Goal: Task Accomplishment & Management: Use online tool/utility

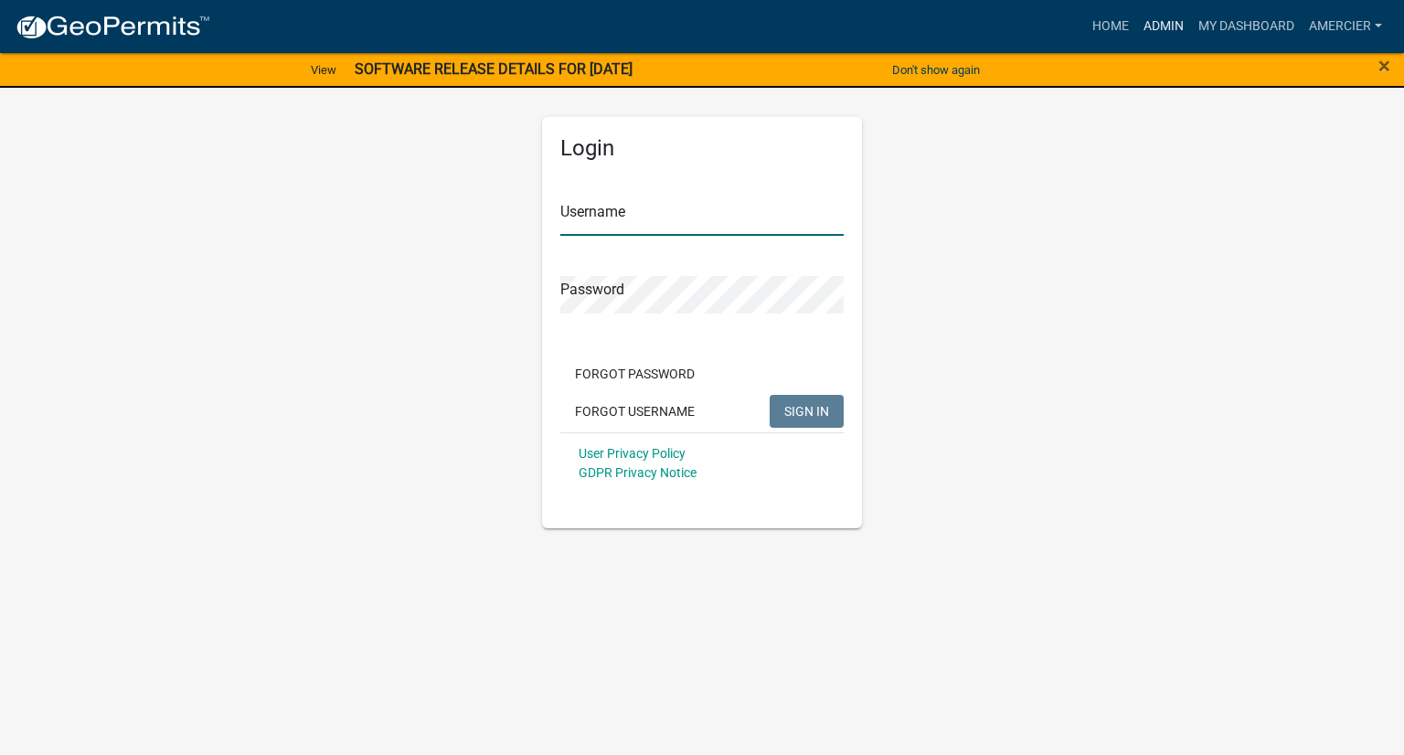
type input "amercier"
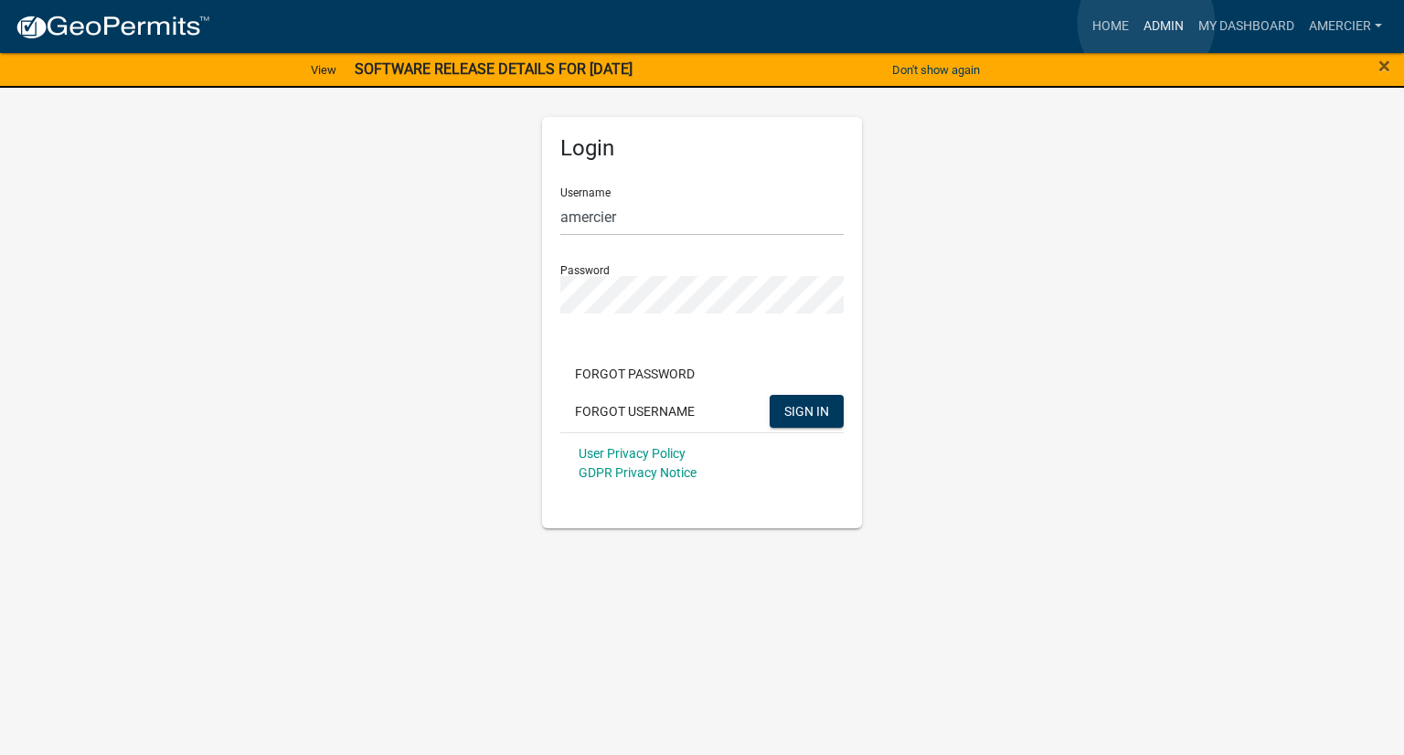
click at [1146, 23] on link "Admin" at bounding box center [1163, 26] width 55 height 35
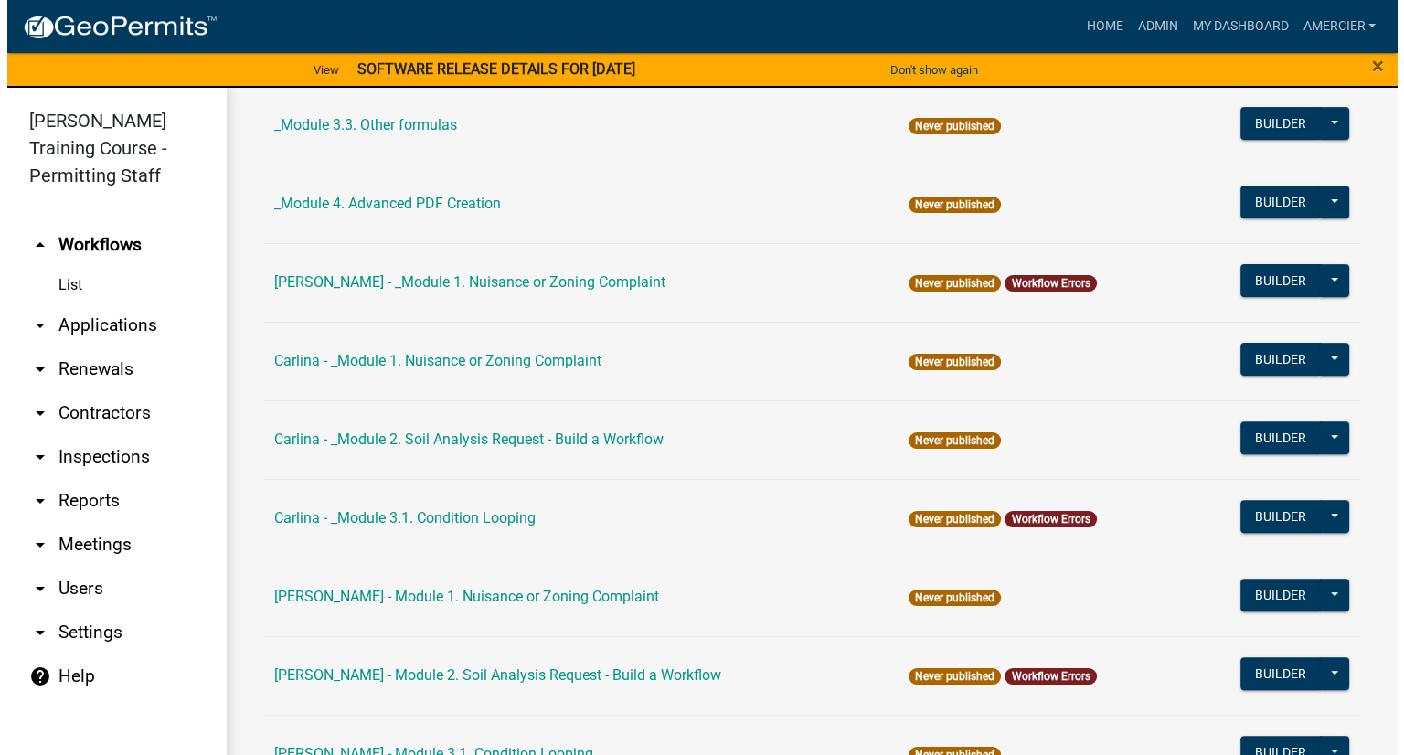
scroll to position [548, 0]
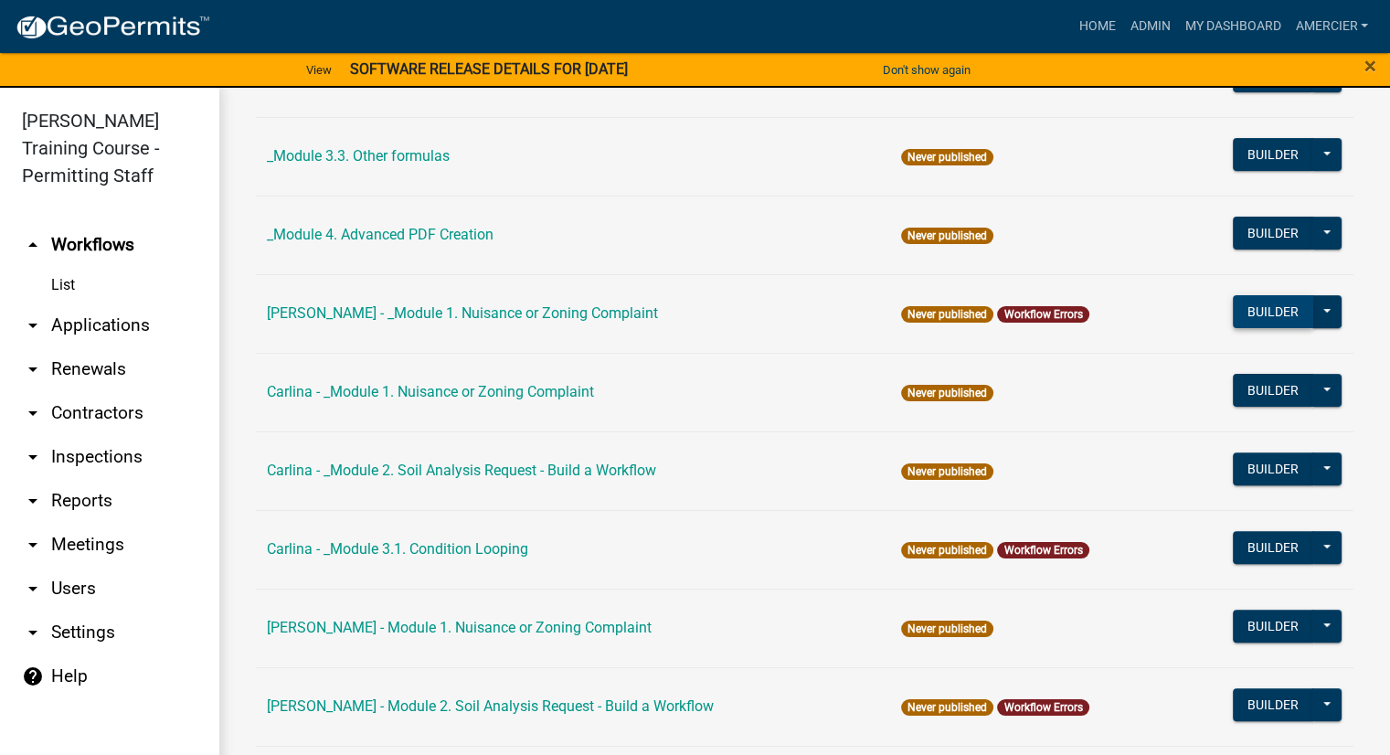
click at [1243, 311] on button "Builder" at bounding box center [1273, 311] width 80 height 33
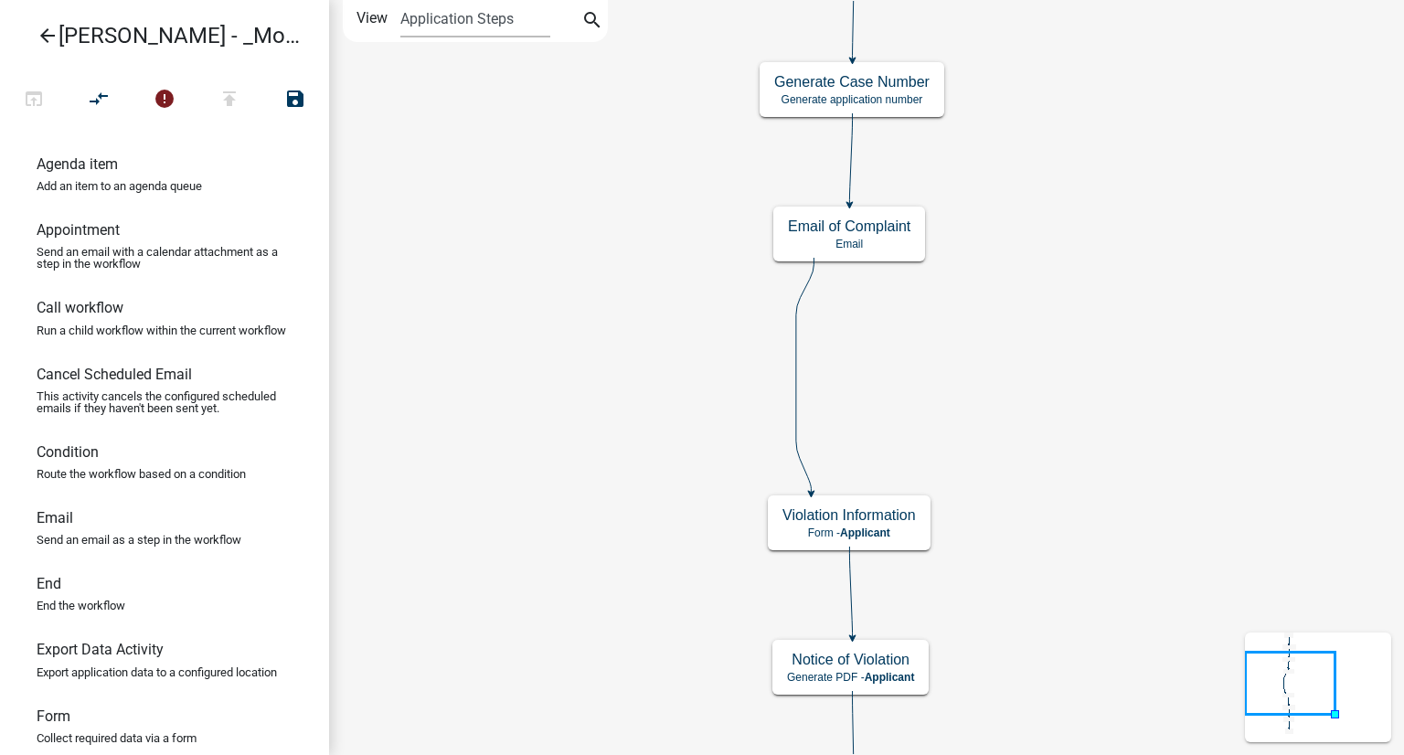
click at [1052, 343] on icon "Start Start - Applicant Complainant Information Form - Applicant Notice of Viol…" at bounding box center [866, 491] width 1073 height 981
click at [833, 668] on div "Notice of Violation Generate PDF - Applicant" at bounding box center [850, 667] width 156 height 55
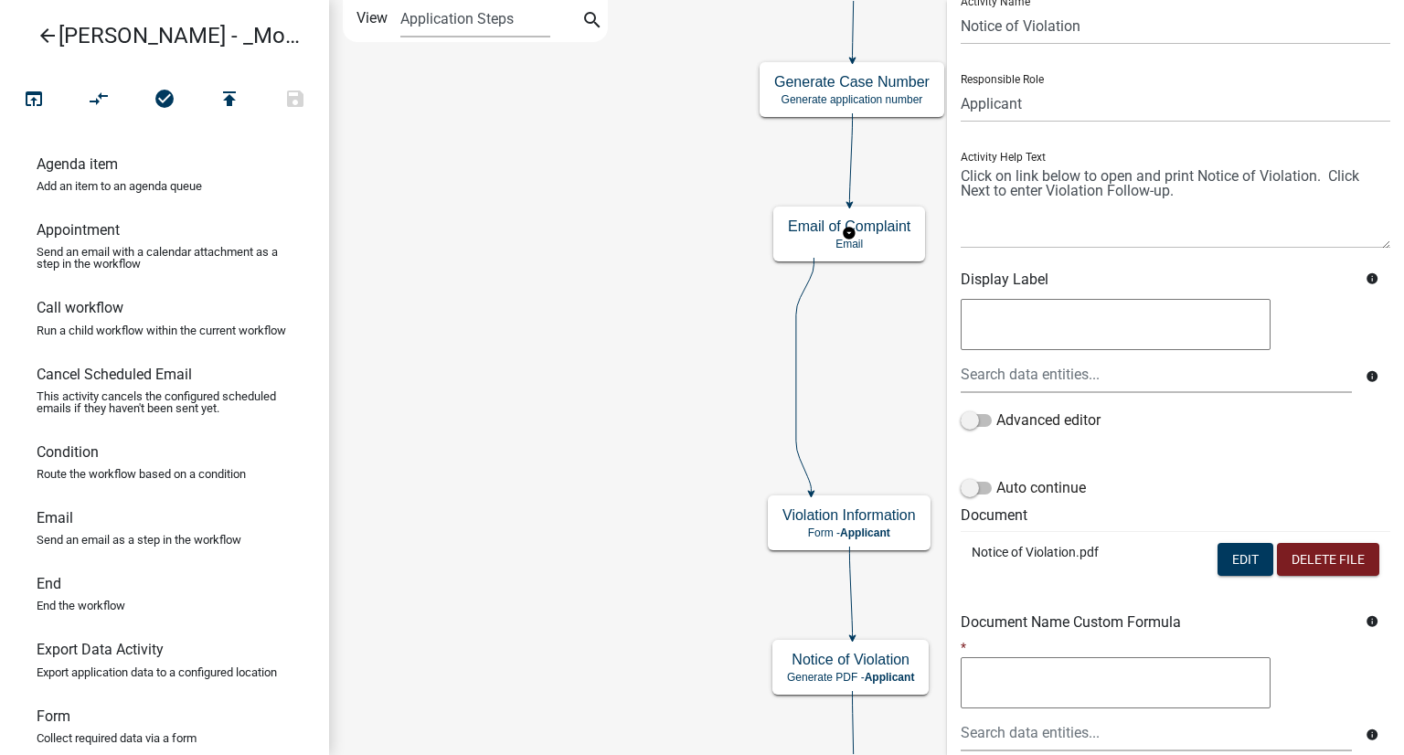
scroll to position [183, 0]
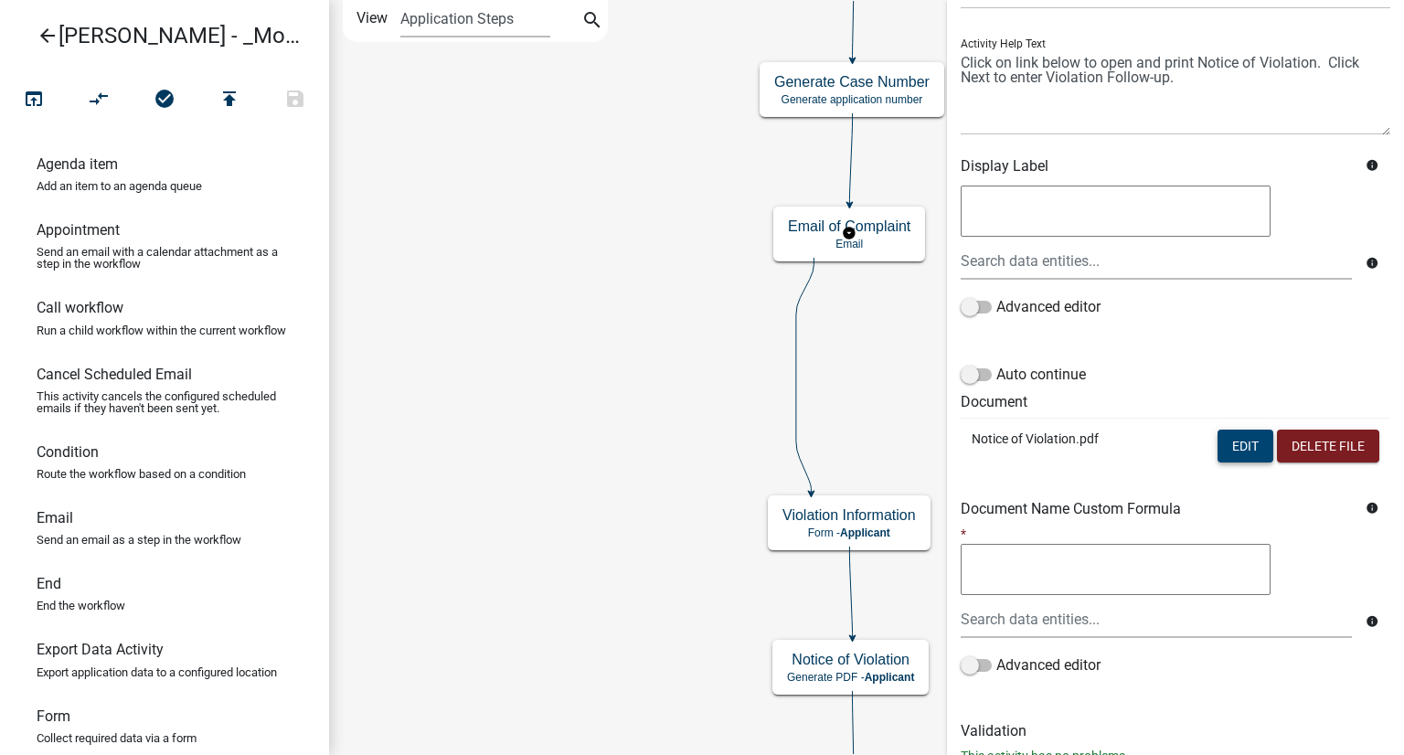
click at [1225, 451] on button "Edit" at bounding box center [1246, 446] width 56 height 33
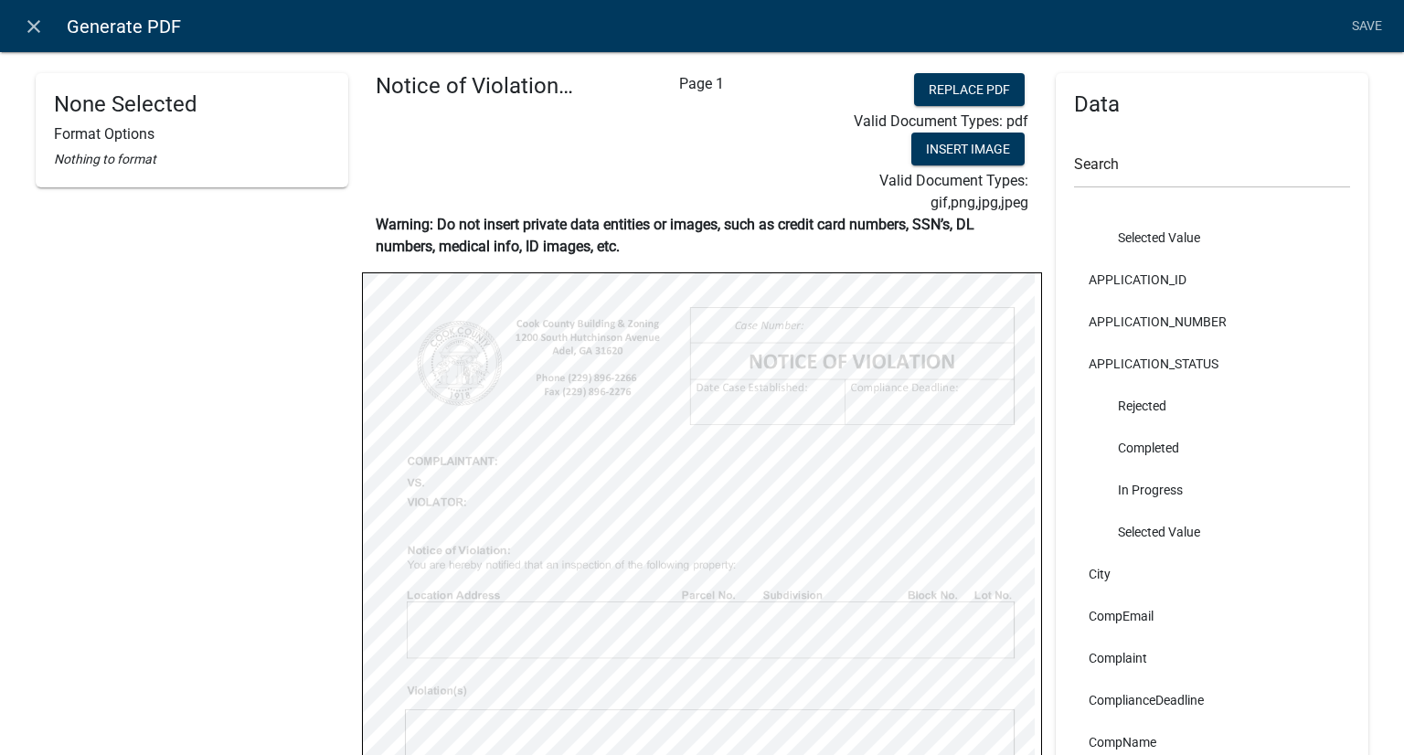
scroll to position [0, 0]
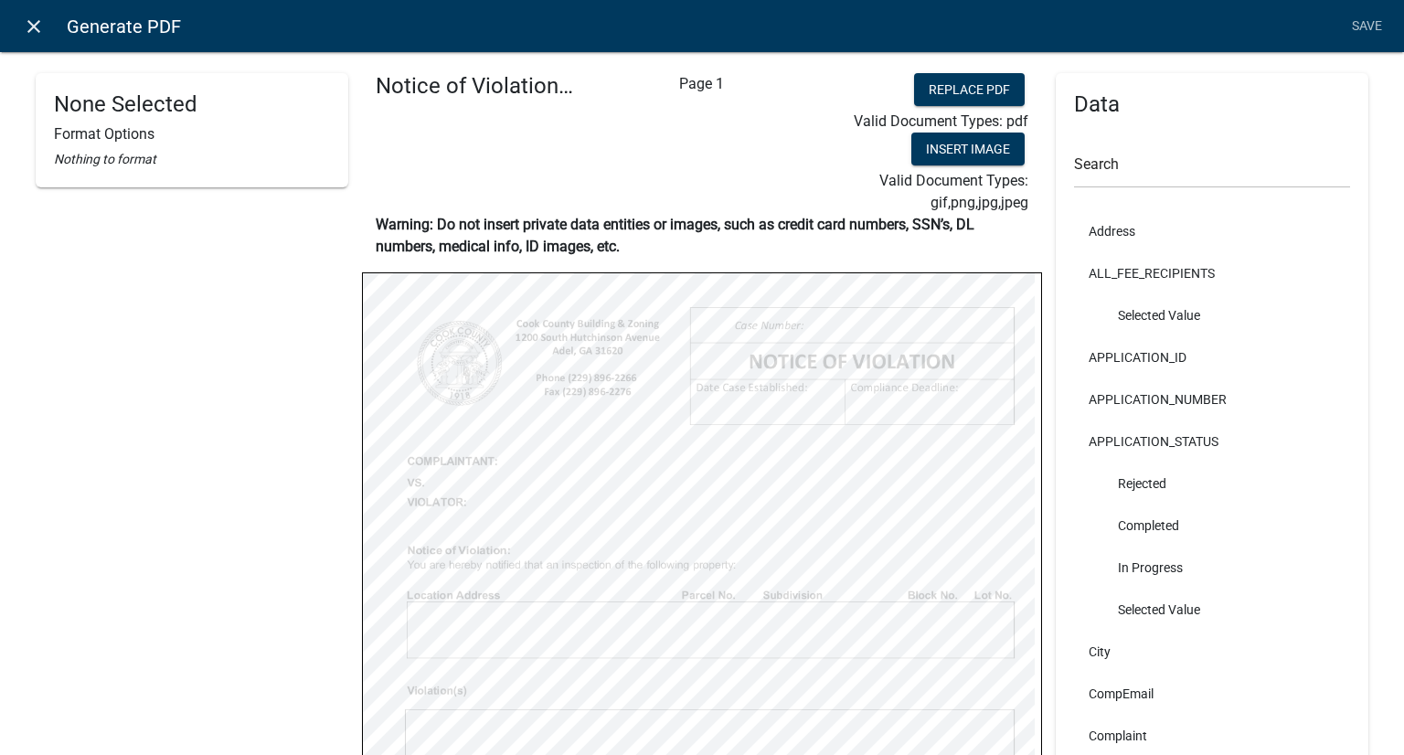
click at [29, 28] on icon "close" at bounding box center [34, 27] width 22 height 22
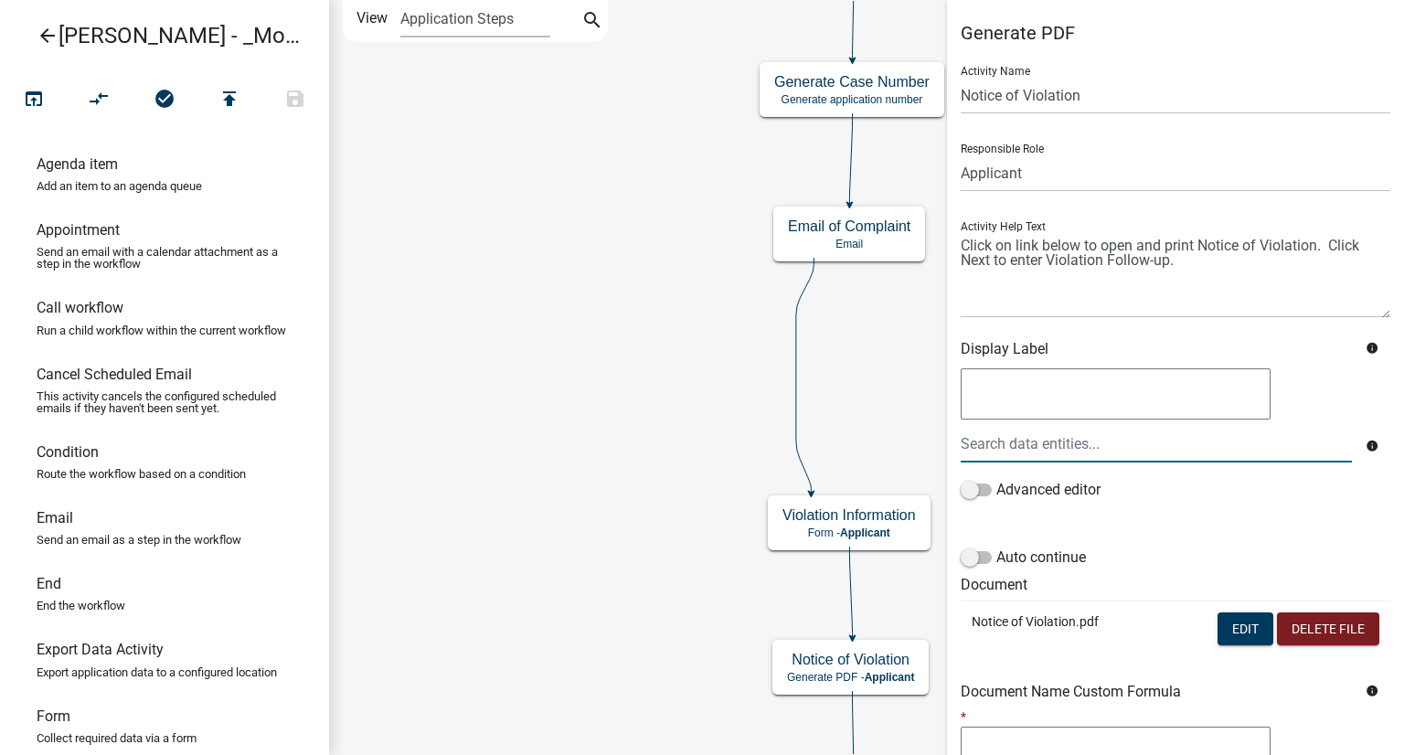
click at [1099, 451] on div at bounding box center [1156, 443] width 419 height 37
click at [1224, 489] on div "Advanced editor" at bounding box center [1176, 493] width 430 height 29
click at [1124, 438] on input "case" at bounding box center [1156, 443] width 391 height 37
click at [1169, 451] on input "case" at bounding box center [1156, 443] width 391 height 37
click at [1210, 458] on input "case" at bounding box center [1156, 443] width 391 height 37
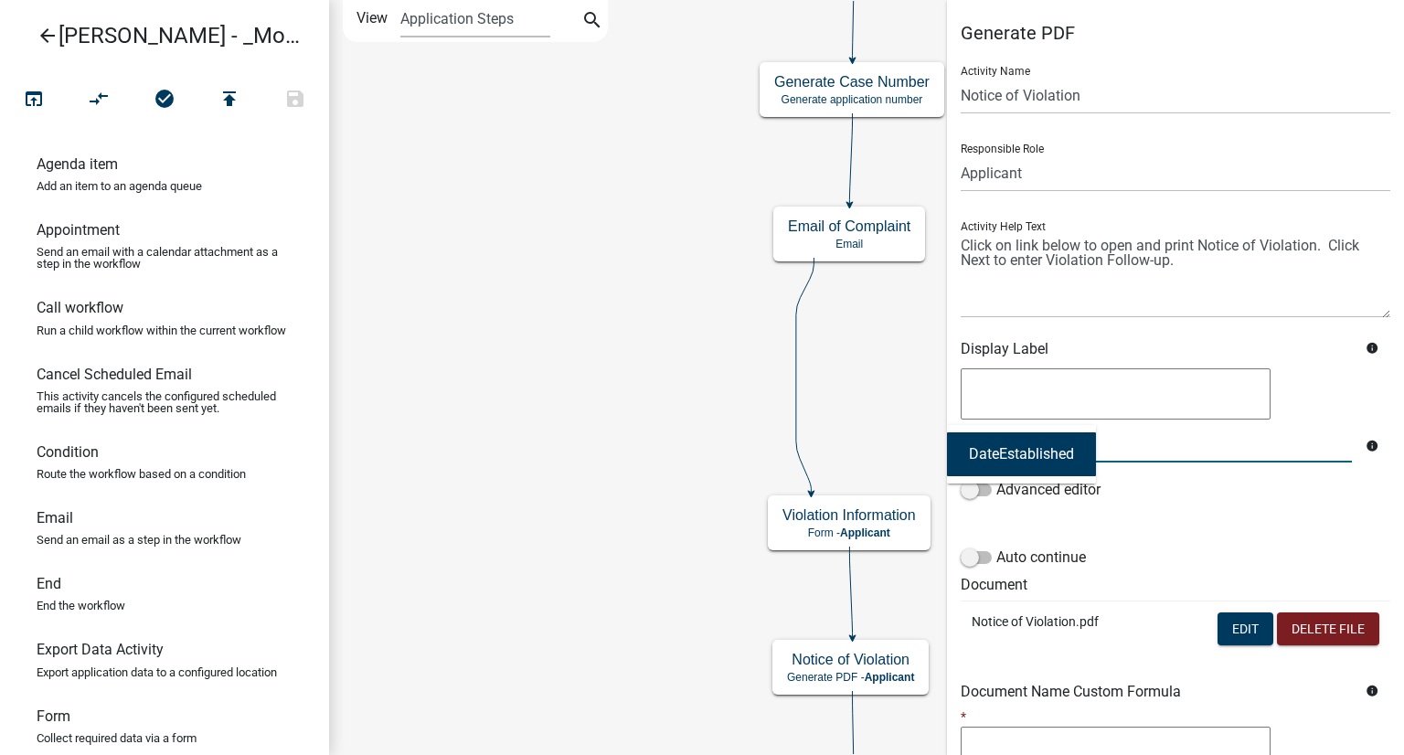
click at [1188, 437] on input "case" at bounding box center [1156, 443] width 391 height 37
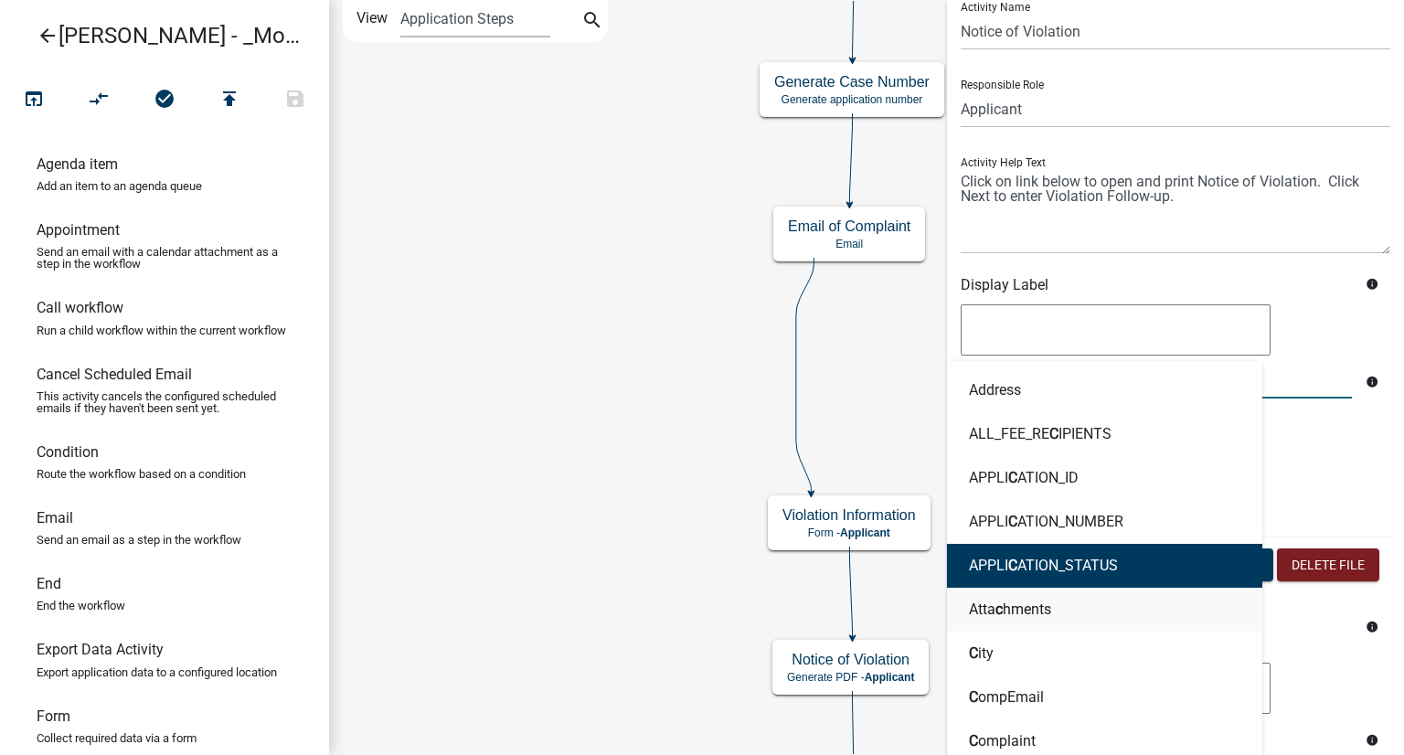
scroll to position [183, 0]
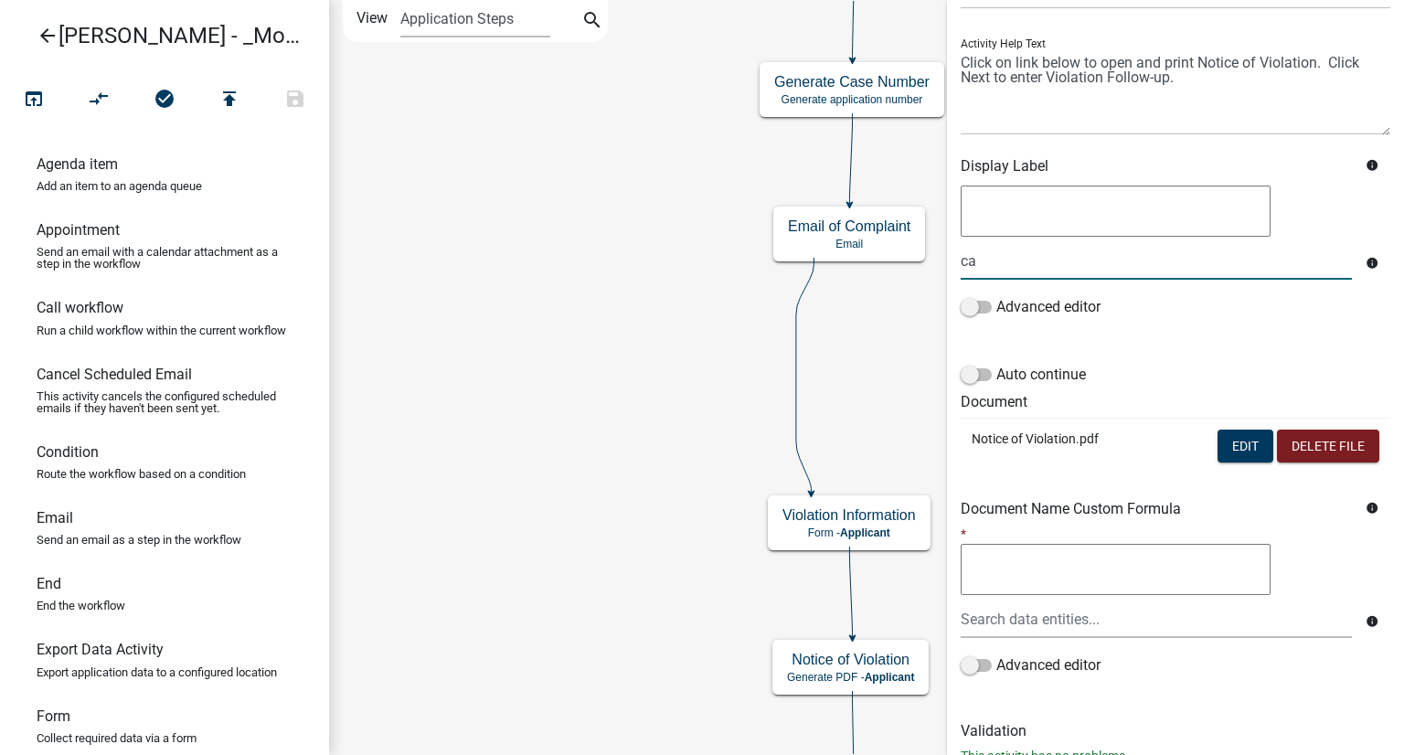
type input "c"
click at [1209, 339] on div "add Add ress ViolatorMA info Advanced editor" at bounding box center [1175, 262] width 457 height 160
click at [1181, 265] on input "add" at bounding box center [1156, 260] width 391 height 37
type input "a"
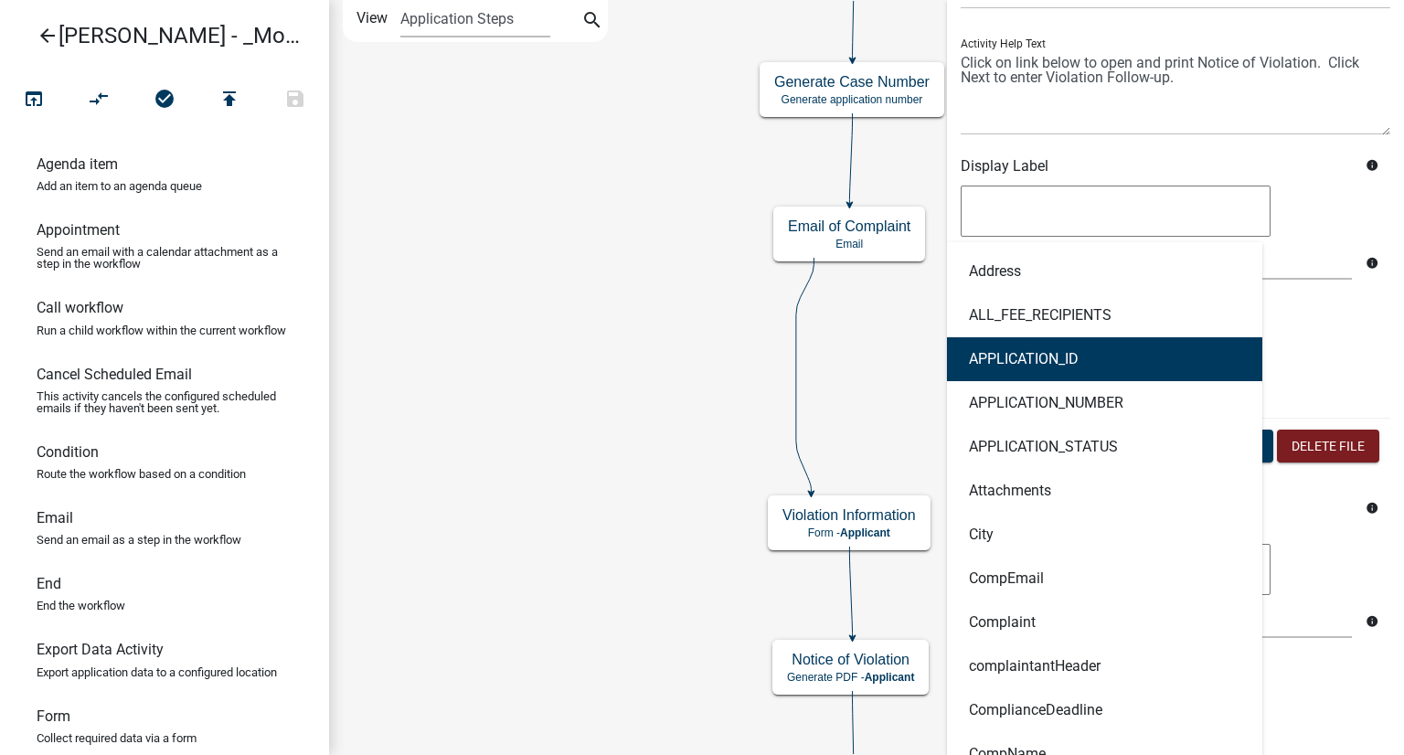
click at [1333, 336] on div "Address ALL_FEE_RECIPIENTS APPLICATION_ID APPLICATION_NUMBER APPLICATION_STATUS…" at bounding box center [1175, 262] width 457 height 160
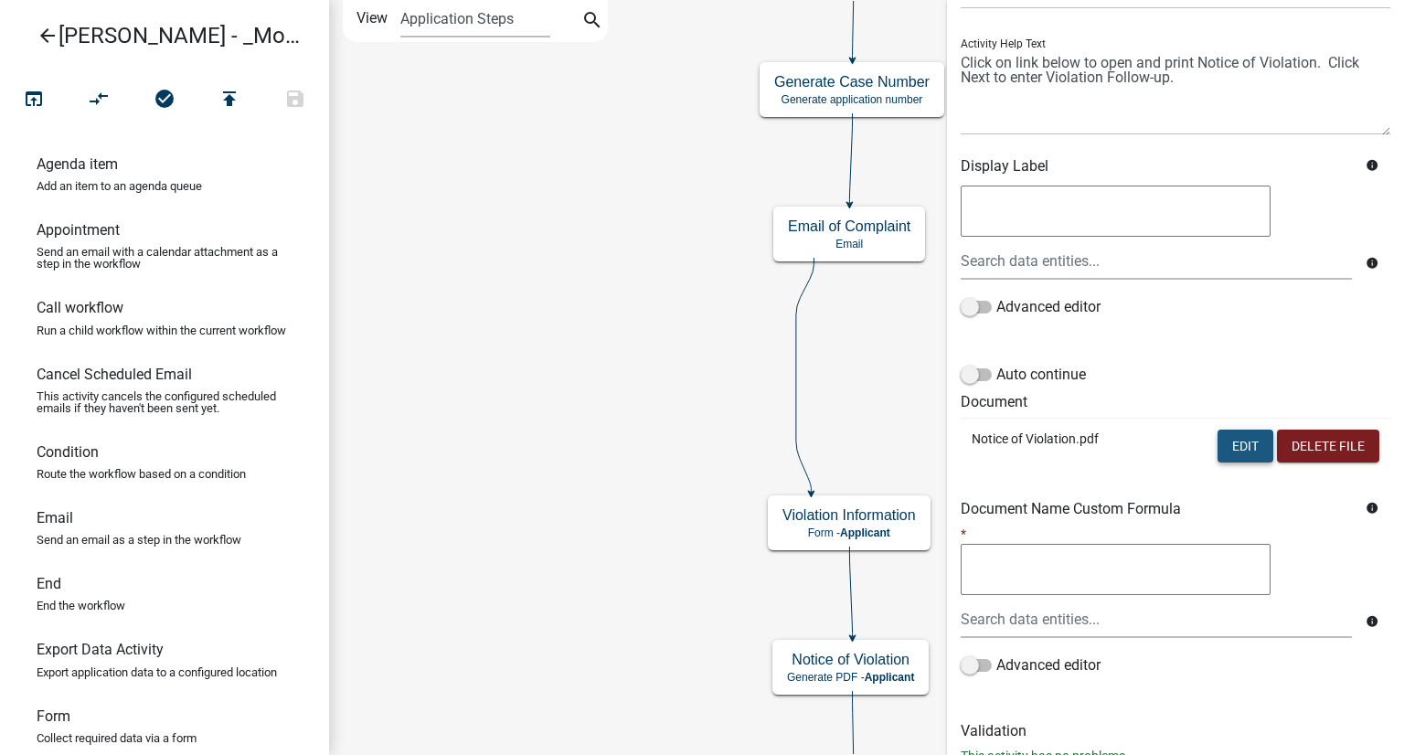
click at [1220, 454] on button "Edit" at bounding box center [1246, 446] width 56 height 33
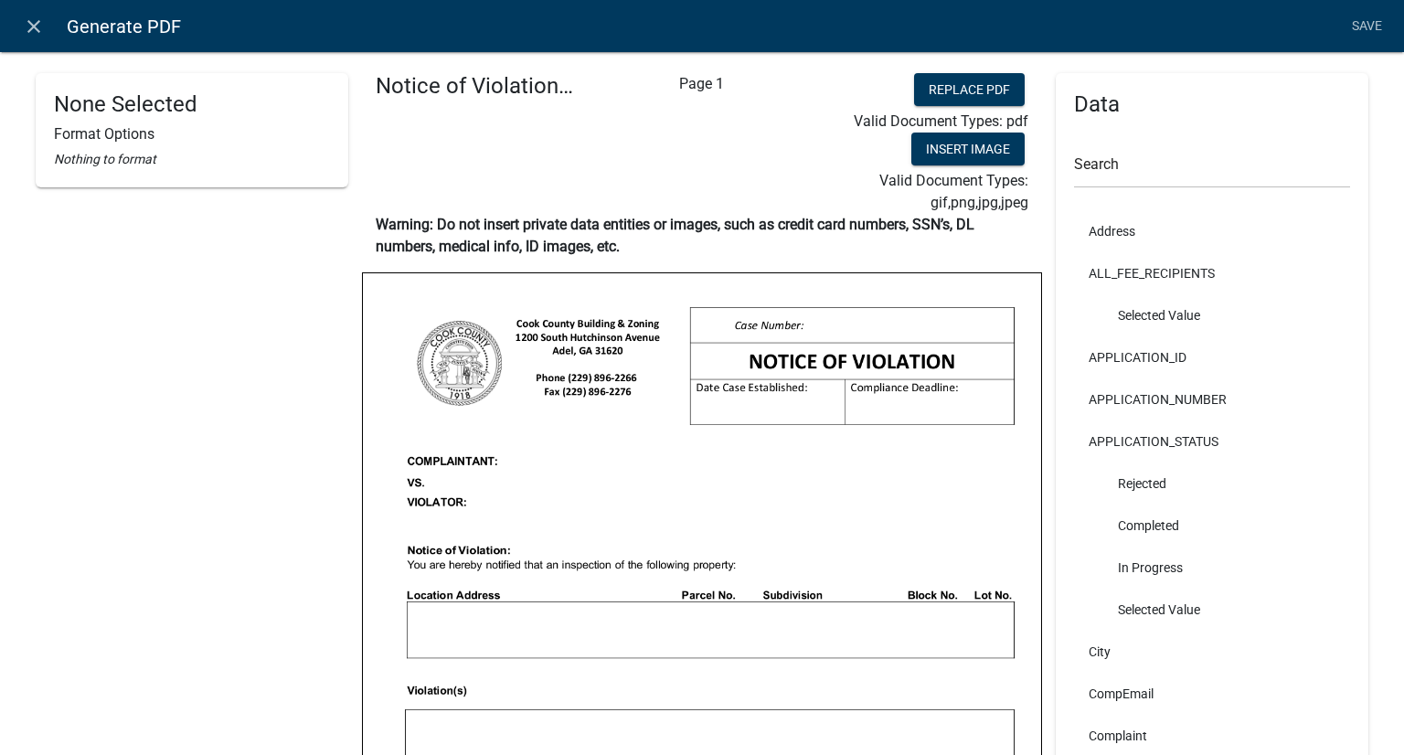
click at [856, 323] on img at bounding box center [702, 712] width 678 height 878
click at [1118, 169] on input "text" at bounding box center [1212, 169] width 276 height 37
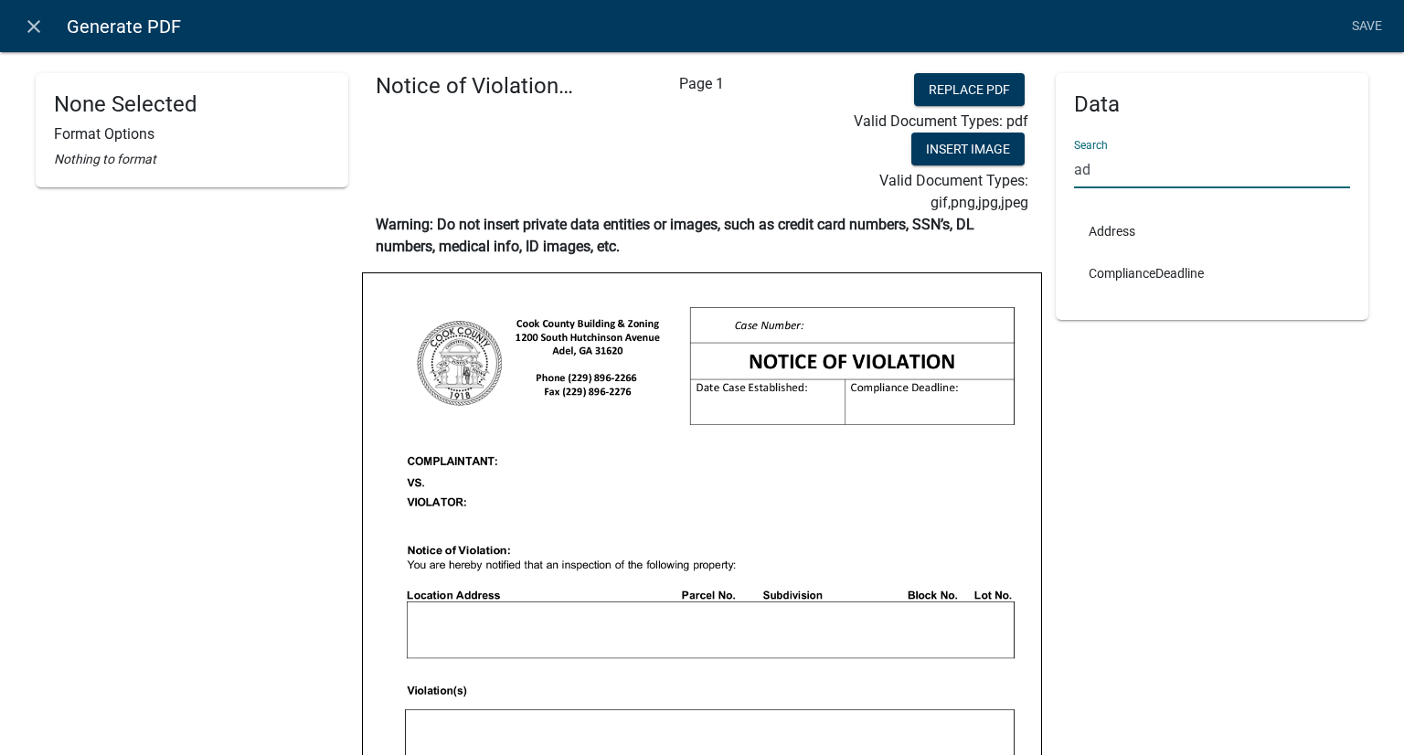
type input "a"
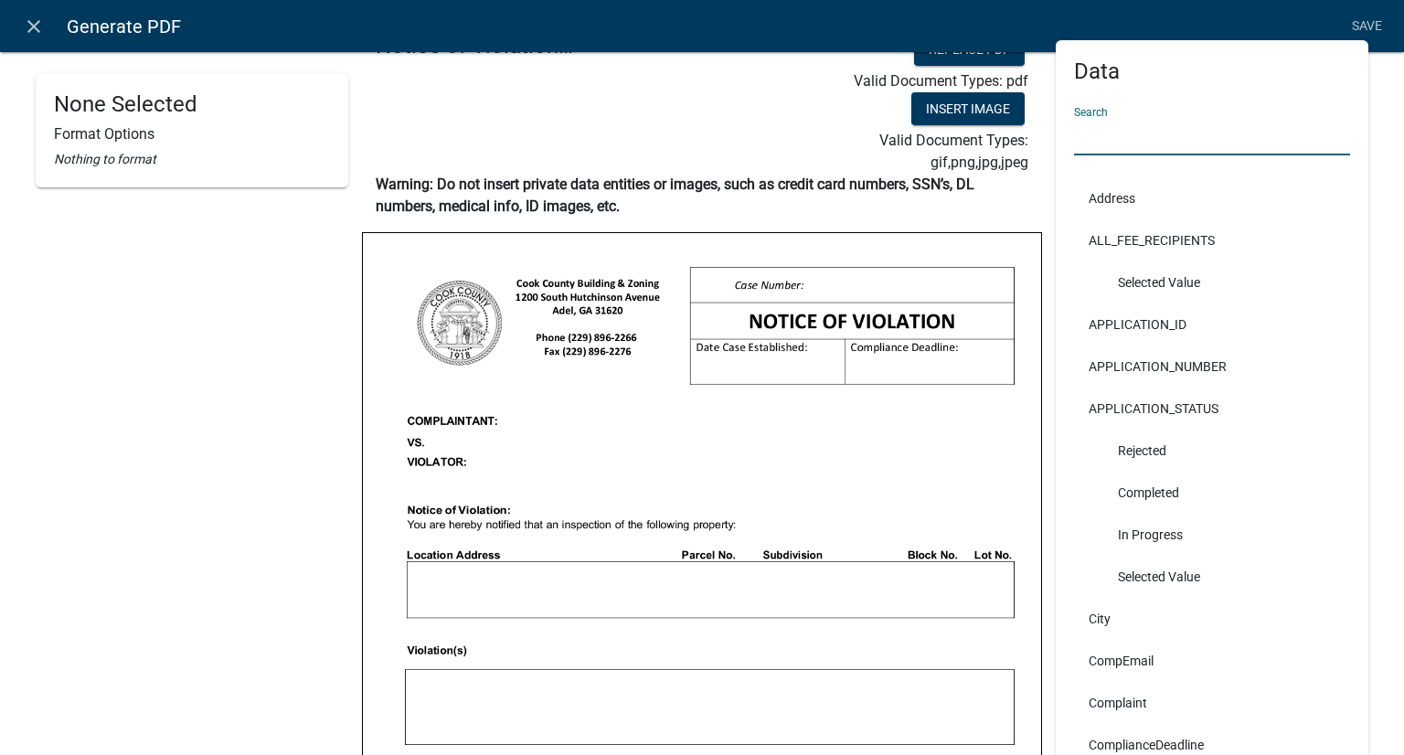
scroll to position [0, 0]
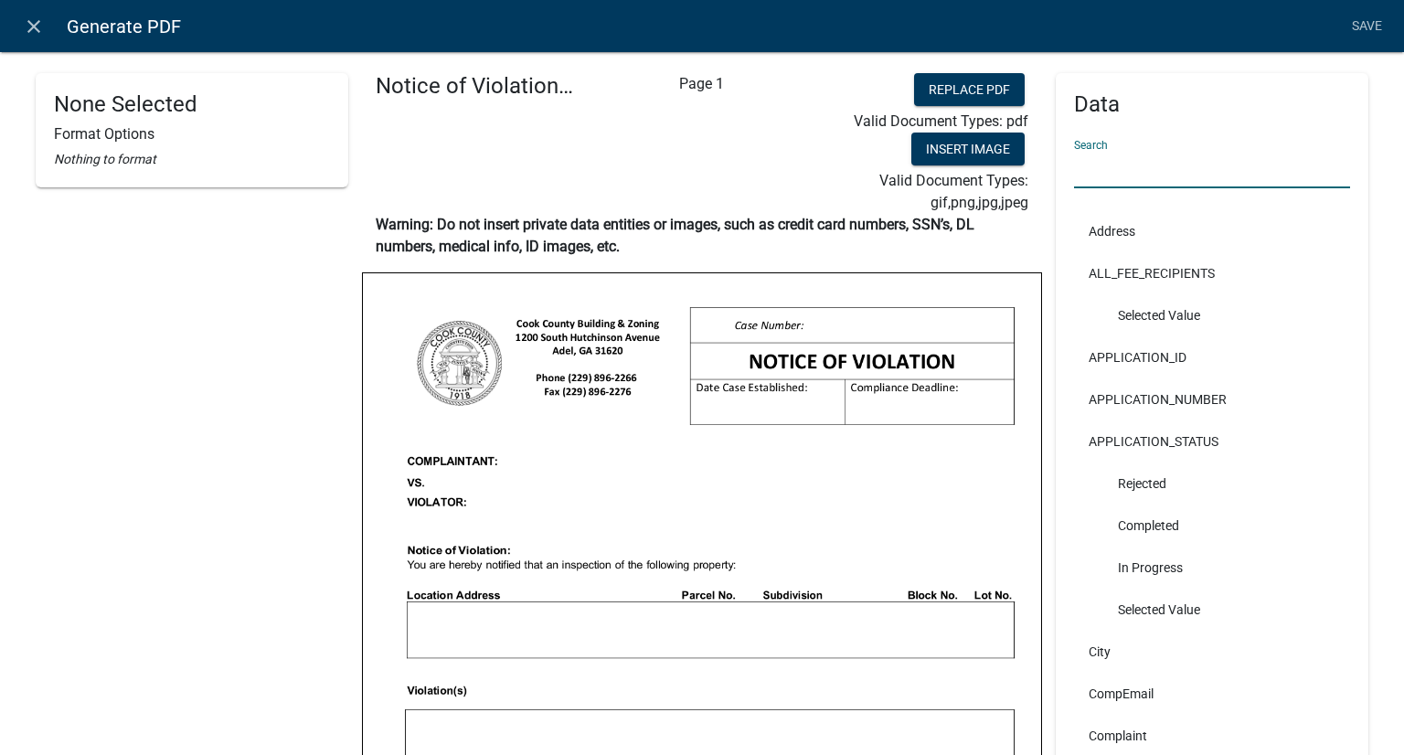
click at [1168, 216] on li "Address" at bounding box center [1212, 231] width 276 height 42
click at [773, 398] on img at bounding box center [702, 712] width 678 height 878
click at [728, 388] on img at bounding box center [702, 712] width 678 height 878
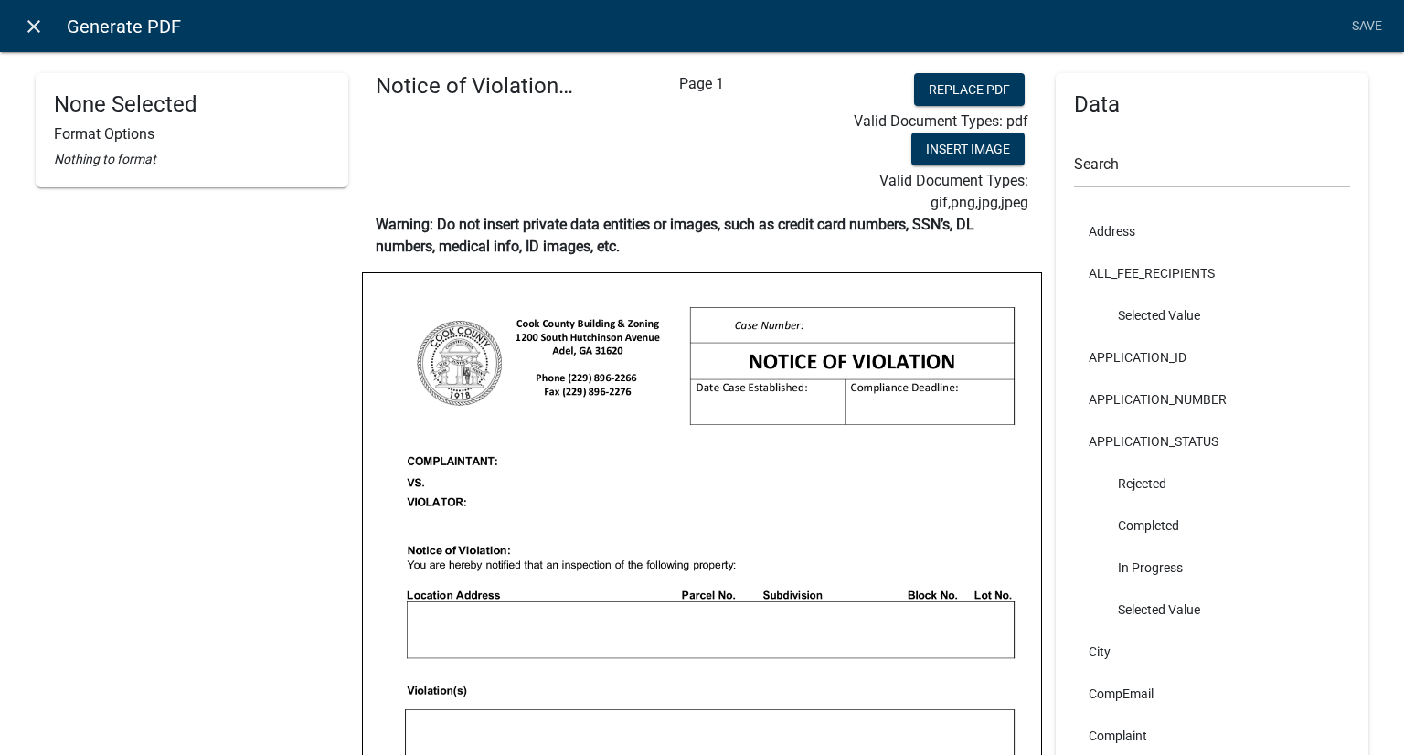
click at [37, 26] on icon "close" at bounding box center [34, 27] width 22 height 22
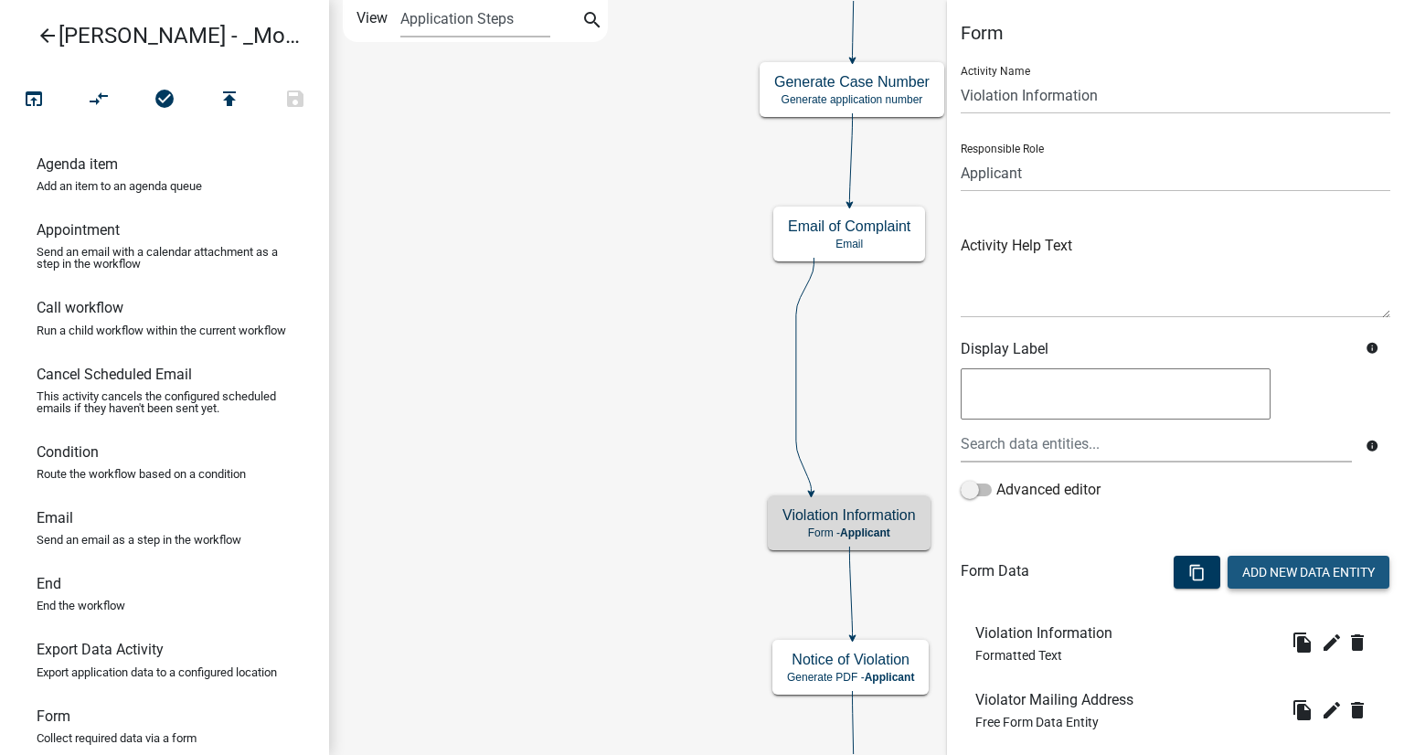
click at [1297, 565] on button "Add New Data Entity" at bounding box center [1309, 572] width 162 height 33
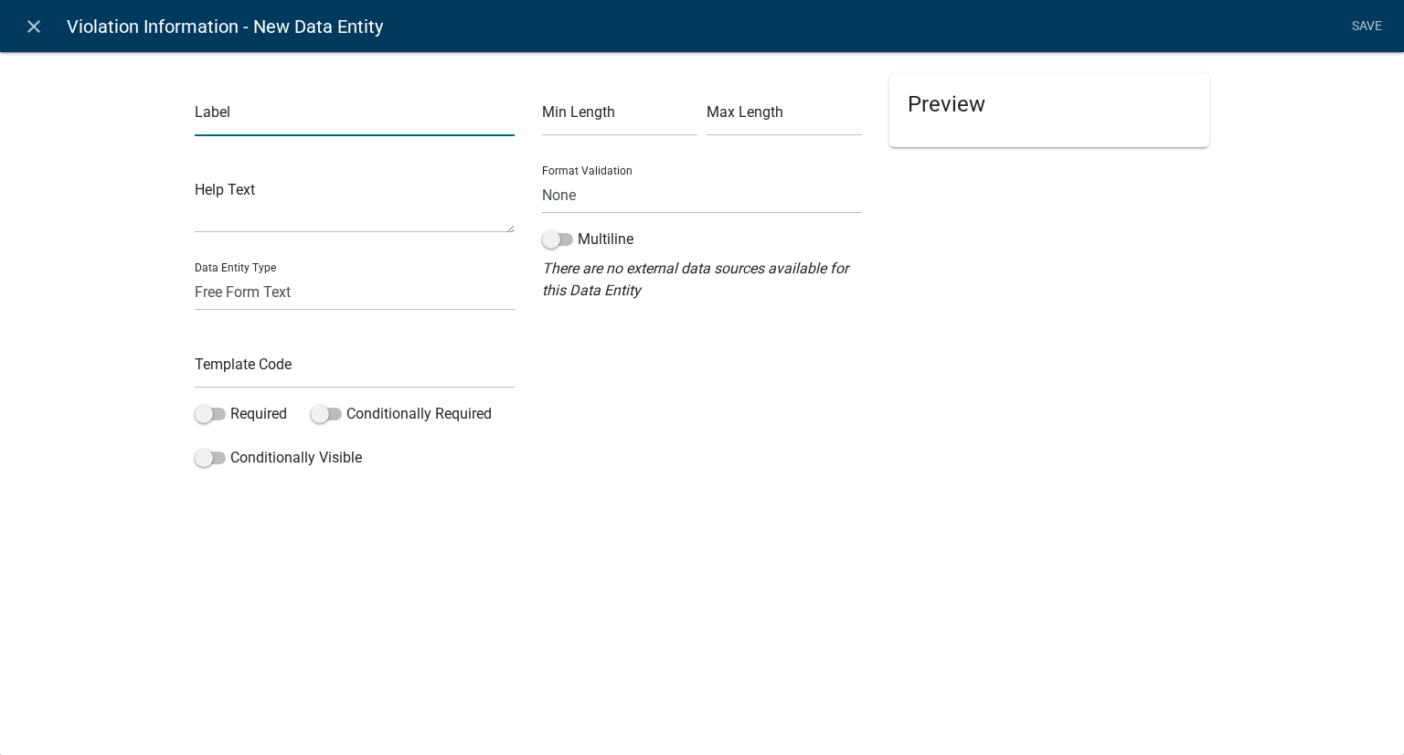
click at [357, 111] on input "text" at bounding box center [355, 117] width 320 height 37
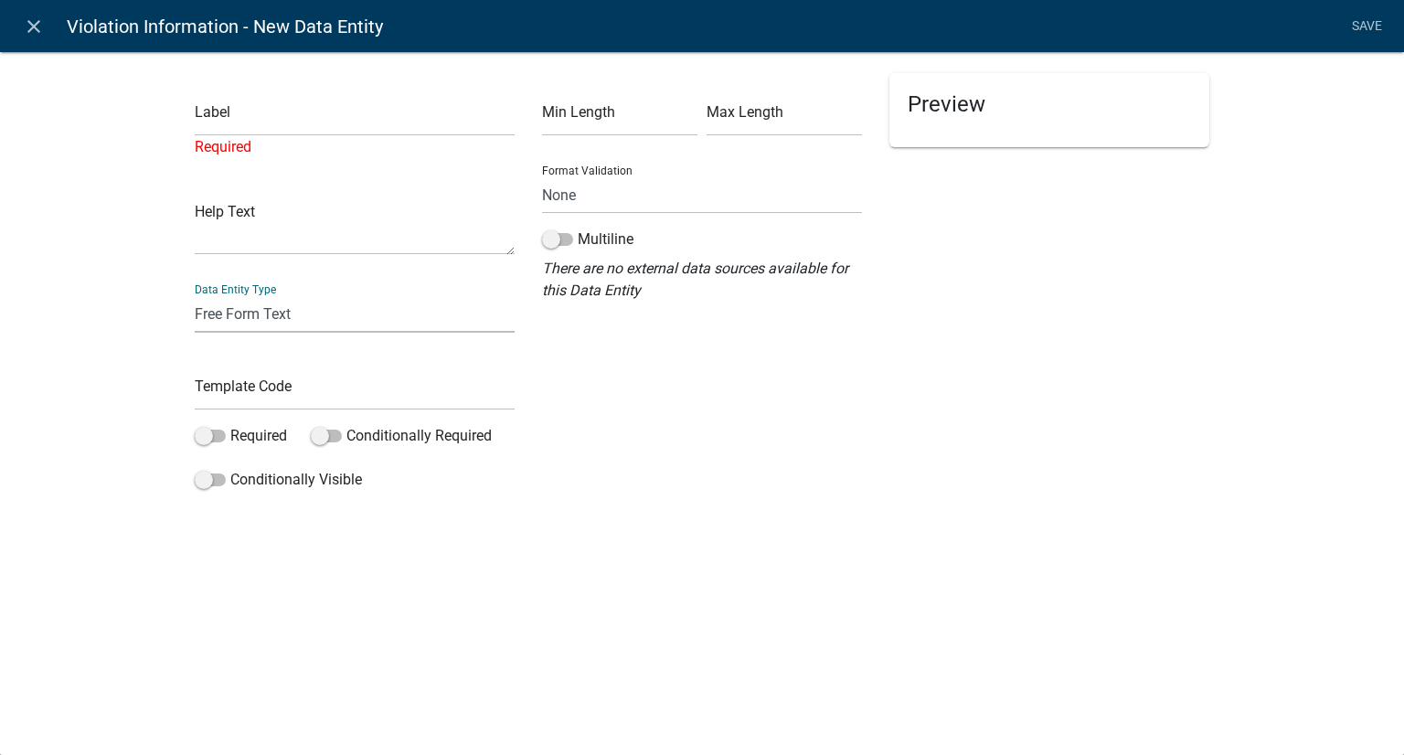
click at [290, 289] on div "Data Entity Type Free Form Text Document Display Entity Value Fee Numeric Data …" at bounding box center [355, 301] width 320 height 63
click at [318, 122] on input "text" at bounding box center [355, 117] width 320 height 37
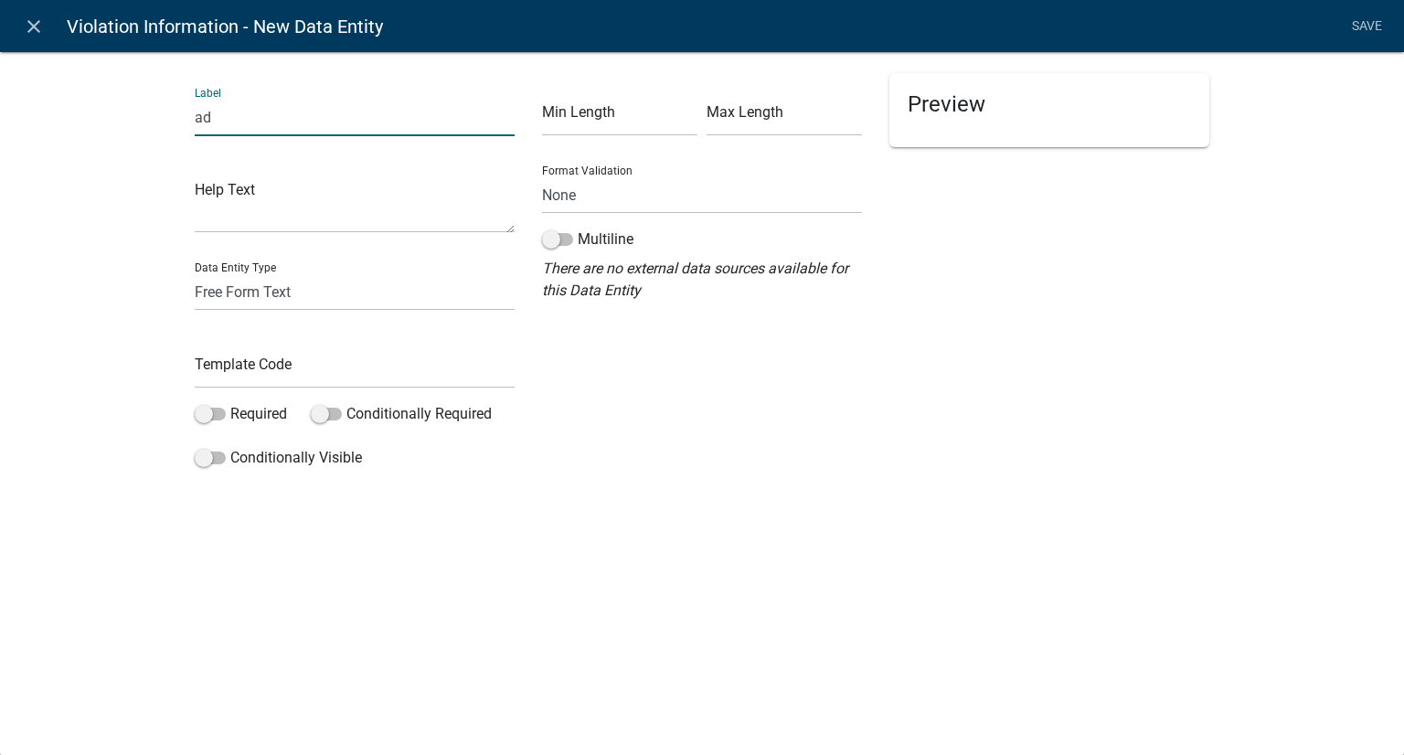
type input "a"
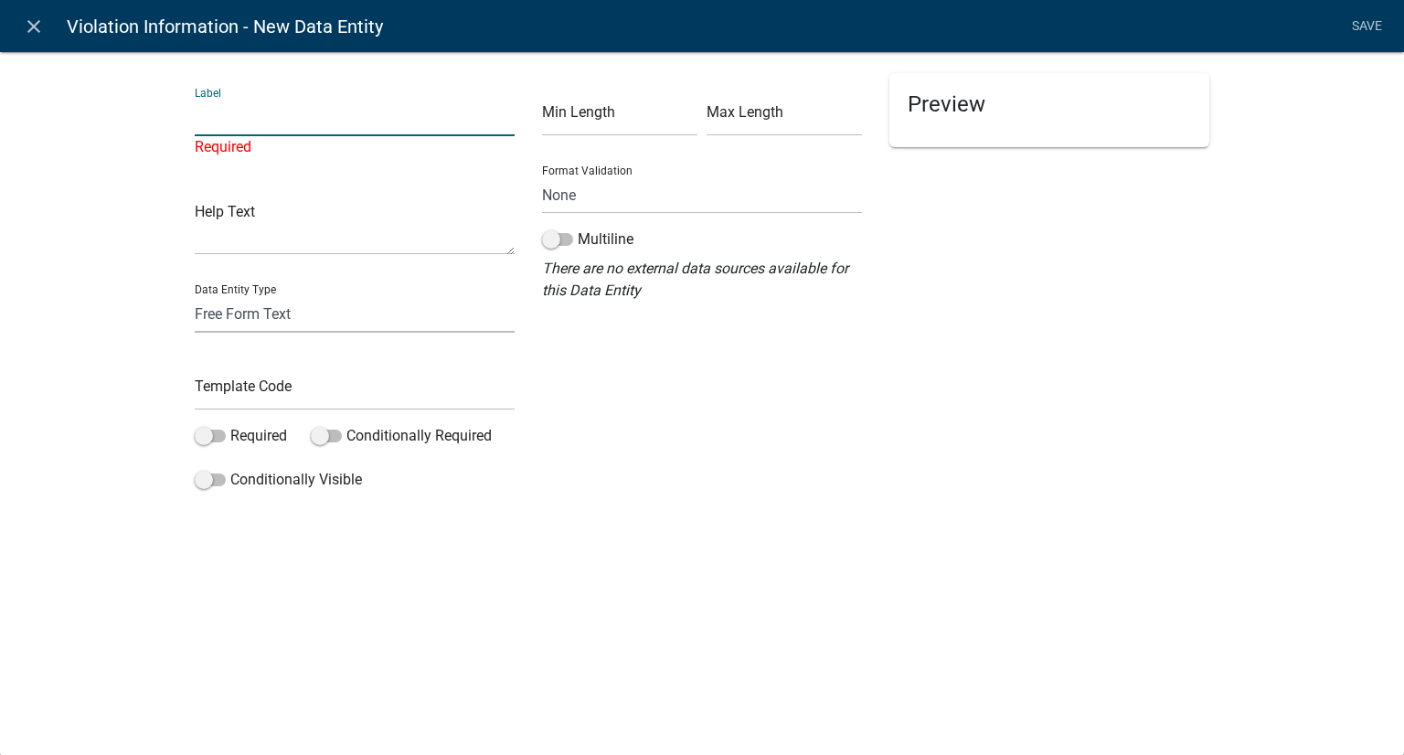
click at [289, 311] on select "Free Form Text Document Display Entity Value Fee Numeric Data Date Map Sketch D…" at bounding box center [355, 313] width 320 height 37
click at [68, 244] on div "Label Required Help Text Data Entity Type Free Form Text Document Display Entit…" at bounding box center [702, 279] width 1404 height 515
click at [30, 27] on icon "close" at bounding box center [34, 27] width 22 height 22
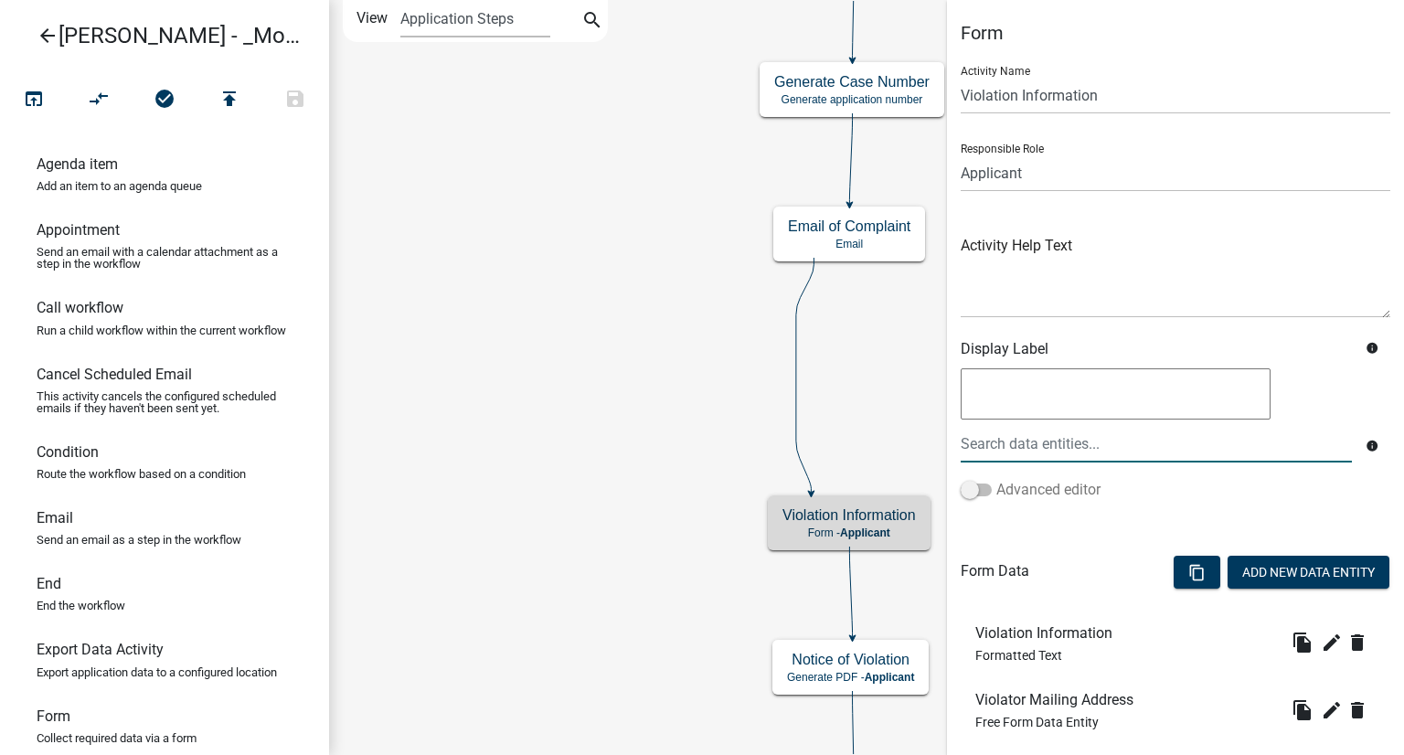
click at [965, 480] on label "Advanced editor" at bounding box center [1031, 490] width 140 height 22
click at [996, 479] on input "Advanced editor" at bounding box center [996, 479] width 0 height 0
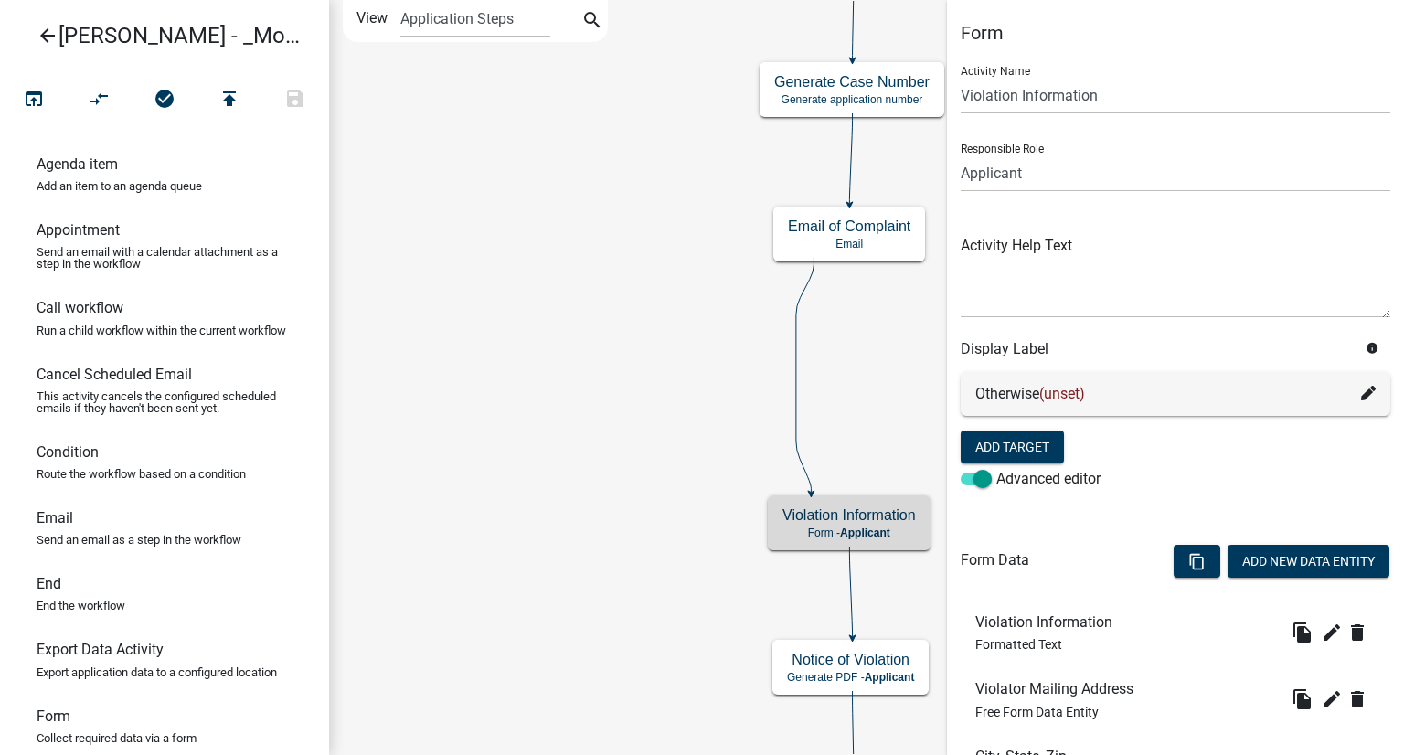
scroll to position [91, 0]
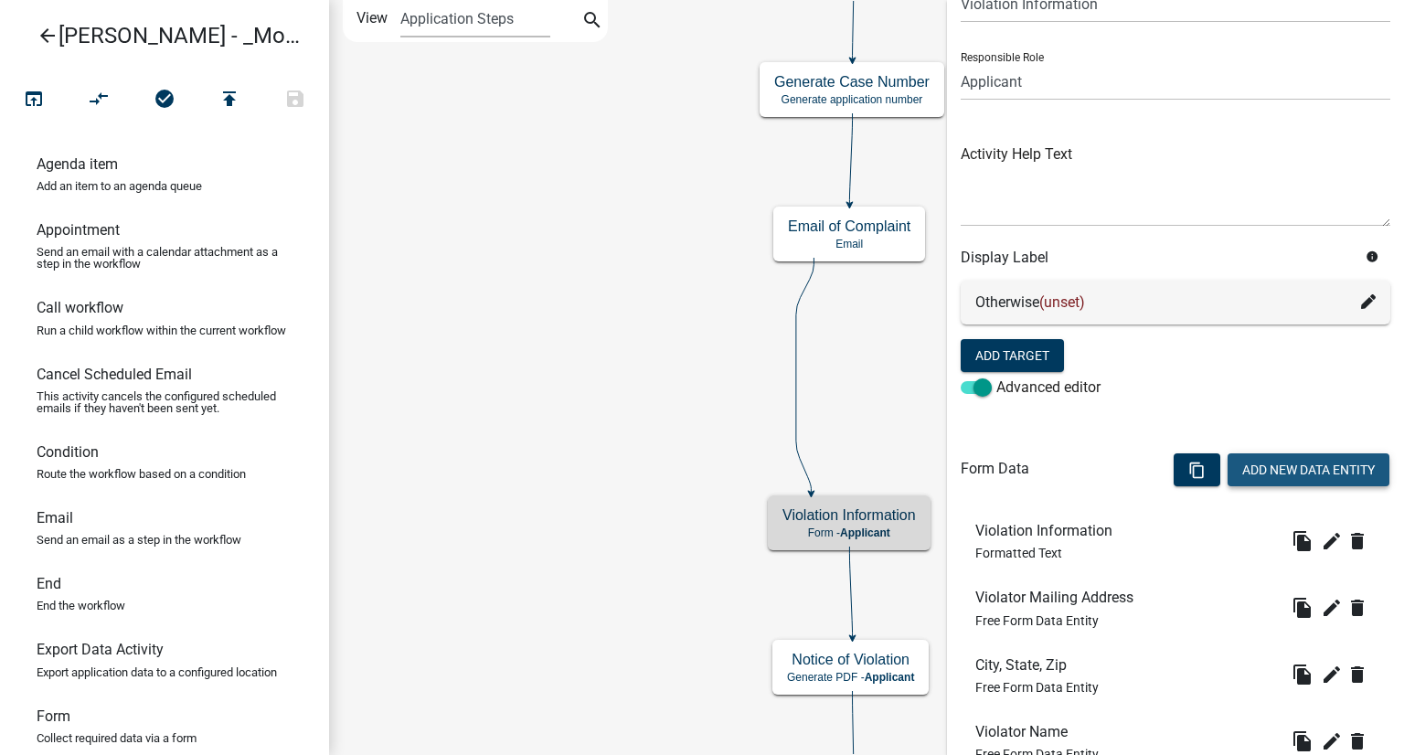
click at [1257, 472] on button "Add New Data Entity" at bounding box center [1309, 469] width 162 height 33
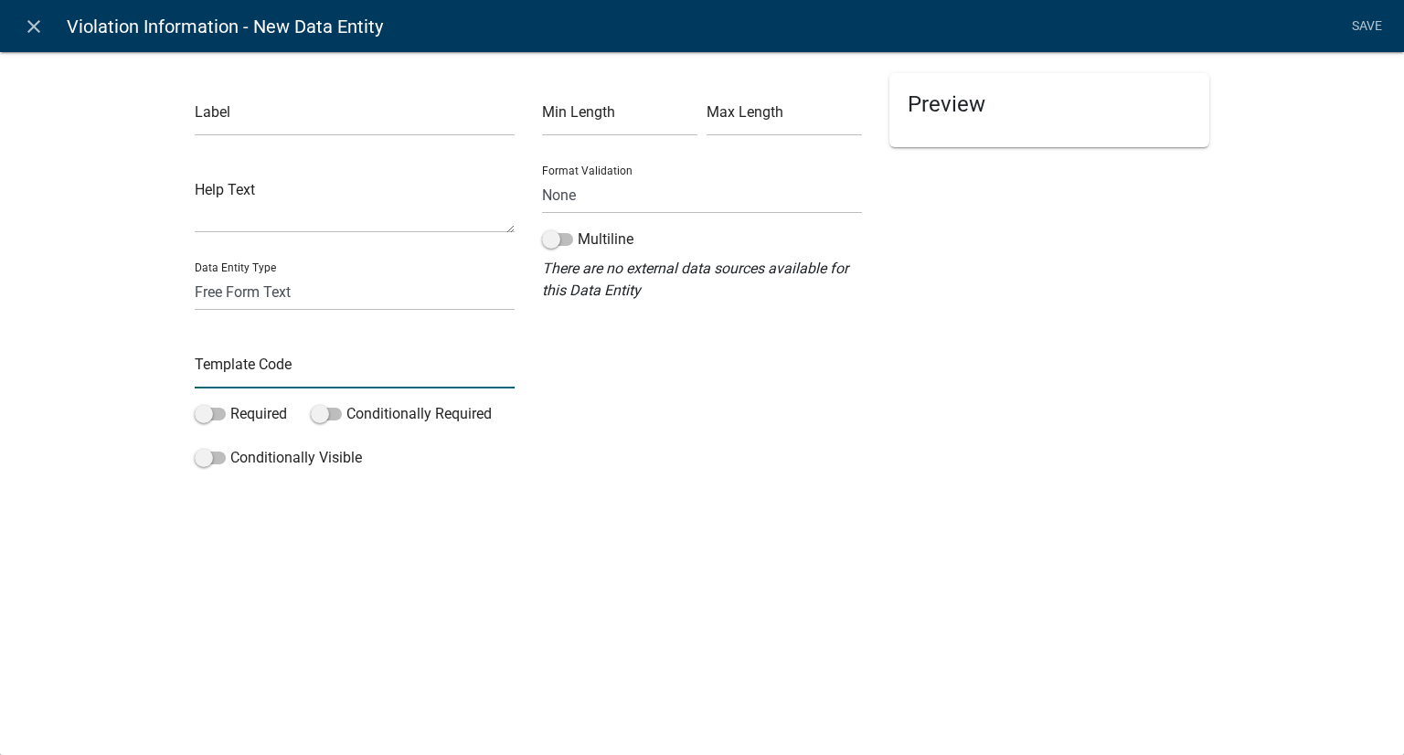
click at [331, 375] on input "text" at bounding box center [355, 369] width 320 height 37
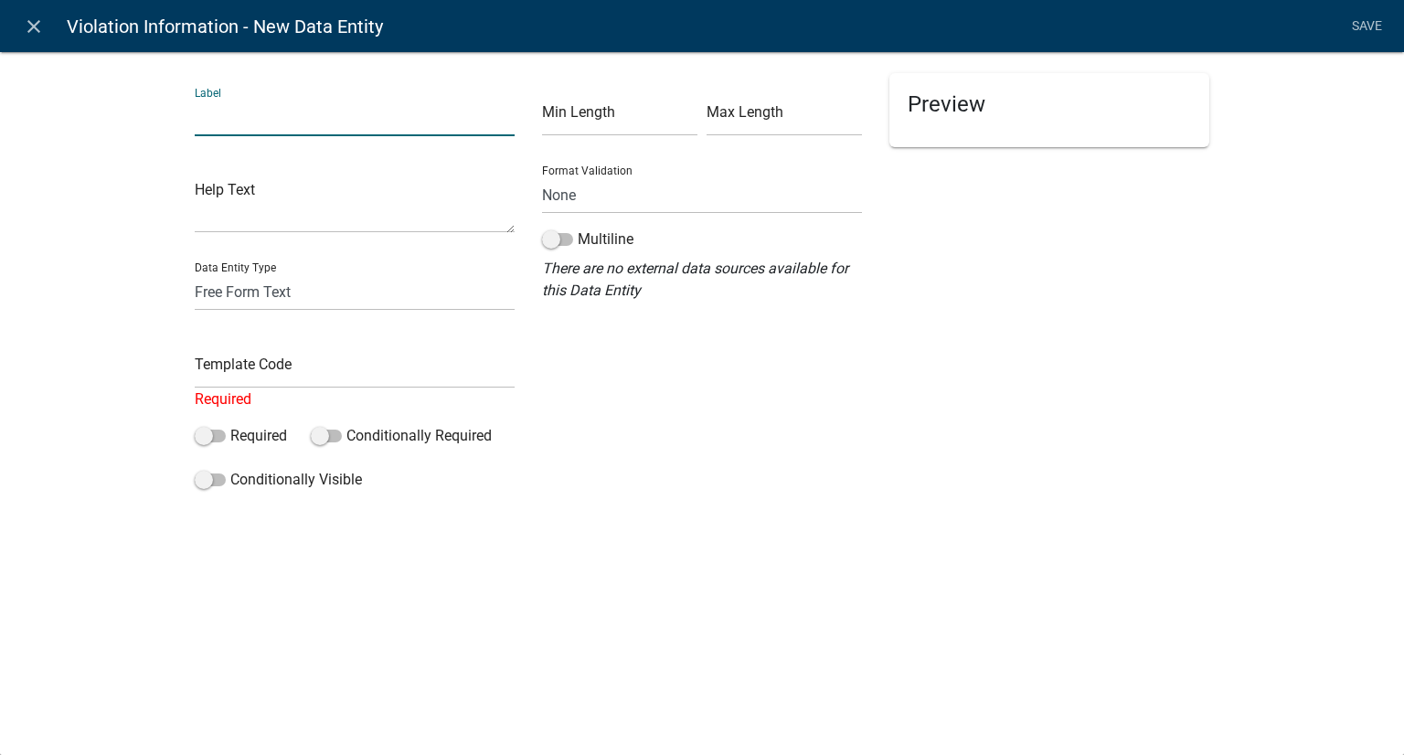
click at [318, 125] on input "text" at bounding box center [355, 117] width 320 height 37
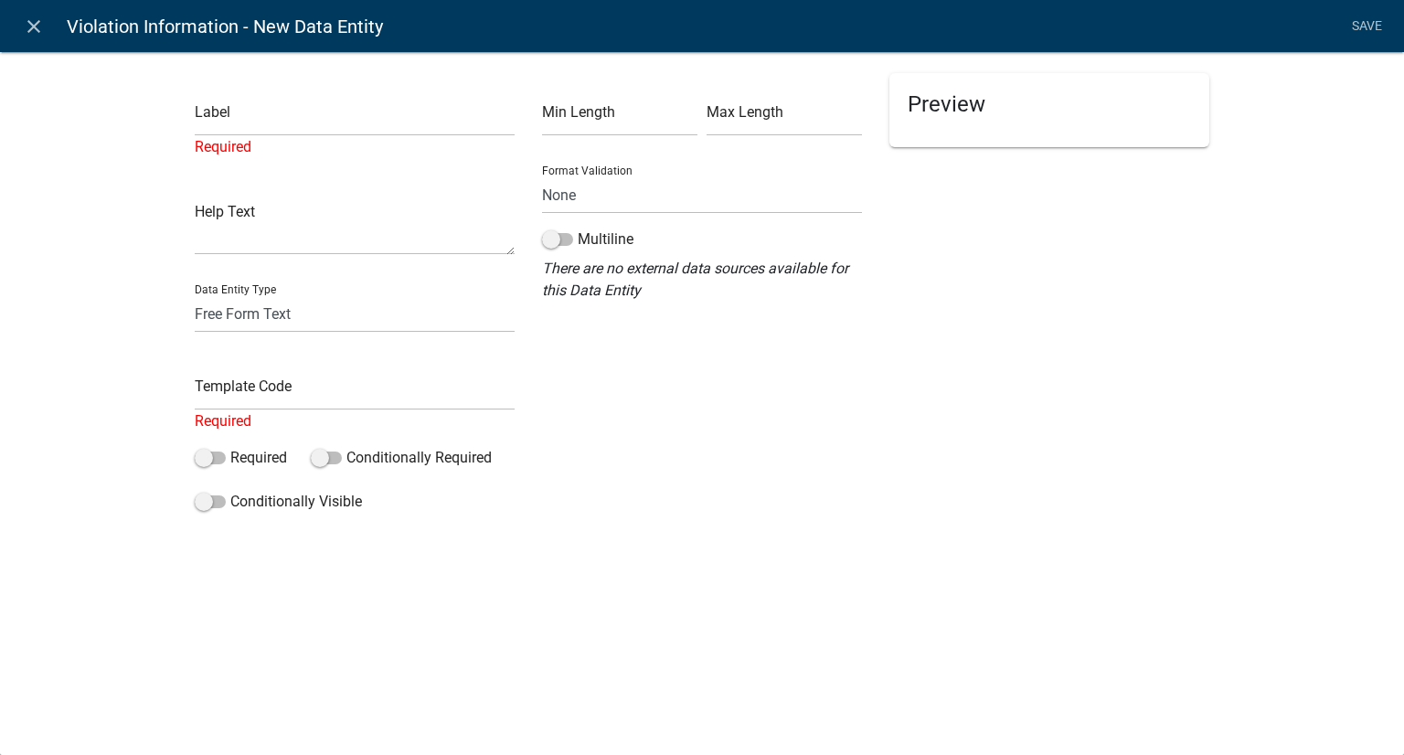
click at [1056, 117] on h5 "Preview" at bounding box center [1049, 104] width 283 height 27
click at [293, 125] on input "text" at bounding box center [355, 117] width 320 height 37
click at [38, 16] on icon "close" at bounding box center [34, 27] width 22 height 22
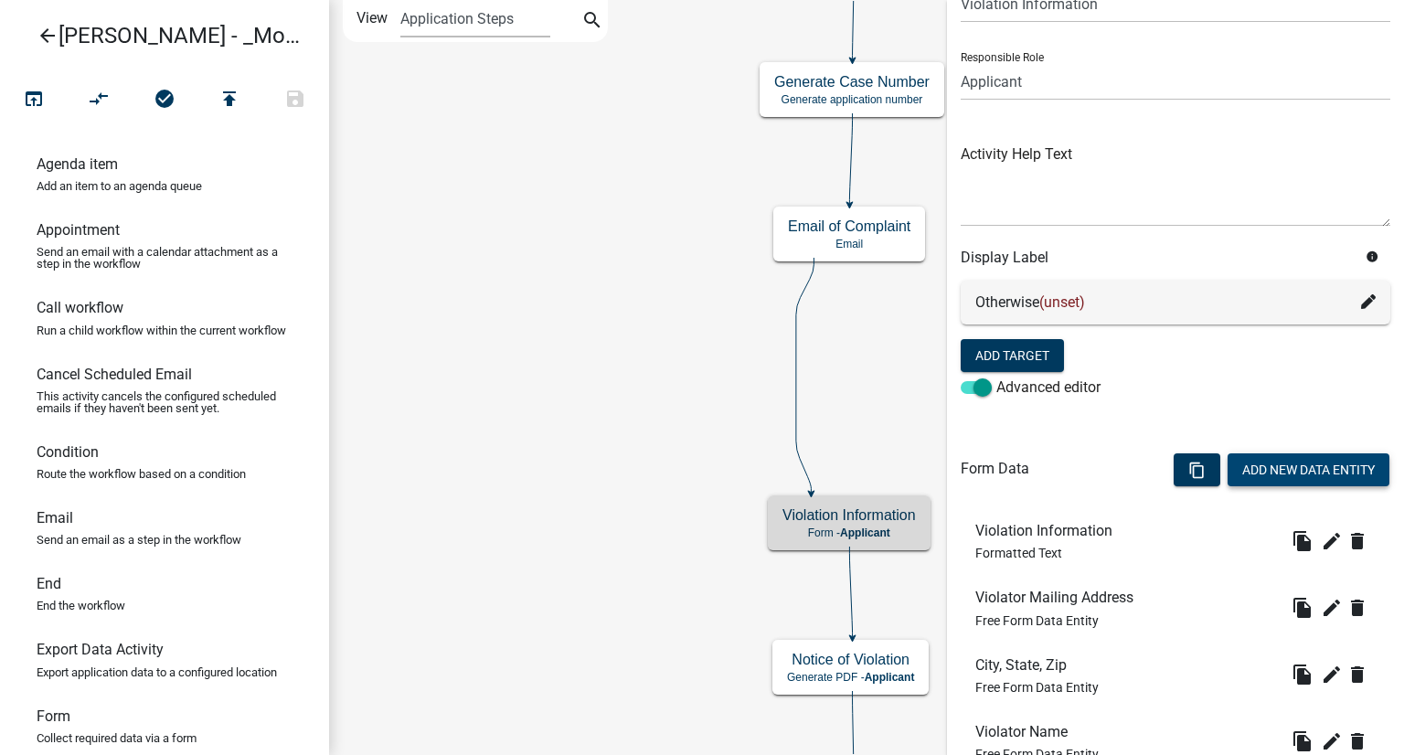
scroll to position [0, 0]
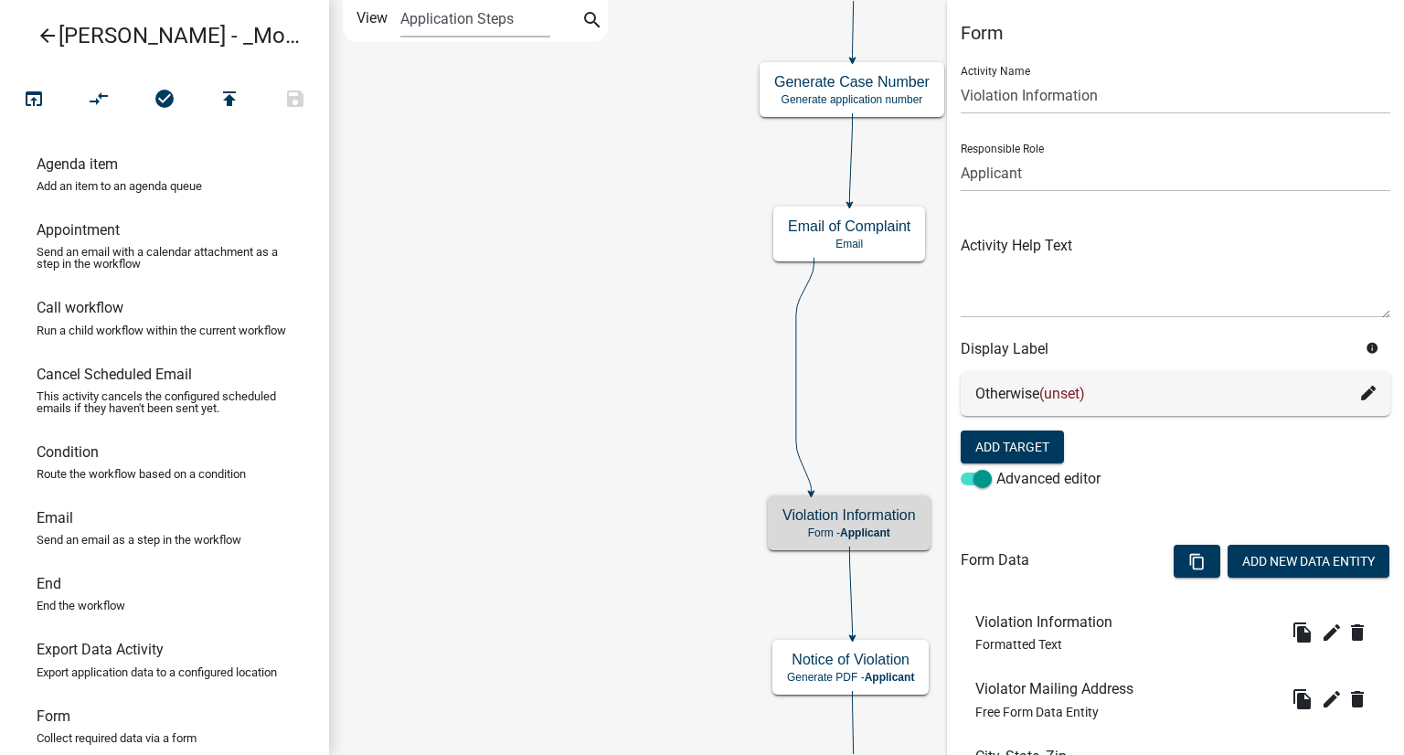
click at [543, 469] on icon "Start Start - Applicant Complainant Information Form - Applicant Notice of Viol…" at bounding box center [866, 491] width 1073 height 981
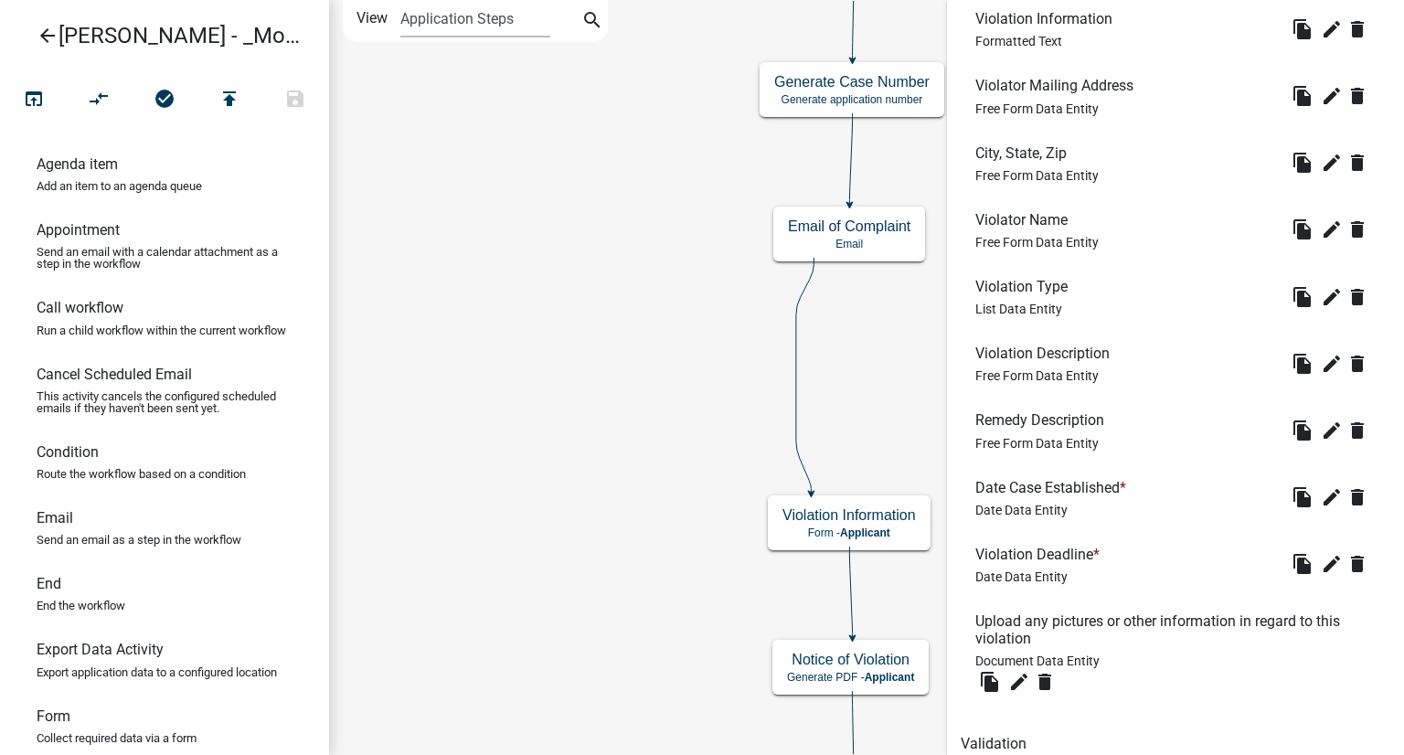
scroll to position [680, 0]
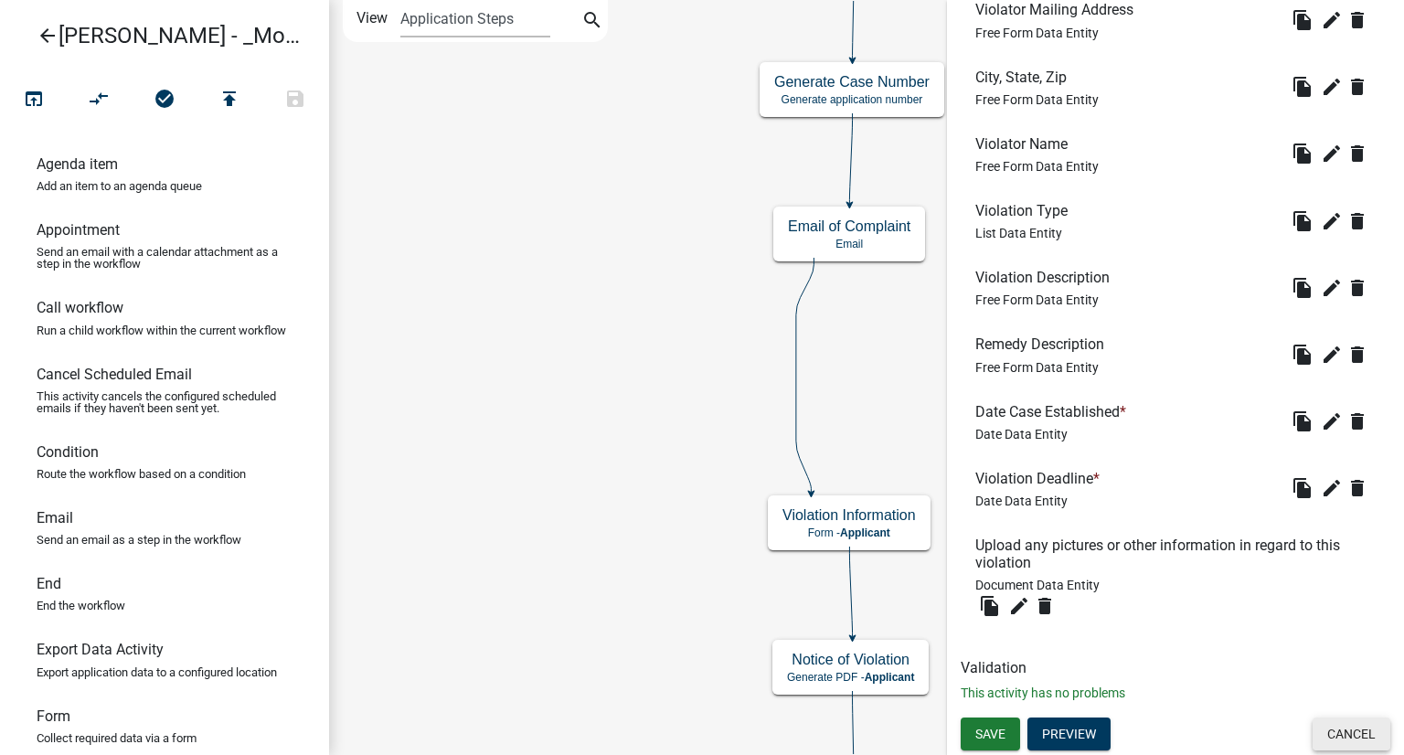
click at [1342, 721] on button "Cancel" at bounding box center [1352, 734] width 78 height 33
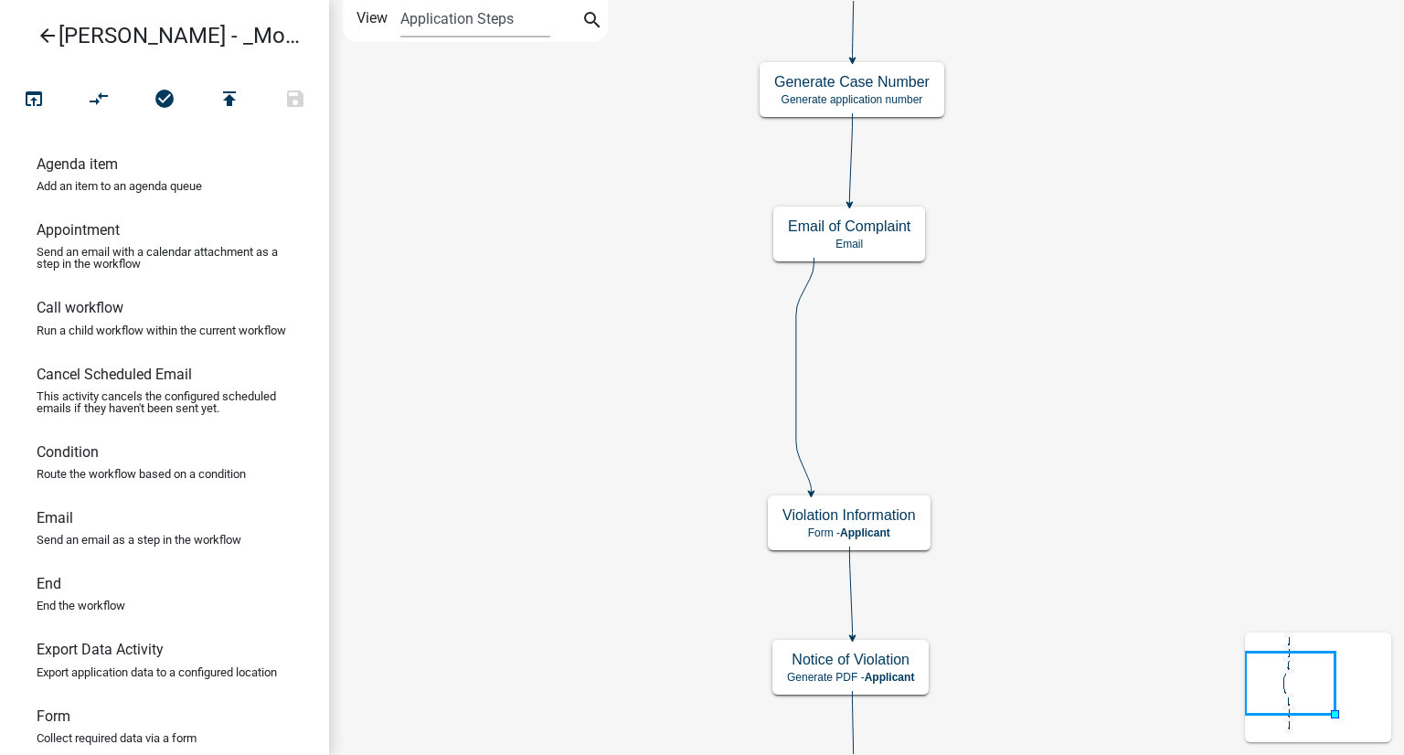
scroll to position [0, 0]
click at [818, 235] on div "Email of Complaint Email" at bounding box center [849, 234] width 152 height 55
click at [818, 239] on p "Email" at bounding box center [849, 244] width 122 height 13
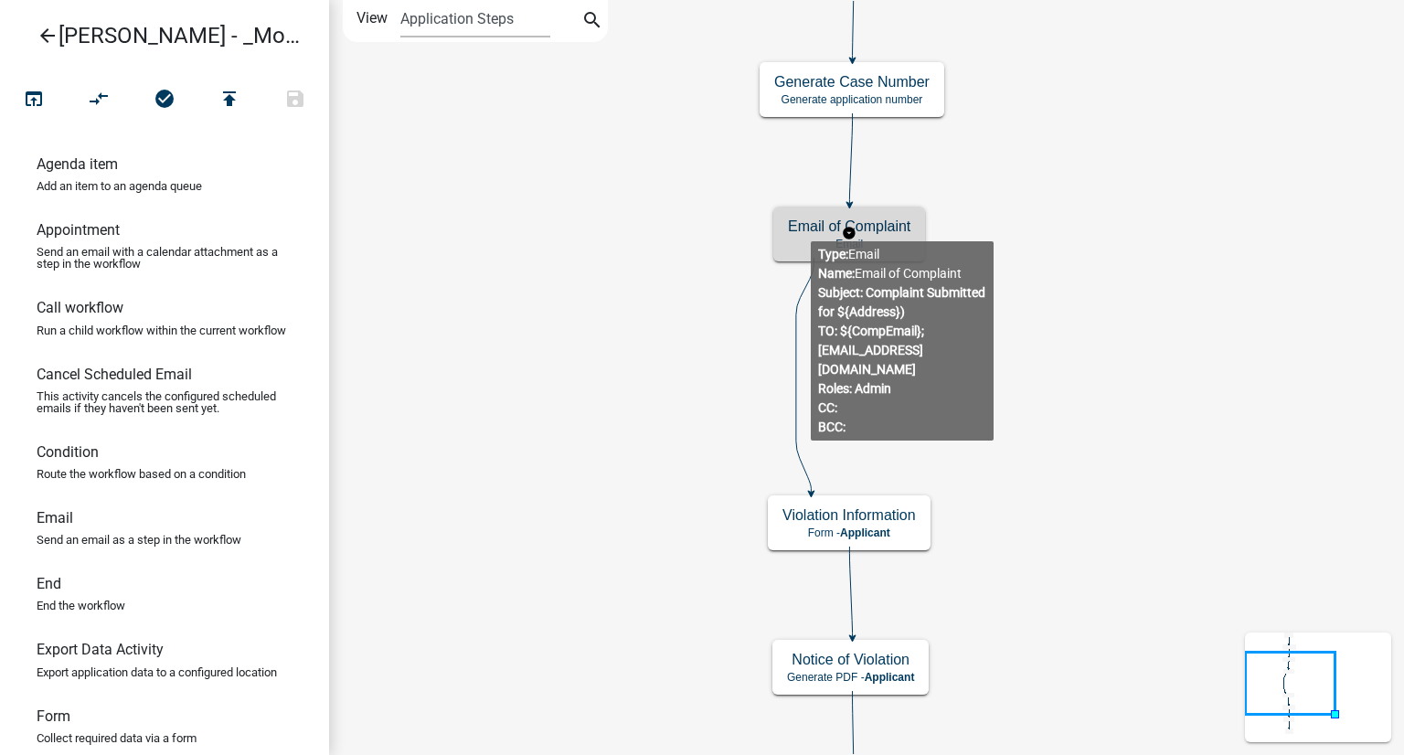
click at [811, 227] on h5 "Email of Complaint" at bounding box center [849, 226] width 122 height 17
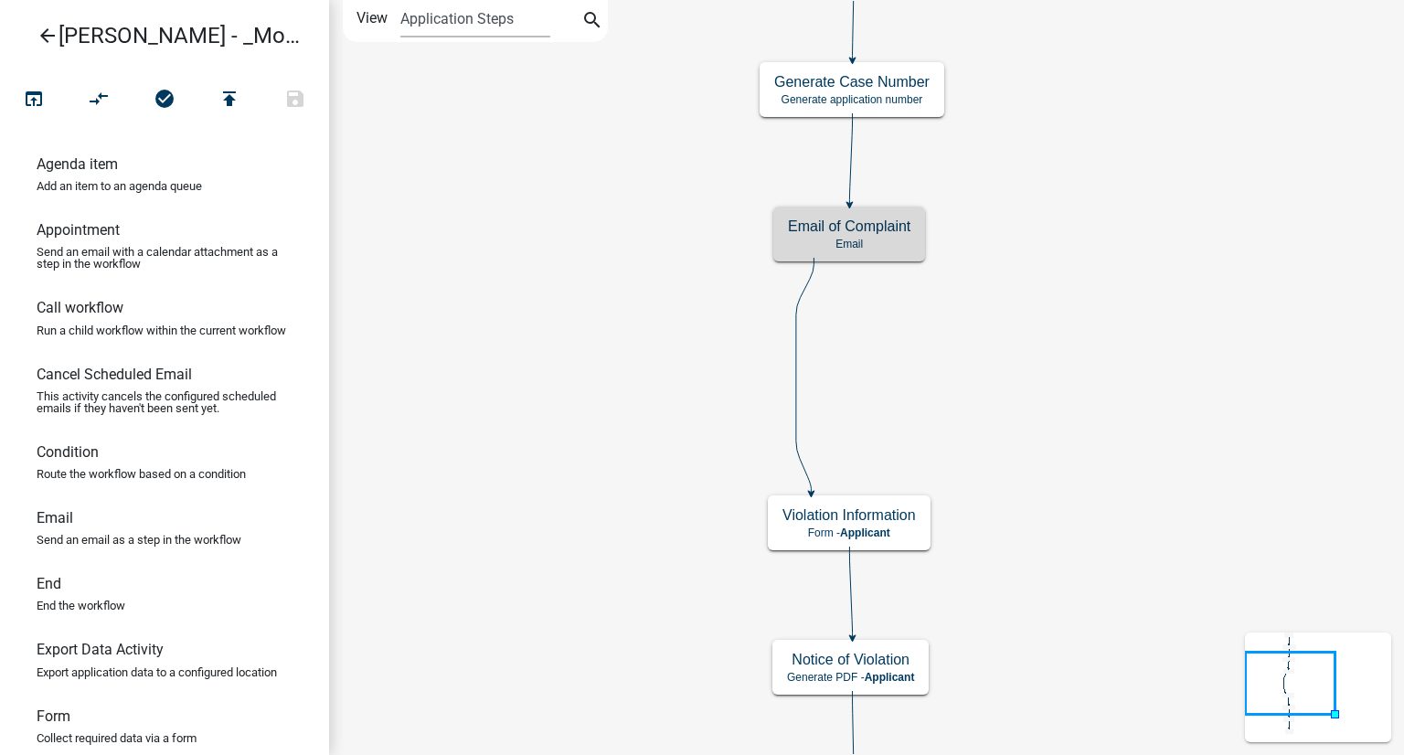
click at [1118, 293] on icon "Start Start - Applicant Complainant Information Form - Applicant Notice of Viol…" at bounding box center [866, 491] width 1073 height 981
click at [899, 239] on h5 "Email of Complaint" at bounding box center [851, 230] width 122 height 17
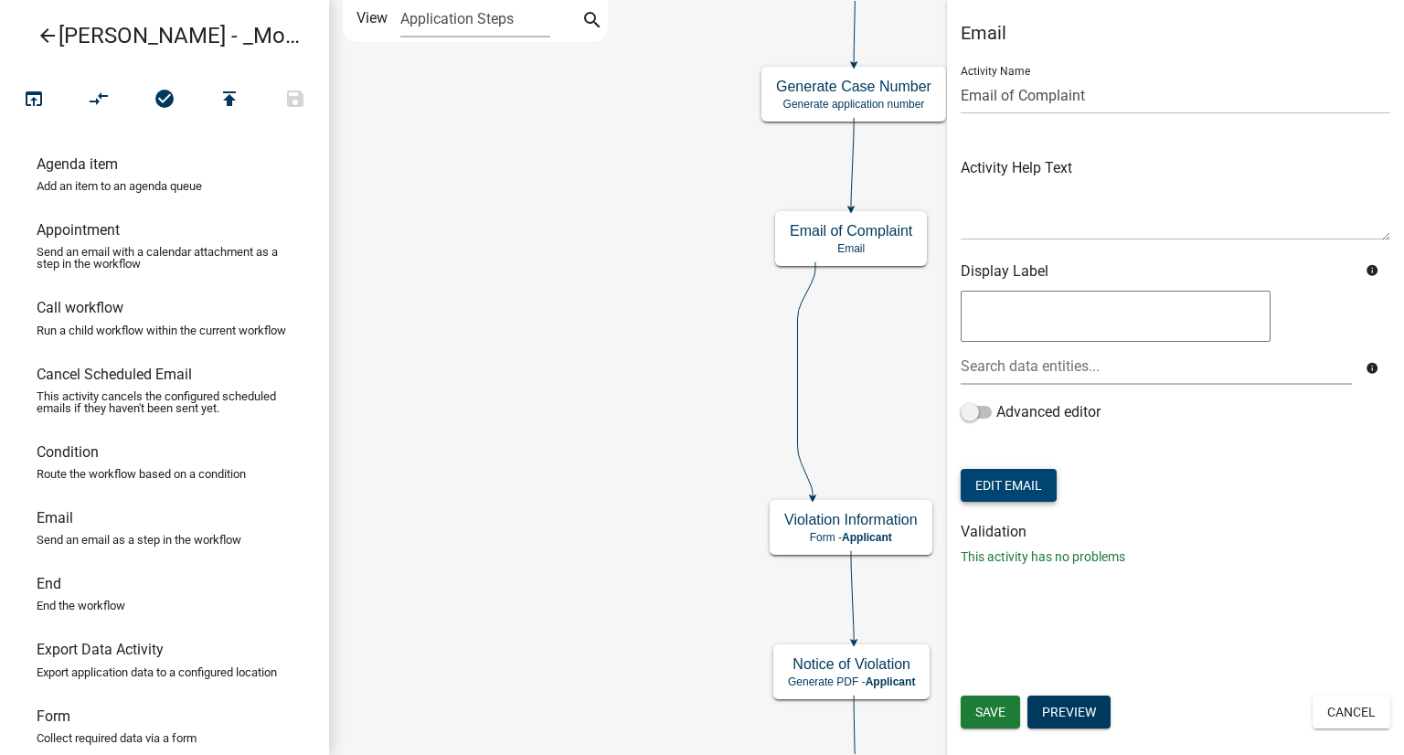
click at [1024, 492] on button "Edit Email" at bounding box center [1009, 485] width 96 height 33
select select "96029820-456f-4f96-a662-124e77a0e4a4"
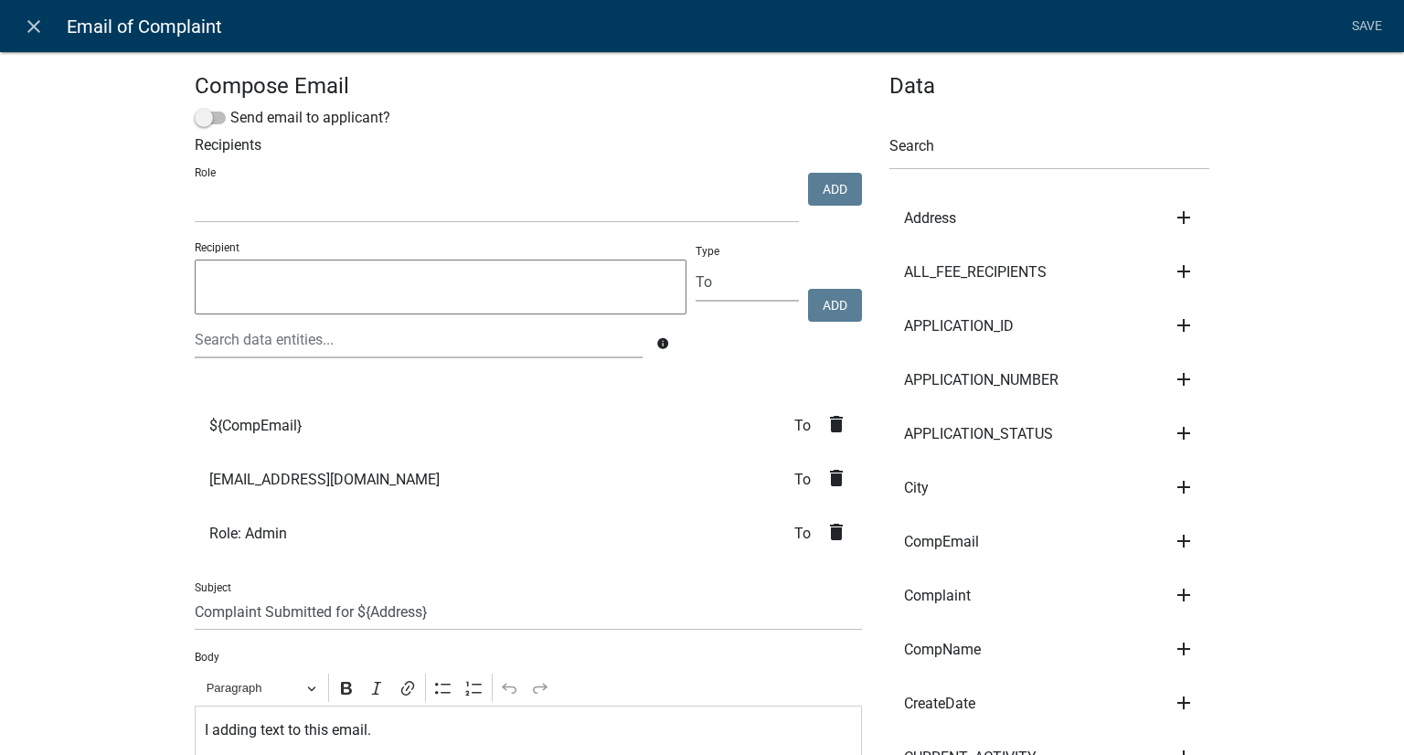
select select
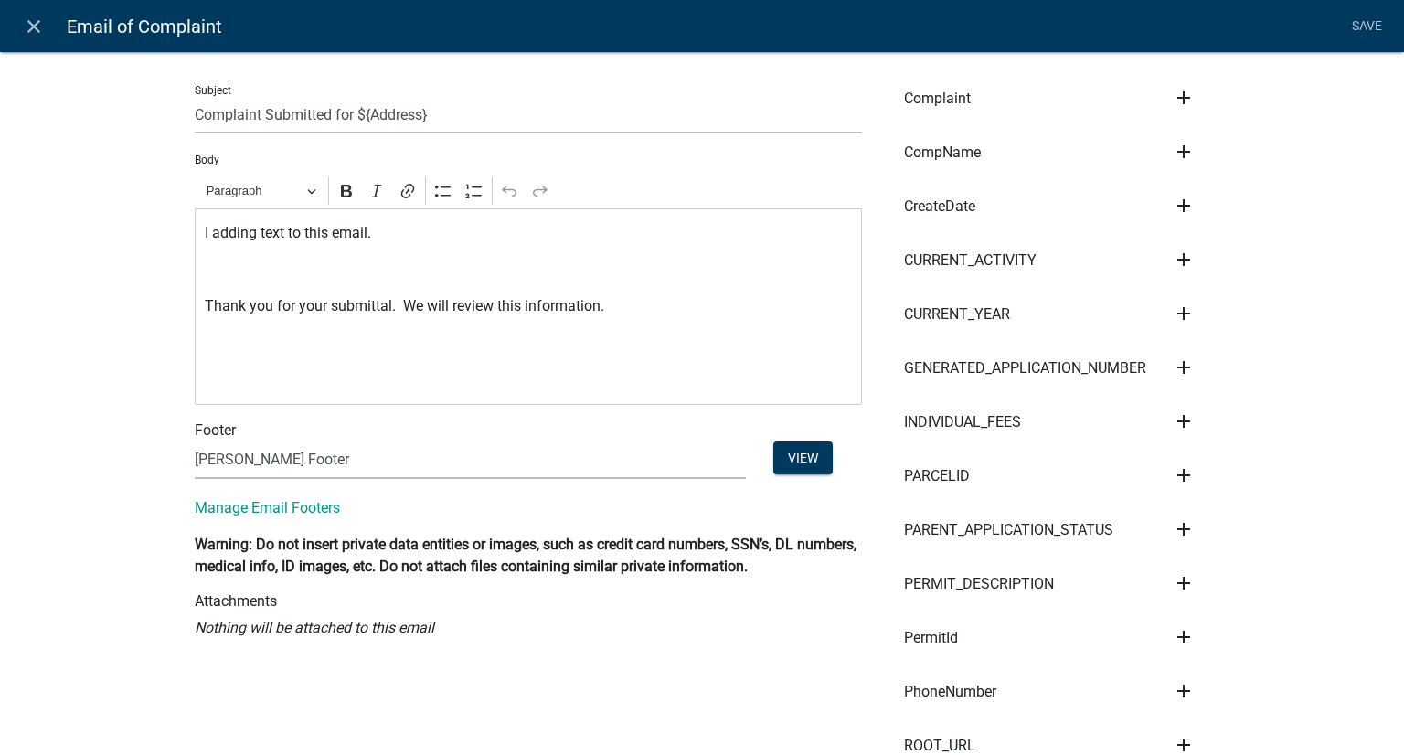
scroll to position [548, 0]
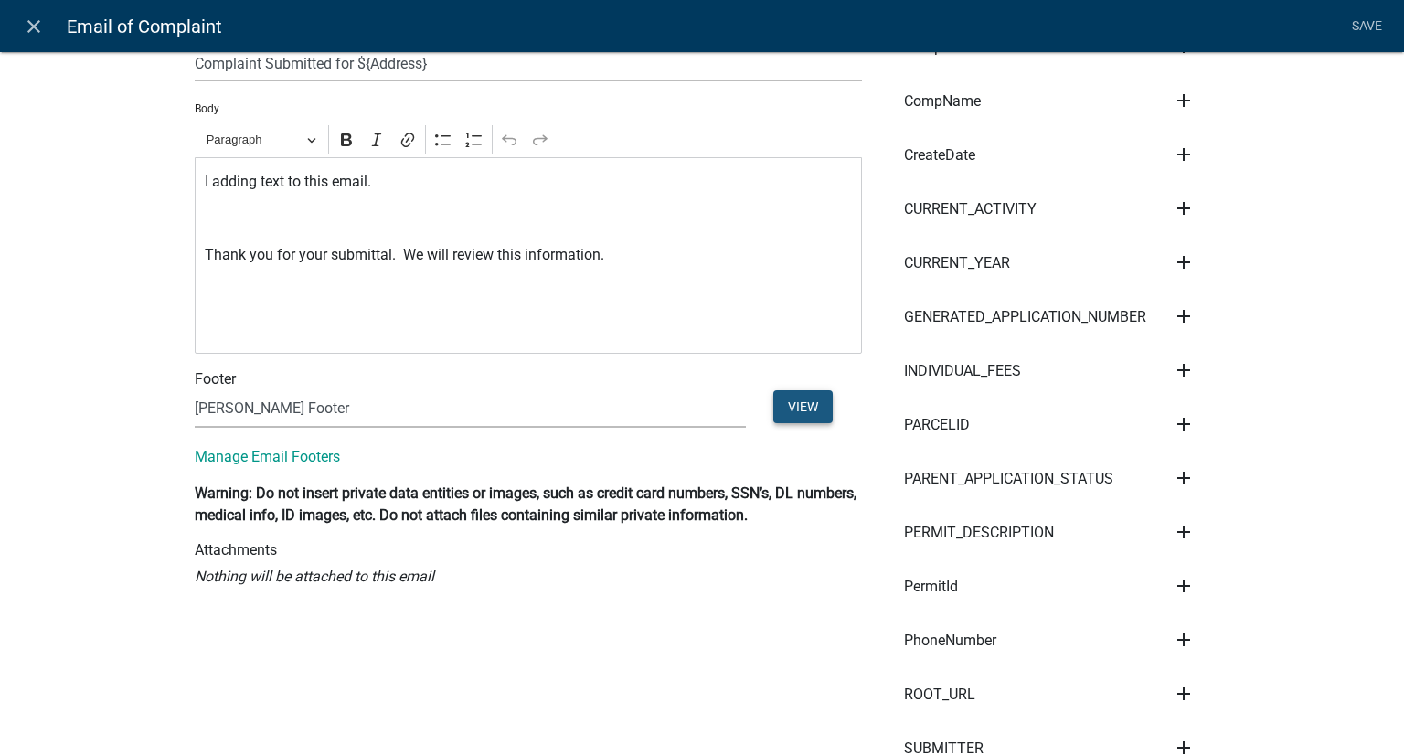
click at [808, 410] on button "View" at bounding box center [802, 406] width 59 height 33
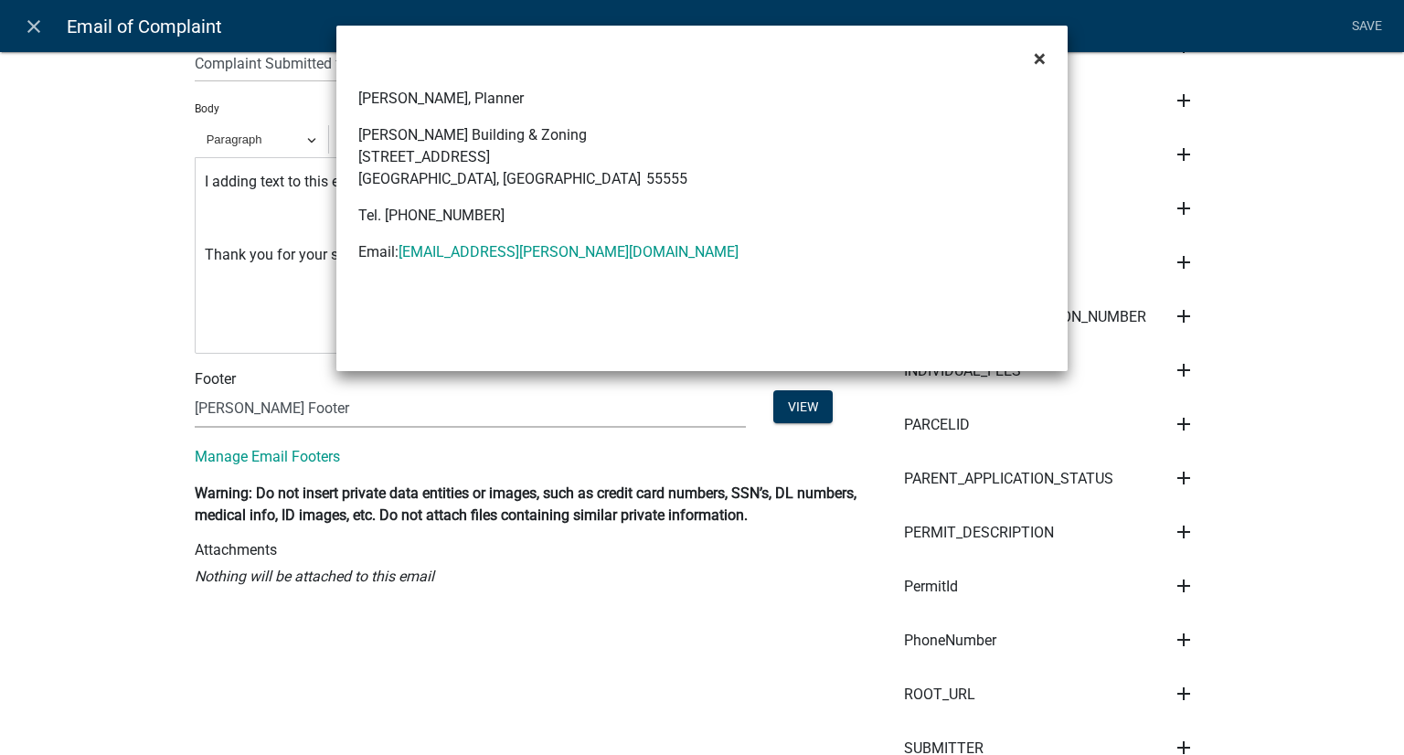
click at [1042, 62] on span "×" at bounding box center [1040, 59] width 12 height 26
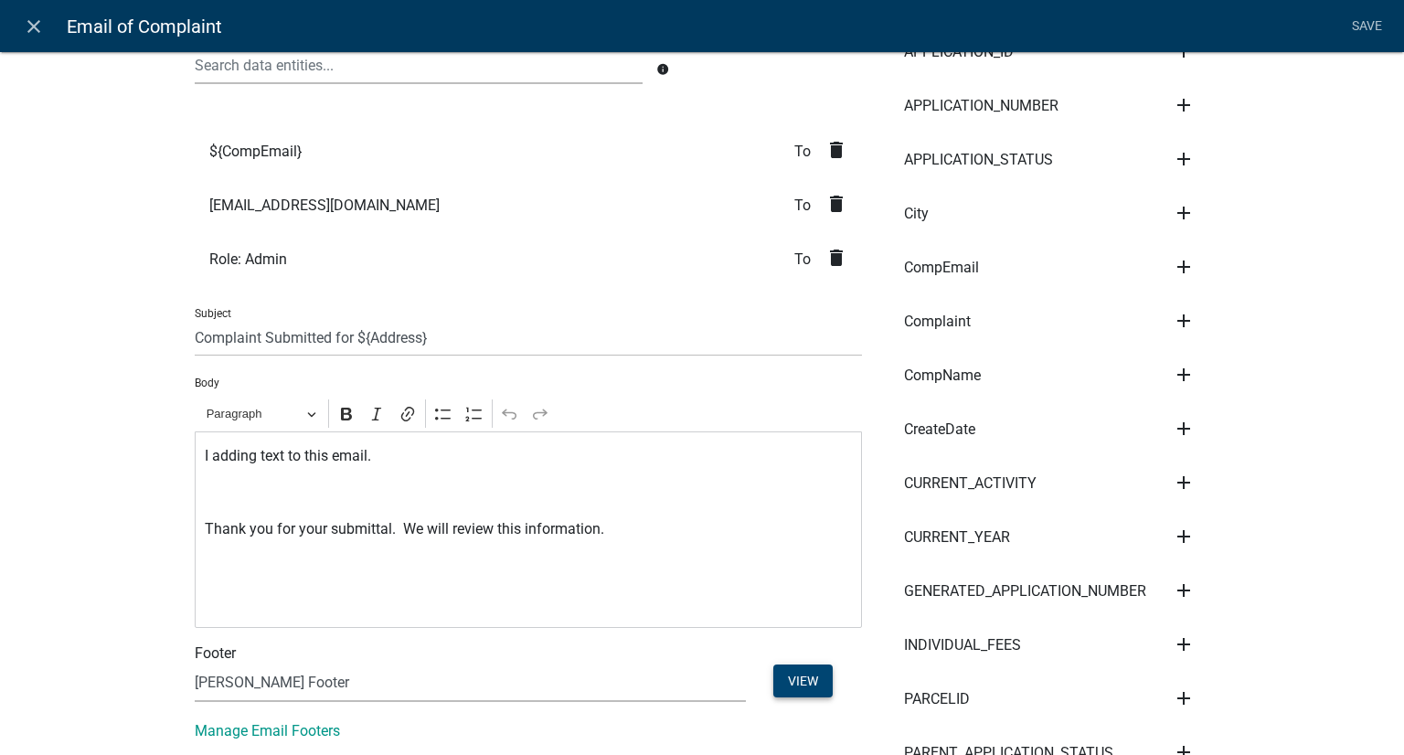
scroll to position [274, 0]
click at [1185, 312] on icon "add" at bounding box center [1184, 321] width 22 height 22
click at [941, 318] on span "Complaint" at bounding box center [937, 321] width 67 height 15
click at [1176, 314] on icon "add" at bounding box center [1184, 321] width 22 height 22
click at [531, 176] on li "${CompEmail} To delete" at bounding box center [528, 151] width 667 height 54
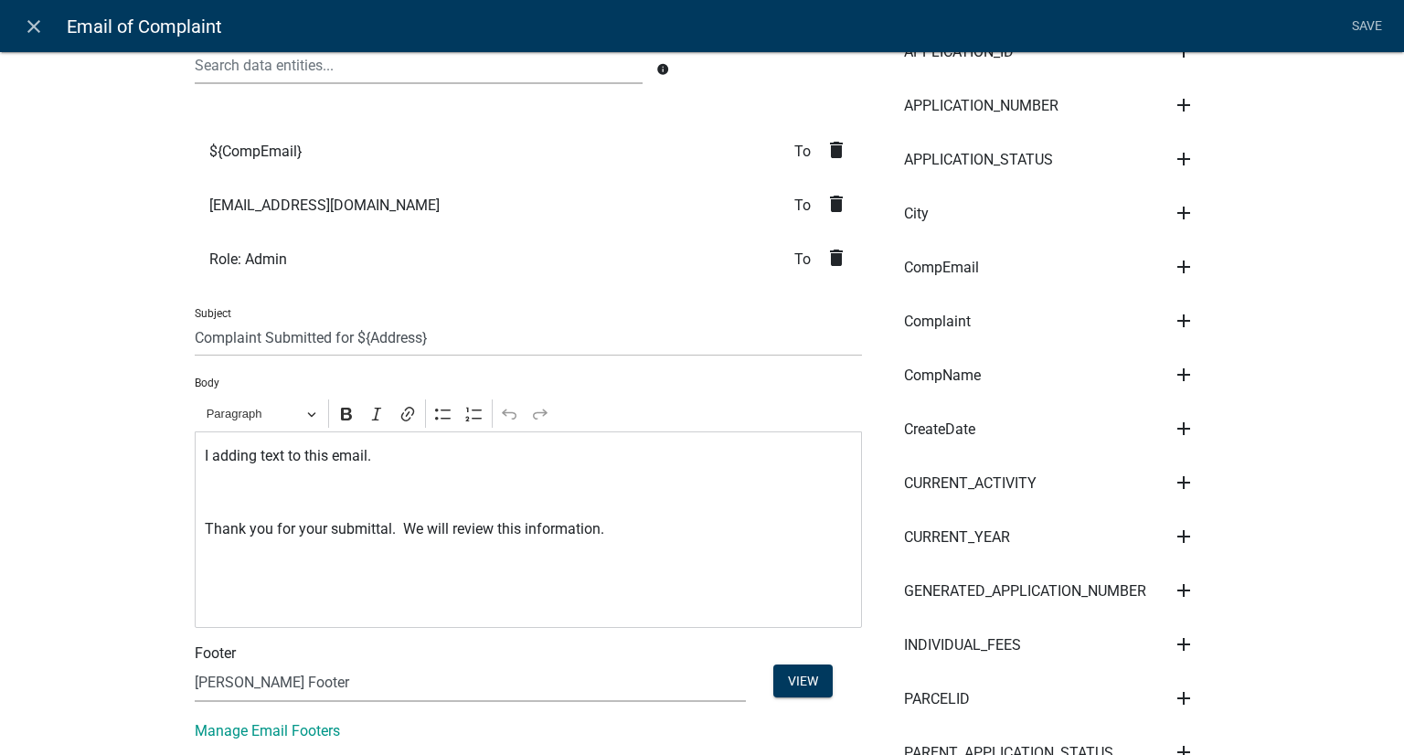
click at [922, 314] on span "Complaint" at bounding box center [937, 321] width 67 height 15
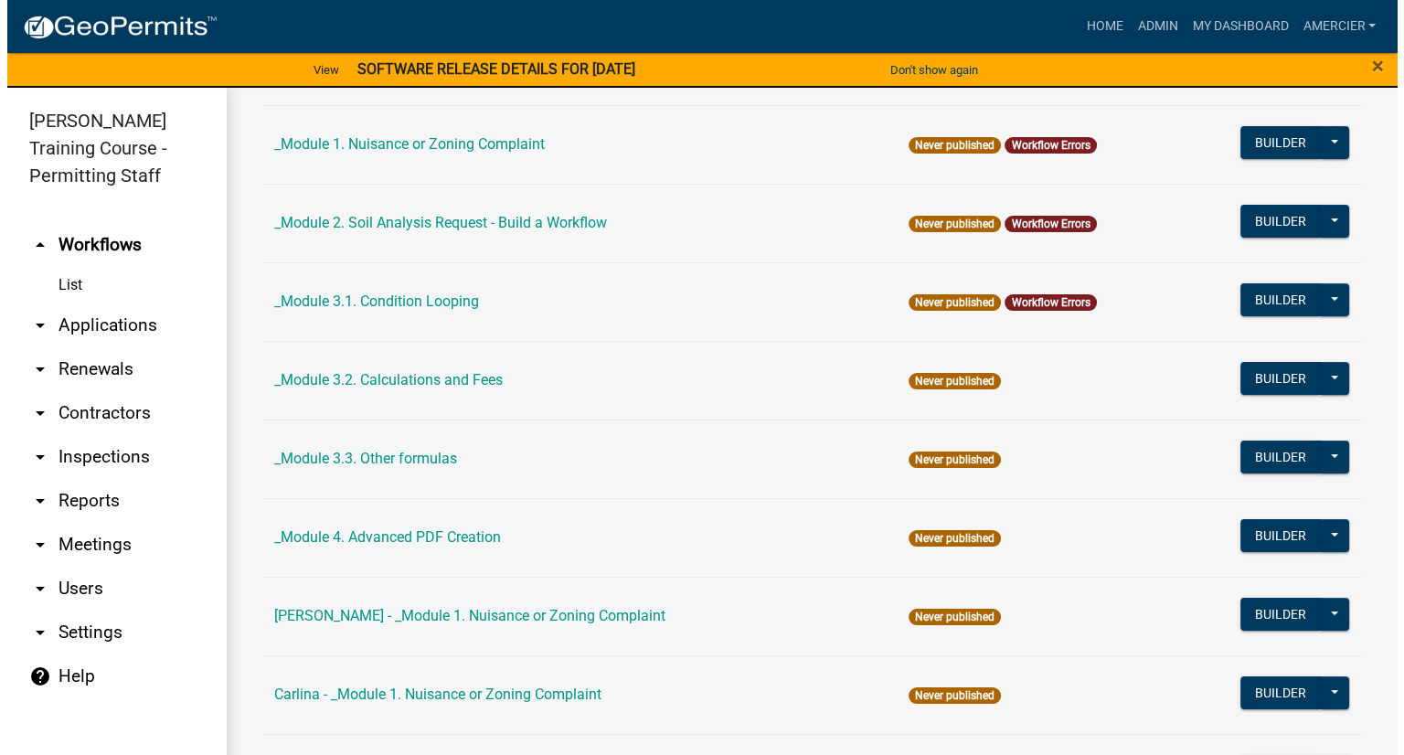
scroll to position [274, 0]
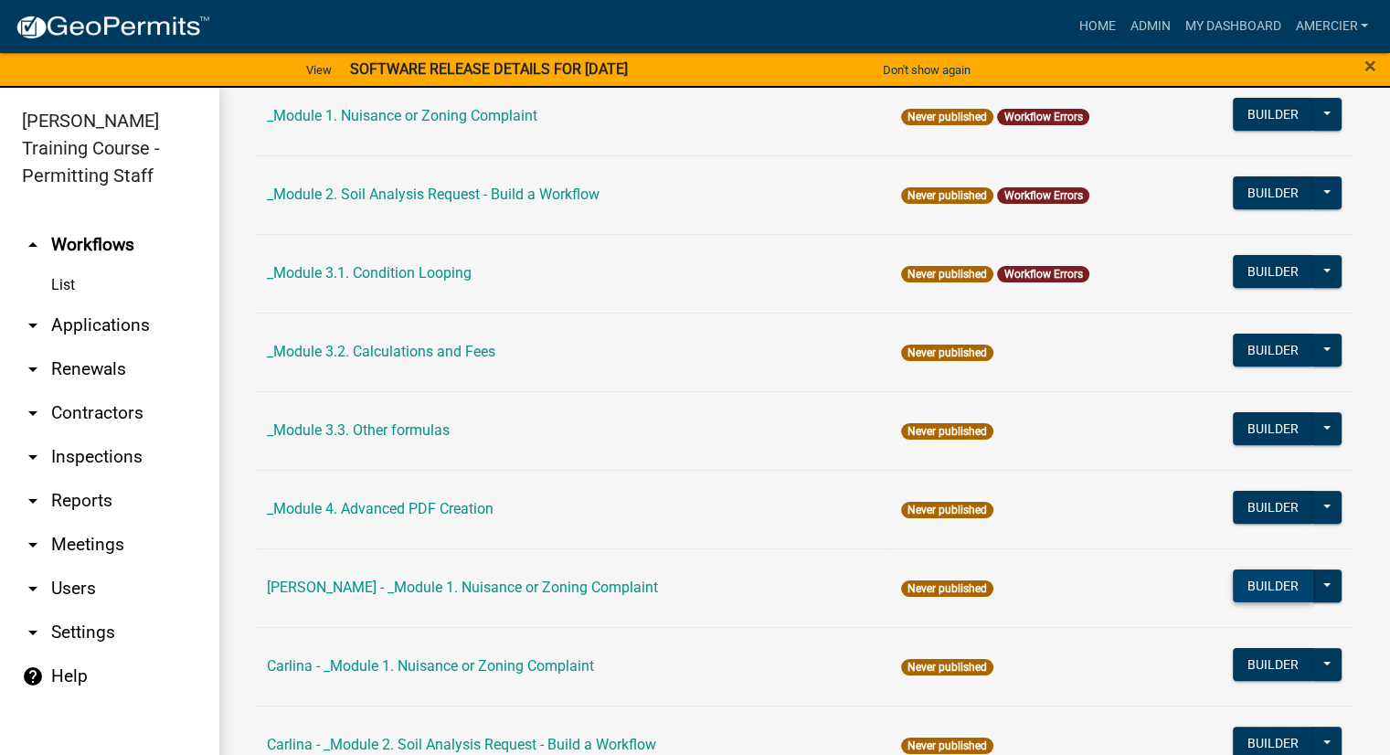
click at [1236, 579] on button "Builder" at bounding box center [1273, 585] width 80 height 33
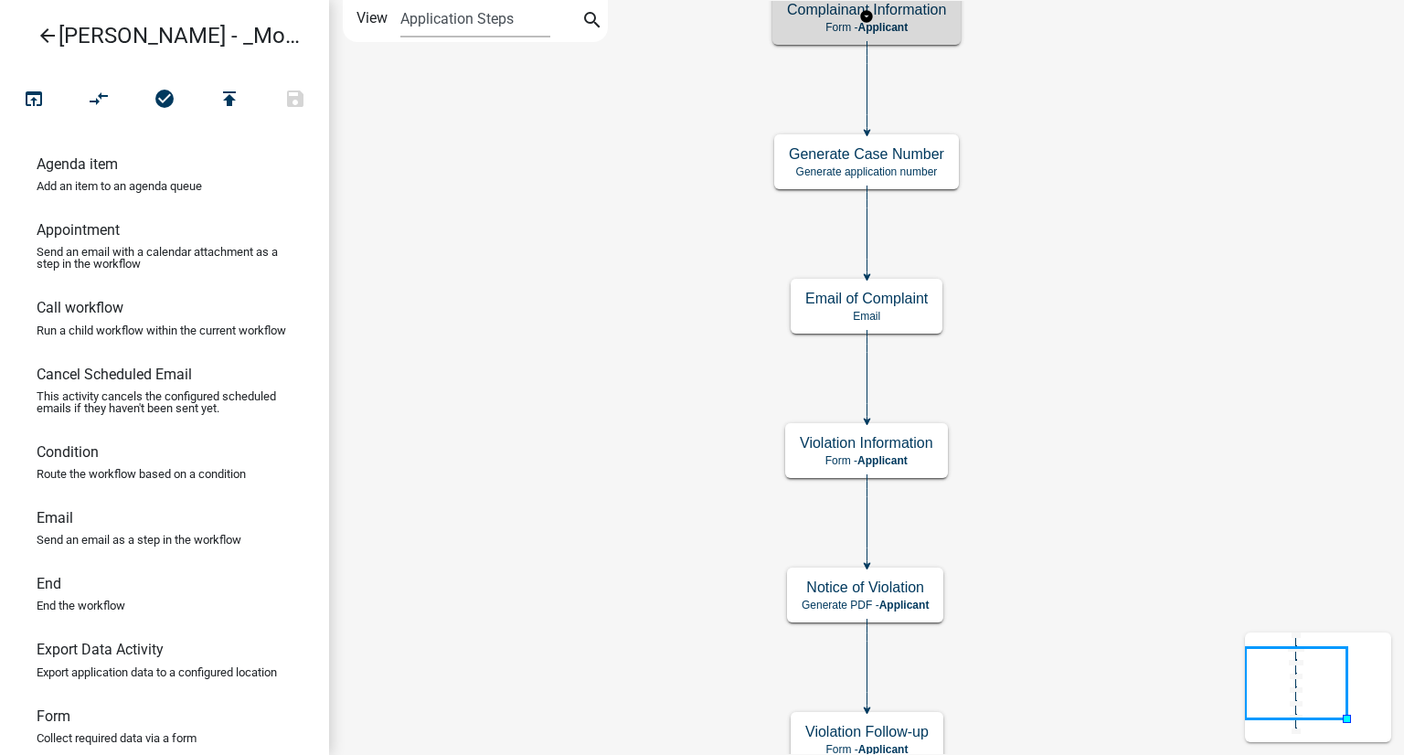
click at [804, 21] on p "Form - Applicant" at bounding box center [866, 27] width 159 height 13
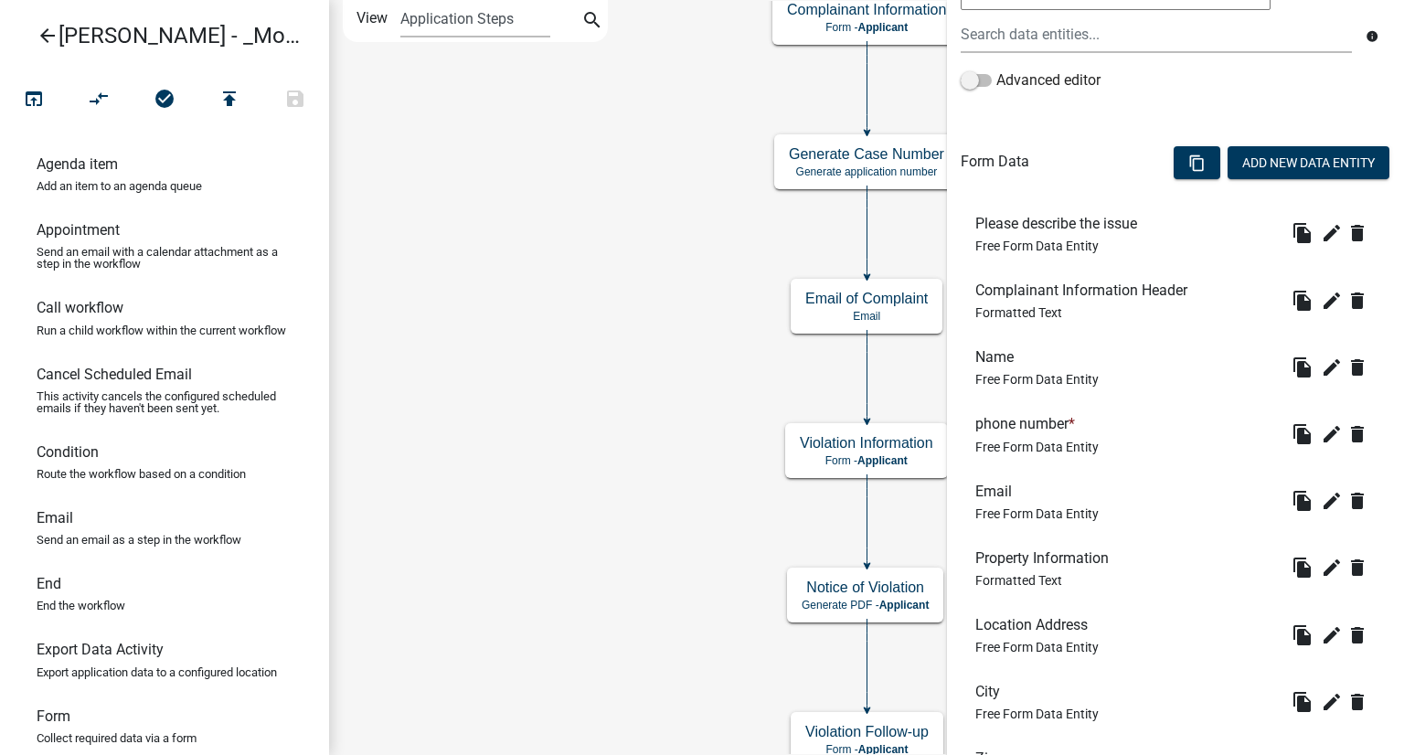
scroll to position [391, 0]
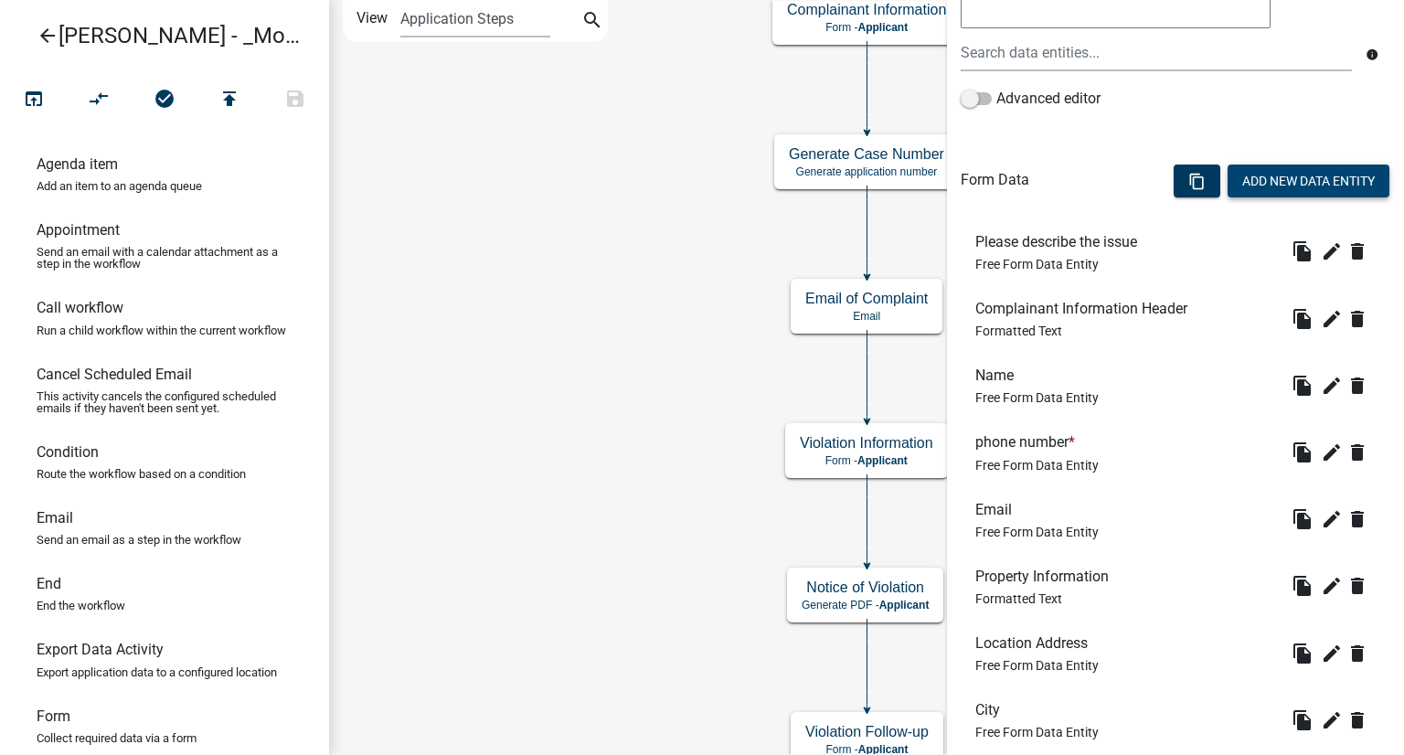
click at [1275, 179] on button "Add New Data Entity" at bounding box center [1309, 181] width 162 height 33
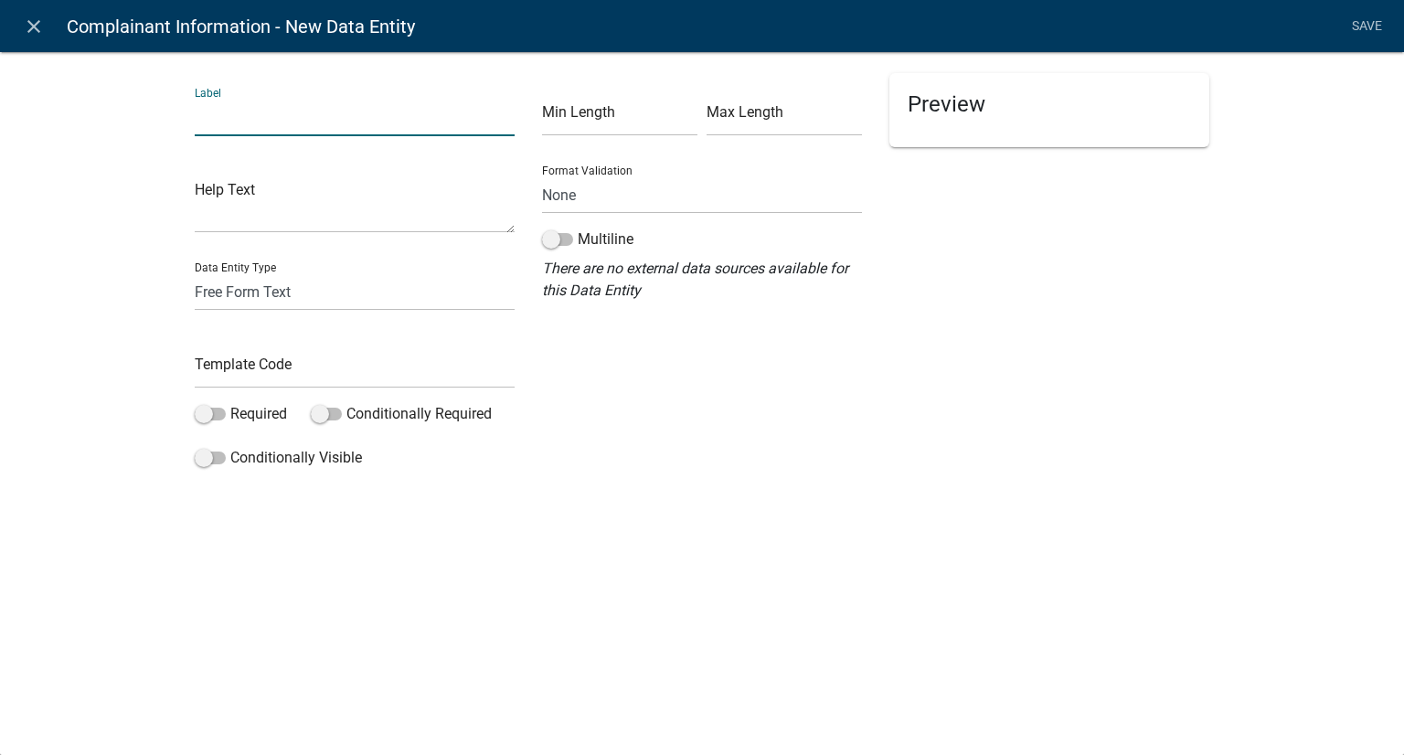
click at [377, 120] on input "text" at bounding box center [355, 117] width 320 height 37
click at [358, 298] on select "Free Form Text Document Display Entity Value Fee Numeric Data Date Map Sketch D…" at bounding box center [355, 291] width 320 height 37
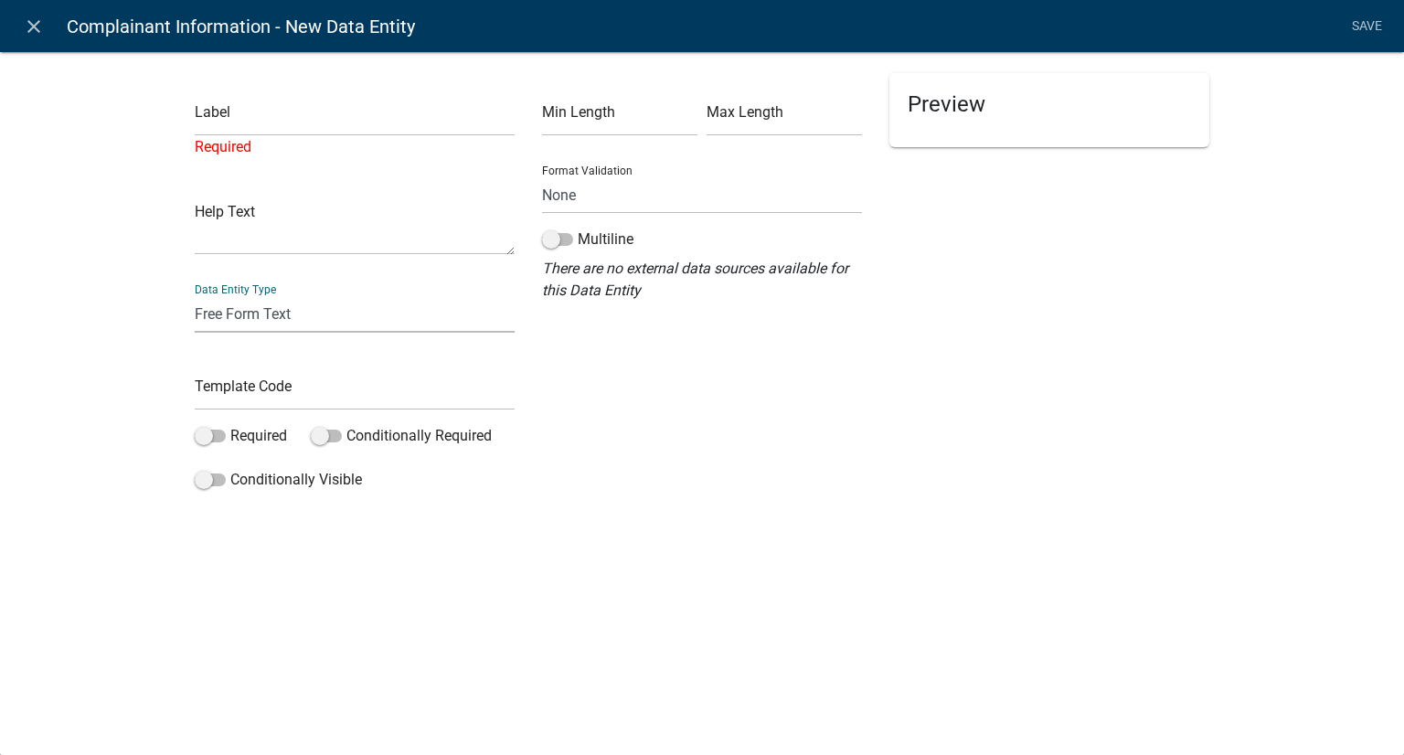
click at [898, 490] on div "Preview" at bounding box center [1049, 285] width 347 height 425
click at [239, 119] on input "text" at bounding box center [355, 117] width 320 height 37
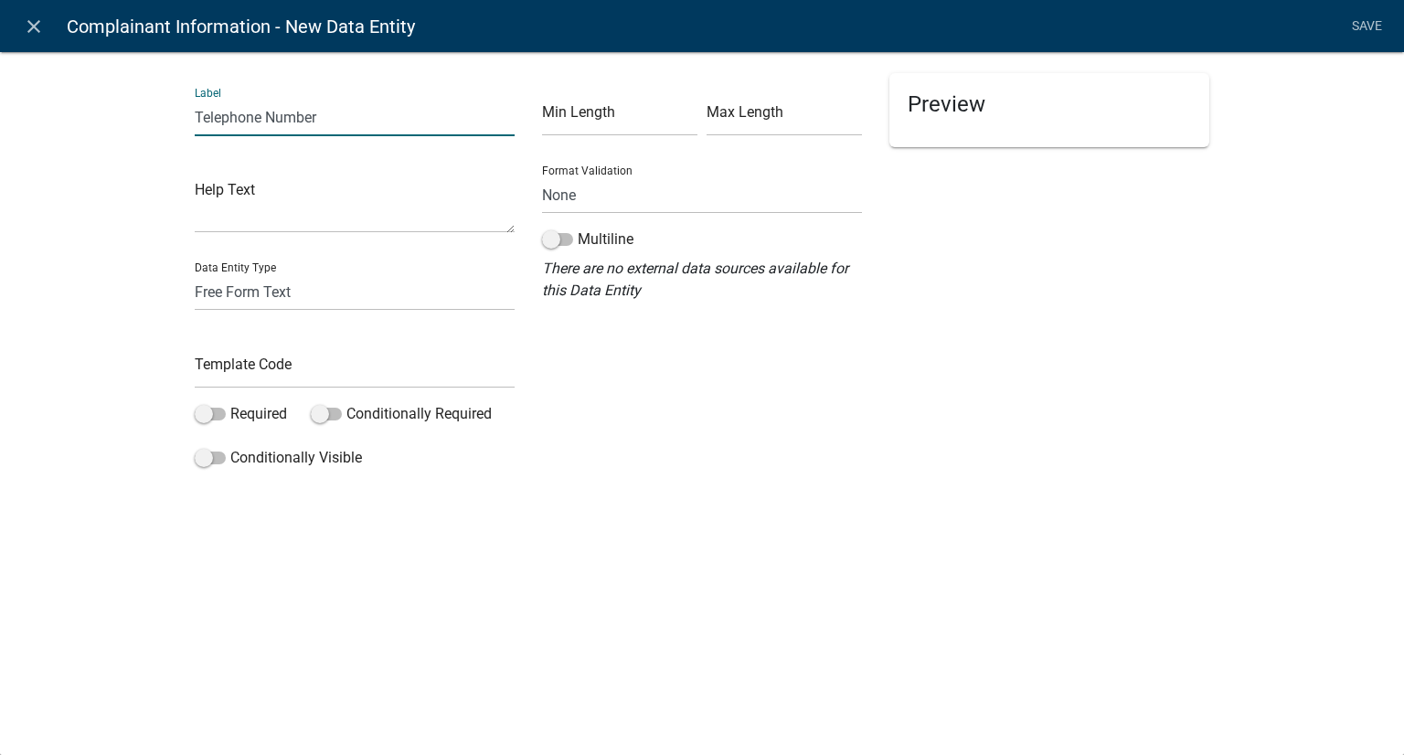
type input "Telephone Number"
click at [551, 110] on input "text" at bounding box center [619, 117] width 155 height 37
type input "10"
click at [782, 130] on input "text" at bounding box center [784, 117] width 155 height 37
drag, startPoint x: 731, startPoint y: 125, endPoint x: 712, endPoint y: 116, distance: 21.3
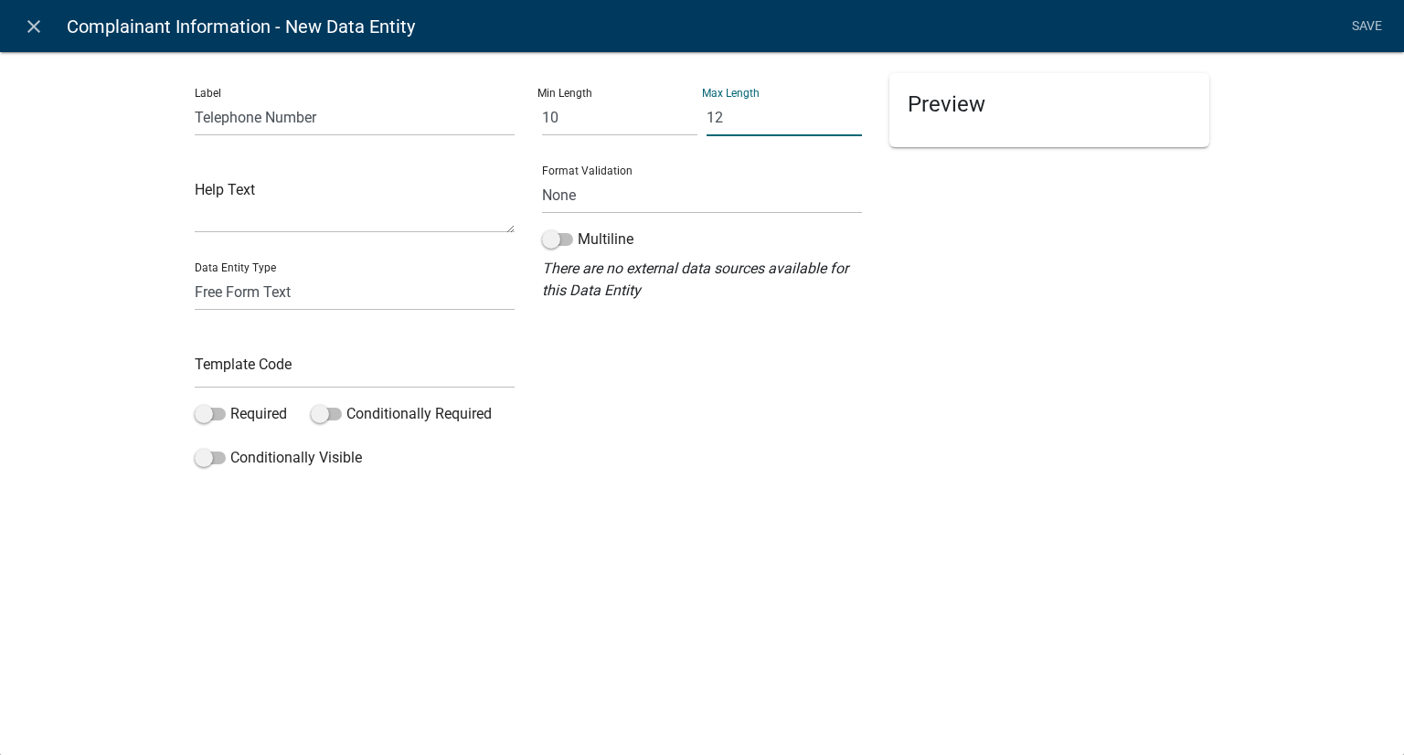
click at [712, 116] on input "12" at bounding box center [784, 117] width 155 height 37
type input "14"
click at [976, 109] on h5 "Preview" at bounding box center [1049, 104] width 283 height 27
click at [939, 88] on div "Preview" at bounding box center [1049, 110] width 320 height 74
click at [942, 115] on h5 "Preview" at bounding box center [1049, 104] width 283 height 27
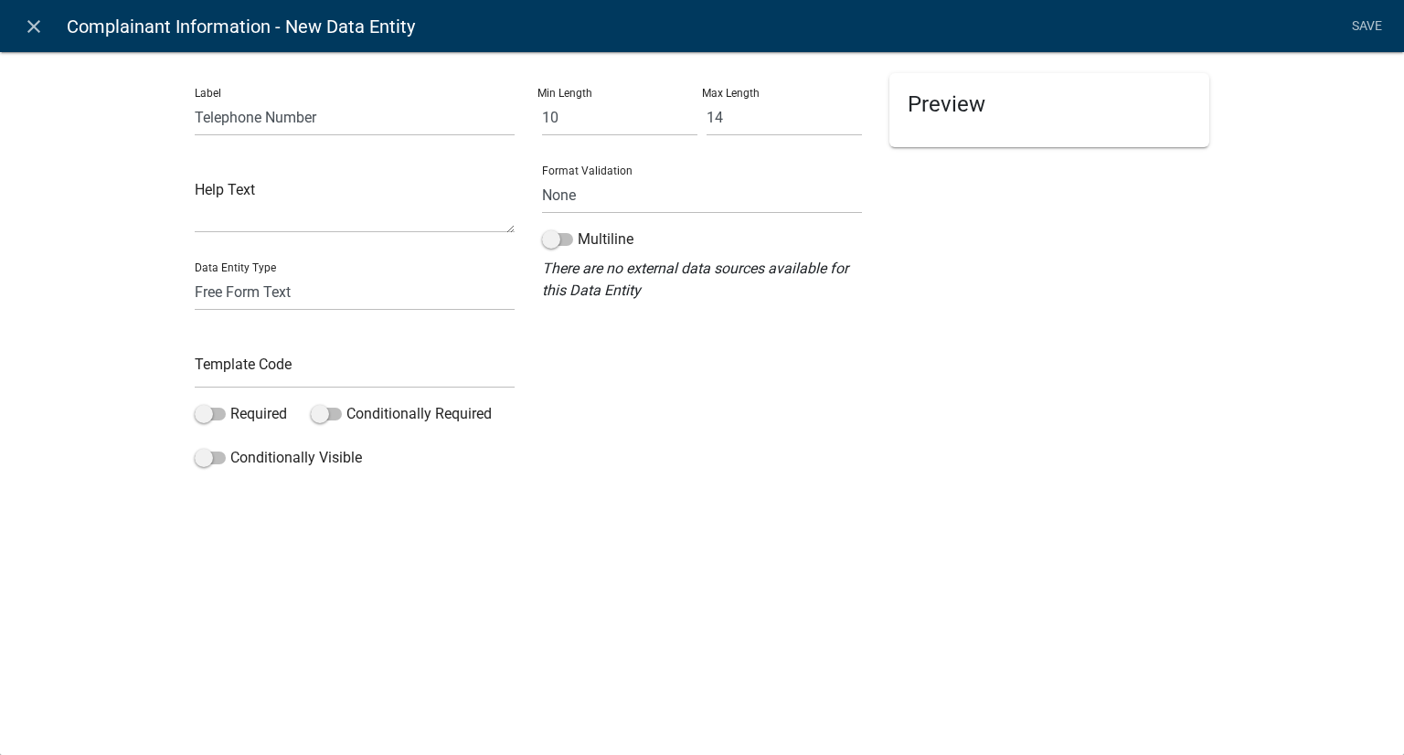
click at [1367, 24] on li "Save" at bounding box center [1367, 26] width 46 height 35
click at [1059, 124] on div "Preview" at bounding box center [1049, 110] width 320 height 74
click at [1024, 114] on h5 "Preview" at bounding box center [1049, 104] width 283 height 27
click at [1009, 115] on h5 "Preview" at bounding box center [1049, 104] width 283 height 27
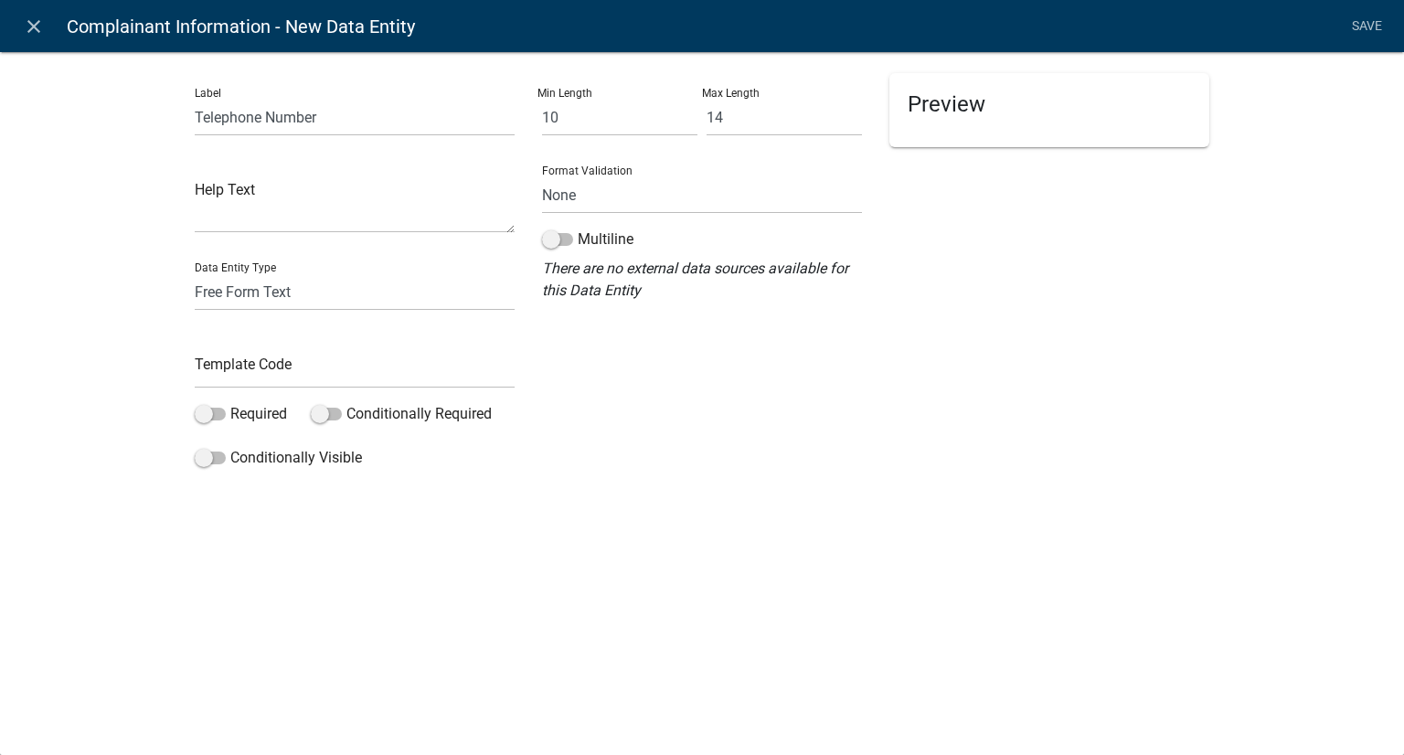
click at [1007, 118] on div "Preview" at bounding box center [1049, 110] width 320 height 74
click at [310, 214] on textarea at bounding box center [355, 204] width 320 height 57
click at [945, 88] on div "Preview" at bounding box center [1049, 110] width 320 height 74
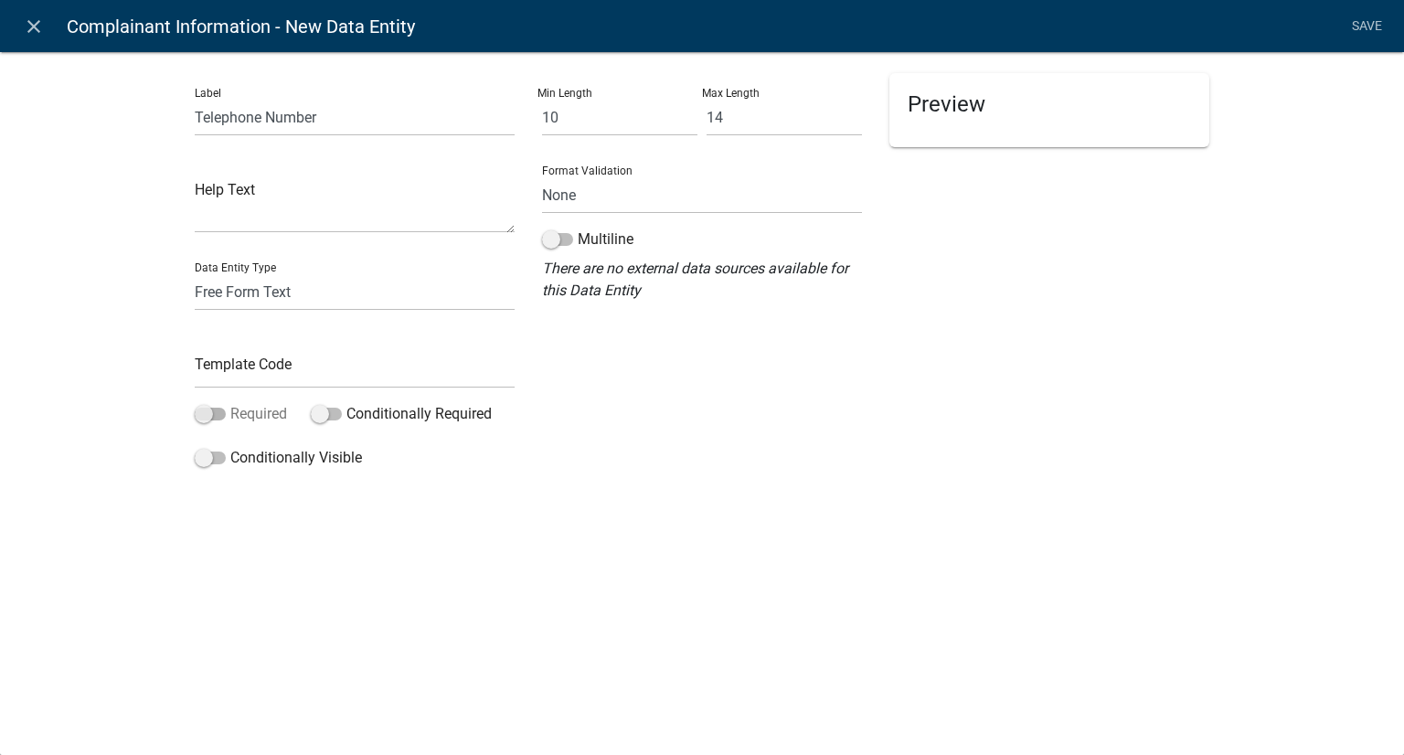
click at [204, 413] on span at bounding box center [210, 414] width 31 height 13
click at [230, 403] on input "Required" at bounding box center [230, 403] width 0 height 0
click at [1022, 107] on h5 "Preview" at bounding box center [1049, 104] width 283 height 27
click at [1375, 24] on li "Save" at bounding box center [1367, 26] width 46 height 35
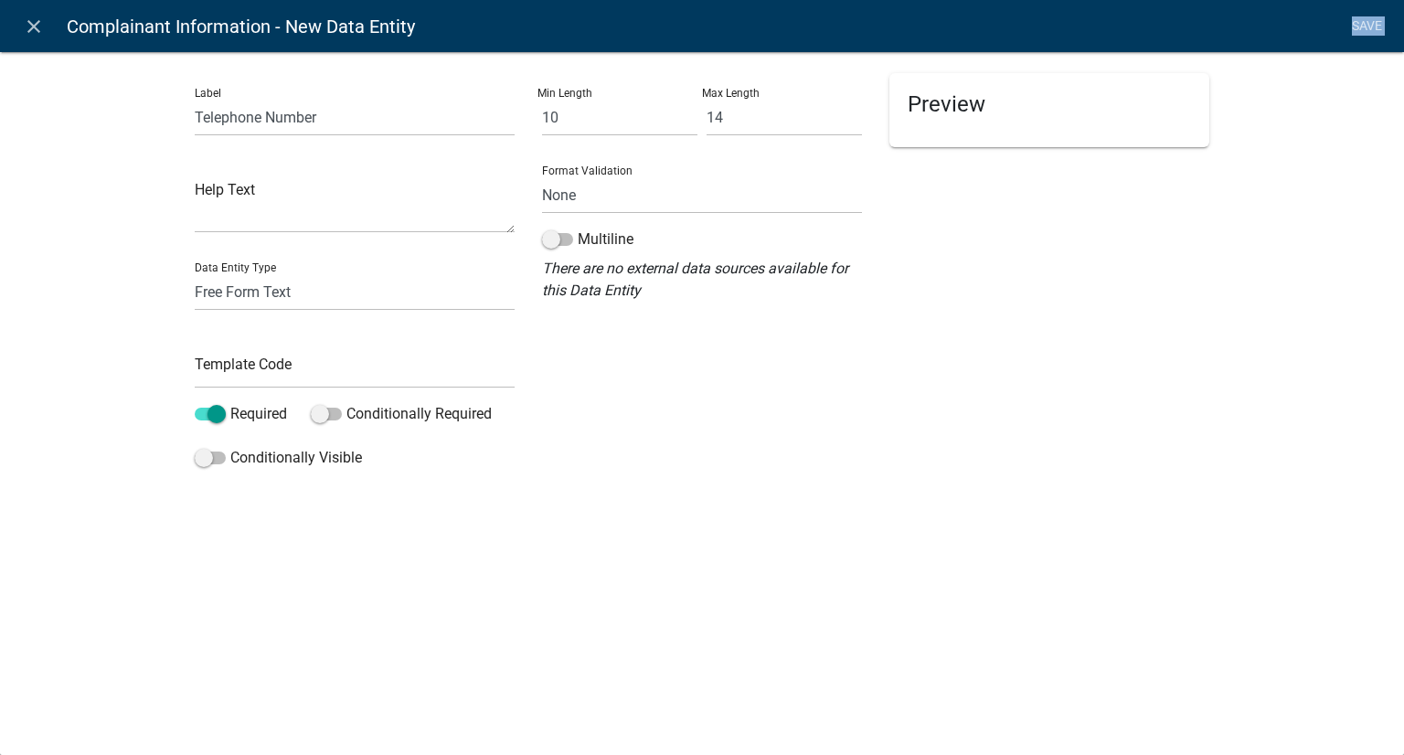
click at [1375, 24] on li "Save" at bounding box center [1367, 26] width 46 height 35
click at [384, 116] on input "Telephone Number" at bounding box center [355, 117] width 320 height 37
click at [380, 200] on textarea at bounding box center [355, 204] width 320 height 57
type textarea "t"
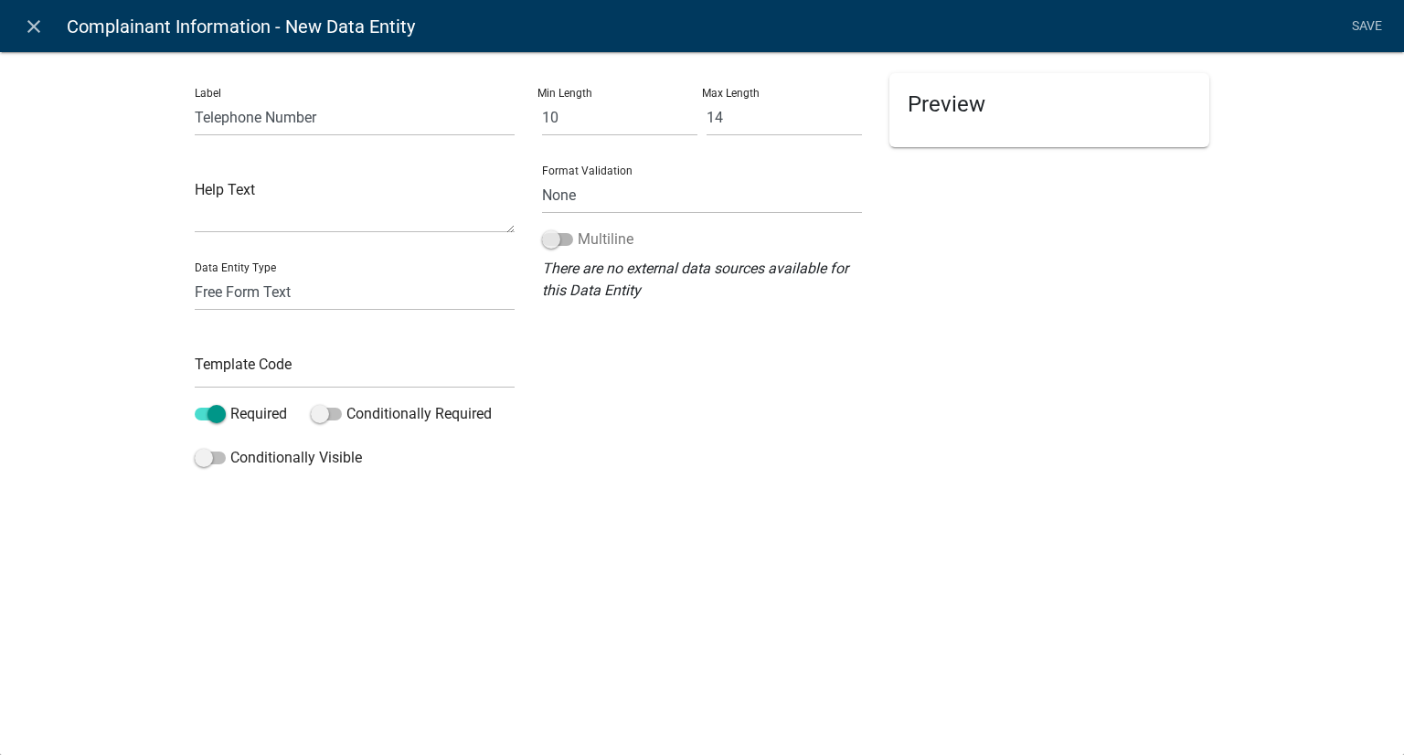
click at [557, 243] on span at bounding box center [557, 239] width 31 height 13
click at [578, 229] on input "Multiline" at bounding box center [578, 229] width 0 height 0
click at [570, 239] on span at bounding box center [557, 239] width 31 height 13
click at [578, 229] on input "Multiline" at bounding box center [578, 229] width 0 height 0
click at [1358, 27] on li "Save" at bounding box center [1367, 26] width 46 height 35
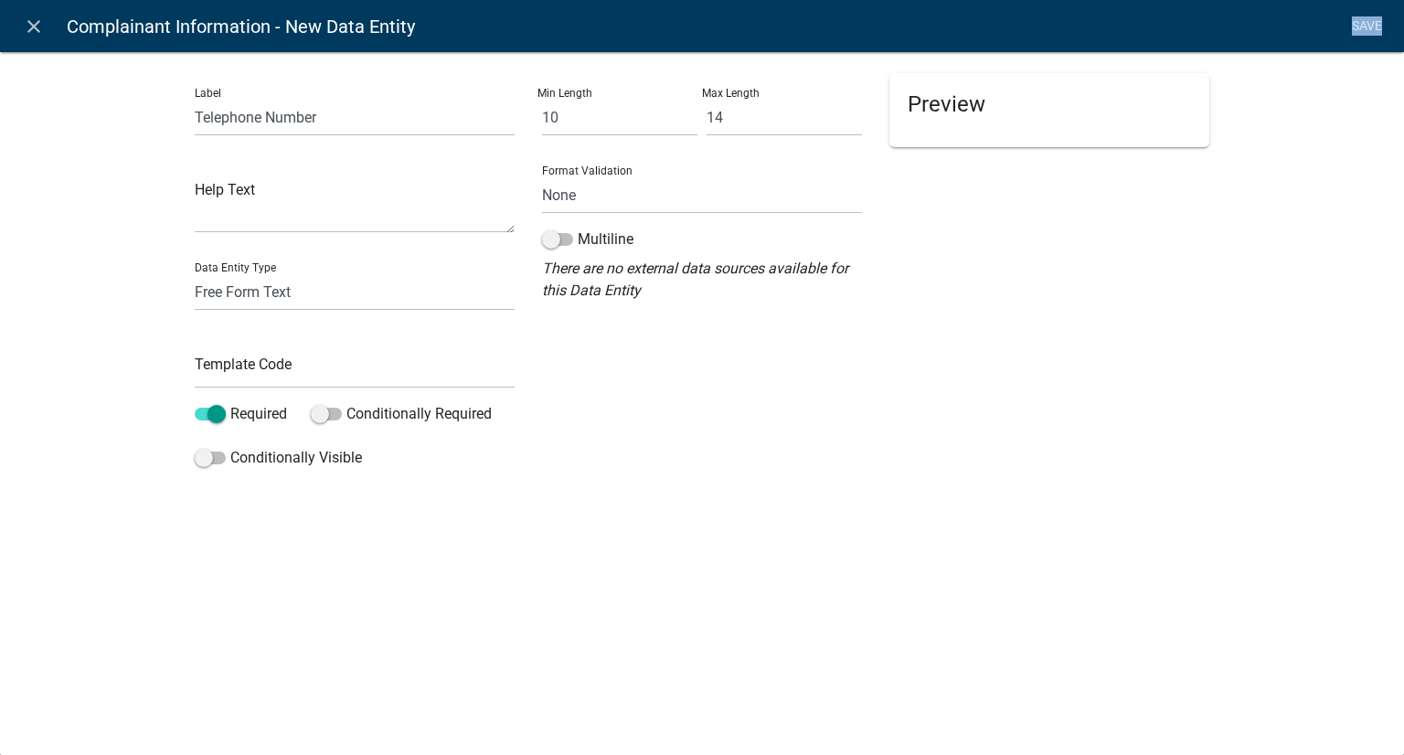
click at [1358, 27] on li "Save" at bounding box center [1367, 26] width 46 height 35
click at [1363, 23] on li "Save" at bounding box center [1367, 26] width 46 height 35
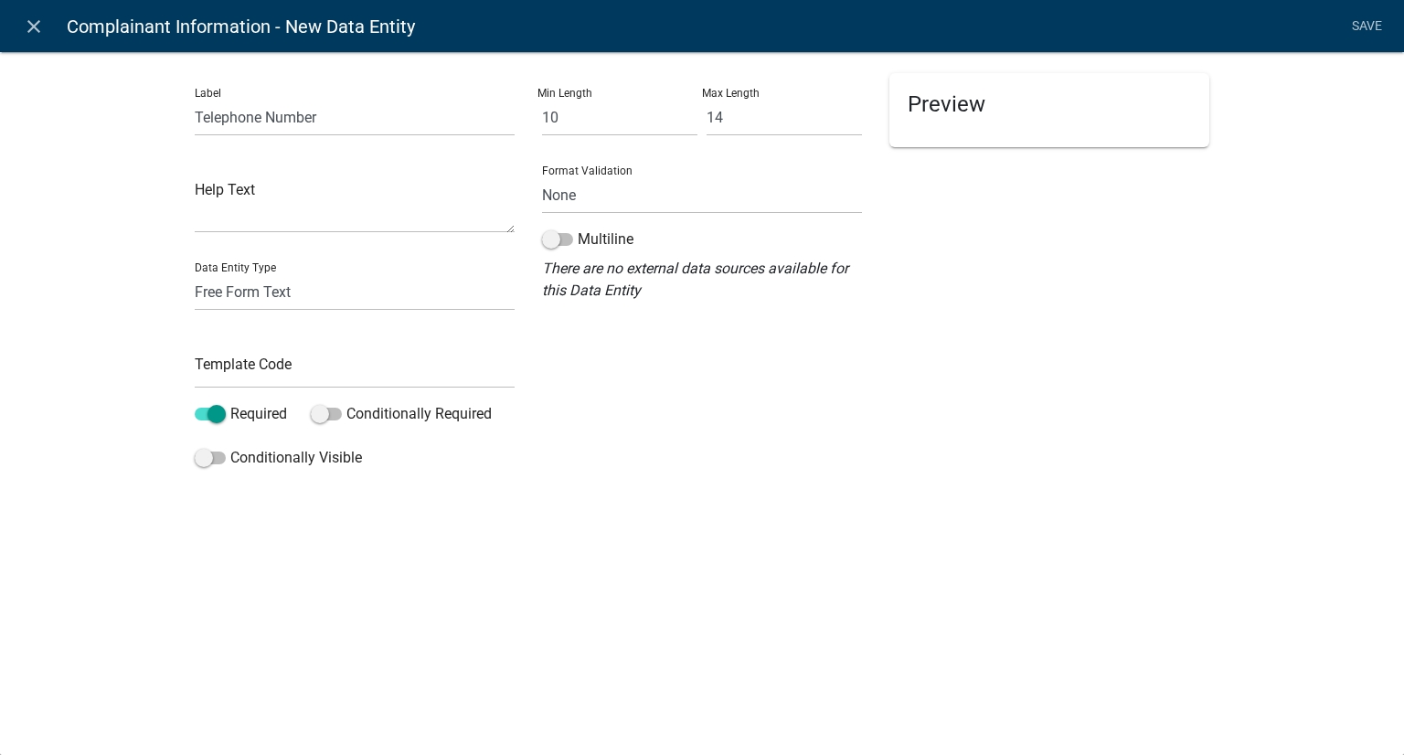
click at [1072, 608] on div "close Complainant Information - New Data Entity Save Label Telephone Number Hel…" at bounding box center [702, 377] width 1404 height 755
click at [286, 196] on textarea at bounding box center [355, 204] width 320 height 57
click at [673, 205] on select "None Email PhoneNumber" at bounding box center [702, 194] width 320 height 37
select select "1"
click at [542, 176] on select "None Email PhoneNumber" at bounding box center [702, 194] width 320 height 37
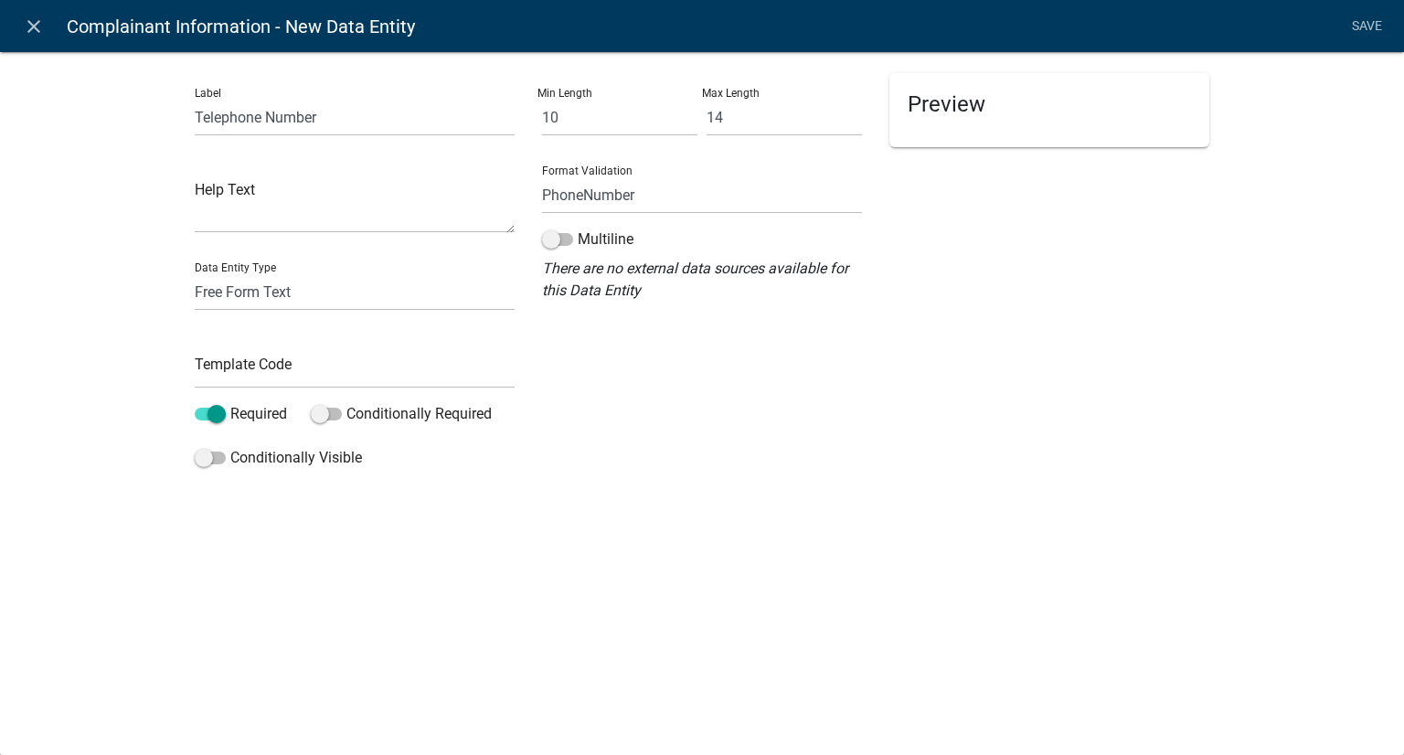
click at [1362, 25] on li "Save" at bounding box center [1367, 26] width 46 height 35
click at [325, 220] on textarea at bounding box center [355, 204] width 320 height 57
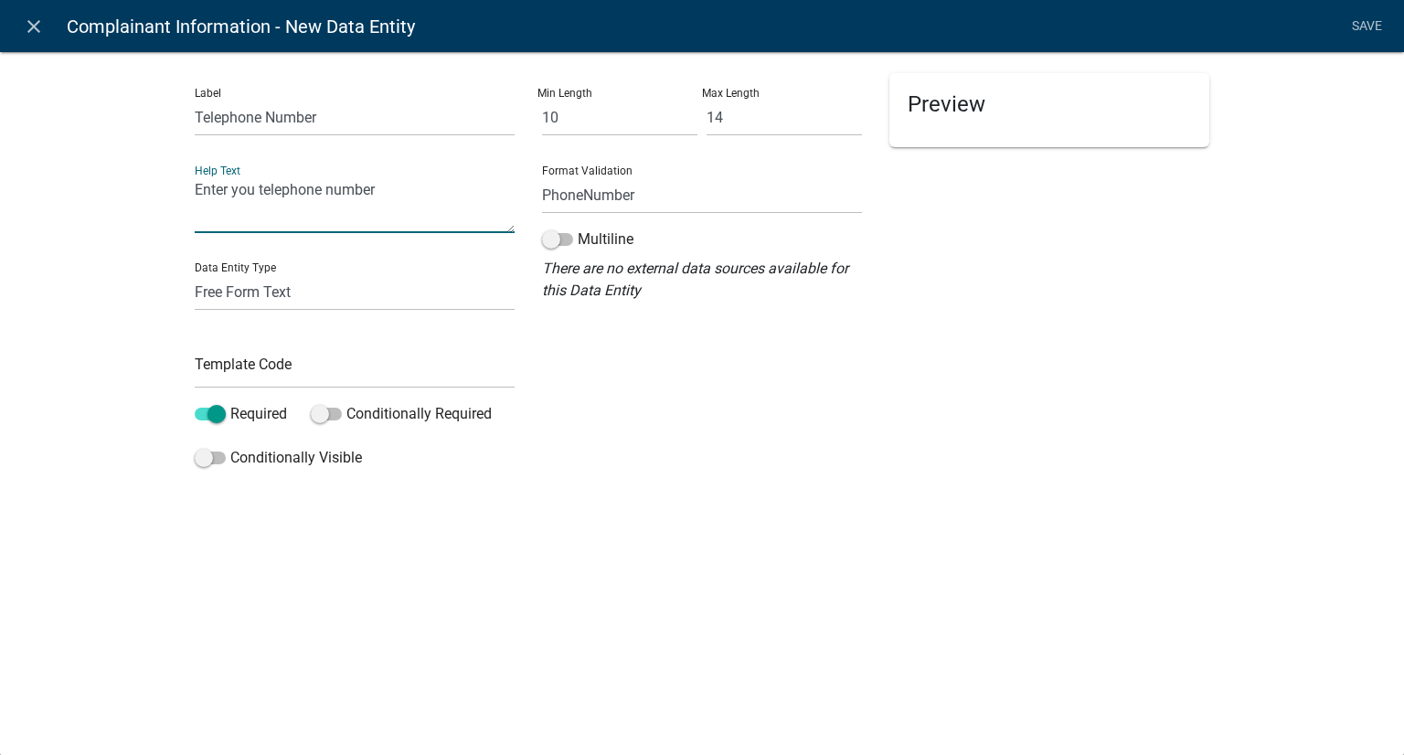
type textarea "Enter you telephone number"
click at [991, 112] on h5 "Preview" at bounding box center [1049, 104] width 283 height 27
click at [960, 103] on h5 "Preview" at bounding box center [1049, 104] width 283 height 27
click at [1367, 23] on li "Save" at bounding box center [1367, 26] width 46 height 35
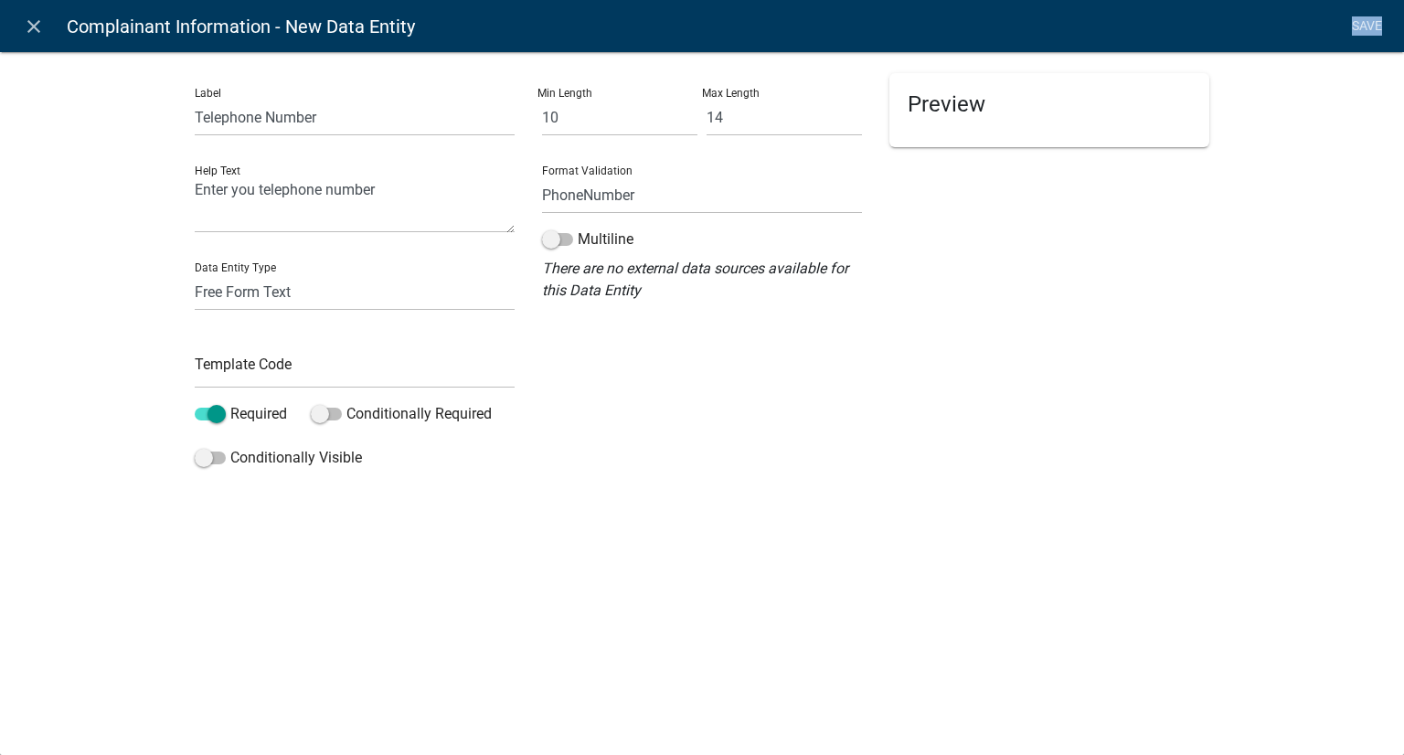
click at [1367, 23] on li "Save" at bounding box center [1367, 26] width 46 height 35
click at [318, 382] on input "text" at bounding box center [355, 369] width 320 height 37
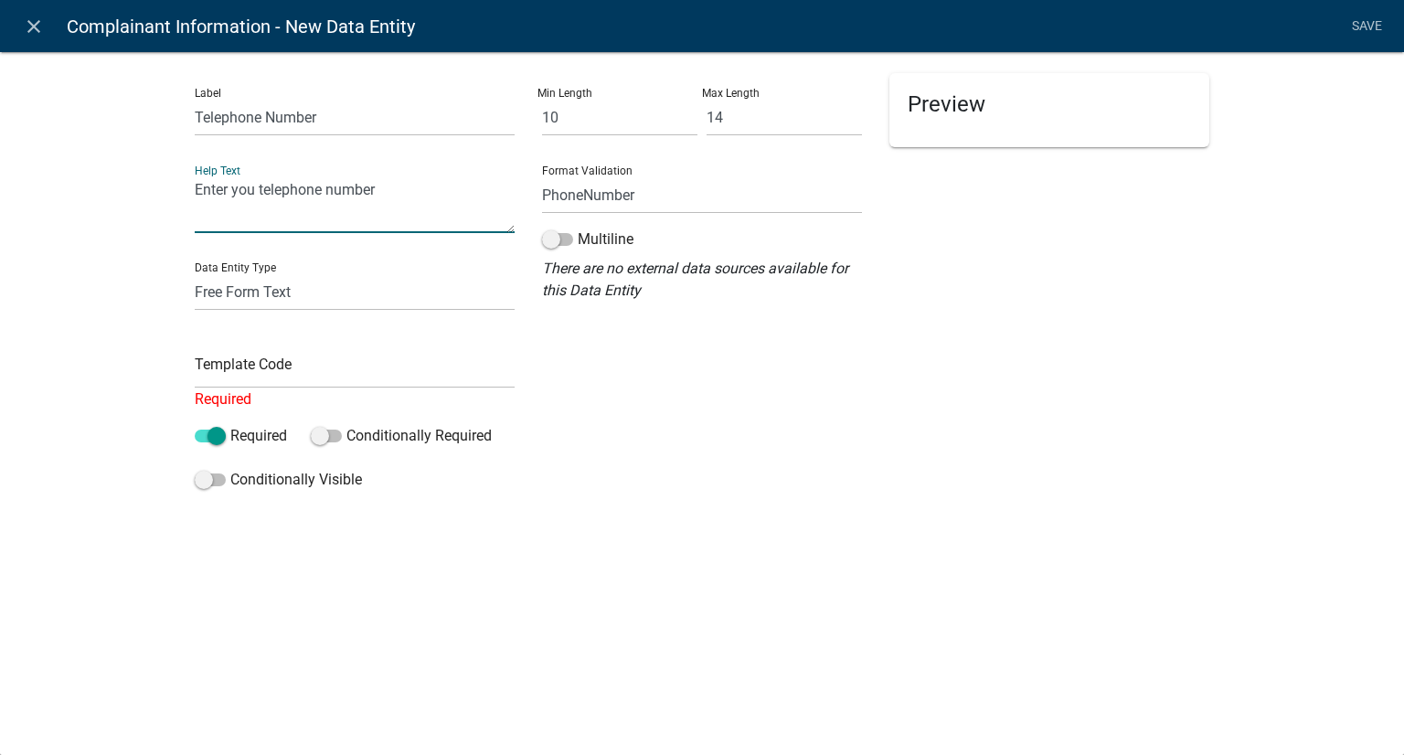
click at [399, 200] on textarea "Enter you telephone number" at bounding box center [355, 204] width 320 height 57
drag, startPoint x: 402, startPoint y: 197, endPoint x: 149, endPoint y: 160, distance: 255.8
click at [149, 160] on div "Label Telephone Number Help Text Enter you telephone number Data Entity Type Fr…" at bounding box center [702, 279] width 1404 height 515
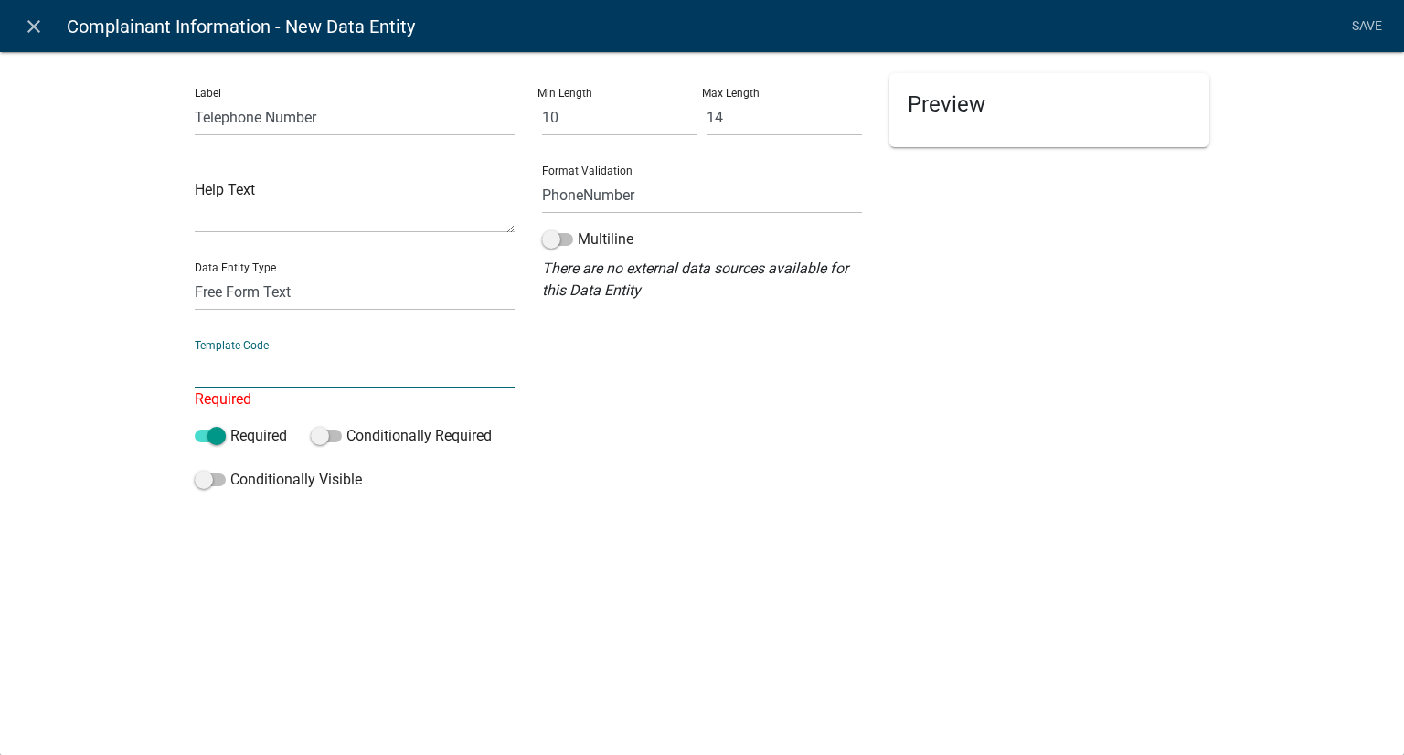
click at [278, 367] on input "text" at bounding box center [355, 369] width 320 height 37
click at [280, 367] on input "text" at bounding box center [355, 369] width 320 height 37
click at [281, 367] on input "text" at bounding box center [355, 369] width 320 height 37
type input "Telephone number"
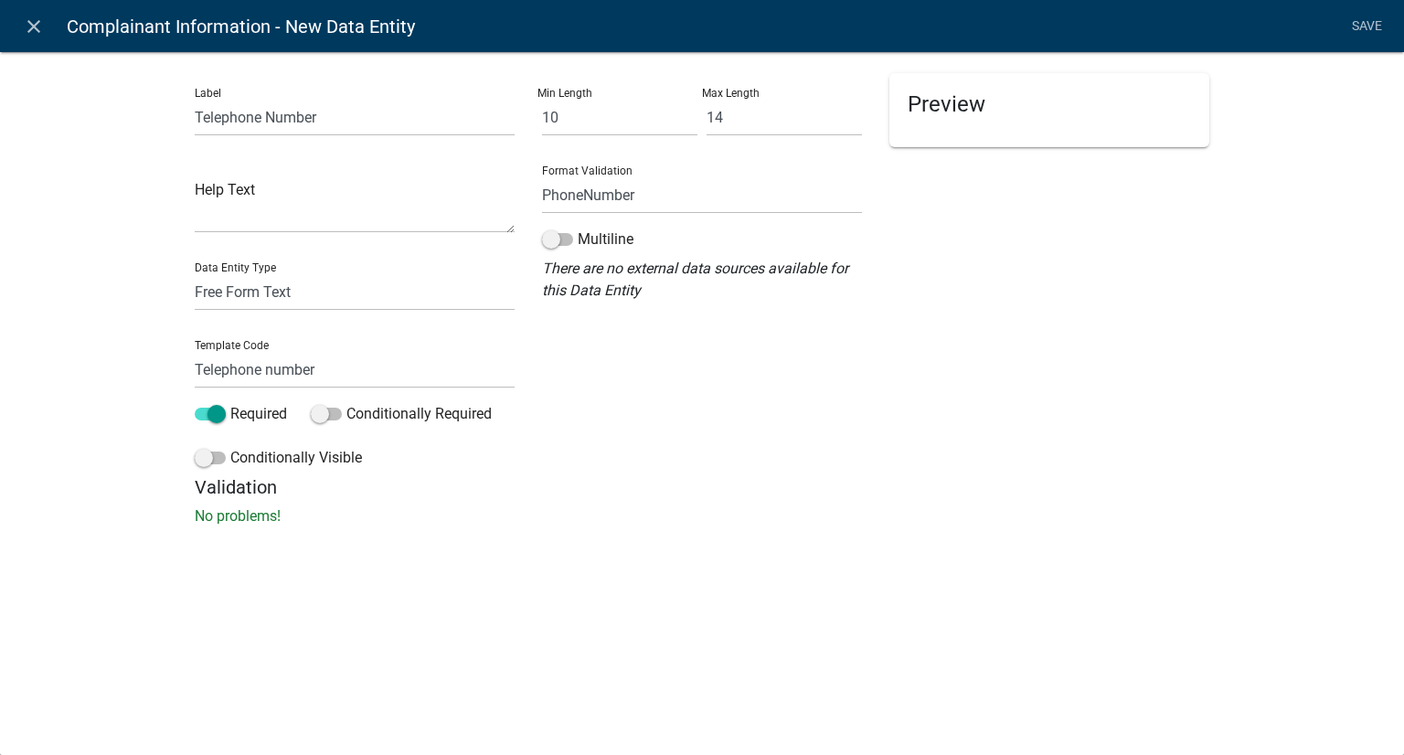
click at [1366, 14] on li "Save" at bounding box center [1367, 26] width 46 height 35
click at [1364, 27] on link "Save" at bounding box center [1367, 26] width 46 height 35
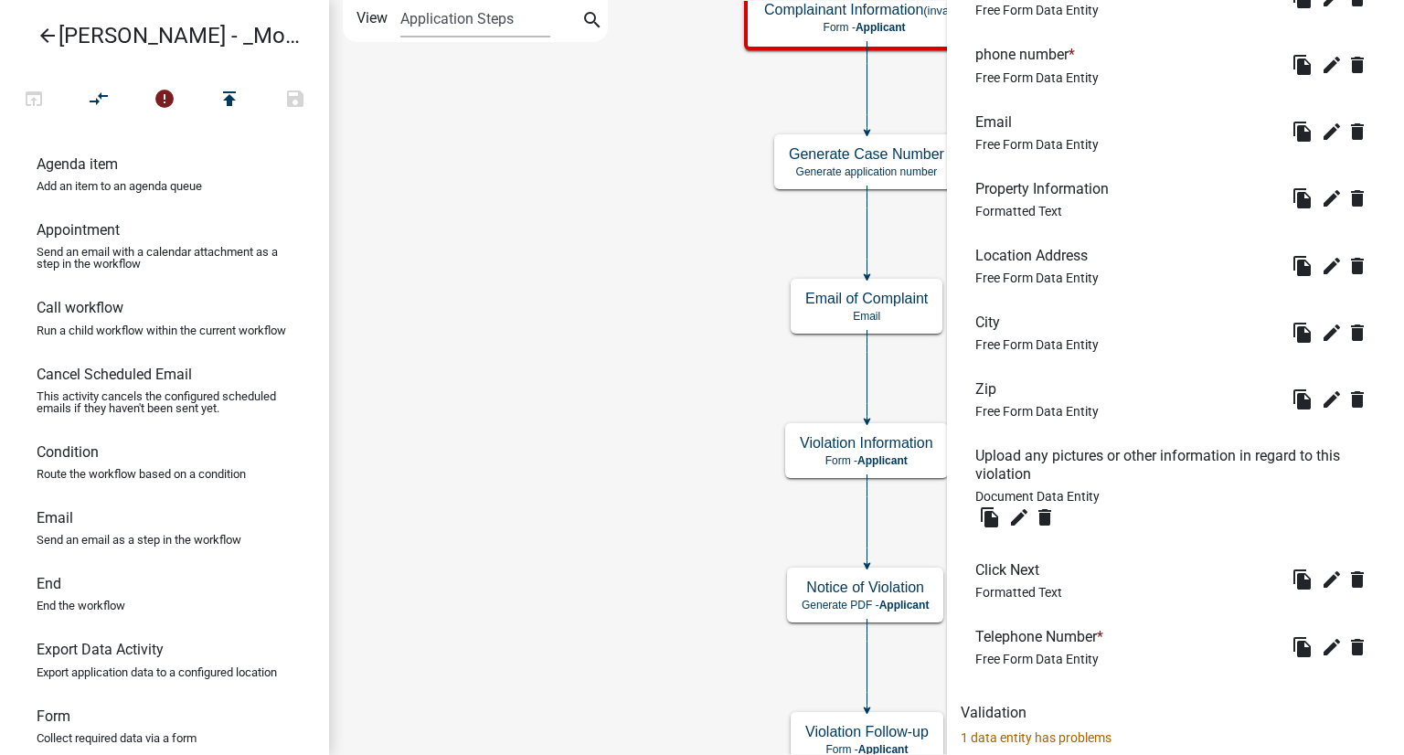
scroll to position [823, 0]
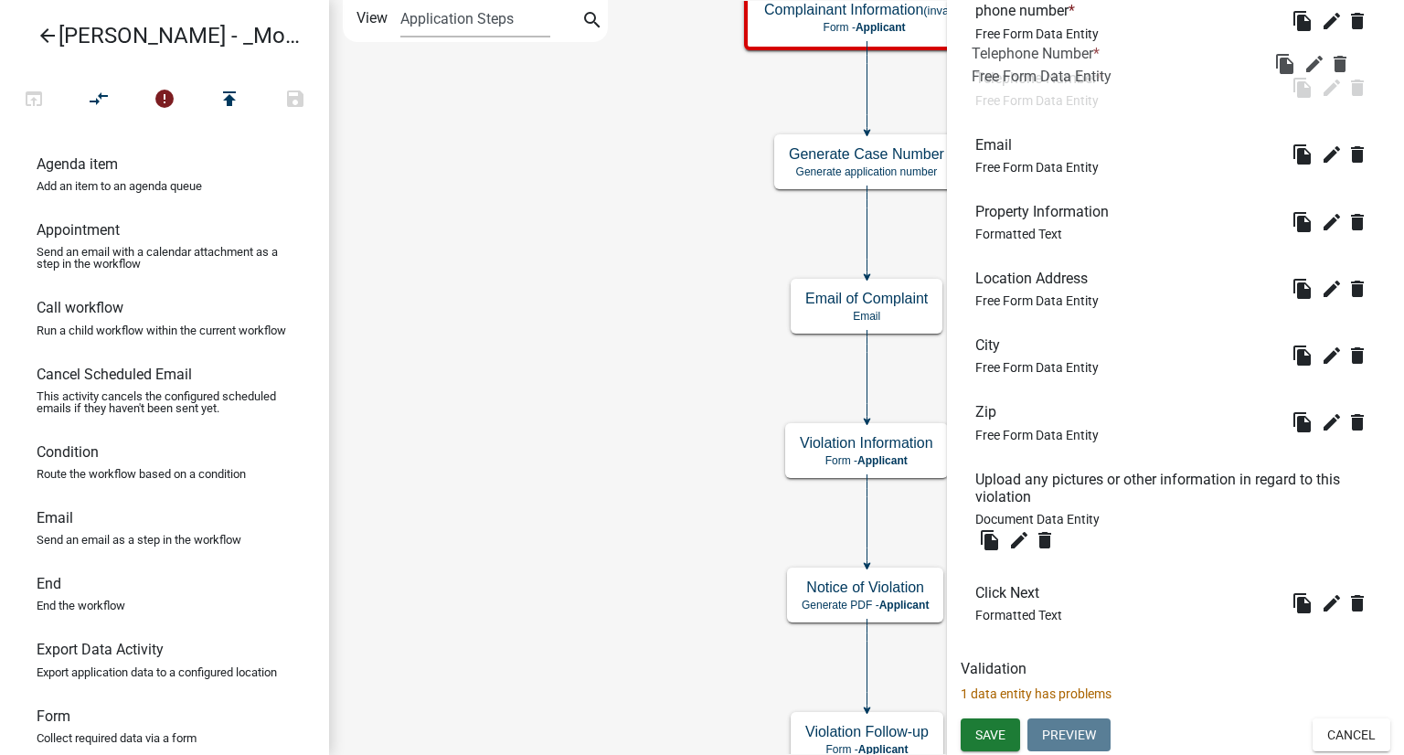
drag, startPoint x: 1020, startPoint y: 622, endPoint x: 1016, endPoint y: 81, distance: 540.2
click at [1004, 692] on p "1 data entity has problems" at bounding box center [1176, 693] width 430 height 19
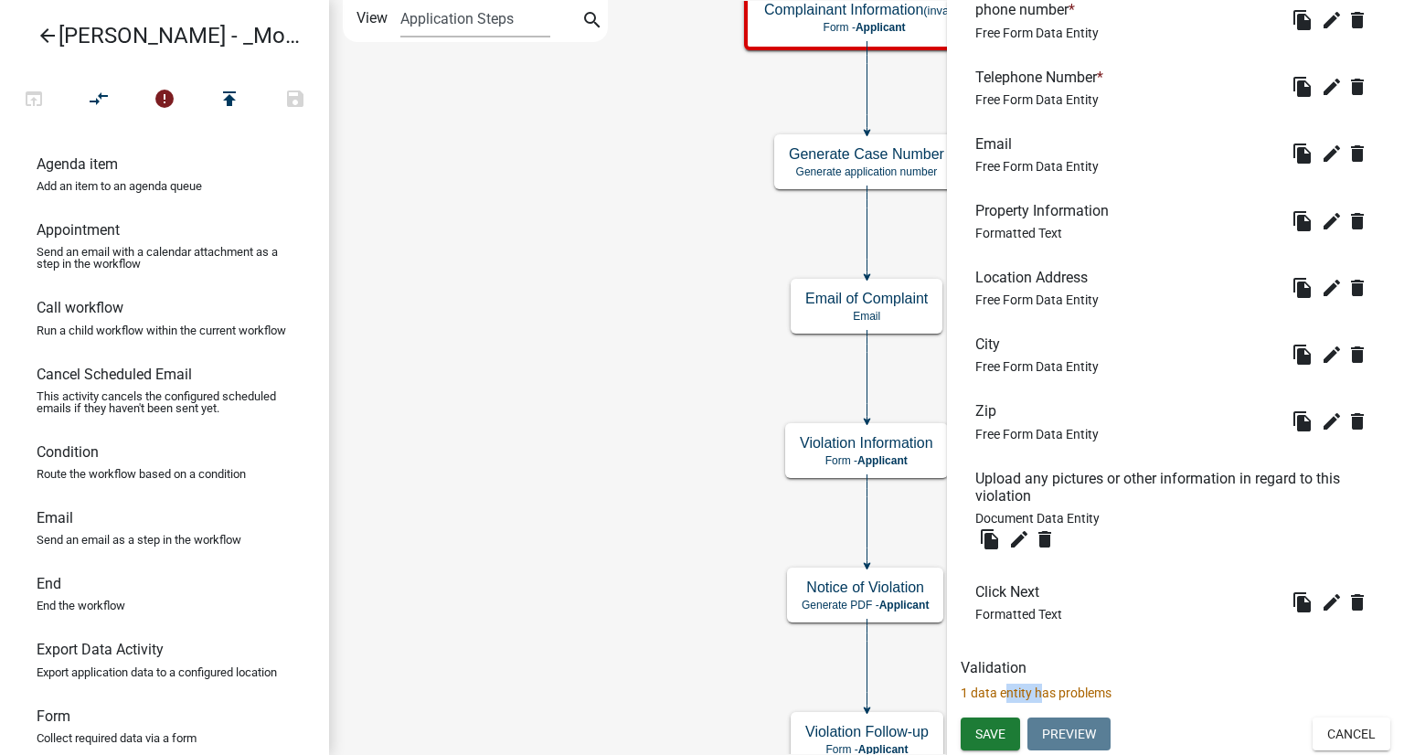
click at [1004, 692] on p "1 data entity has problems" at bounding box center [1176, 693] width 430 height 19
click at [607, 546] on icon "Start Start - Applicant Complainant Information (invalid) Form - Applicant Noti…" at bounding box center [866, 455] width 1073 height 909
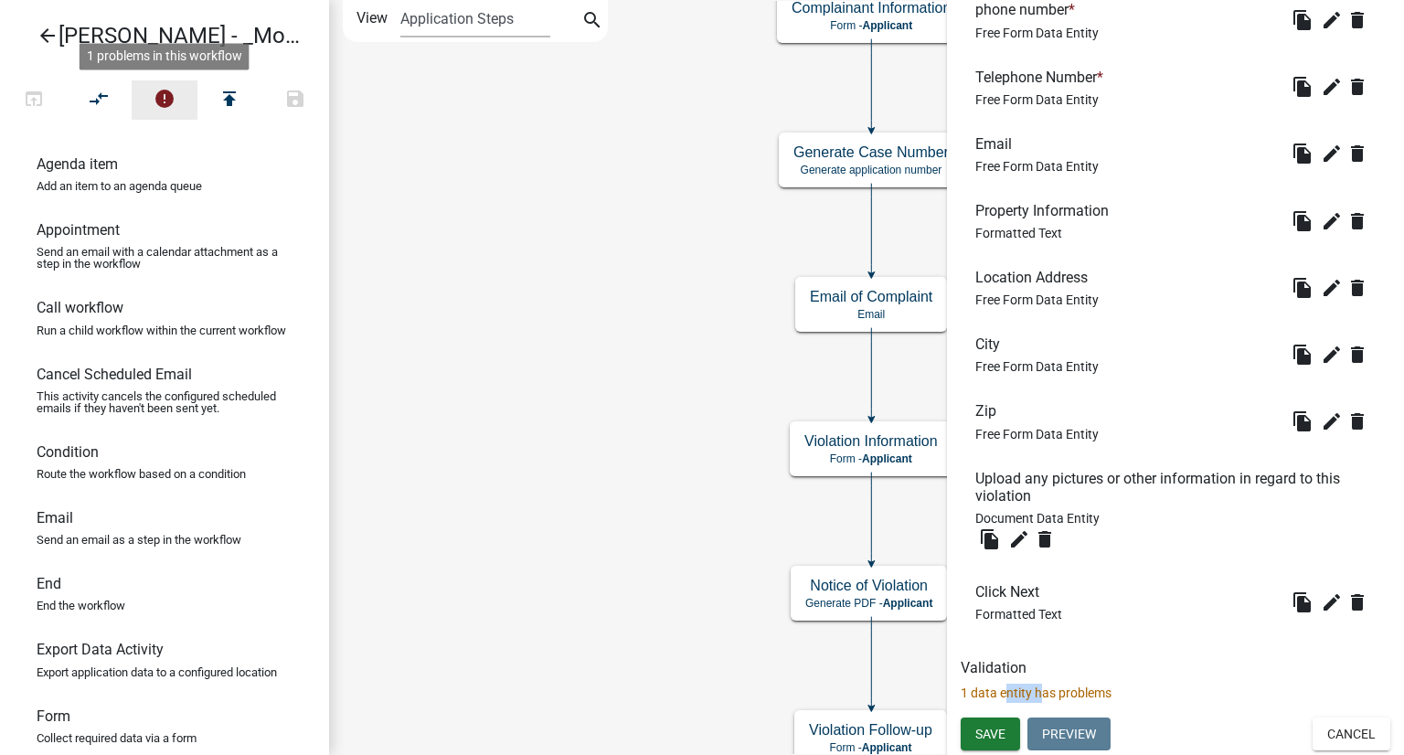
click at [156, 96] on icon "error" at bounding box center [165, 101] width 22 height 26
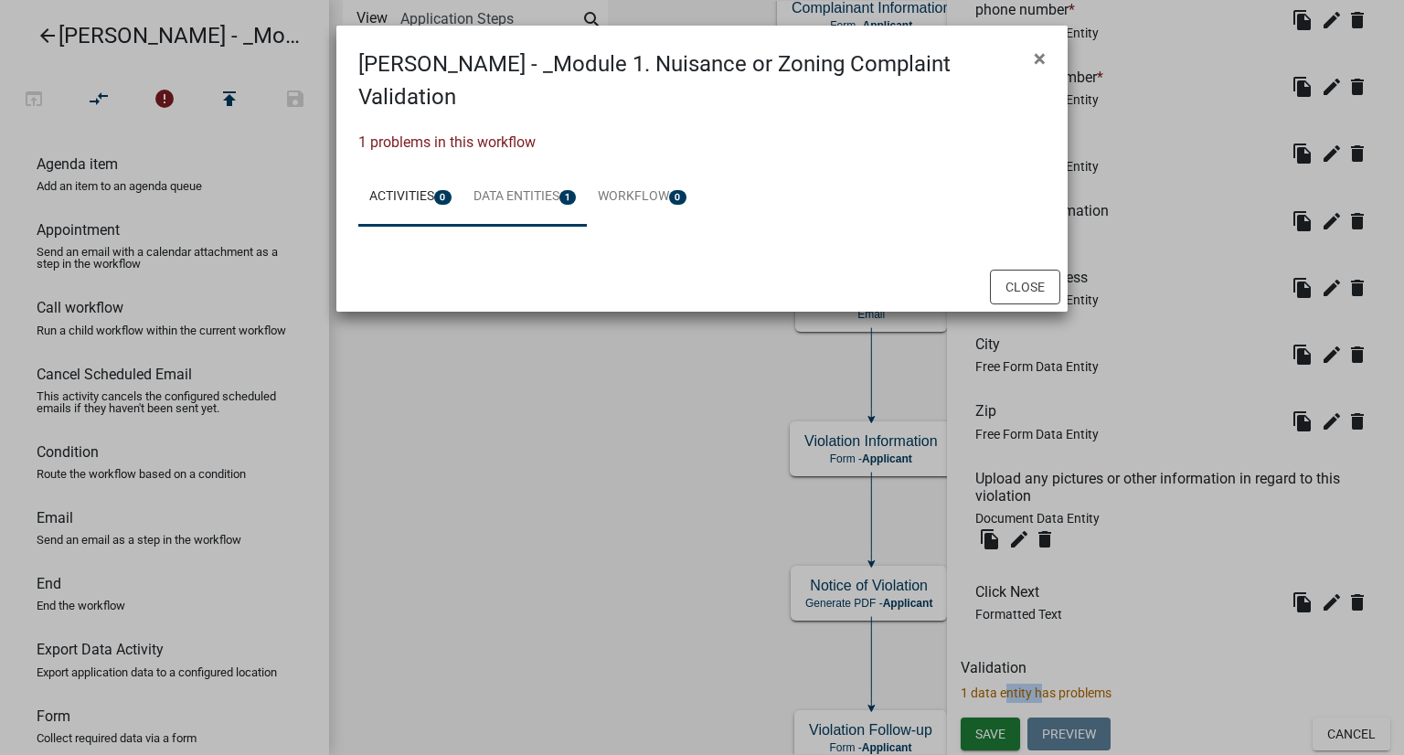
click at [552, 168] on link "Data Entities 1" at bounding box center [525, 197] width 125 height 59
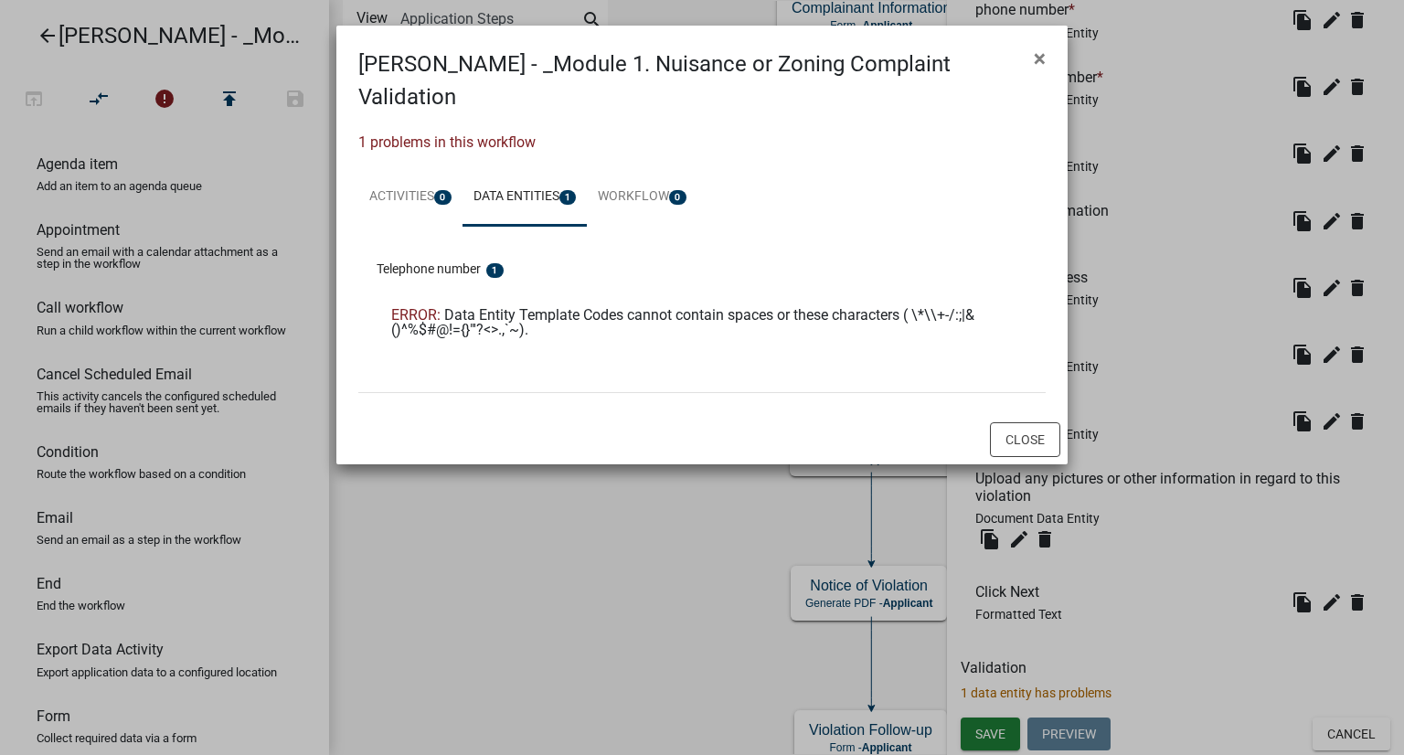
click at [669, 306] on span "Data Entity Template Codes cannot contain spaces or these characters ( \*\\+-/:…" at bounding box center [682, 322] width 583 height 32
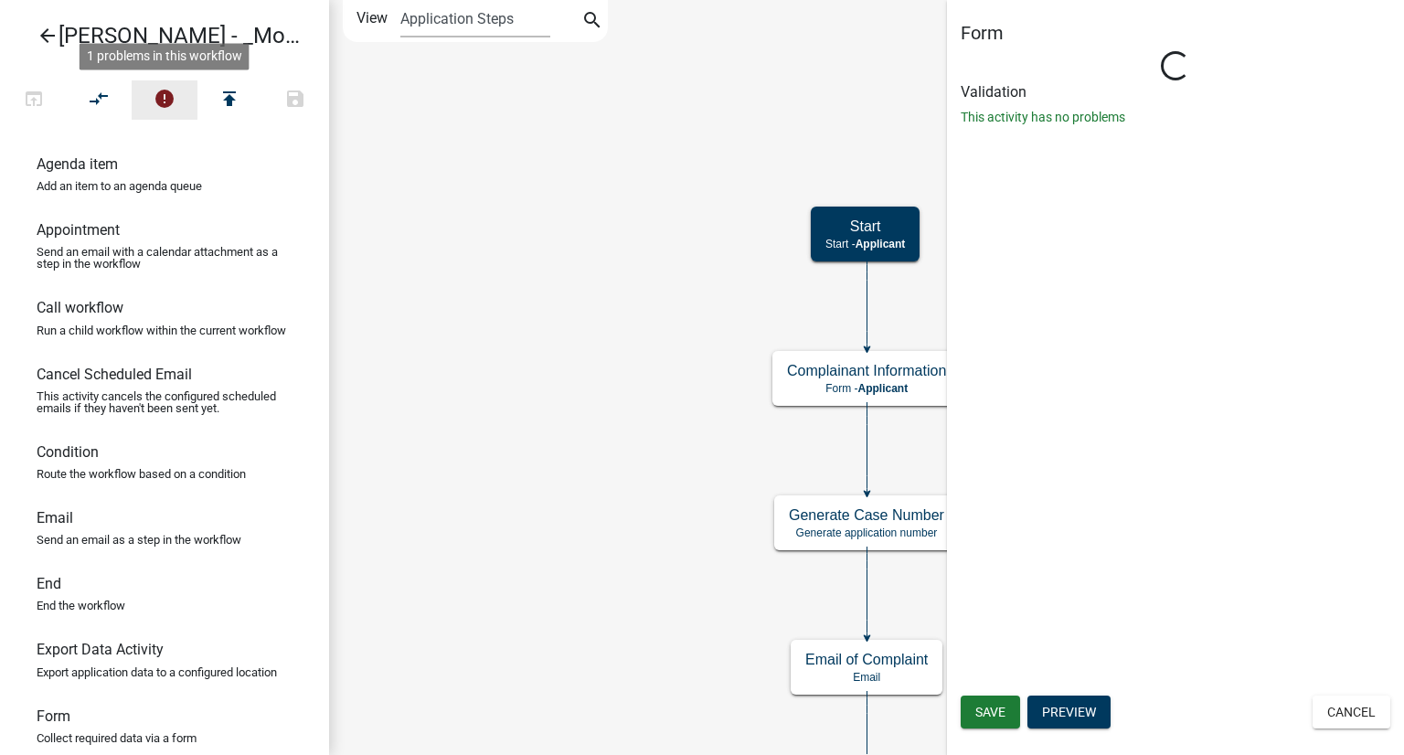
scroll to position [0, 0]
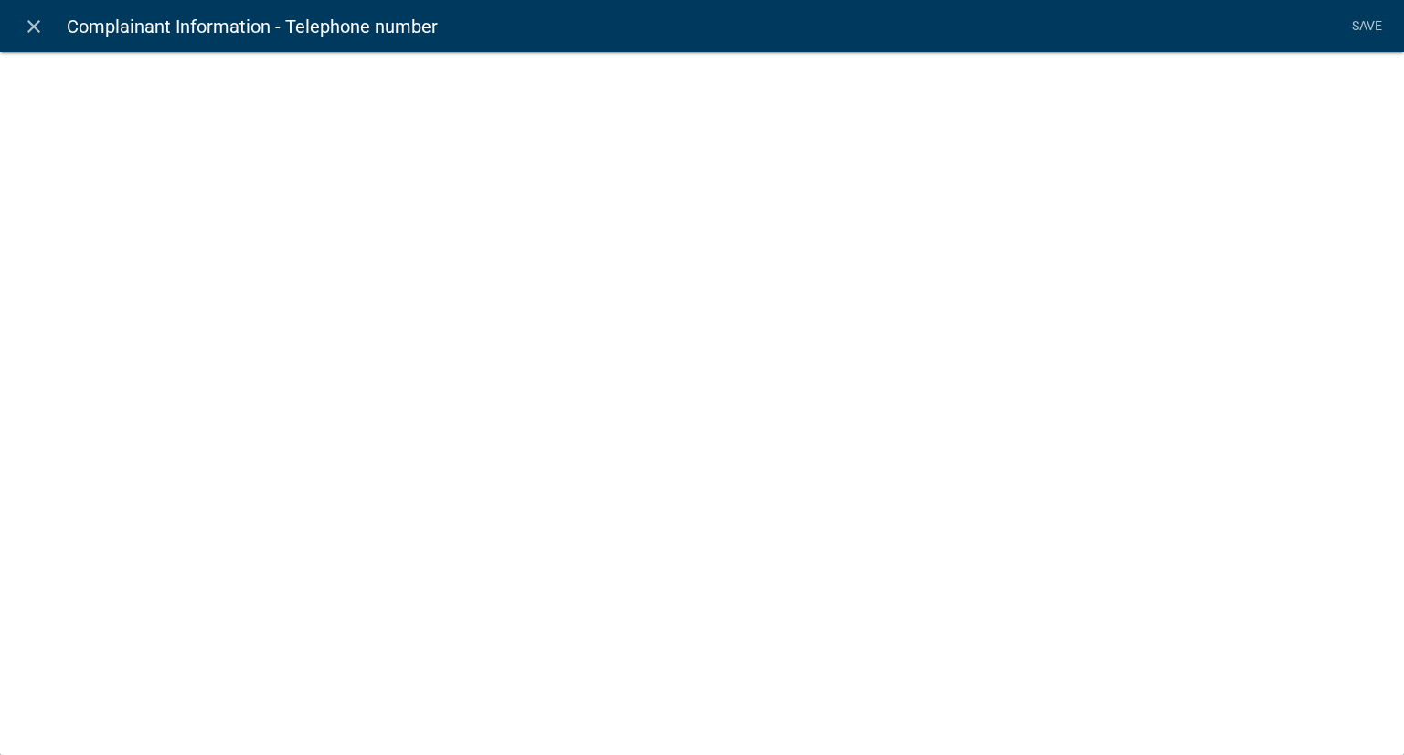
select select "1"
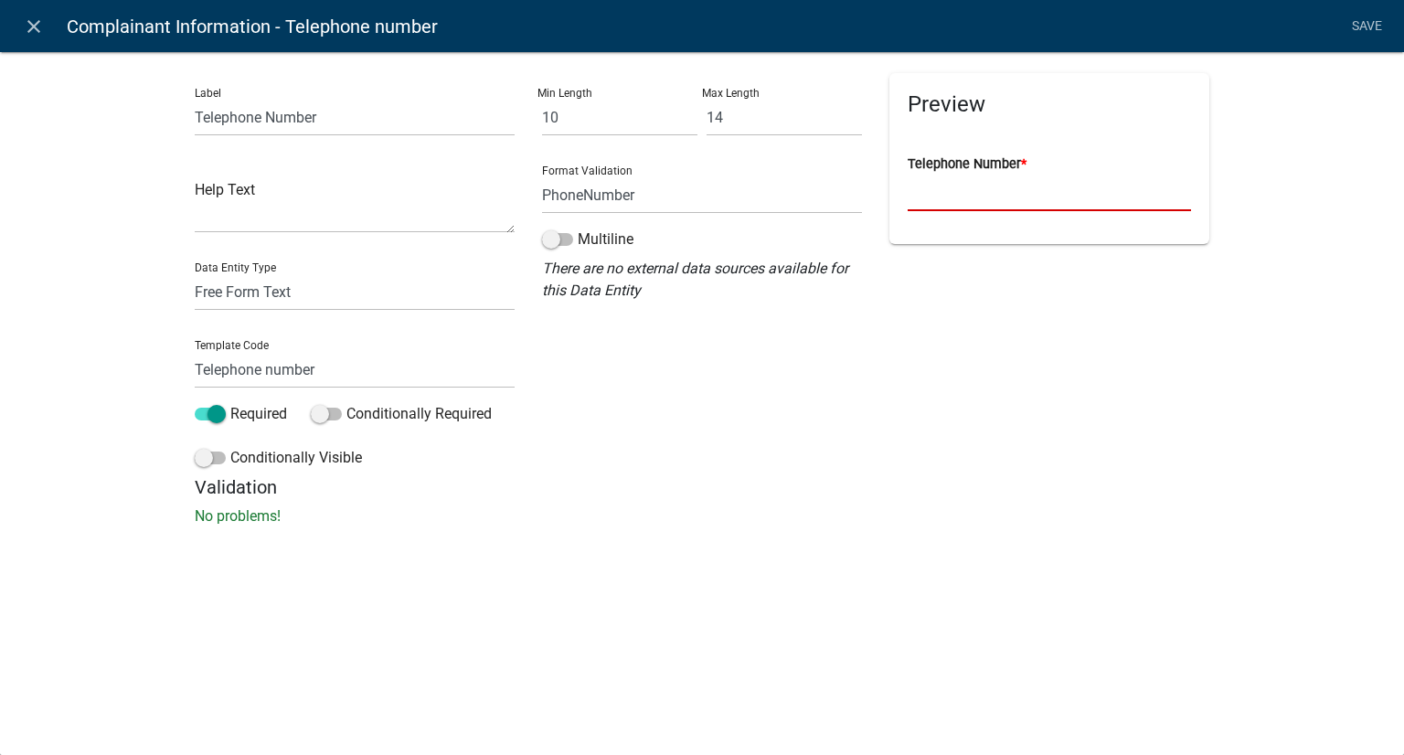
click at [1045, 197] on number "Telephone Number *" at bounding box center [1049, 192] width 283 height 37
drag, startPoint x: 971, startPoint y: 436, endPoint x: 847, endPoint y: 381, distance: 135.0
click at [973, 436] on div "Preview Telephone Number *" at bounding box center [1049, 274] width 347 height 403
click at [271, 368] on input "Telephone number" at bounding box center [355, 369] width 320 height 37
type input "Telephonenumber"
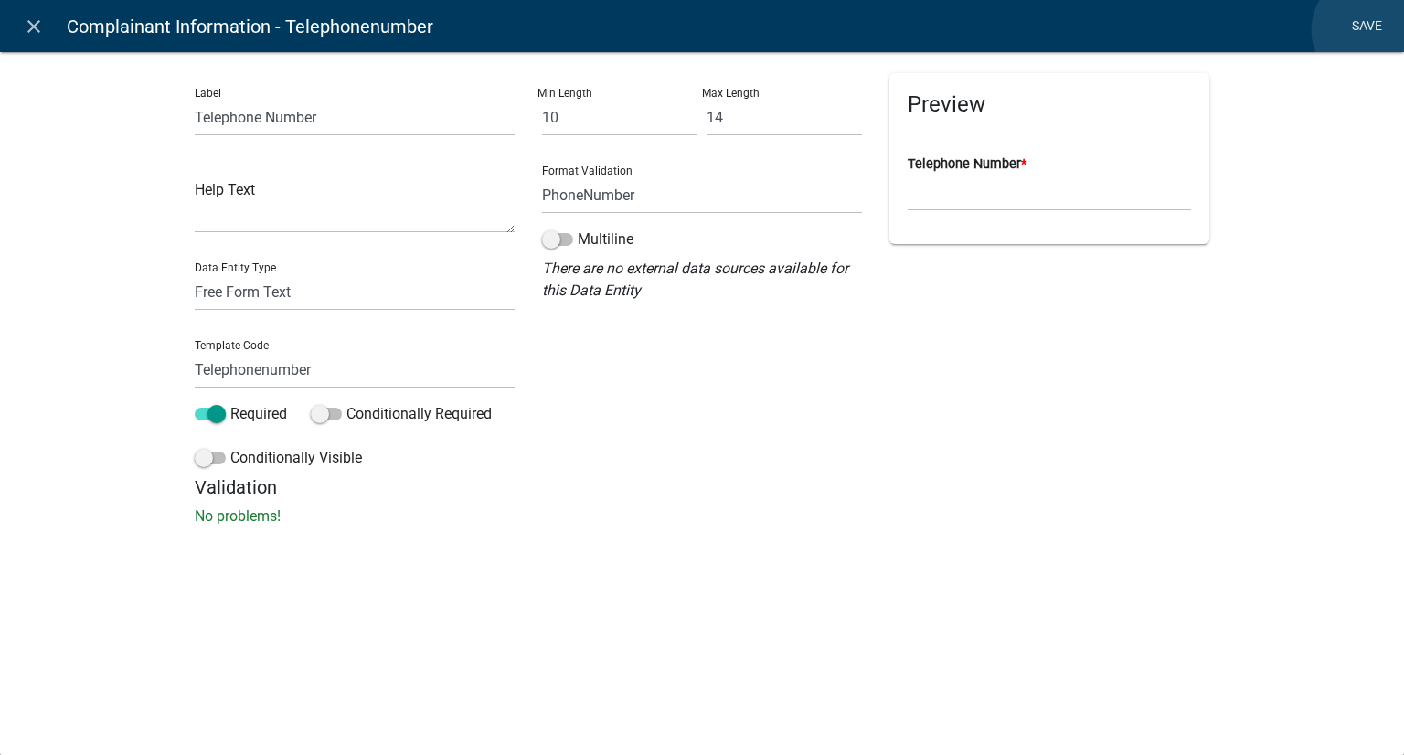
click at [1369, 30] on li "Save" at bounding box center [1367, 26] width 46 height 35
click at [42, 26] on icon "close" at bounding box center [34, 27] width 22 height 22
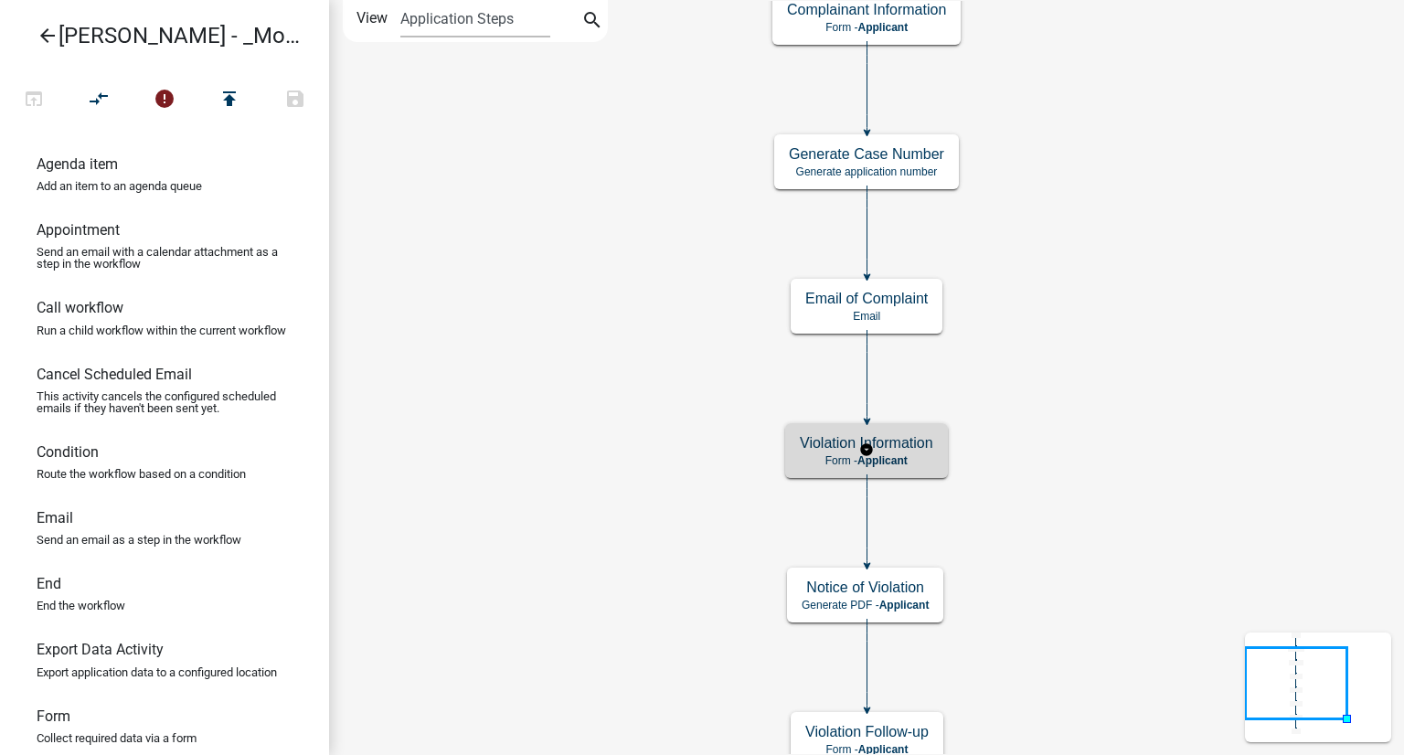
click at [885, 432] on div "Violation Information Form - Applicant" at bounding box center [866, 450] width 163 height 55
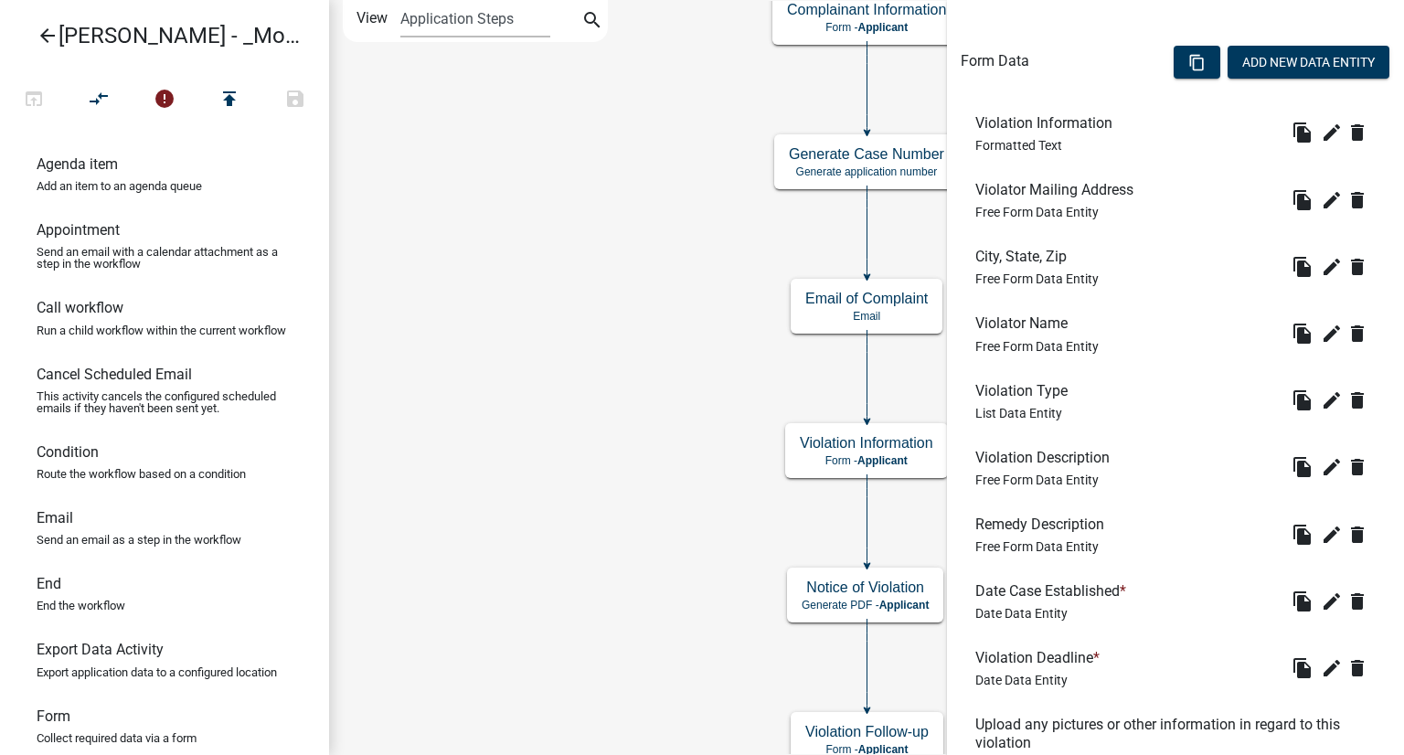
scroll to position [599, 0]
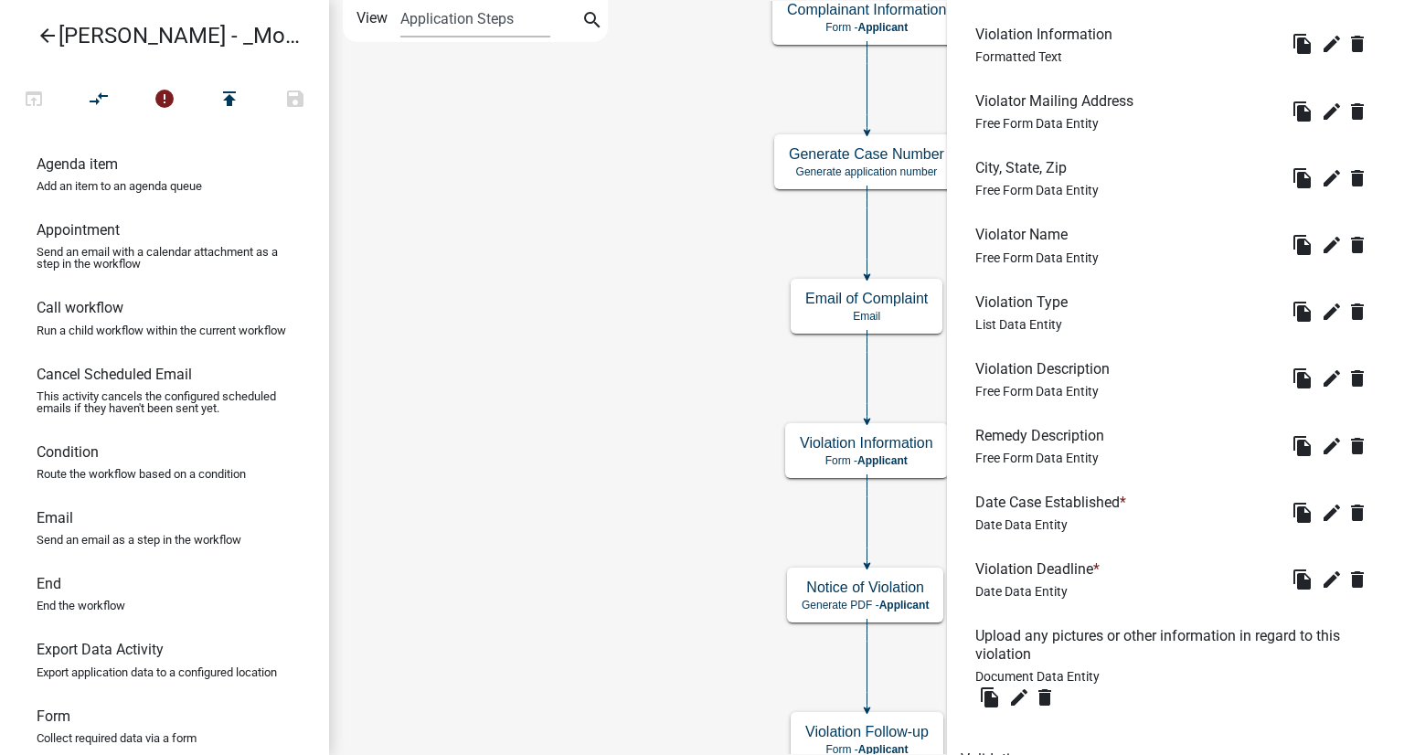
click at [426, 304] on icon "Start Start - Applicant Complainant Information Form - Applicant Notice of Viol…" at bounding box center [866, 455] width 1073 height 909
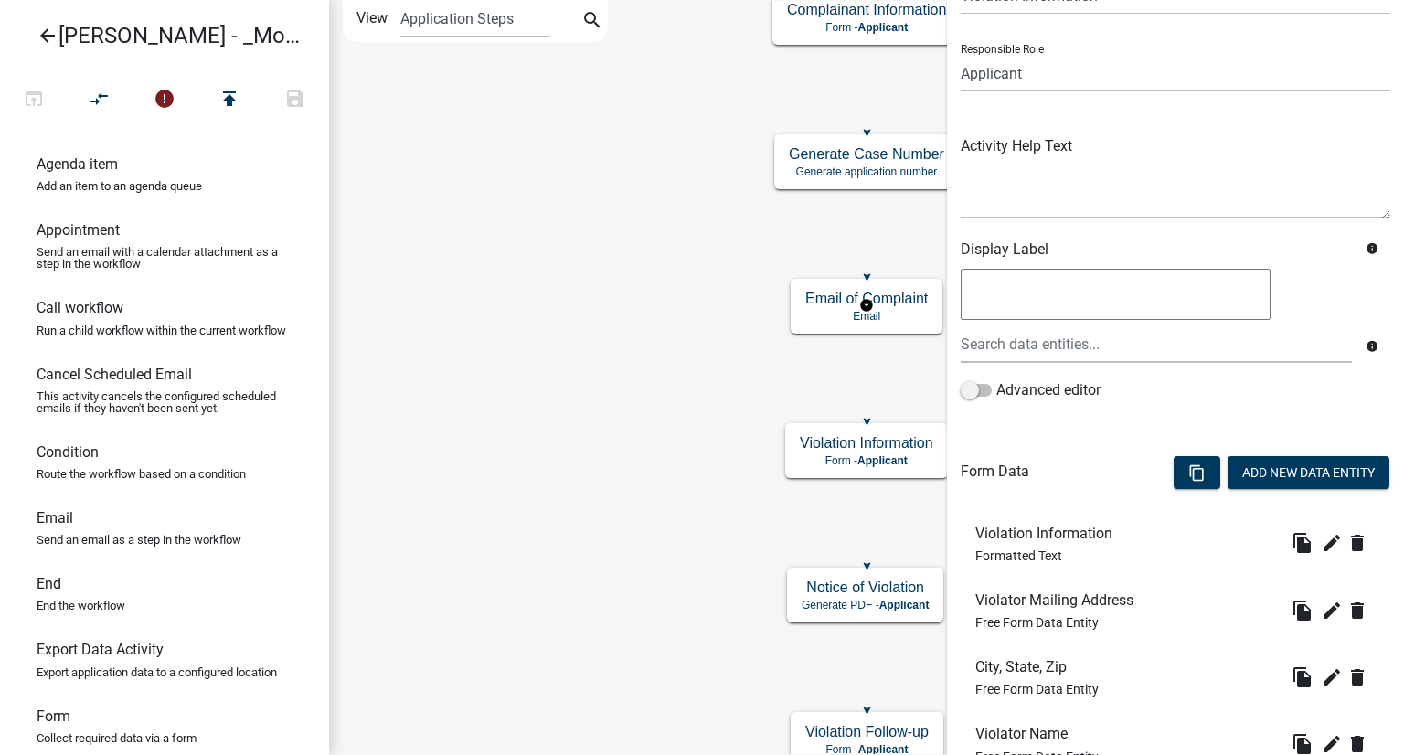
scroll to position [0, 0]
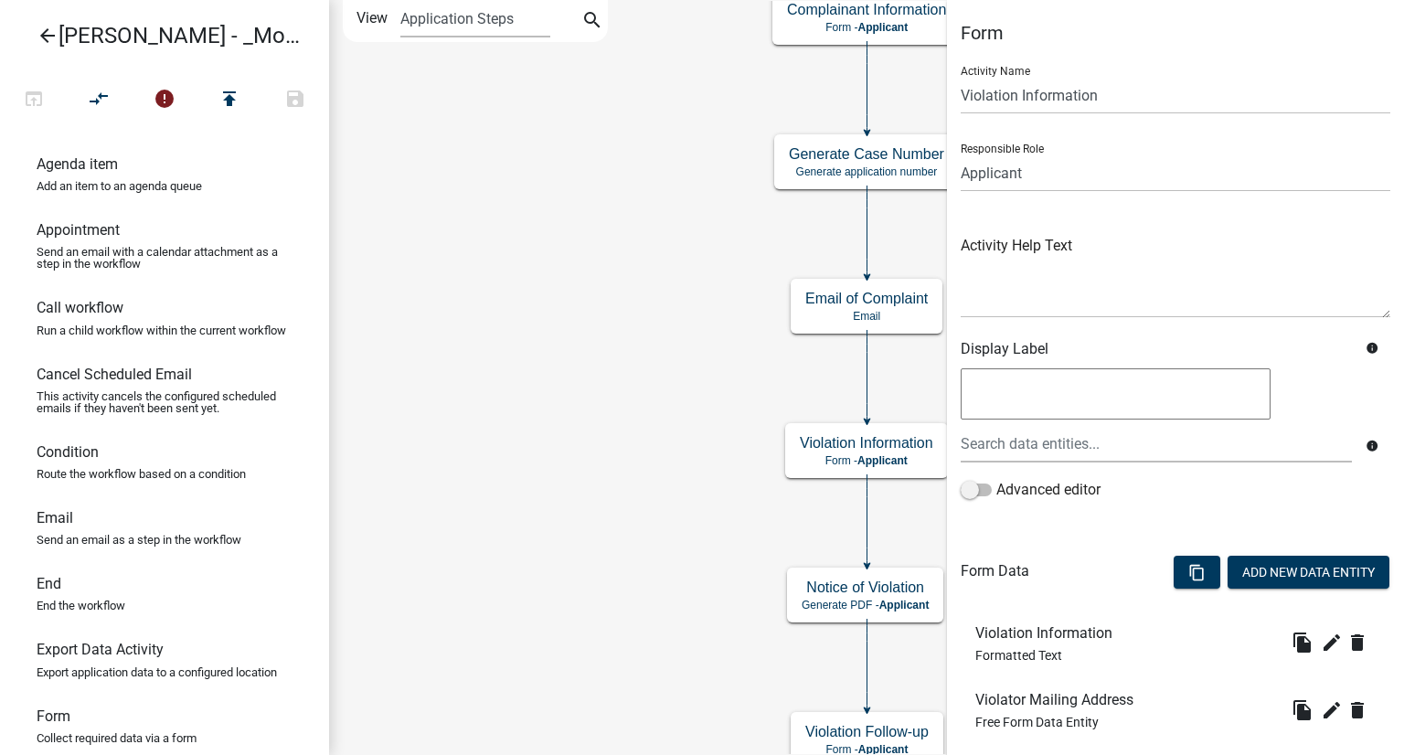
click at [632, 176] on icon "Start Start - Applicant Complainant Information Form - Applicant Notice of Viol…" at bounding box center [866, 455] width 1073 height 909
click at [625, 314] on icon "Start Start - Applicant Complainant Information Form - Applicant Notice of Viol…" at bounding box center [866, 455] width 1073 height 909
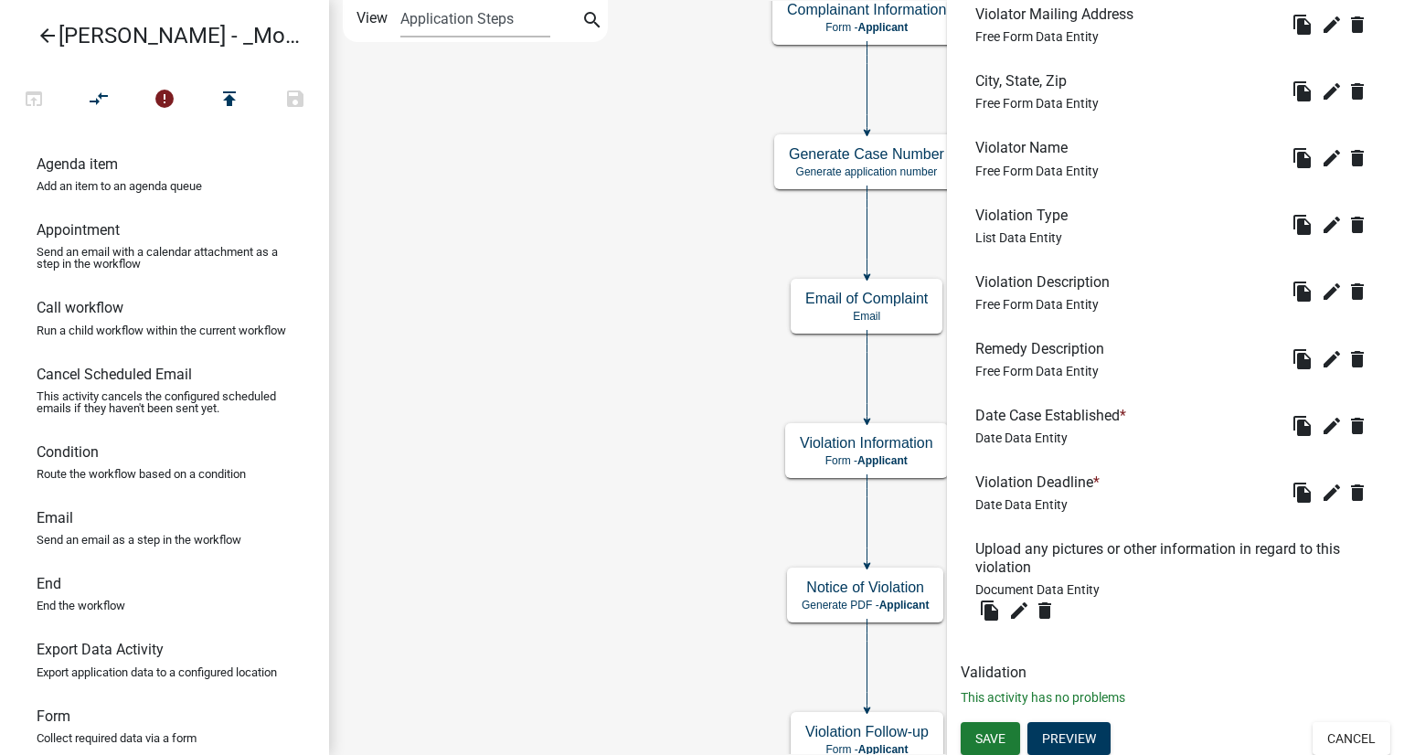
scroll to position [690, 0]
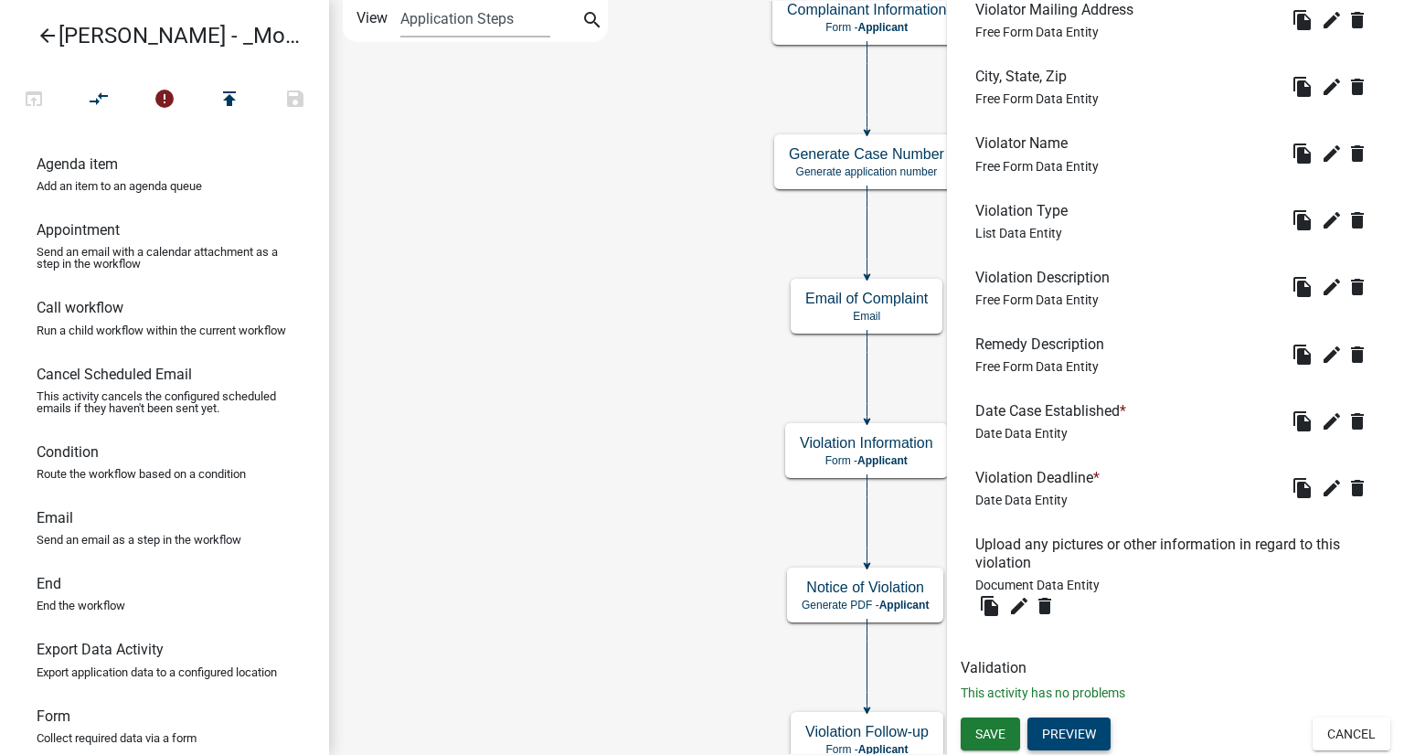
click at [1072, 736] on button "Preview" at bounding box center [1068, 734] width 83 height 33
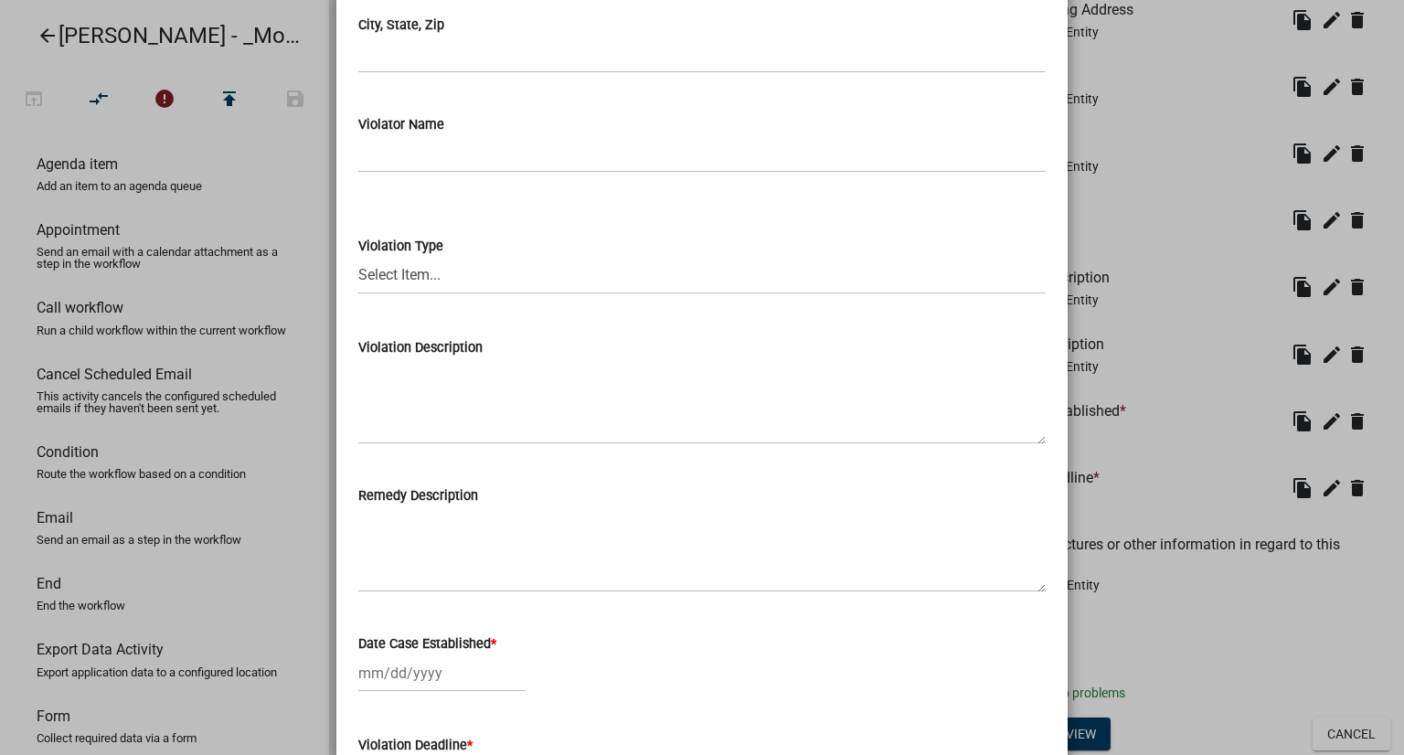
scroll to position [0, 0]
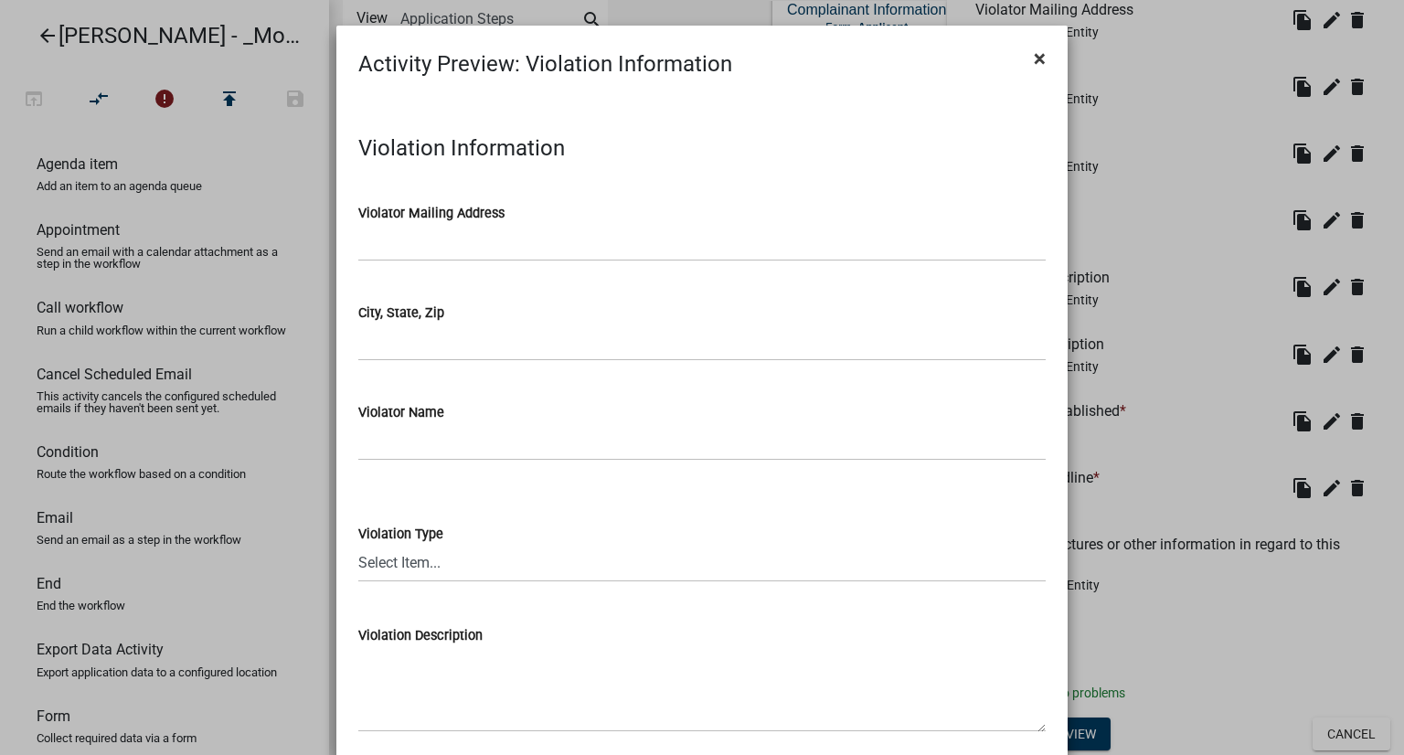
click at [1023, 59] on button "×" at bounding box center [1039, 58] width 41 height 51
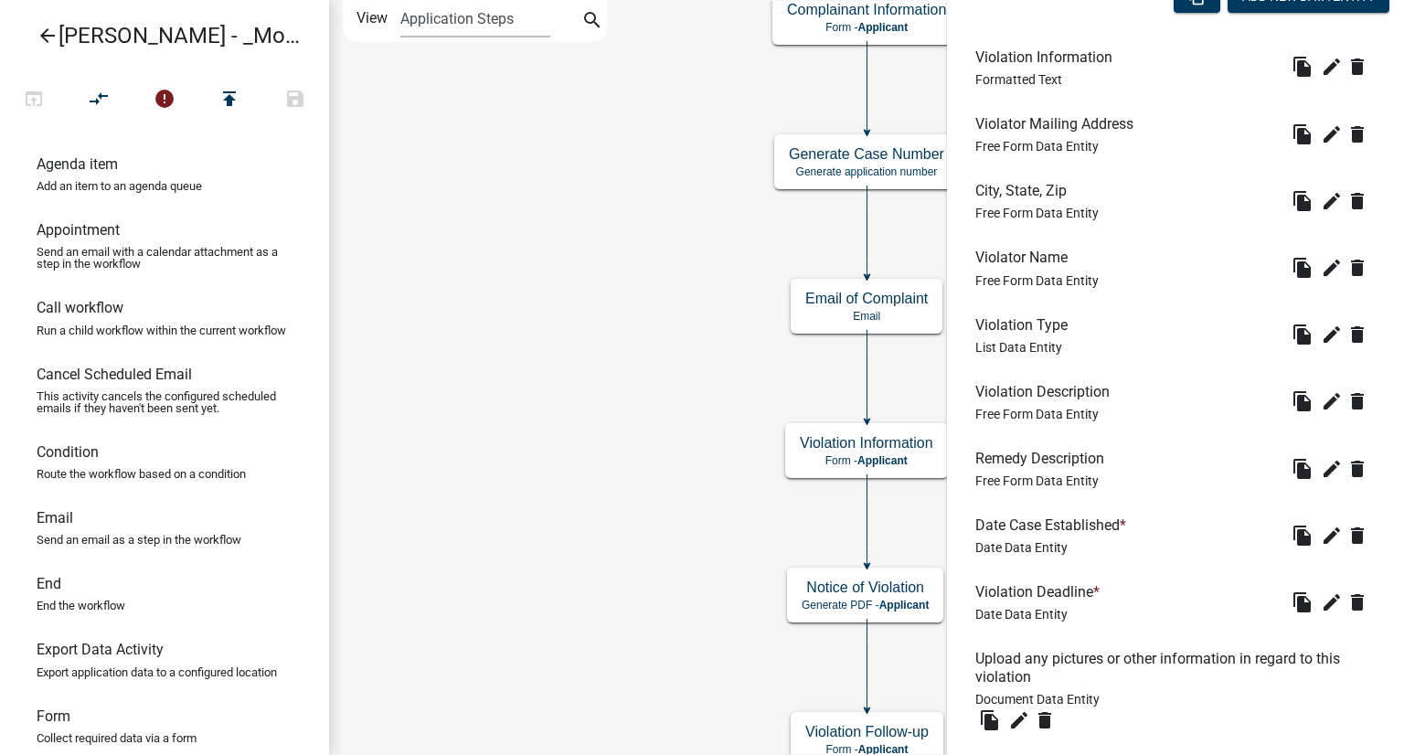
scroll to position [325, 0]
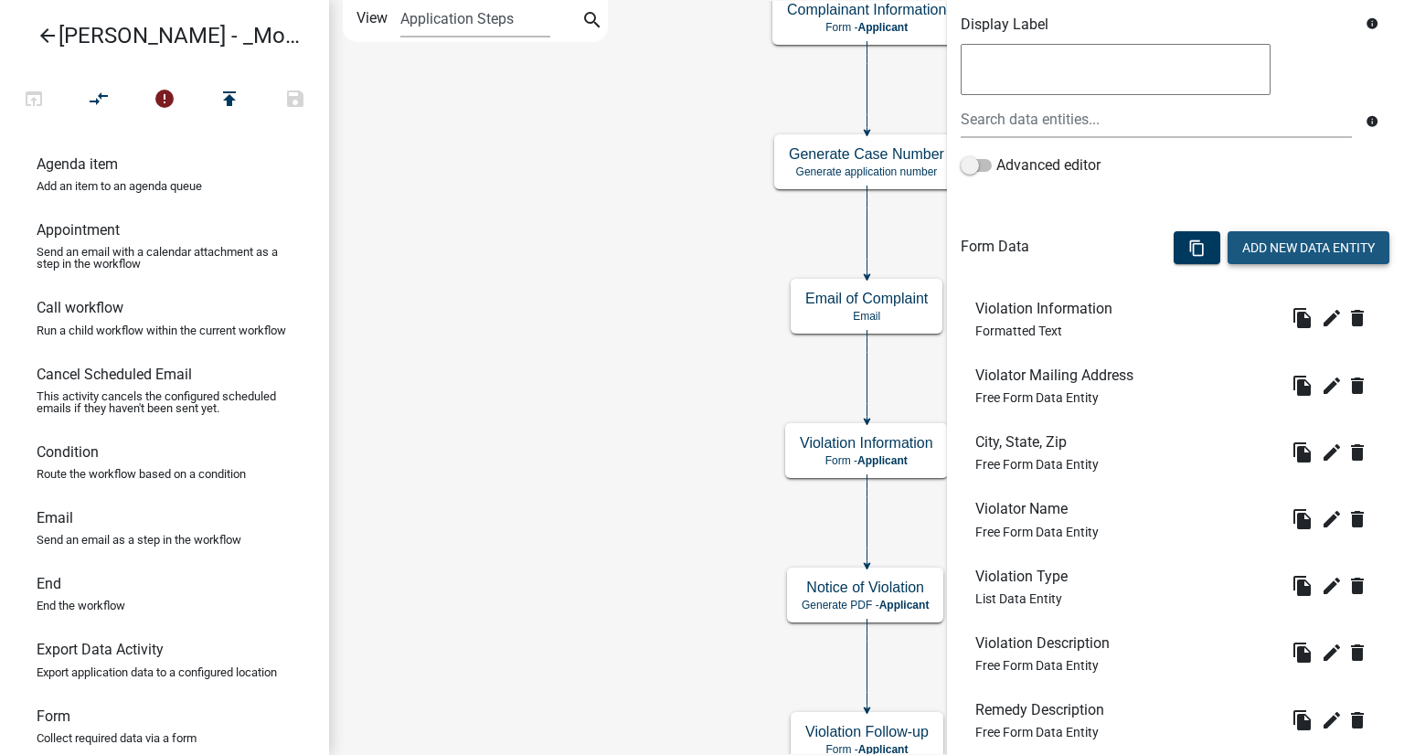
click at [1269, 243] on button "Add New Data Entity" at bounding box center [1309, 247] width 162 height 33
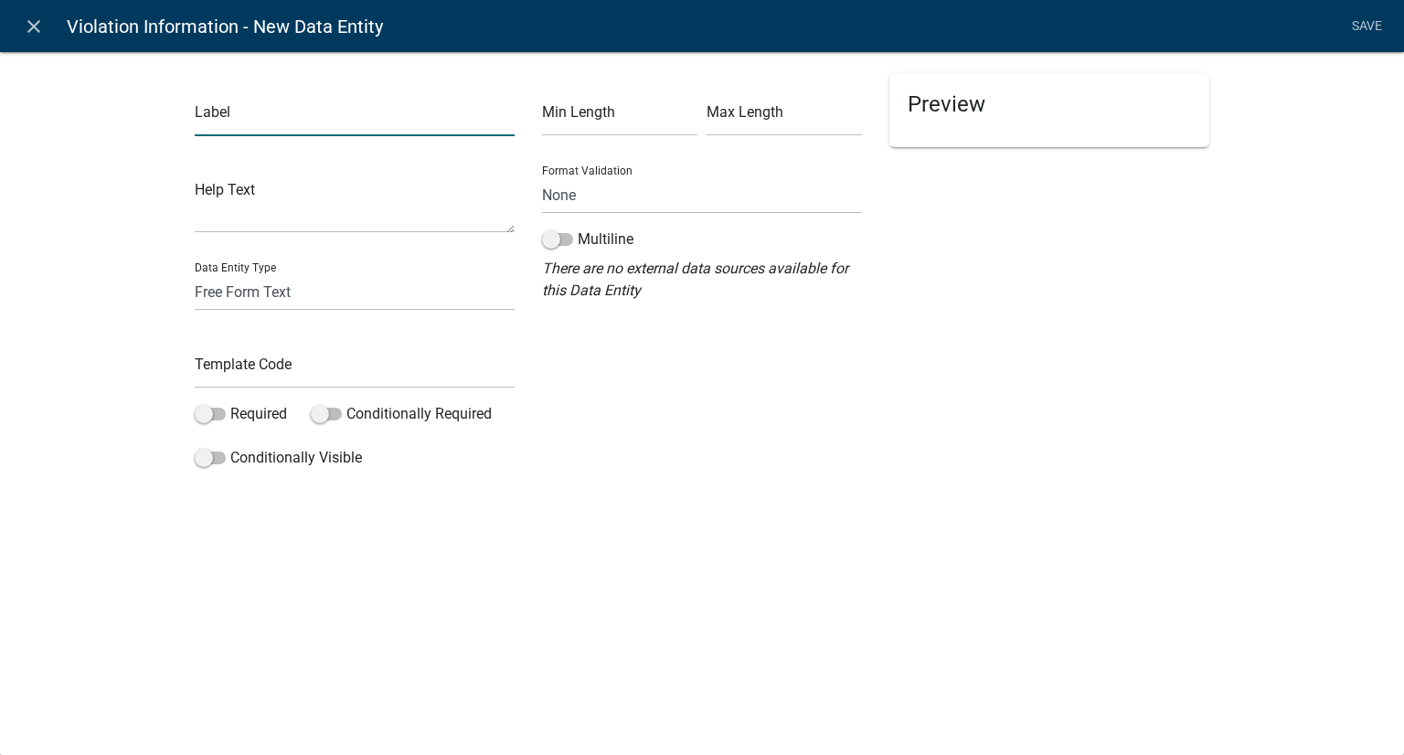
click at [274, 124] on input "text" at bounding box center [355, 117] width 320 height 37
type input "Telephone Number"
click at [599, 120] on input "text" at bounding box center [619, 117] width 155 height 37
type input "10"
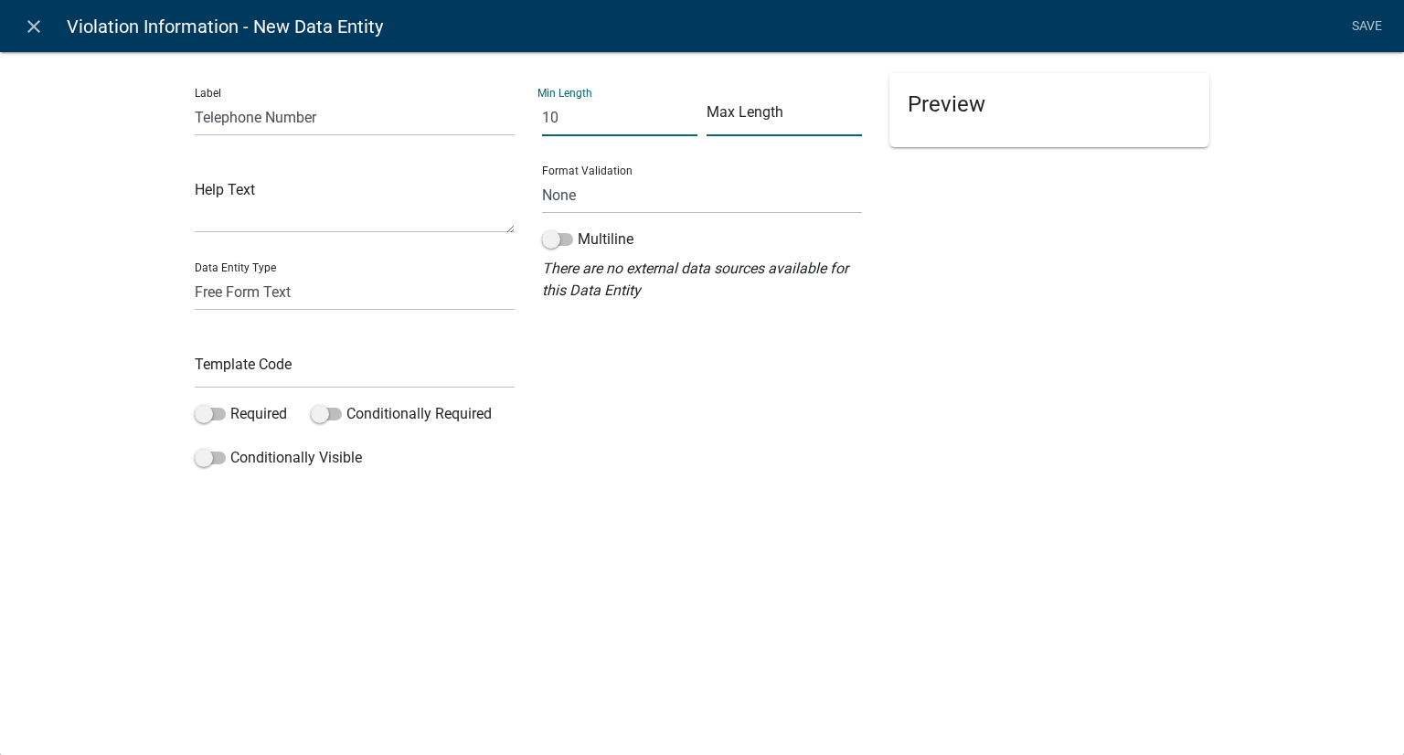
click at [804, 121] on input "text" at bounding box center [784, 117] width 155 height 37
type input "14"
click at [333, 378] on input "text" at bounding box center [355, 369] width 320 height 37
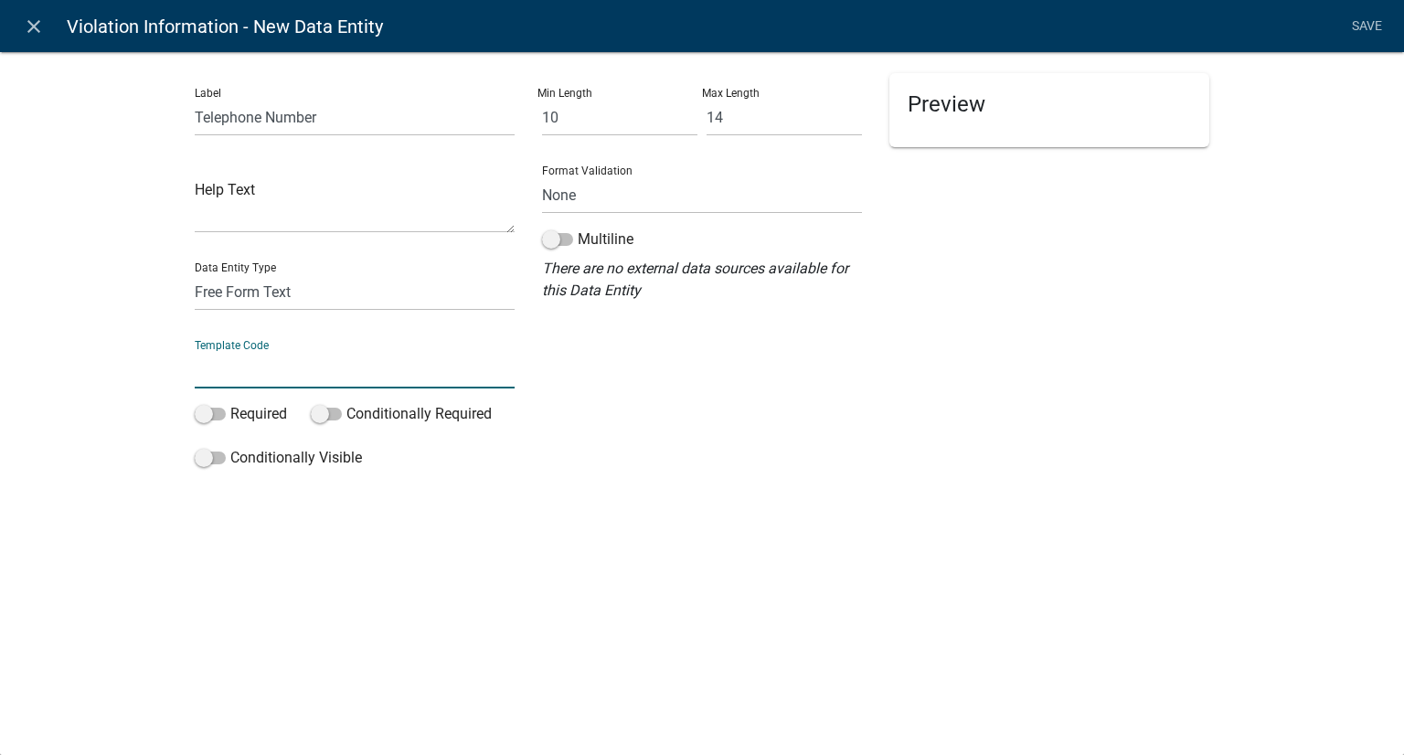
click at [333, 374] on input "text" at bounding box center [355, 369] width 320 height 37
click at [216, 410] on div "Label Telephone Number Help Text Data Entity Type Free Form Text Document Displ…" at bounding box center [354, 274] width 347 height 403
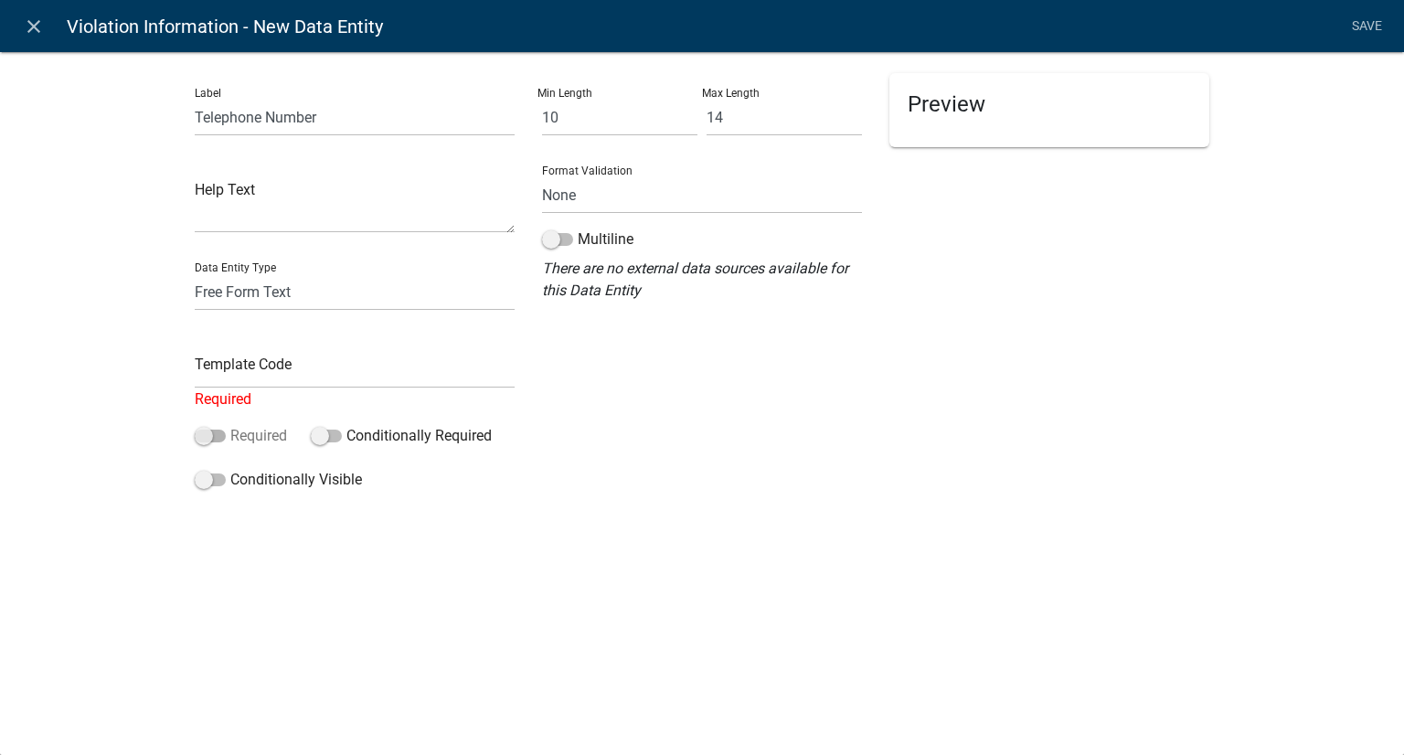
click at [208, 431] on span at bounding box center [210, 436] width 31 height 13
click at [230, 425] on input "Required" at bounding box center [230, 425] width 0 height 0
click at [262, 375] on input "text" at bounding box center [355, 369] width 320 height 37
type input "telephone"
click at [826, 540] on div "close Violation Information - New Data Entity Save Label Telephone Number Help …" at bounding box center [702, 377] width 1404 height 755
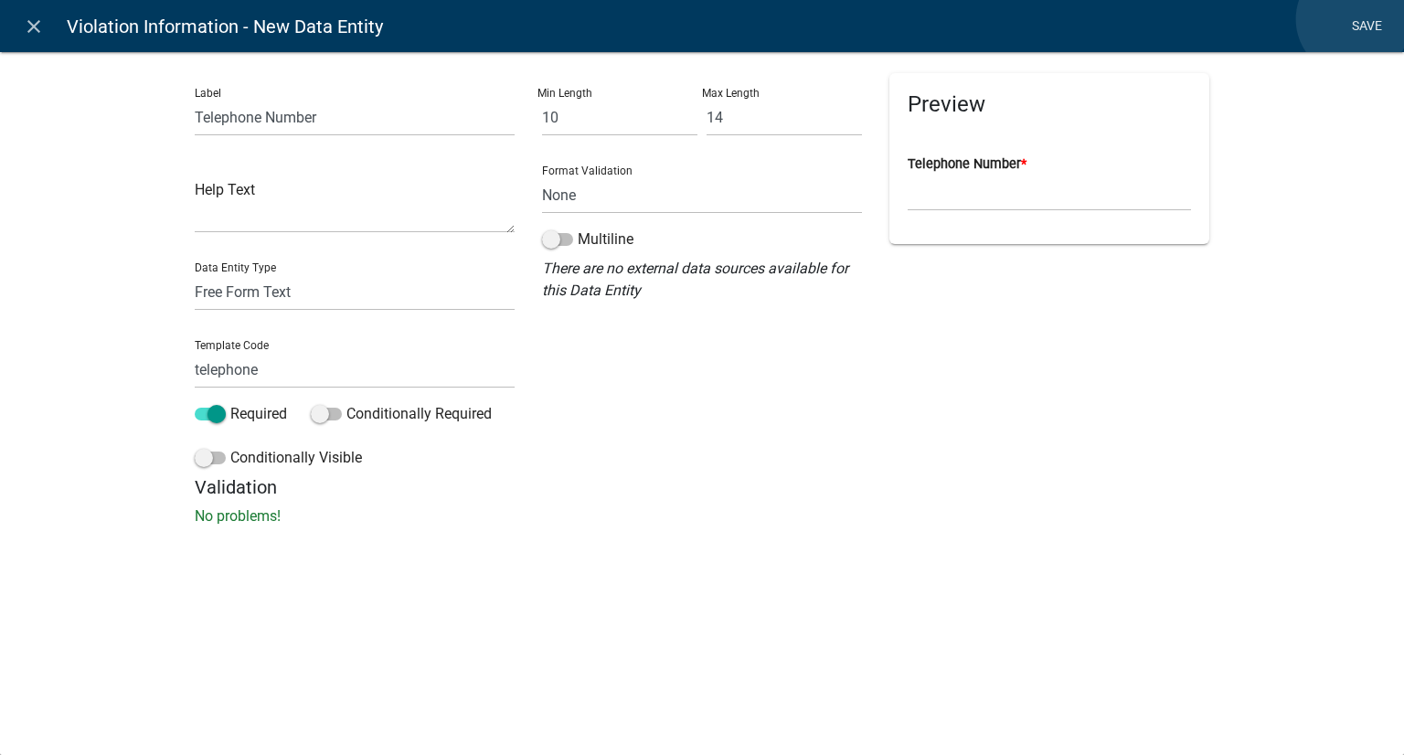
click at [1355, 19] on link "Save" at bounding box center [1367, 26] width 46 height 35
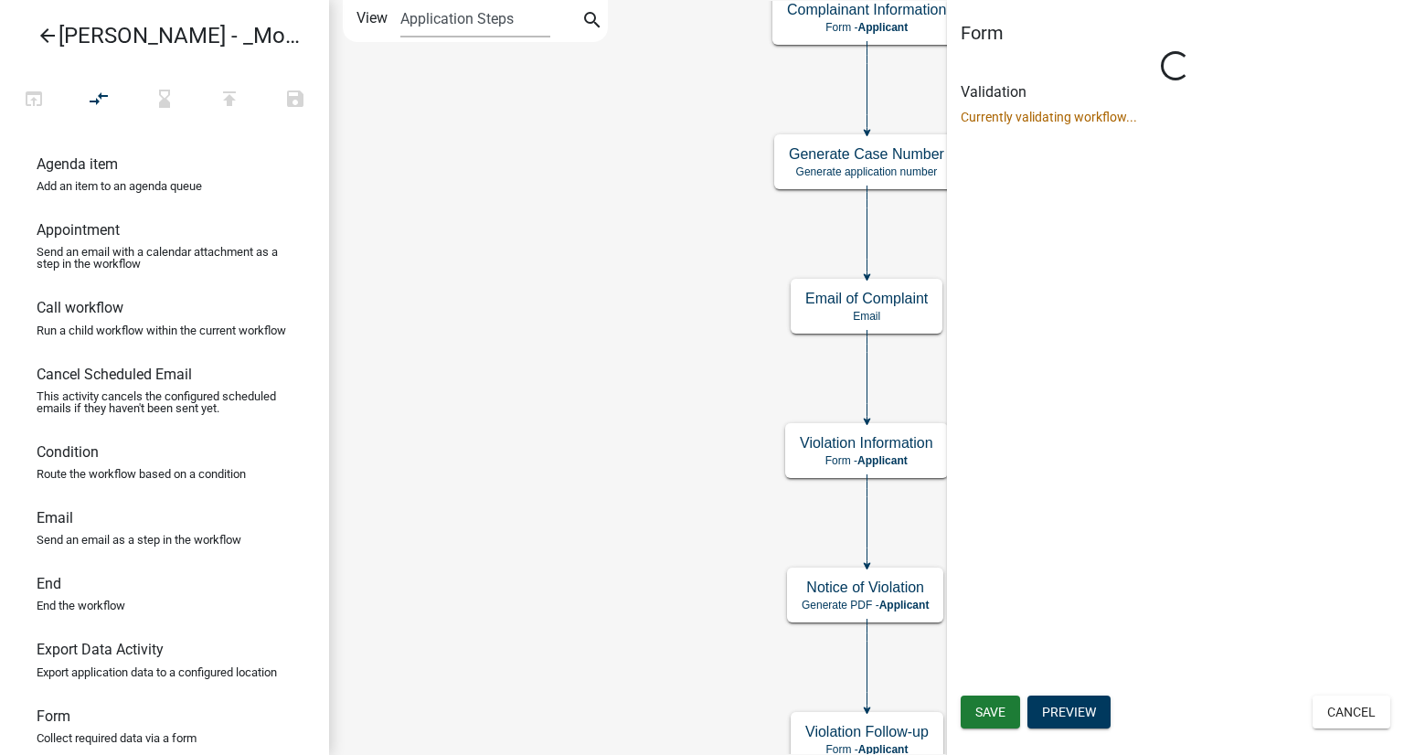
scroll to position [0, 0]
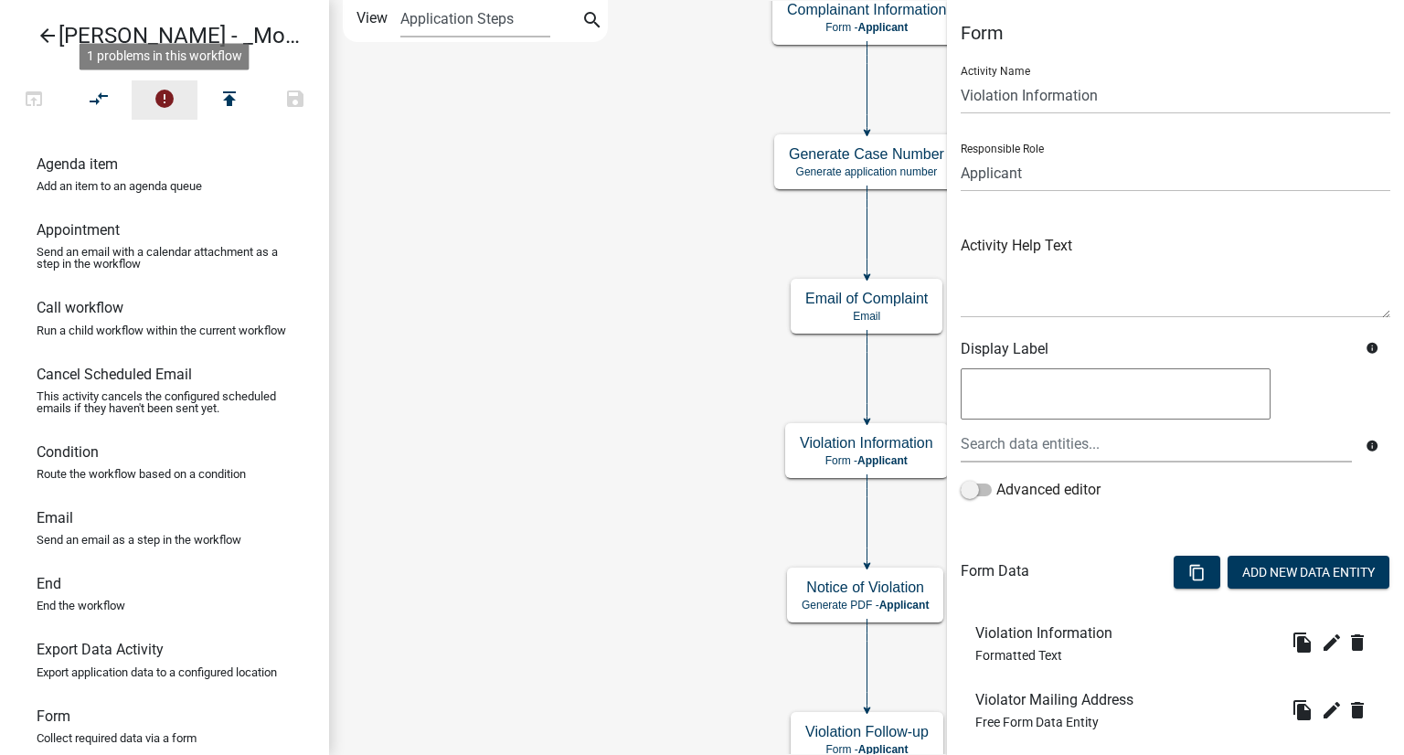
click at [159, 98] on icon "error" at bounding box center [165, 101] width 22 height 26
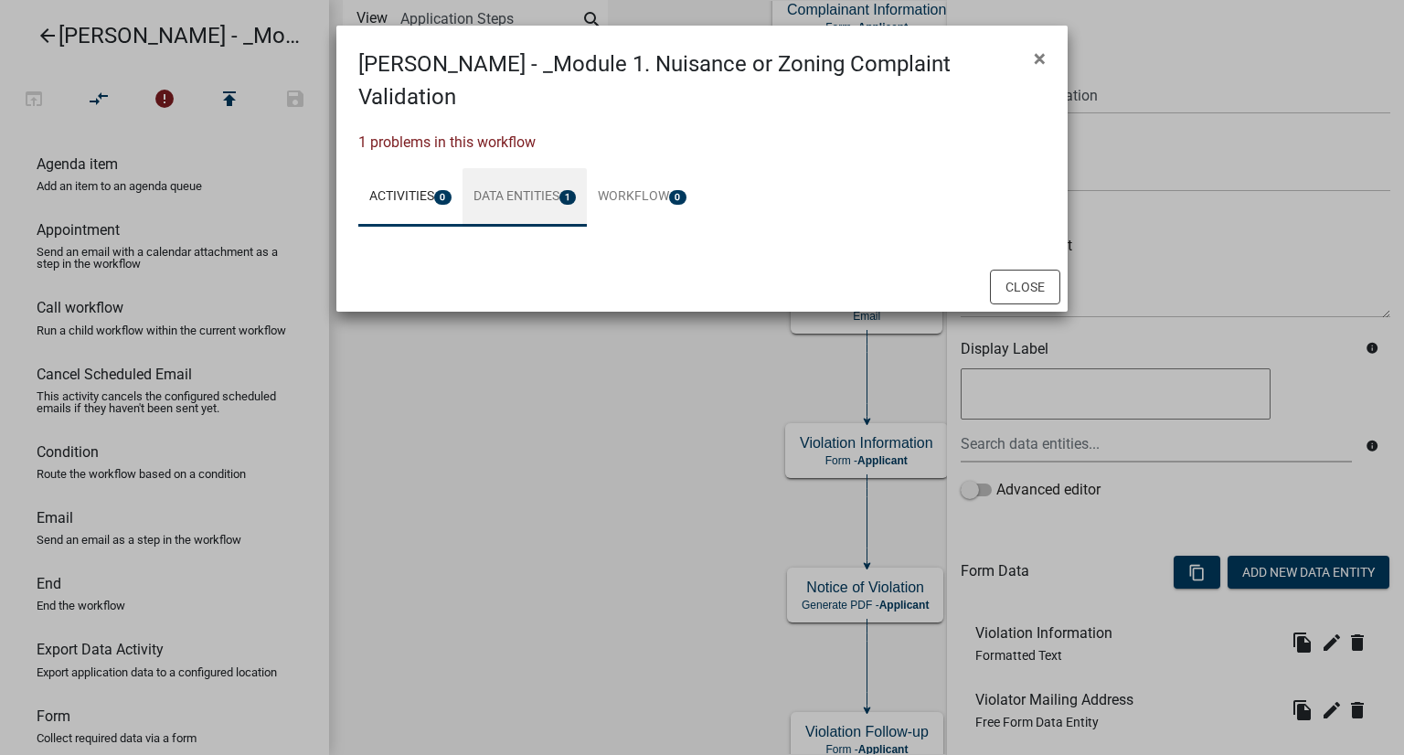
click at [532, 168] on link "Data Entities 1" at bounding box center [525, 197] width 125 height 59
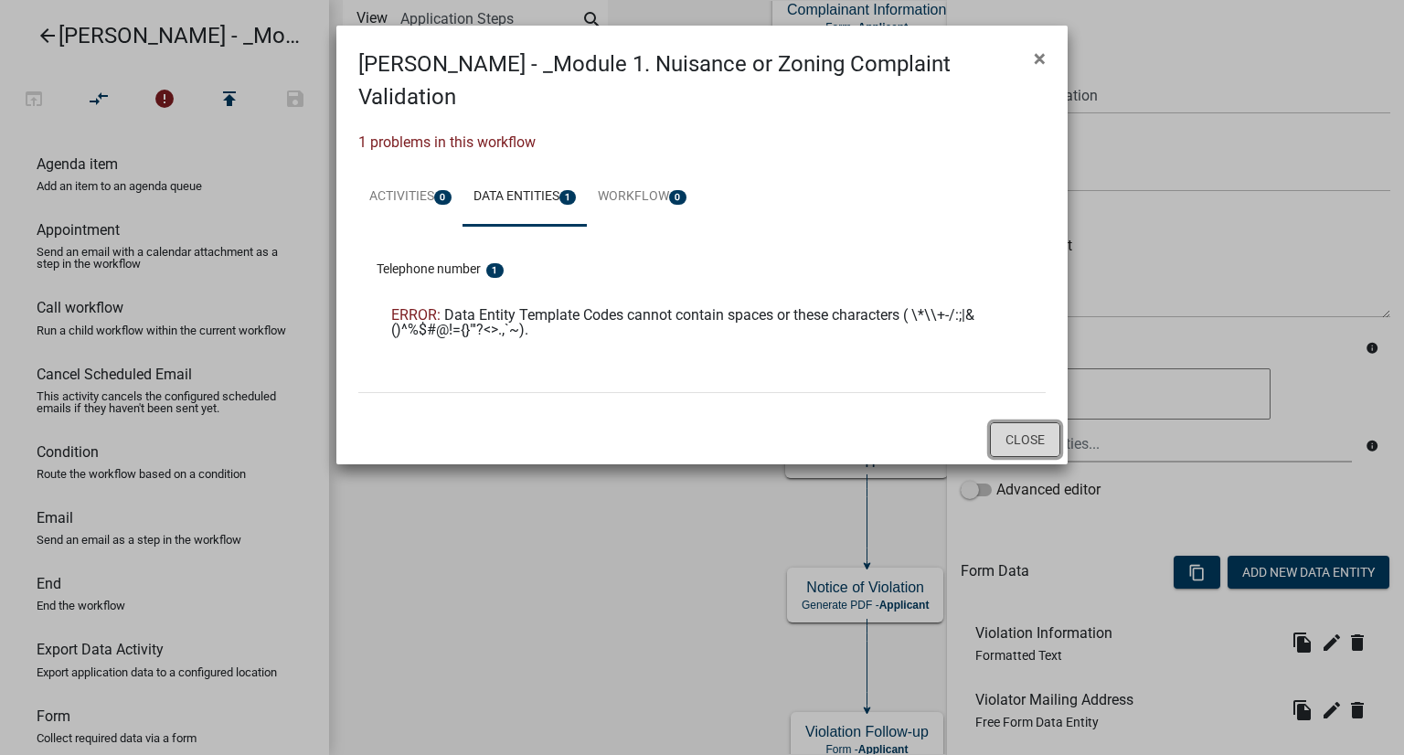
click at [1017, 422] on button "Close" at bounding box center [1025, 439] width 70 height 35
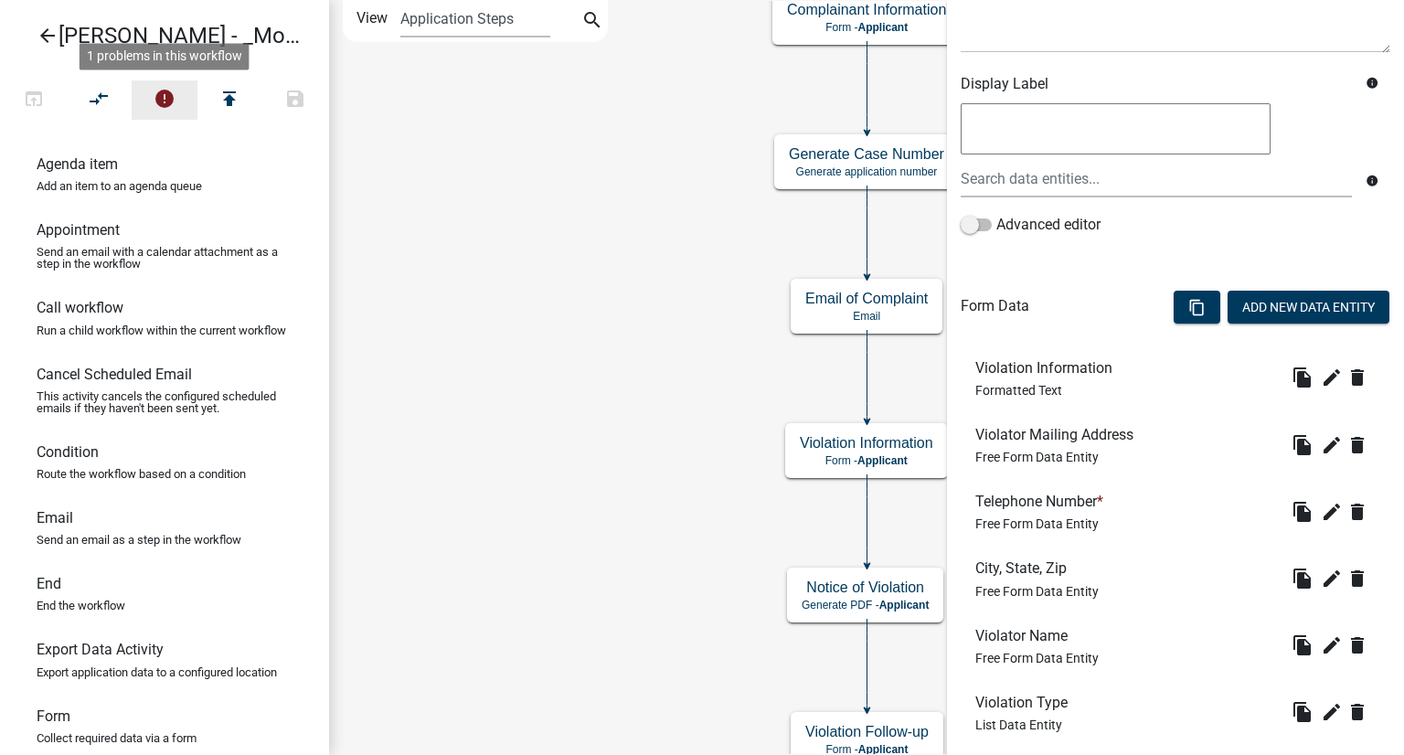
scroll to position [26, 0]
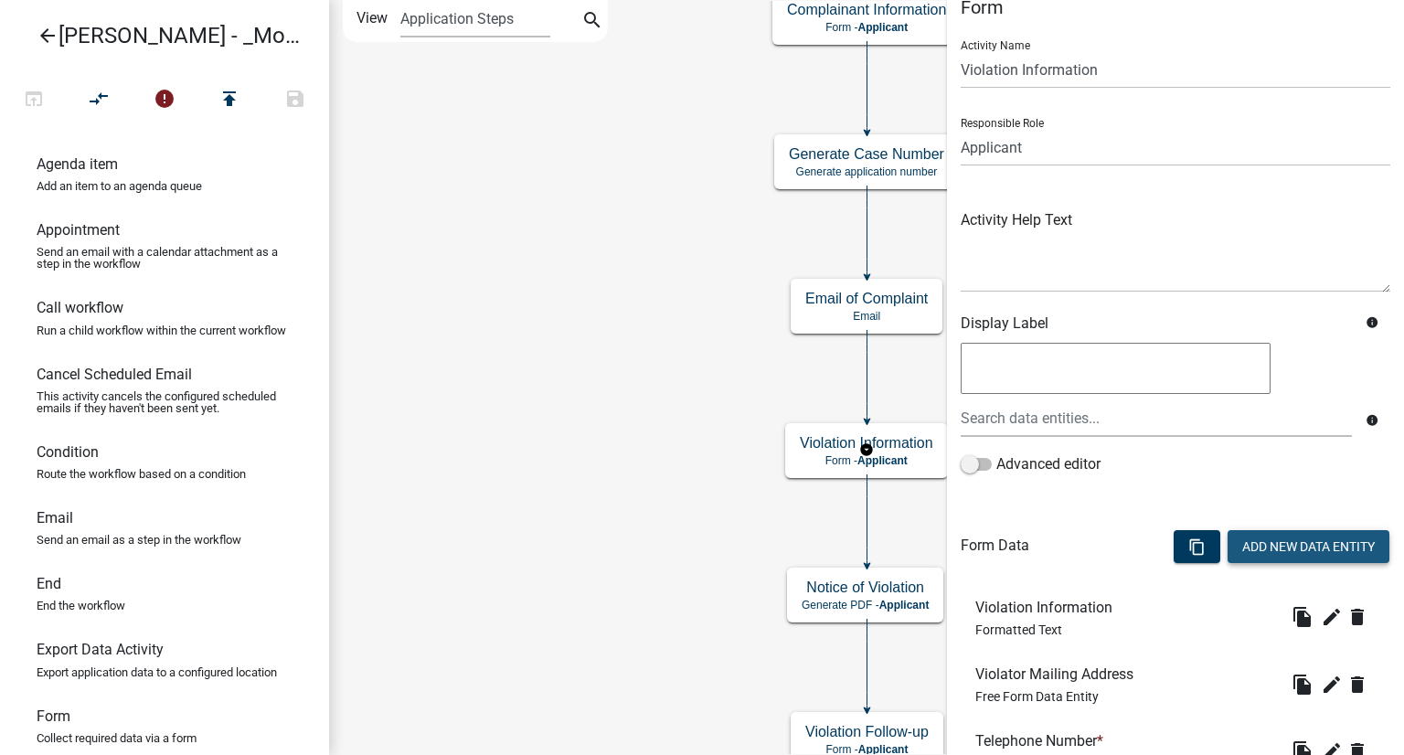
click at [1279, 542] on button "Add New Data Entity" at bounding box center [1309, 546] width 162 height 33
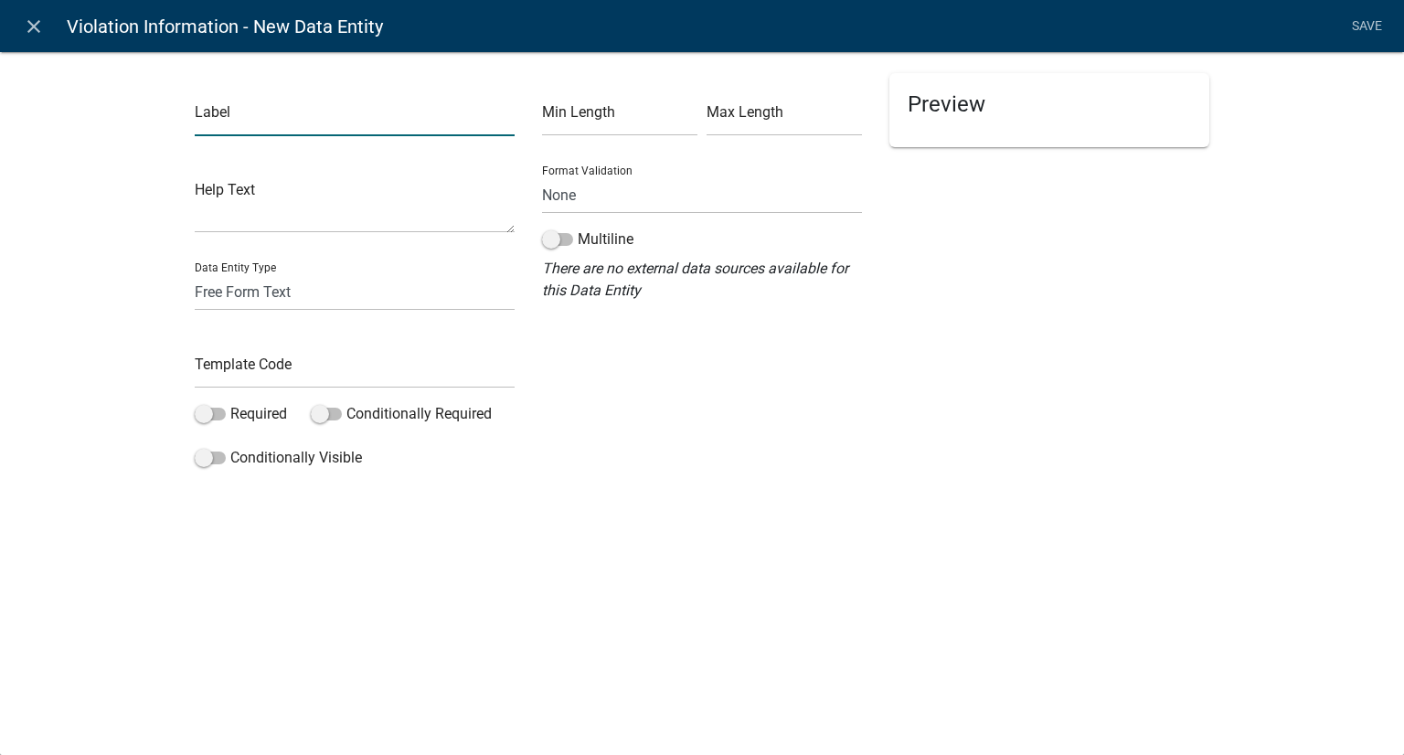
click at [293, 124] on input "text" at bounding box center [355, 117] width 320 height 37
click at [230, 115] on input "TelePhone" at bounding box center [355, 117] width 320 height 37
type input "Telephone"
click at [284, 361] on input "text" at bounding box center [355, 369] width 320 height 37
type input "Telephone"
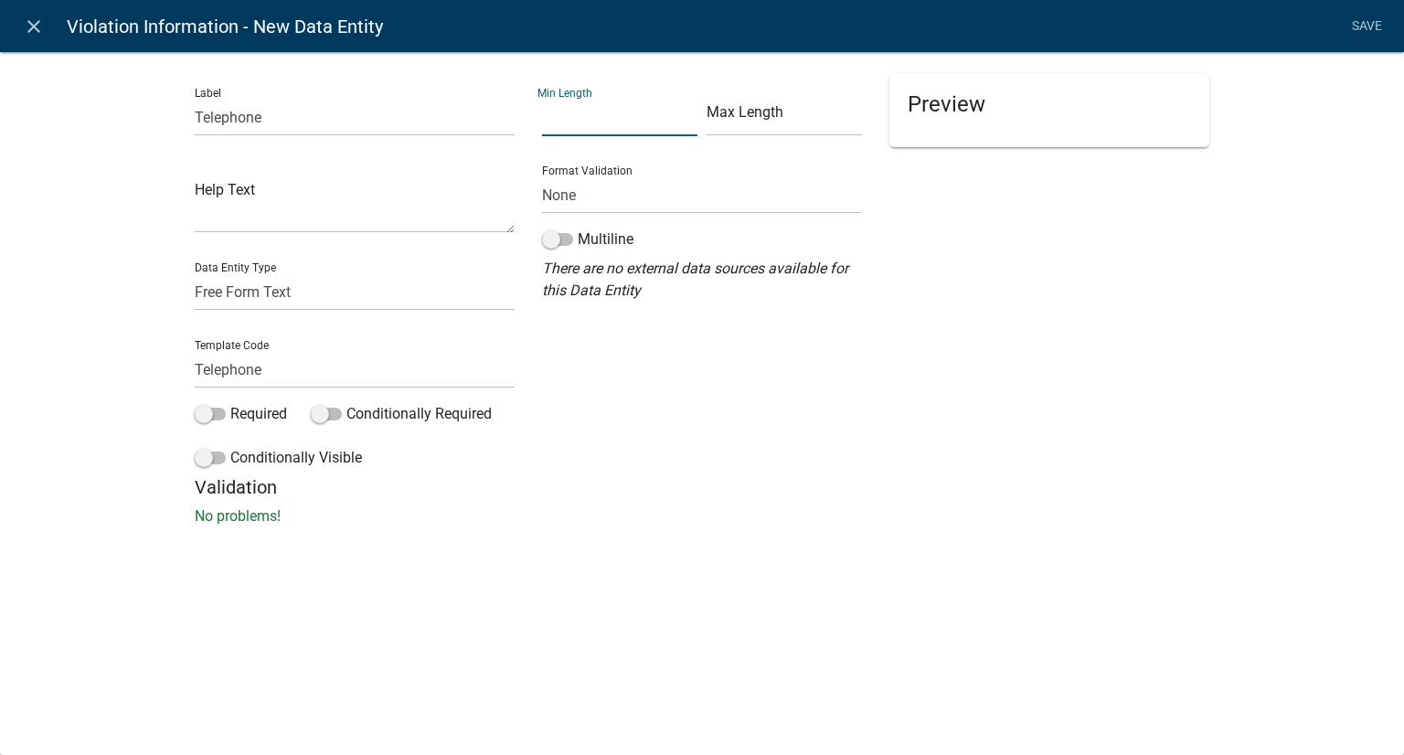
click at [635, 118] on input "text" at bounding box center [619, 117] width 155 height 37
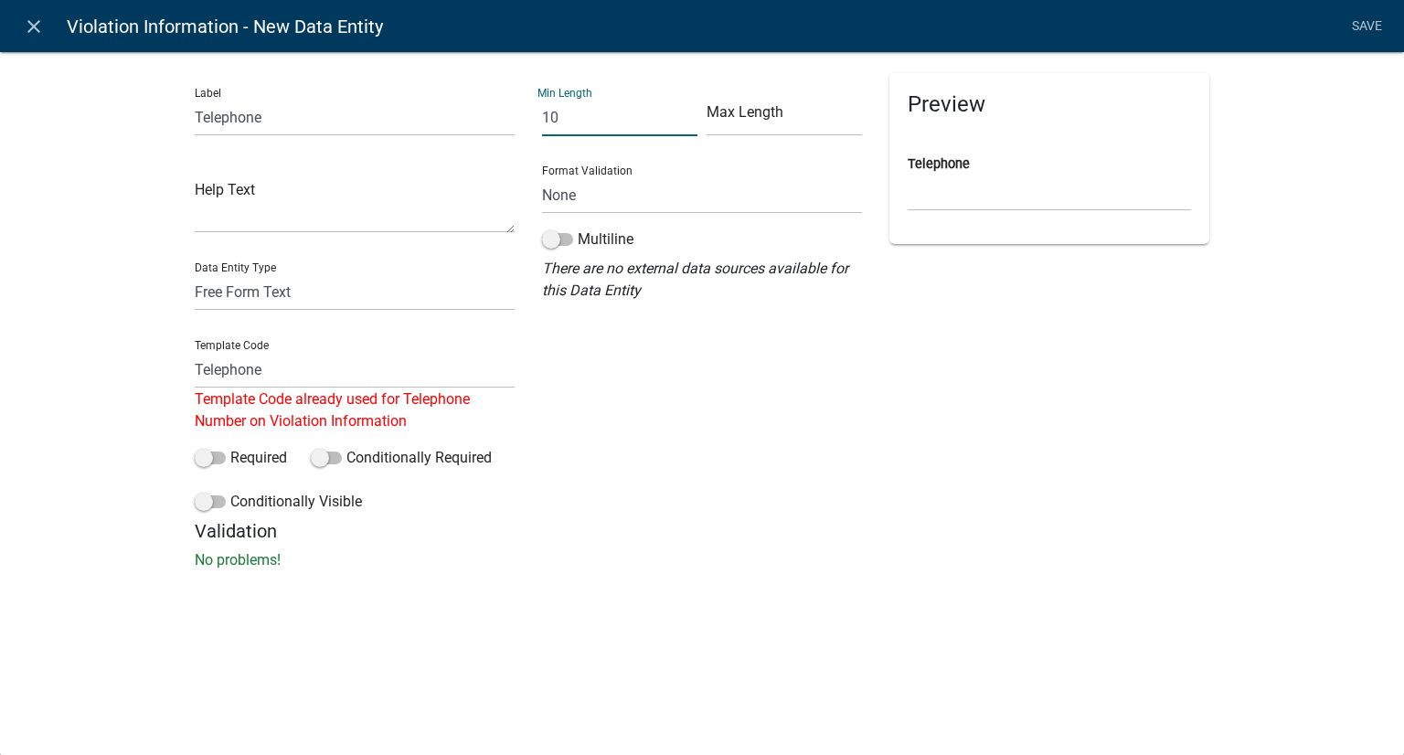
type input "10"
click at [760, 102] on input "text" at bounding box center [784, 117] width 155 height 37
type input "14"
click at [293, 288] on select "Free Form Text Document Display Entity Value Fee Numeric Data Date Map Sketch D…" at bounding box center [355, 291] width 320 height 37
click at [195, 273] on select "Free Form Text Document Display Entity Value Fee Numeric Data Date Map Sketch D…" at bounding box center [355, 291] width 320 height 37
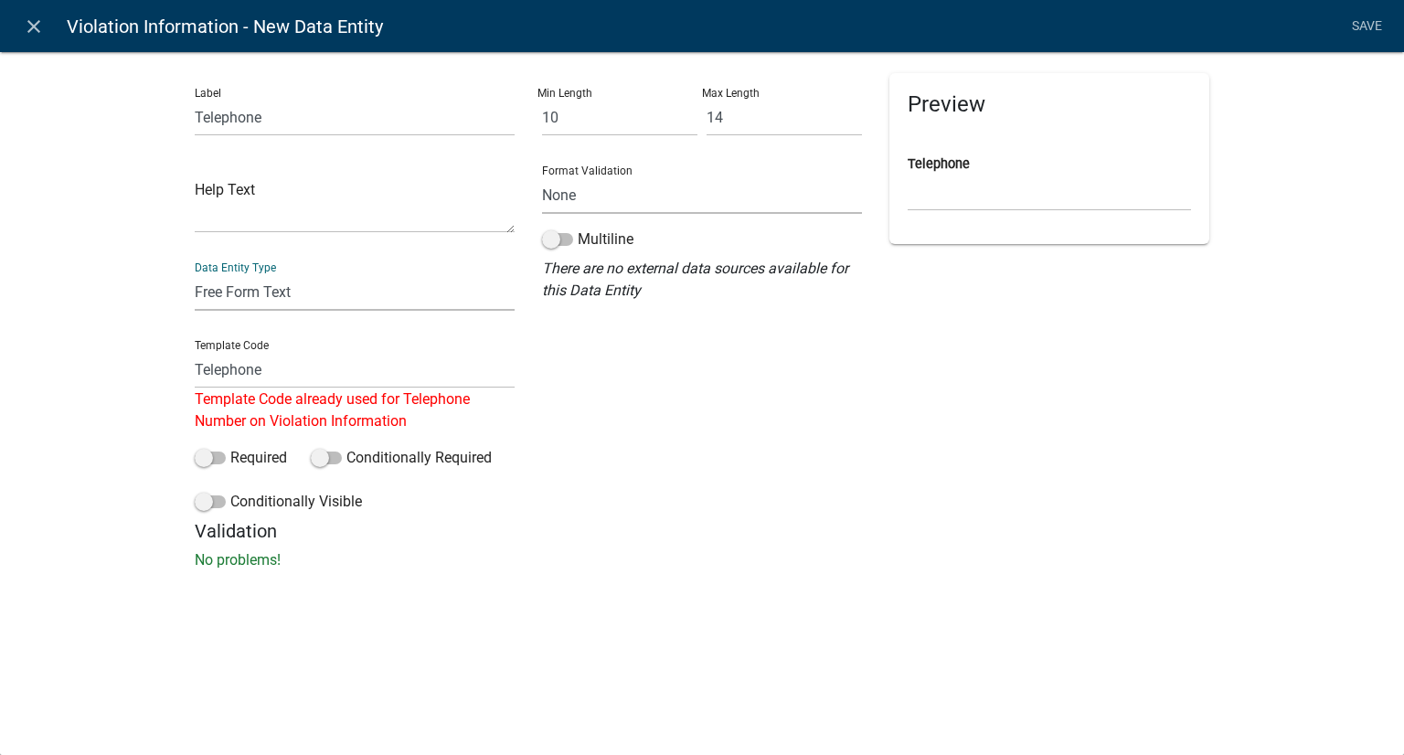
click at [585, 195] on select "None Email PhoneNumber" at bounding box center [702, 194] width 320 height 37
select select "1"
click at [542, 176] on select "None Email PhoneNumber" at bounding box center [702, 194] width 320 height 37
click at [334, 363] on input "Telephone" at bounding box center [355, 369] width 320 height 37
click at [27, 21] on icon "close" at bounding box center [34, 27] width 22 height 22
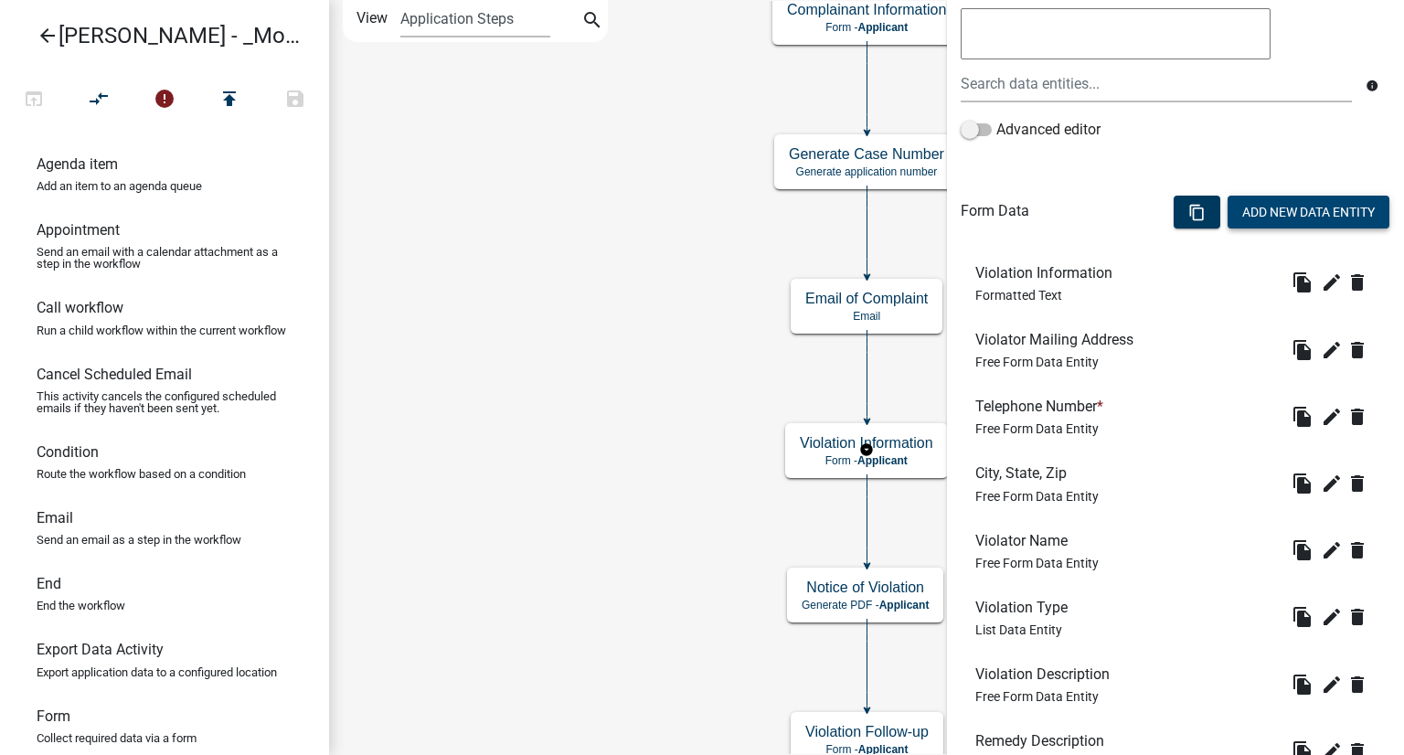
scroll to position [391, 0]
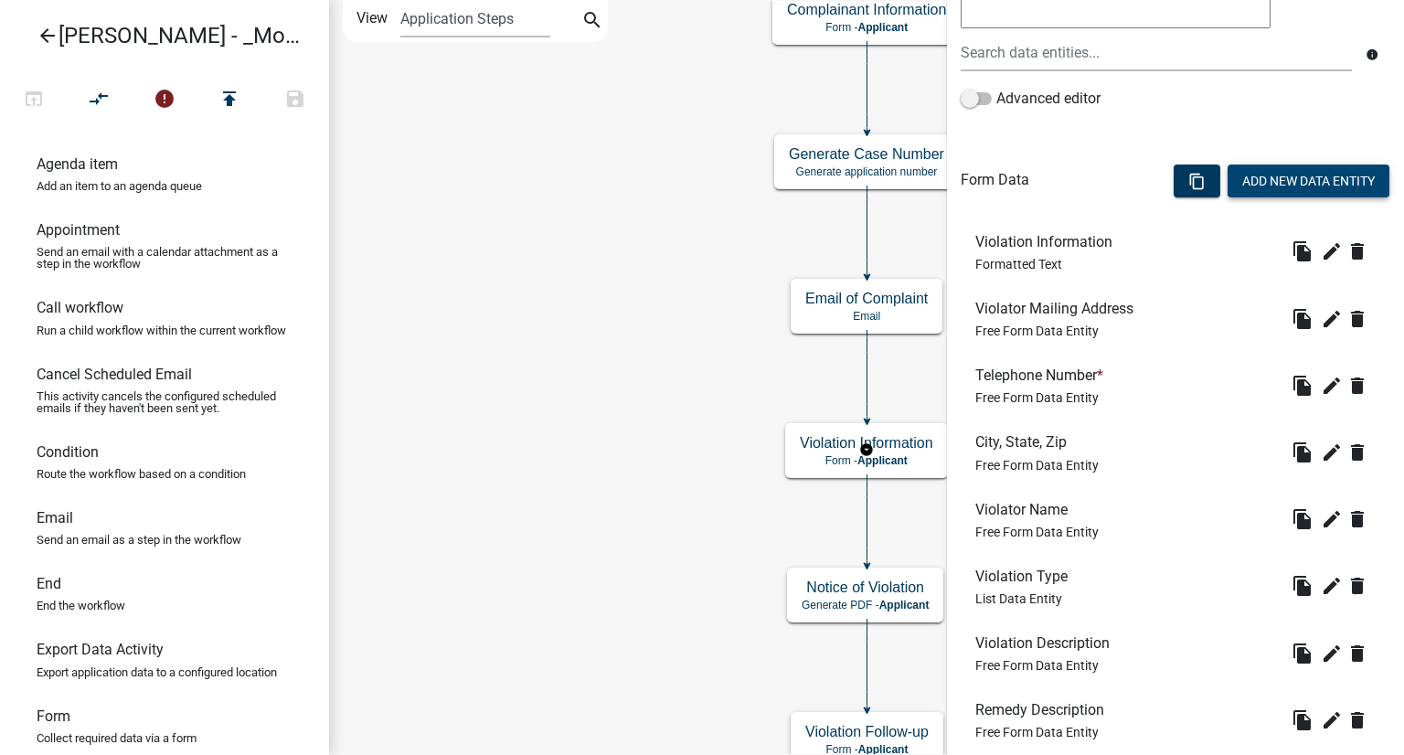
click at [1061, 390] on span "Free Form Data Entity" at bounding box center [1036, 397] width 123 height 15
click at [1321, 388] on icon "edit" at bounding box center [1332, 386] width 22 height 22
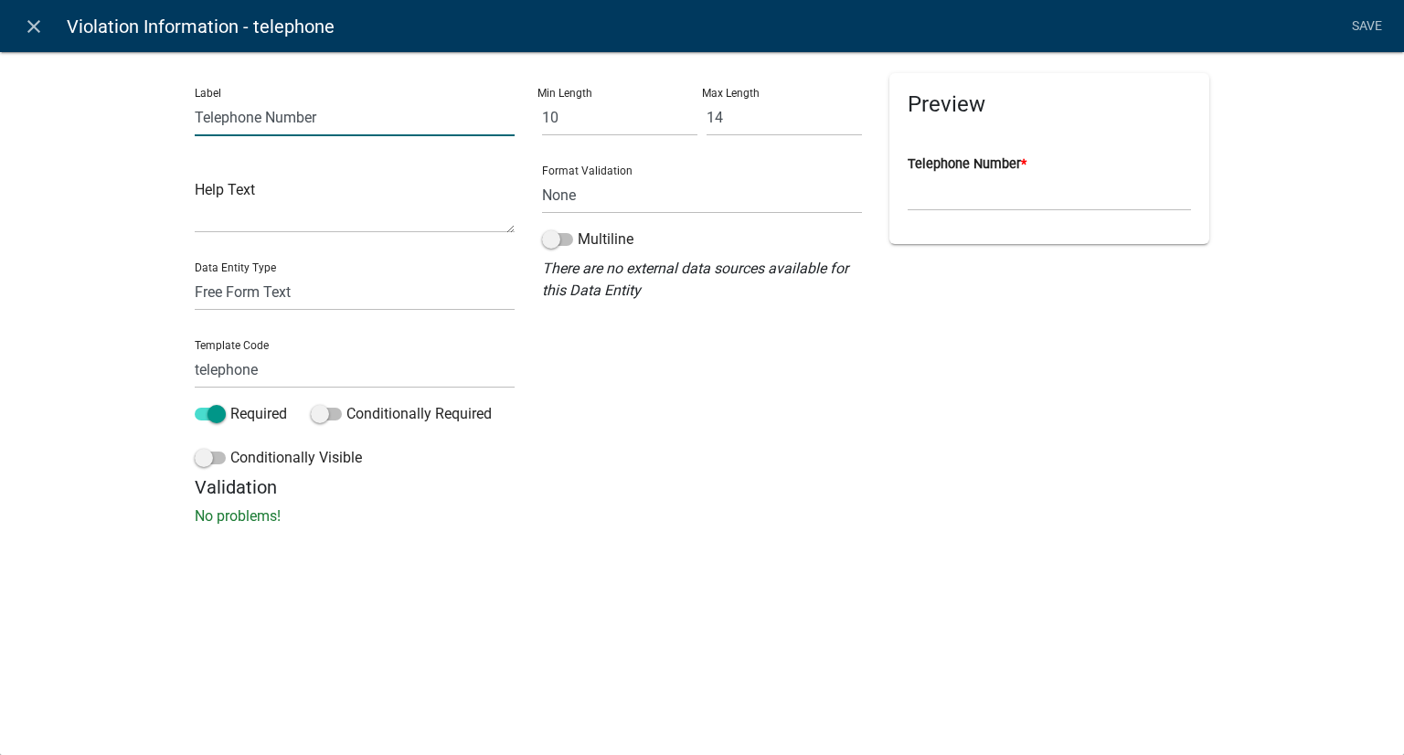
click at [264, 116] on input "Telephone Number" at bounding box center [355, 117] width 320 height 37
type input "TelephoneNumber"
click at [1353, 23] on link "Save" at bounding box center [1367, 26] width 46 height 35
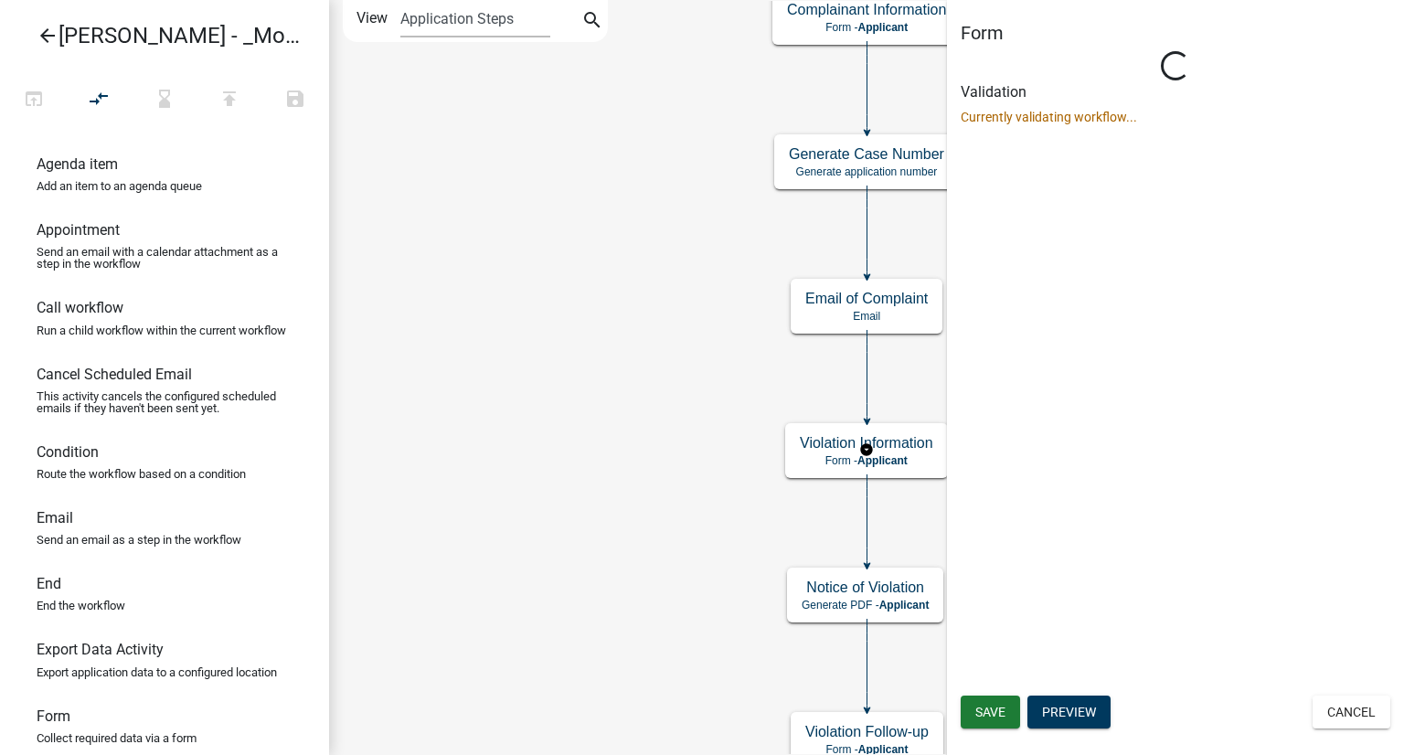
scroll to position [0, 0]
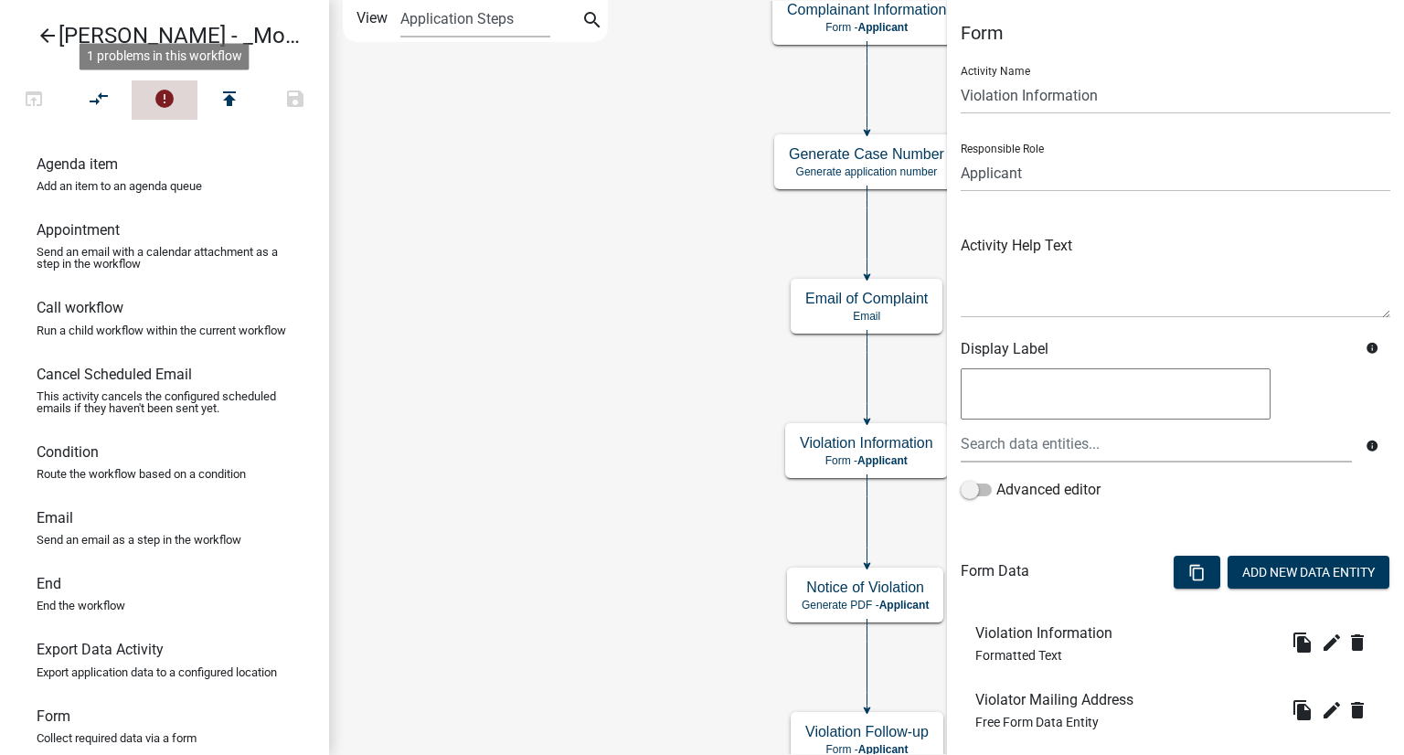
click at [176, 99] on button "error" at bounding box center [165, 99] width 66 height 39
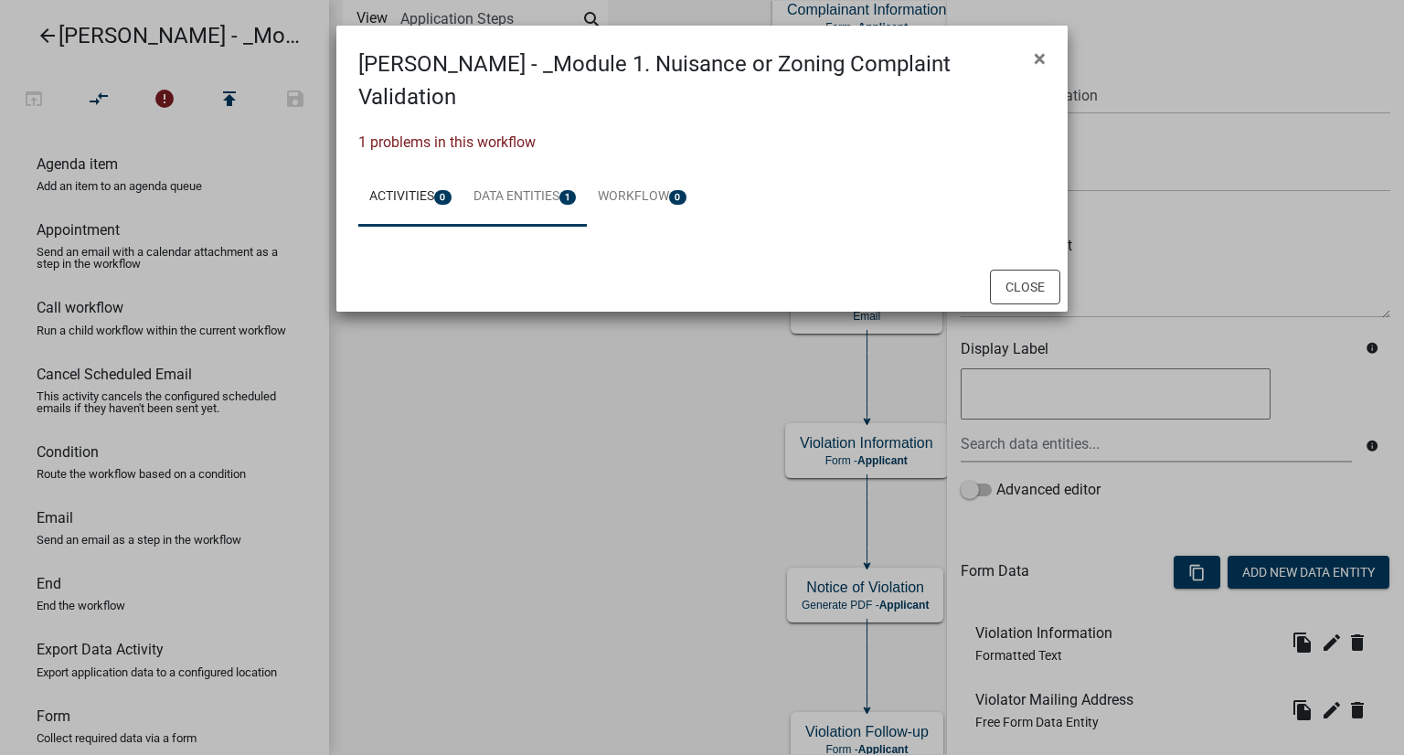
click at [527, 168] on link "Data Entities 1" at bounding box center [525, 197] width 125 height 59
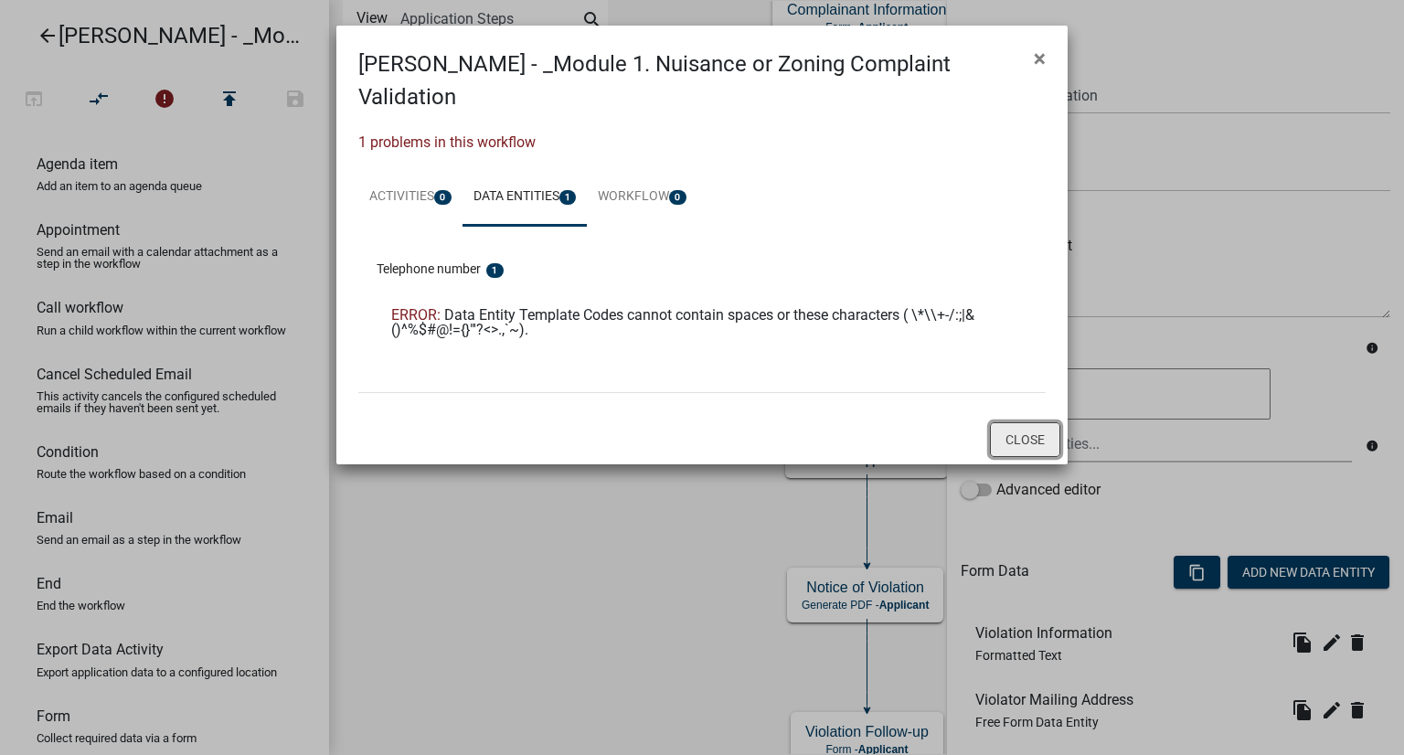
click at [1036, 422] on button "Close" at bounding box center [1025, 439] width 70 height 35
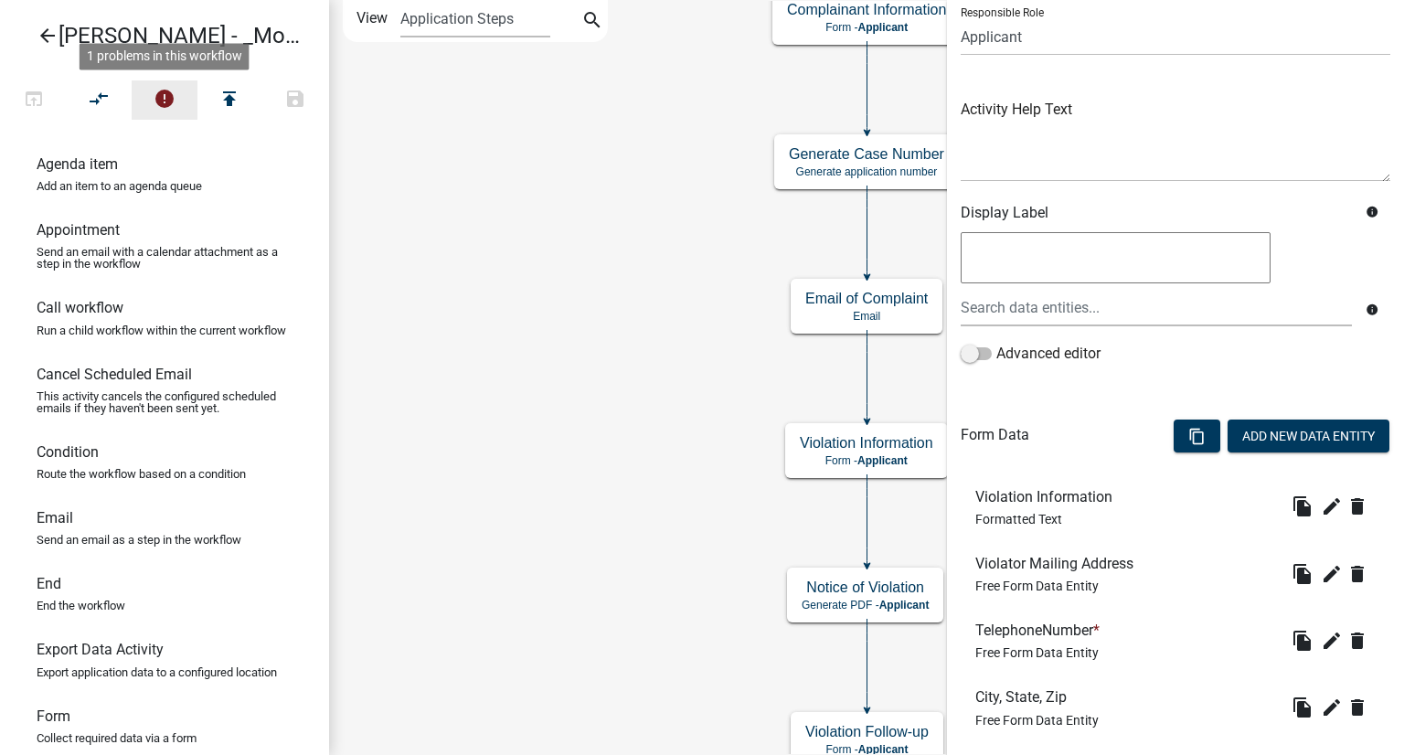
scroll to position [183, 0]
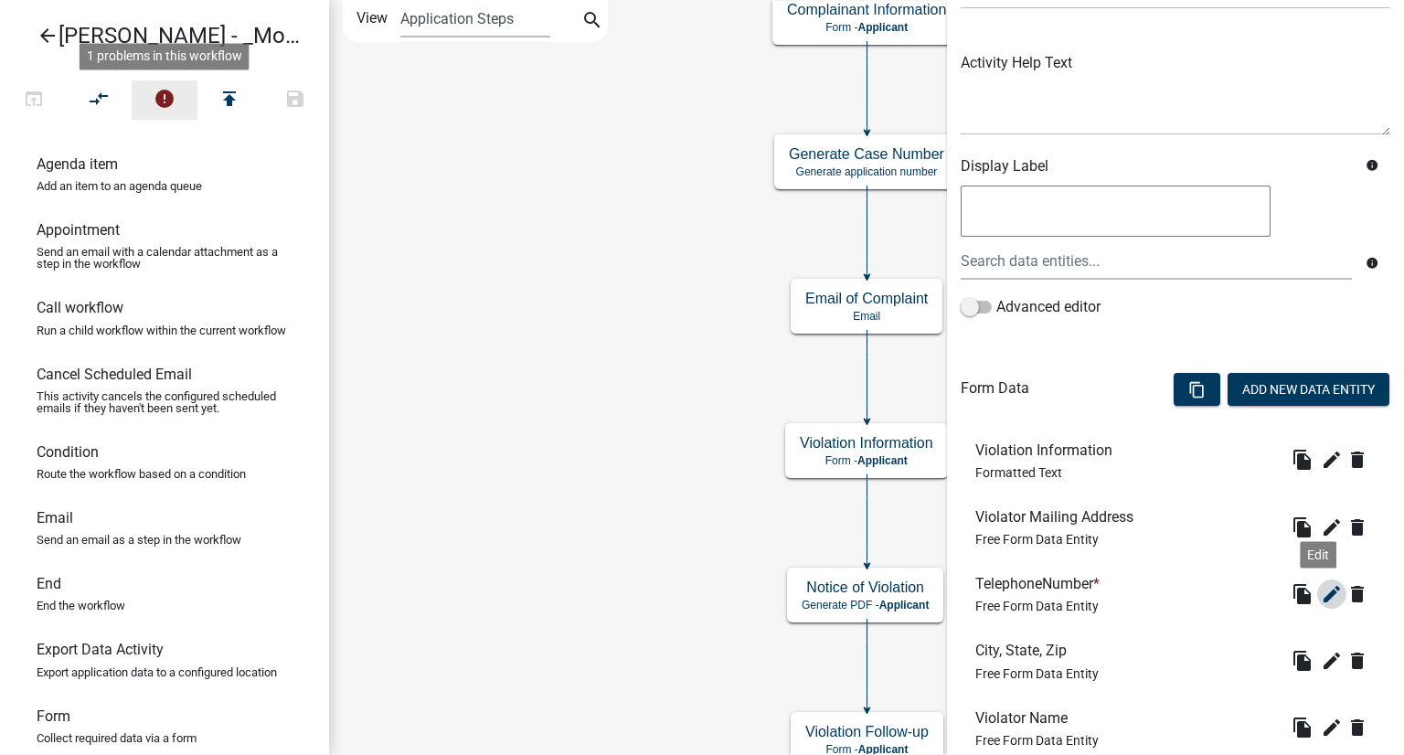
click at [1322, 599] on icon "edit" at bounding box center [1332, 594] width 22 height 22
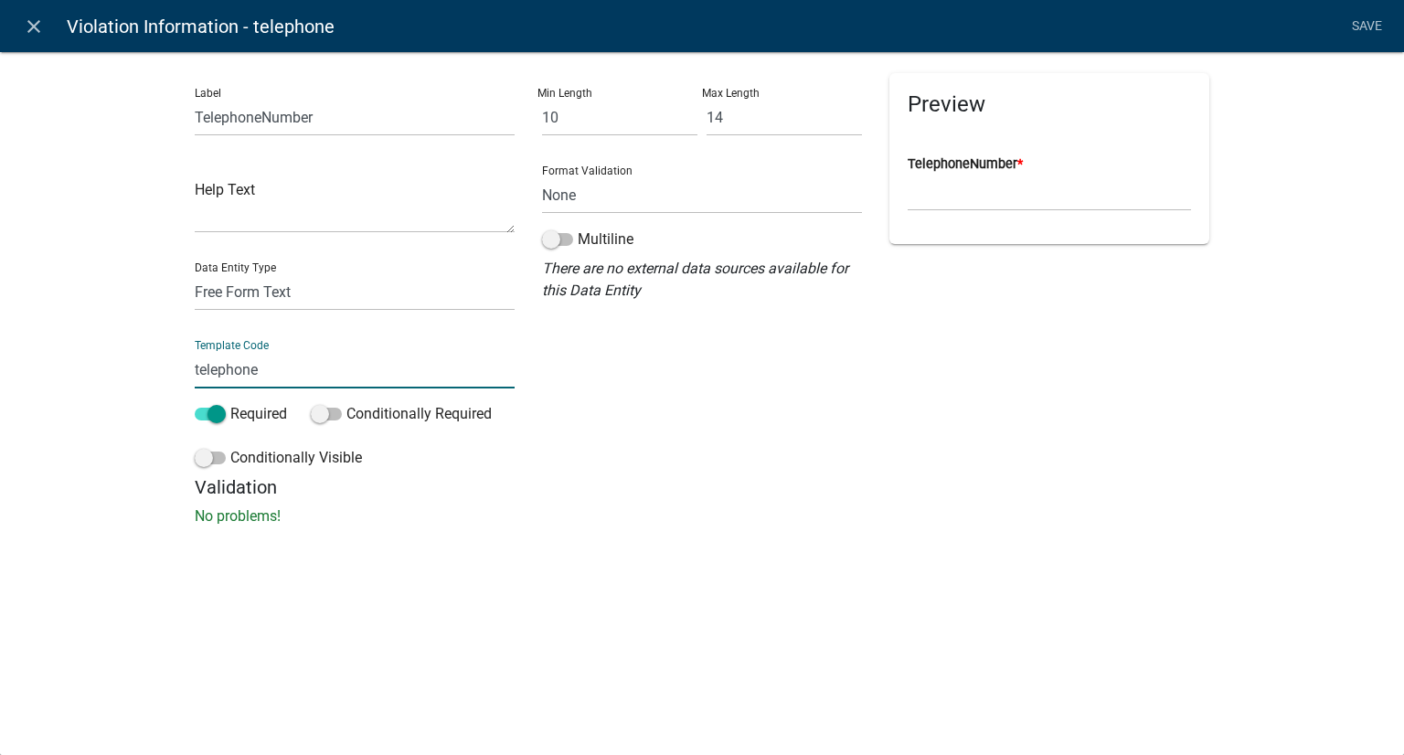
drag, startPoint x: 286, startPoint y: 368, endPoint x: 176, endPoint y: 363, distance: 109.8
click at [176, 363] on div "Label TelephoneNumber Help Text Data Entity Type Free Form Text Document Displa…" at bounding box center [702, 294] width 1404 height 544
type input "Phone"
click at [258, 112] on input "TelephoneNumber" at bounding box center [355, 117] width 320 height 37
click at [260, 122] on input "TelephoneNumber" at bounding box center [355, 117] width 320 height 37
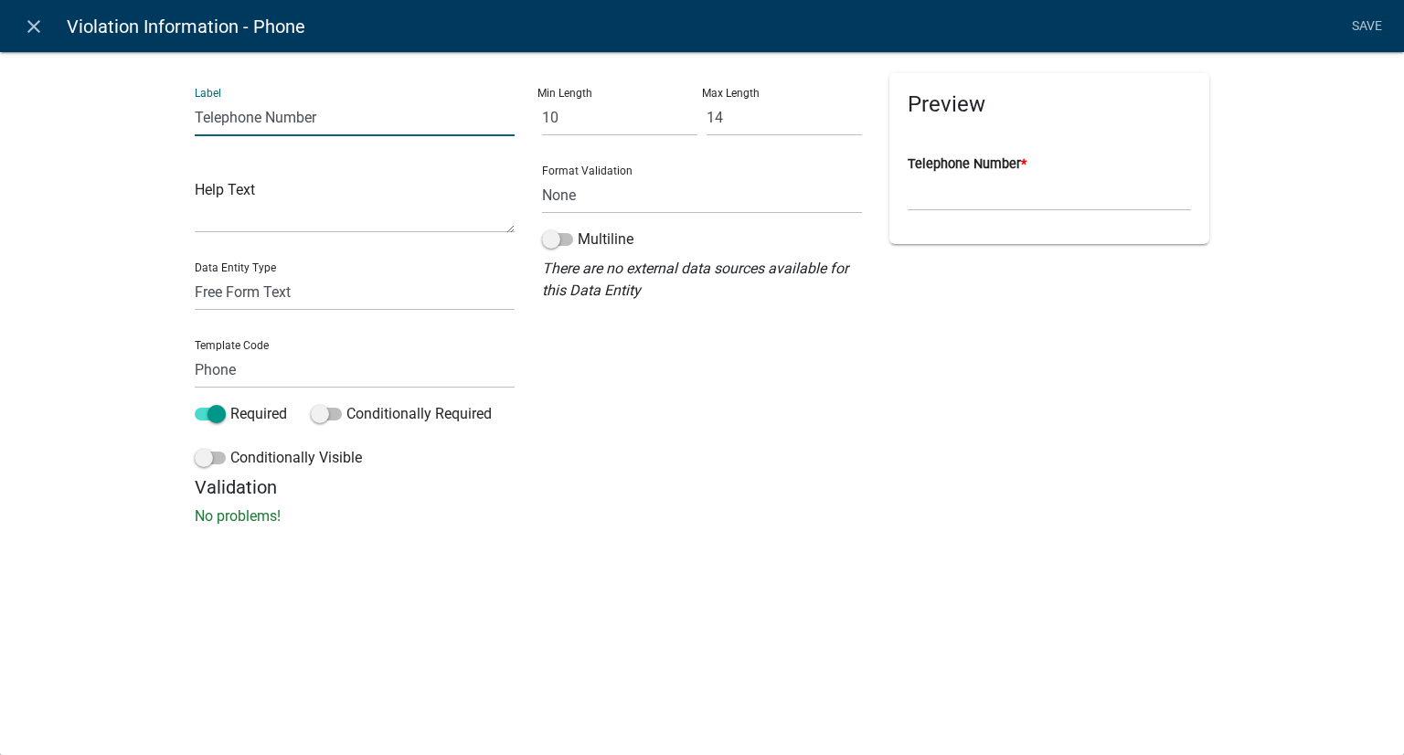
type input "Telephone Number"
drag, startPoint x: 782, startPoint y: 516, endPoint x: 746, endPoint y: 507, distance: 36.8
click at [786, 516] on p "No problems!" at bounding box center [702, 516] width 1015 height 22
click at [711, 194] on select "None Email PhoneNumber" at bounding box center [702, 194] width 320 height 37
select select "1"
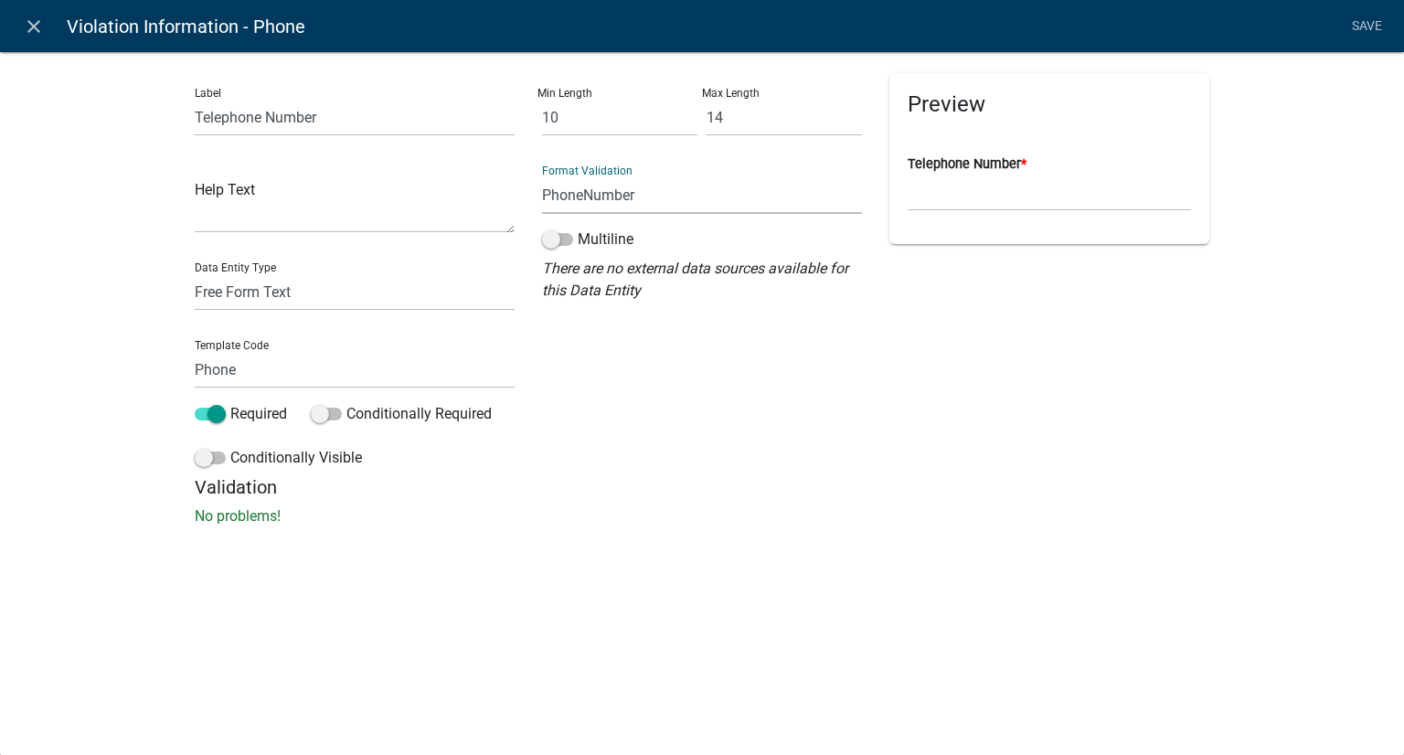
click at [542, 176] on select "None Email PhoneNumber" at bounding box center [702, 194] width 320 height 37
click at [1348, 19] on link "Save" at bounding box center [1367, 26] width 46 height 35
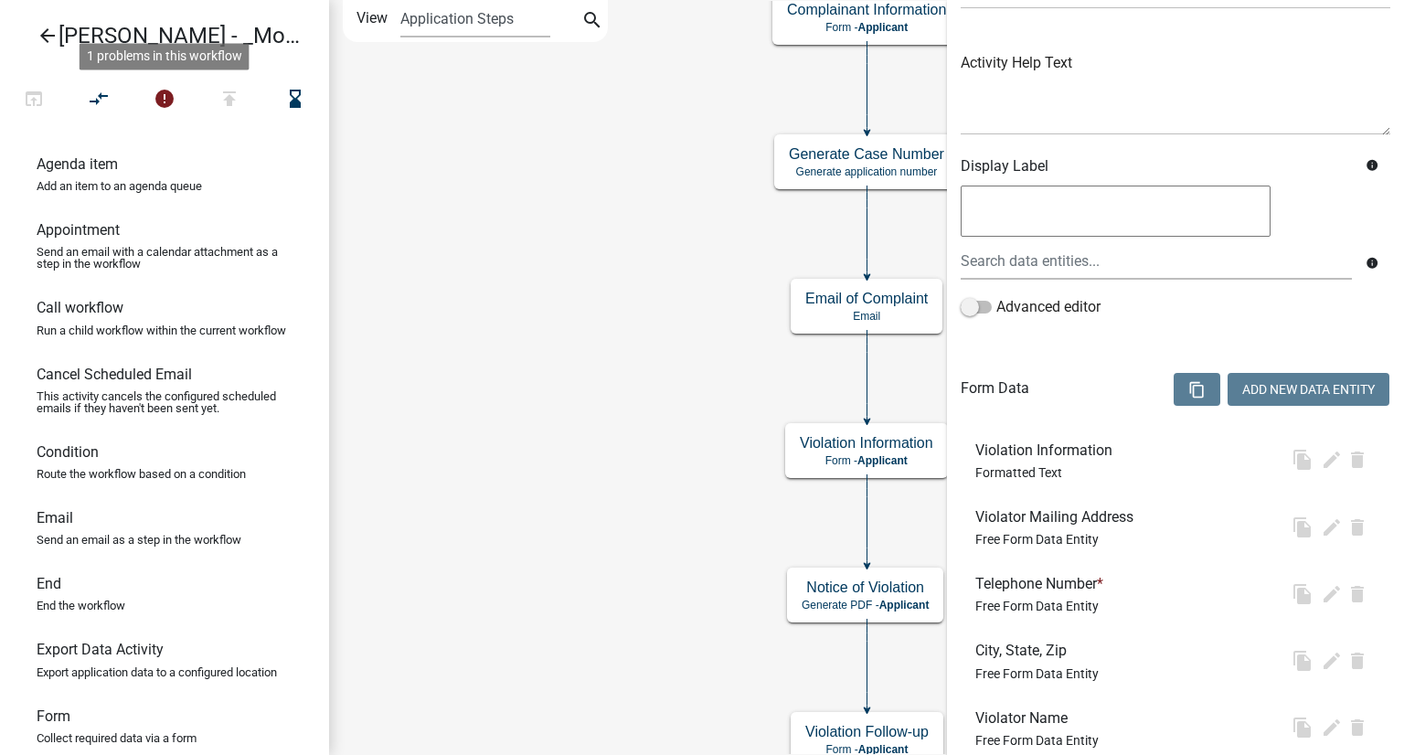
scroll to position [0, 0]
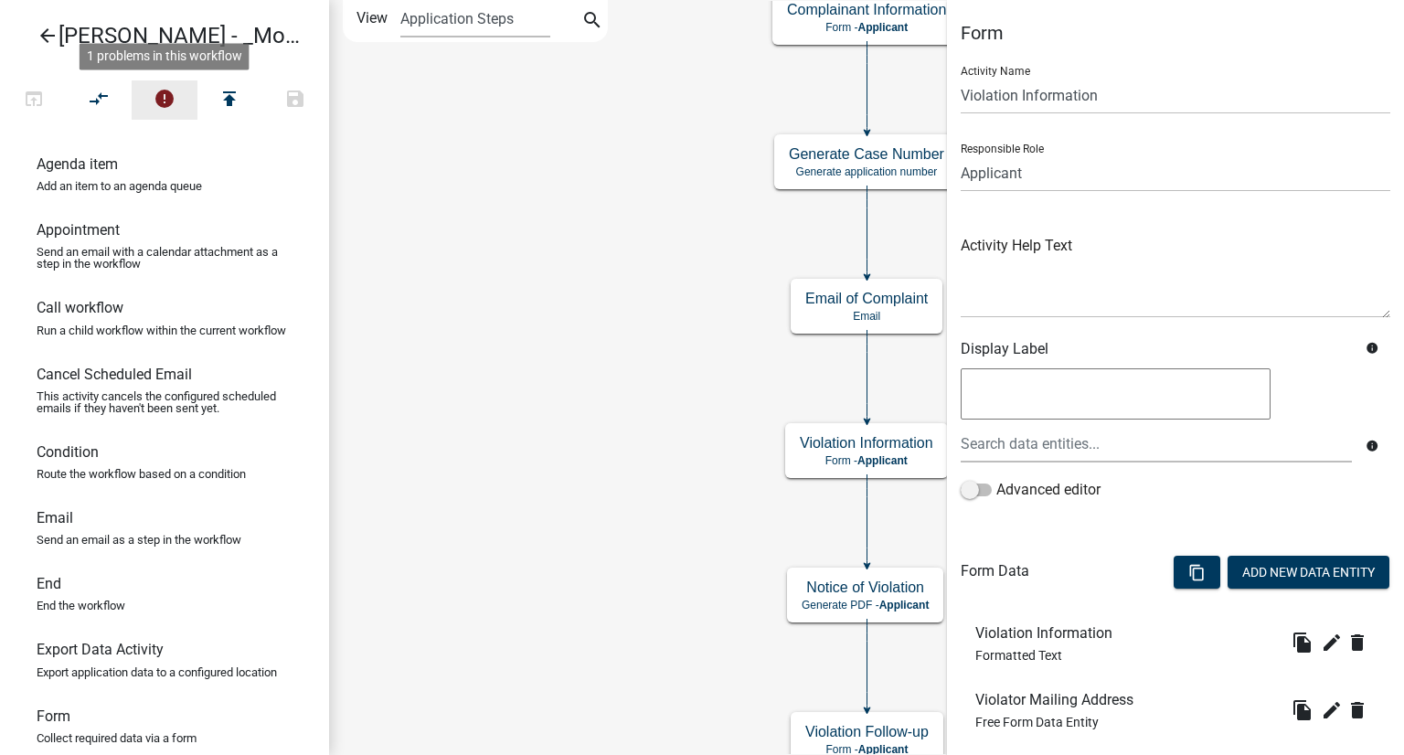
click at [154, 90] on icon "error" at bounding box center [165, 101] width 22 height 26
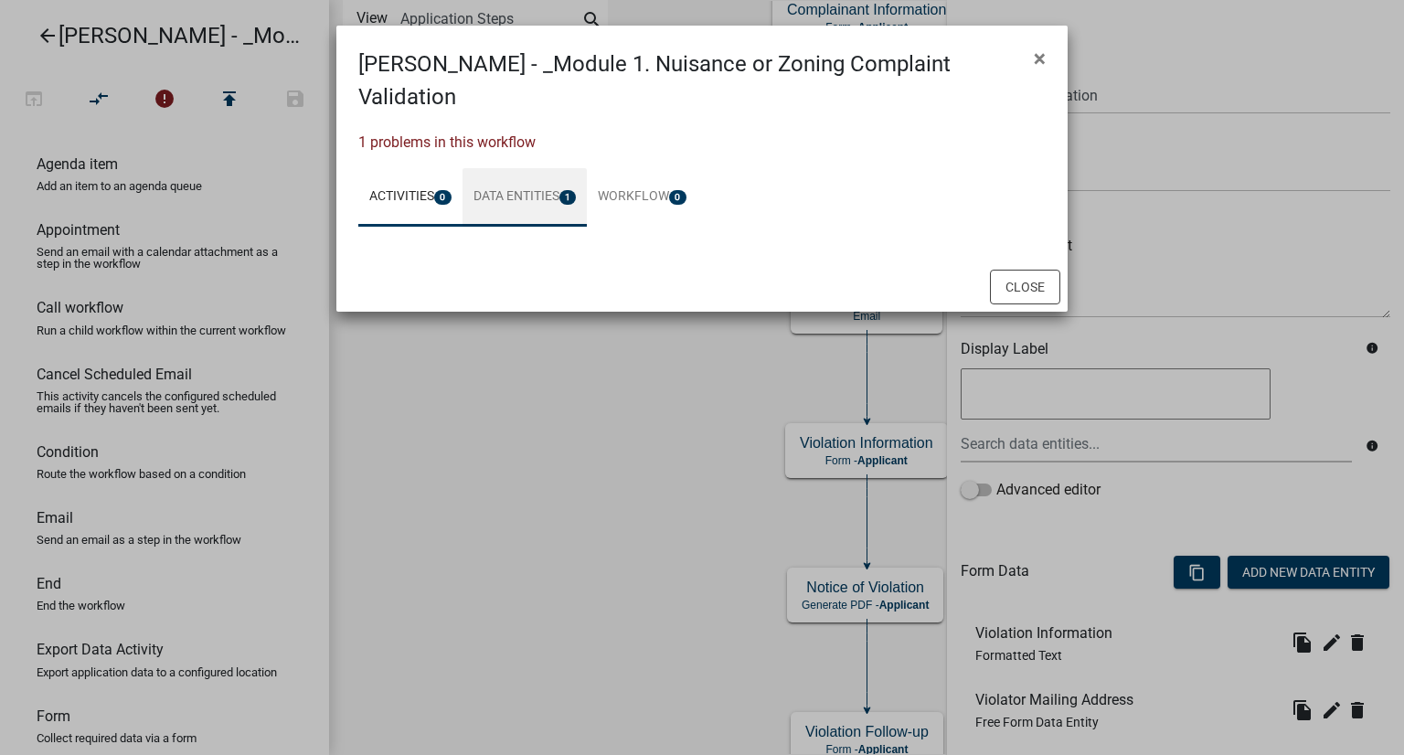
click at [540, 168] on link "Data Entities 1" at bounding box center [525, 197] width 125 height 59
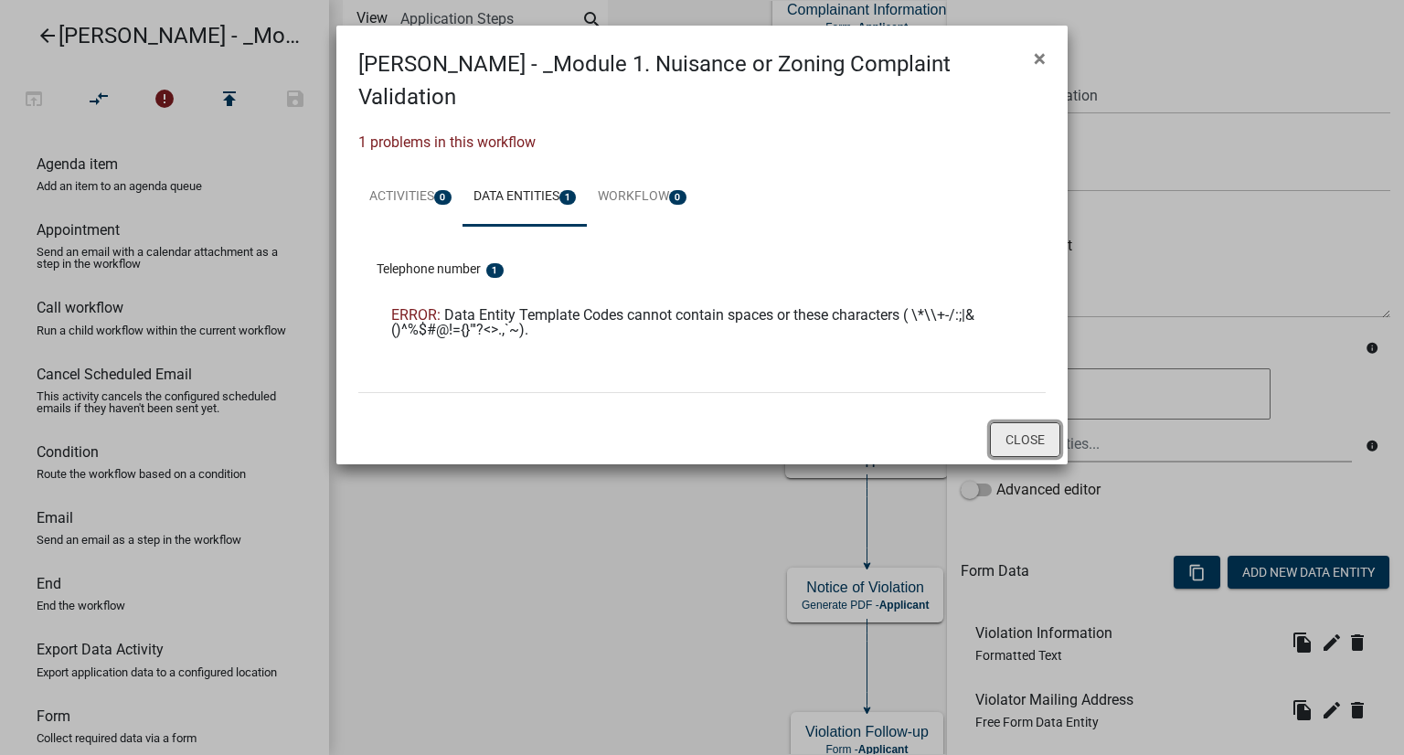
click at [1007, 422] on button "Close" at bounding box center [1025, 439] width 70 height 35
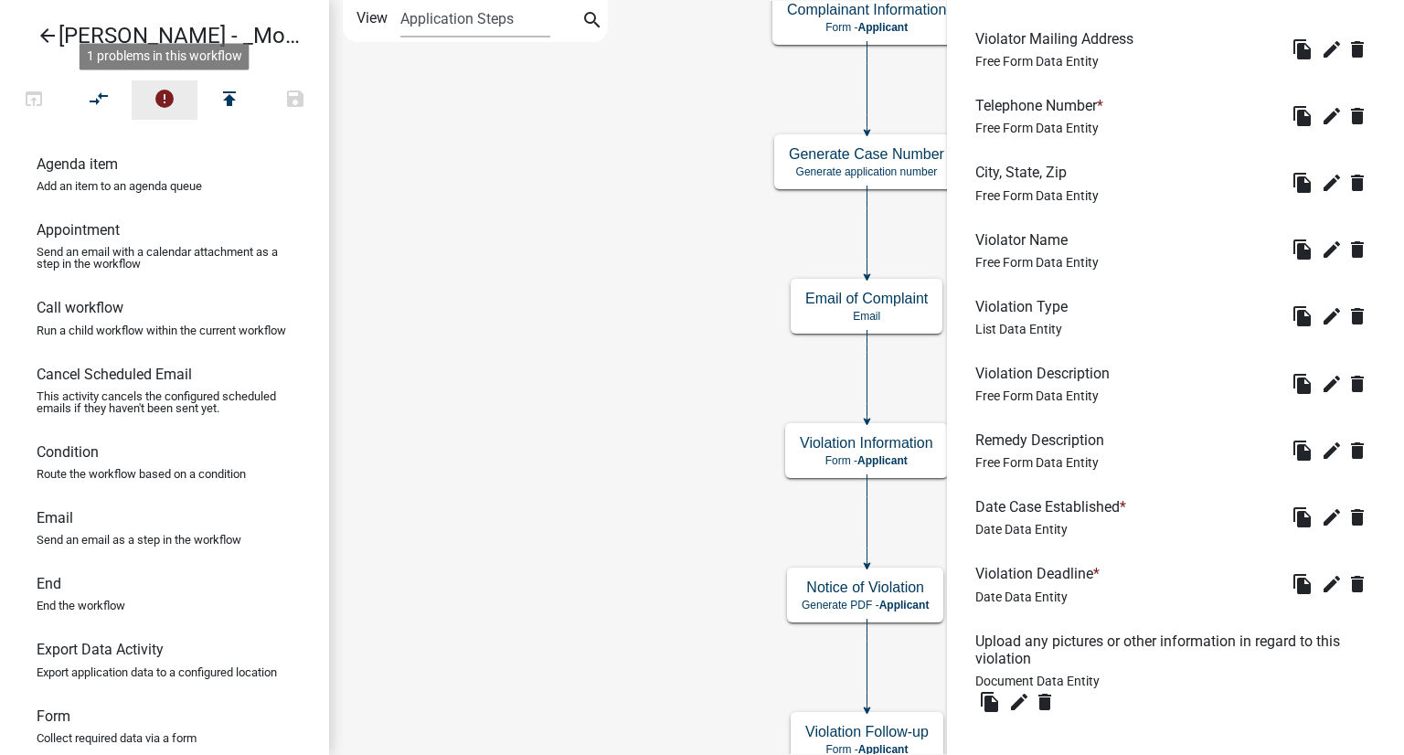
scroll to position [757, 0]
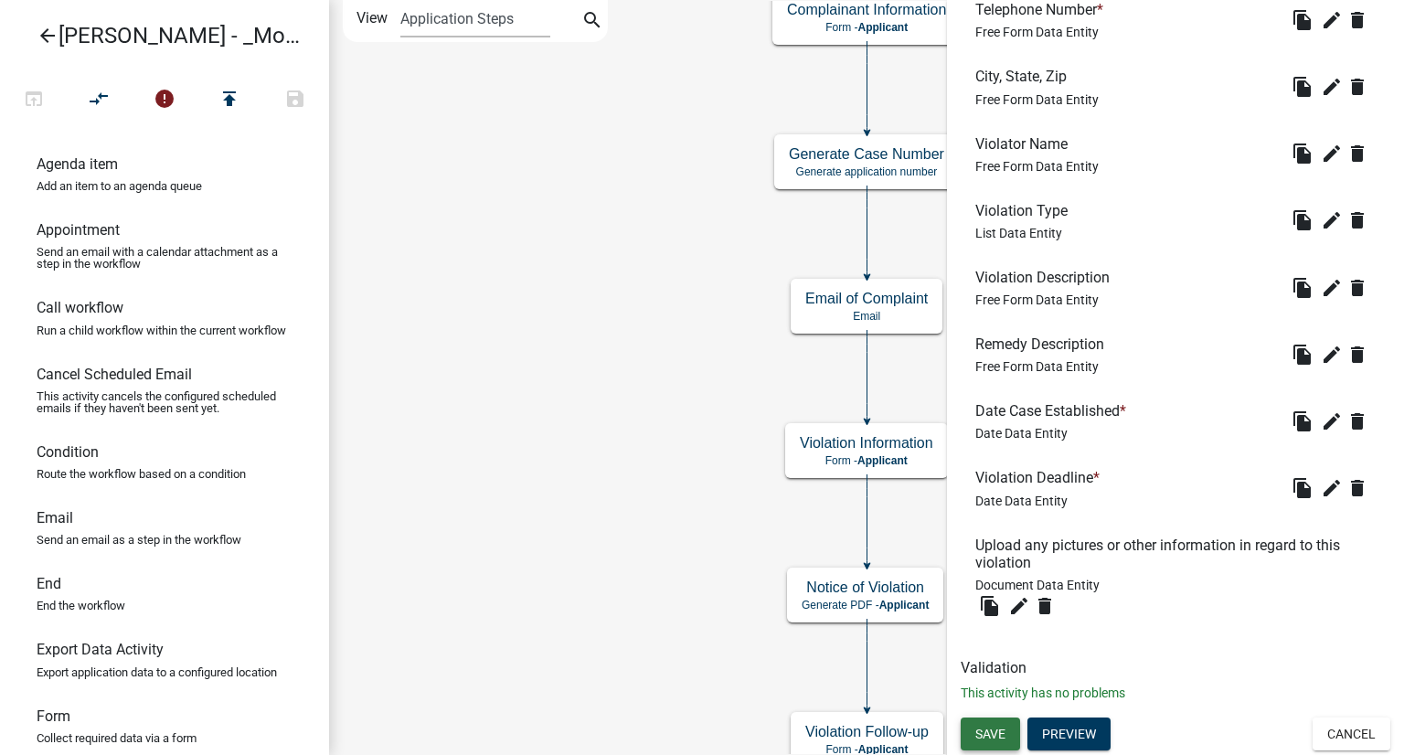
click at [979, 736] on span "Save" at bounding box center [990, 734] width 30 height 15
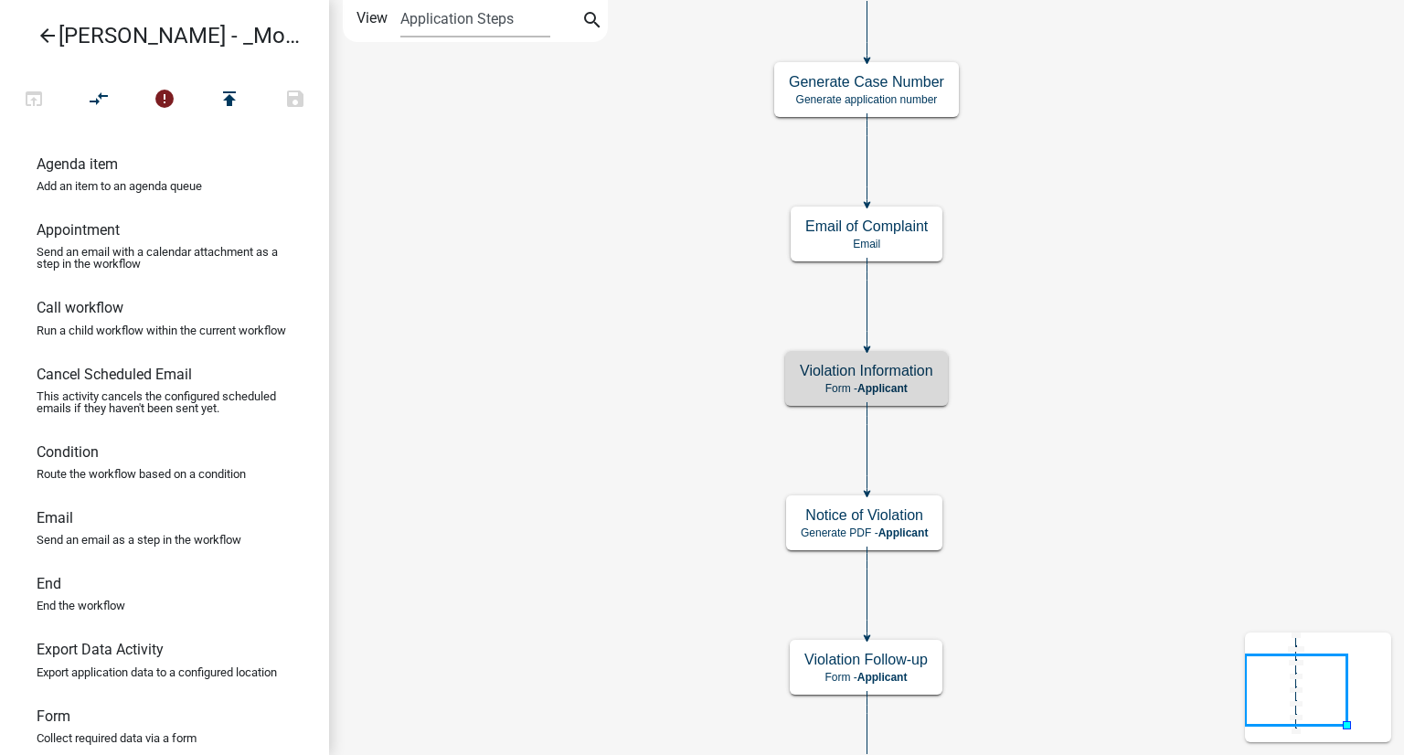
click at [382, 23] on label "View" at bounding box center [372, 18] width 31 height 37
click at [400, 23] on select "Application Steps Post Application Steps" at bounding box center [474, 18] width 149 height 37
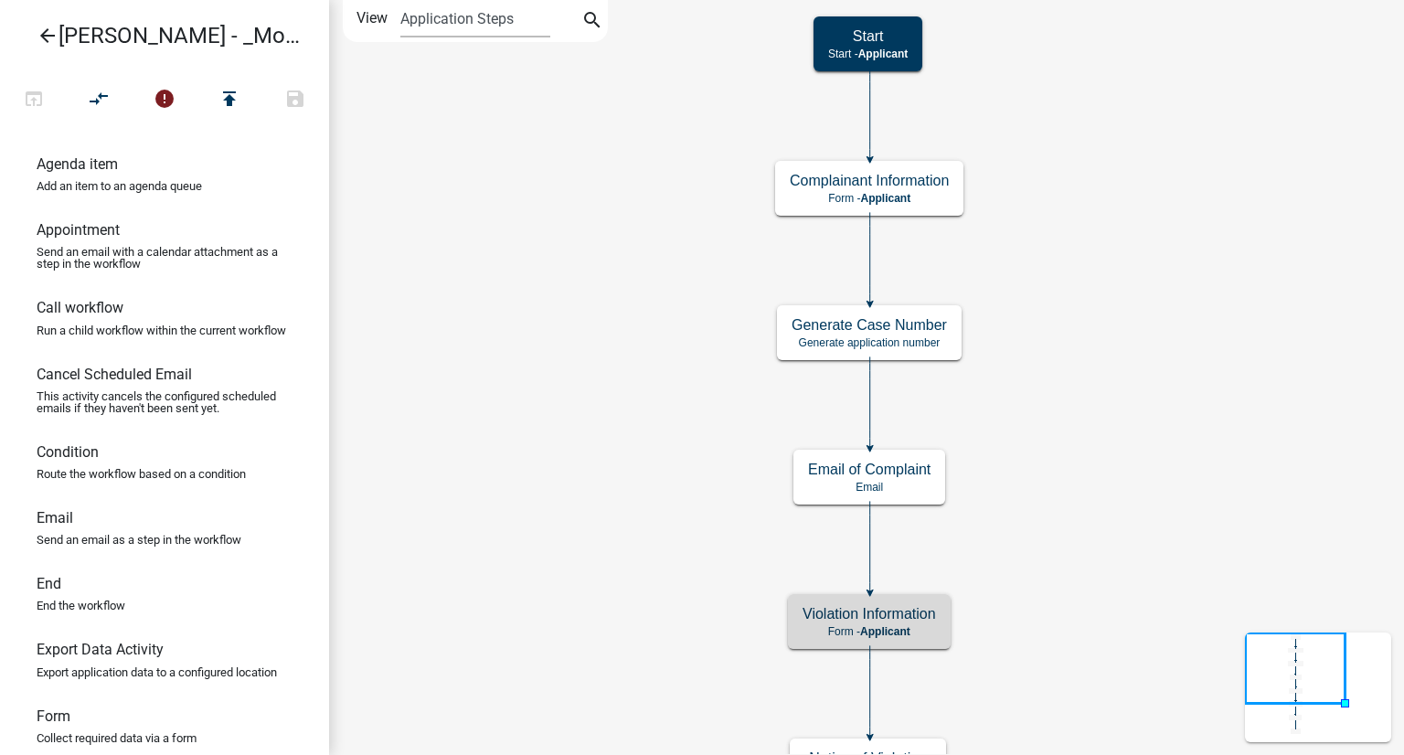
click at [1185, 414] on icon "Start Start - Applicant Complainant Information Form - Applicant Notice of Viol…" at bounding box center [866, 541] width 1073 height 1080
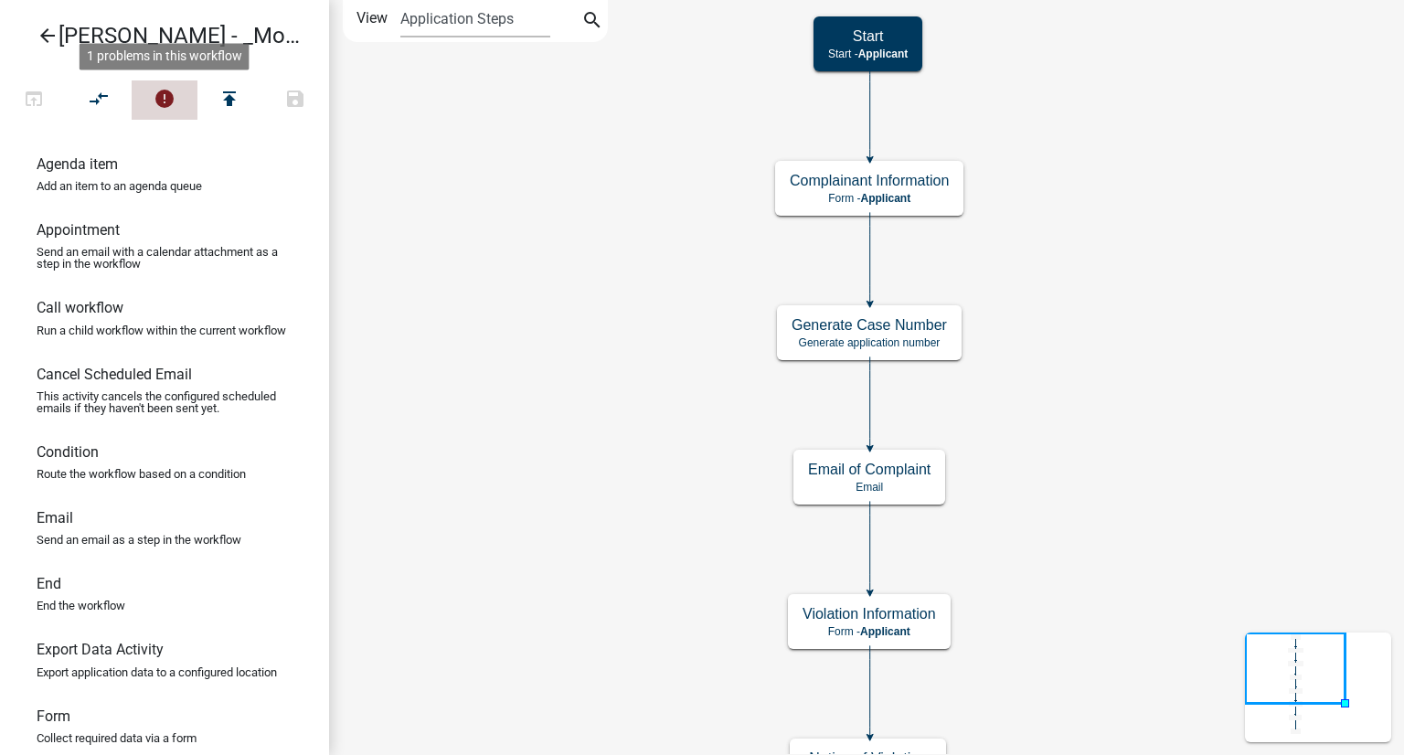
click at [163, 101] on icon "error" at bounding box center [165, 101] width 22 height 26
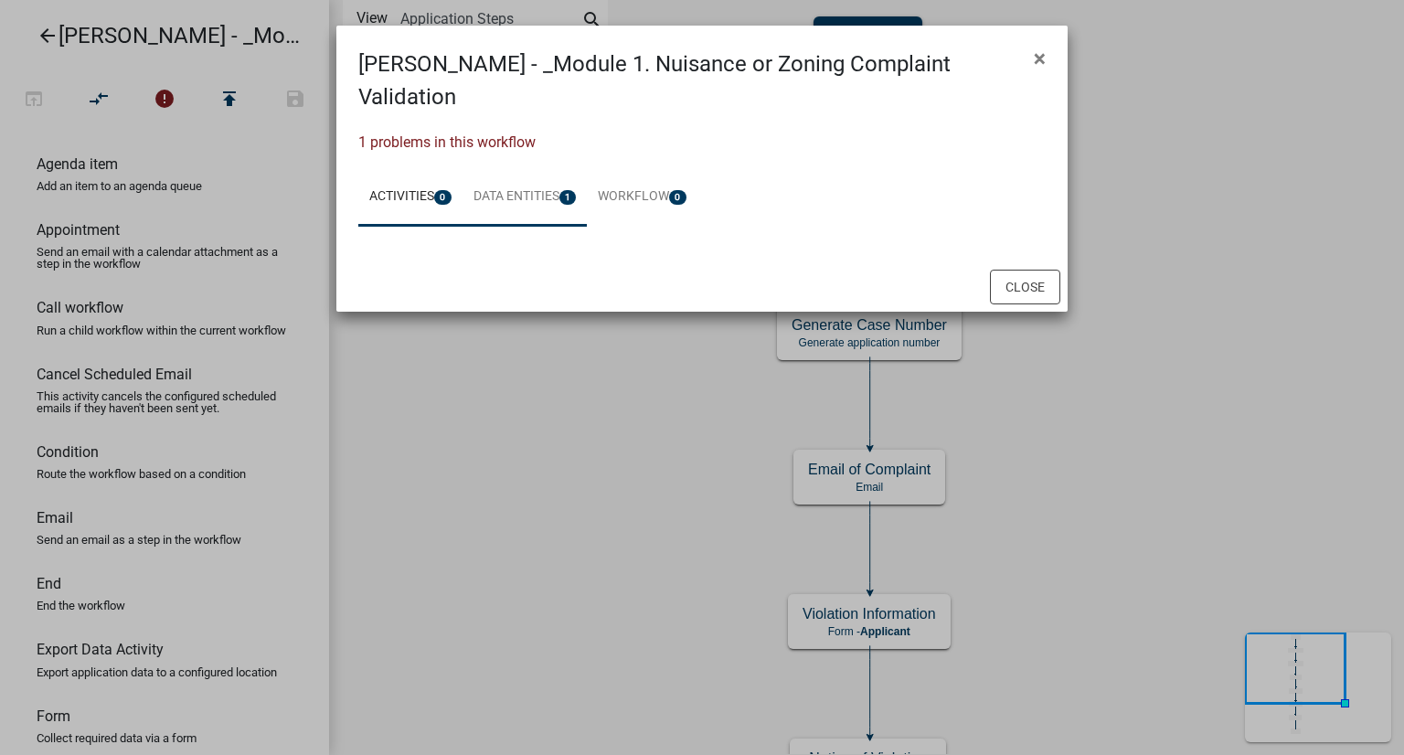
click at [534, 168] on link "Data Entities 1" at bounding box center [525, 197] width 125 height 59
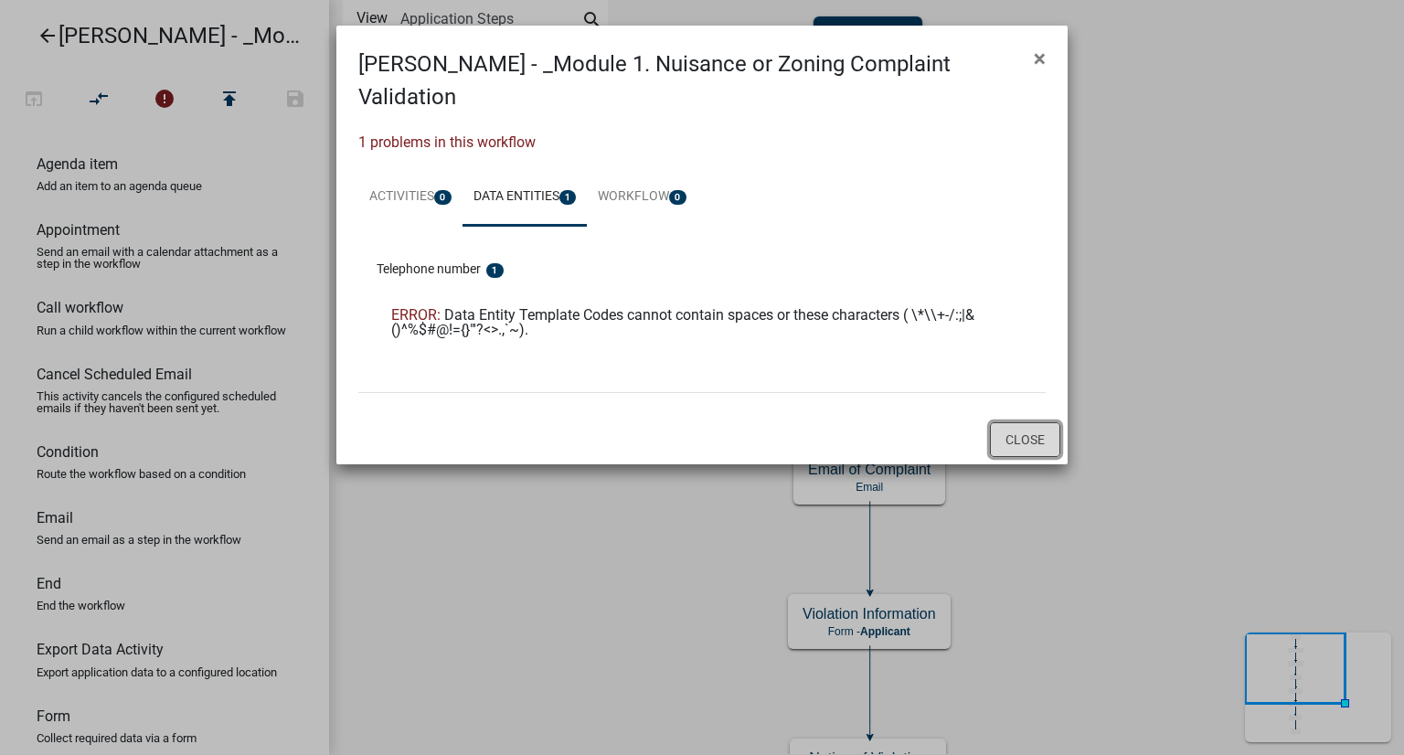
drag, startPoint x: 1038, startPoint y: 412, endPoint x: 1033, endPoint y: 404, distance: 9.4
click at [1038, 422] on button "Close" at bounding box center [1025, 439] width 70 height 35
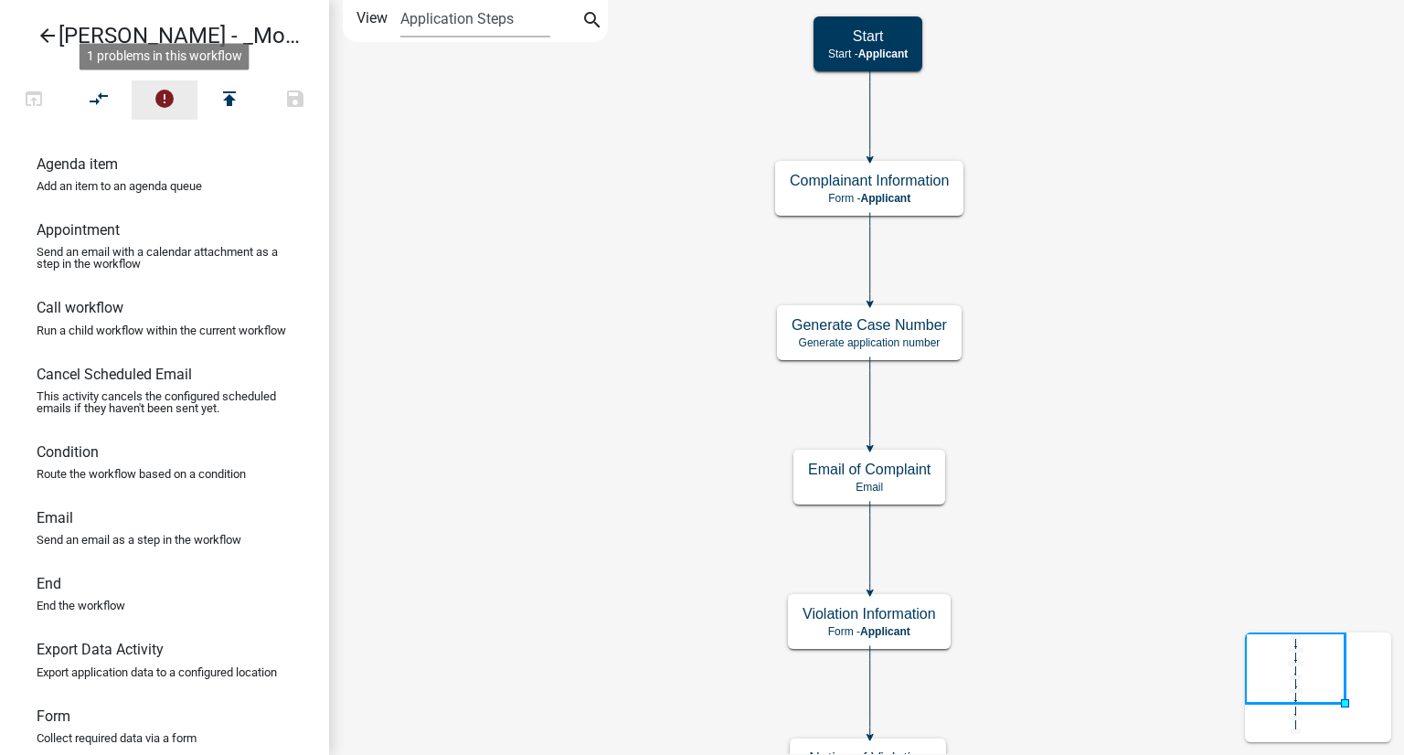
click at [152, 91] on button "error" at bounding box center [165, 99] width 66 height 39
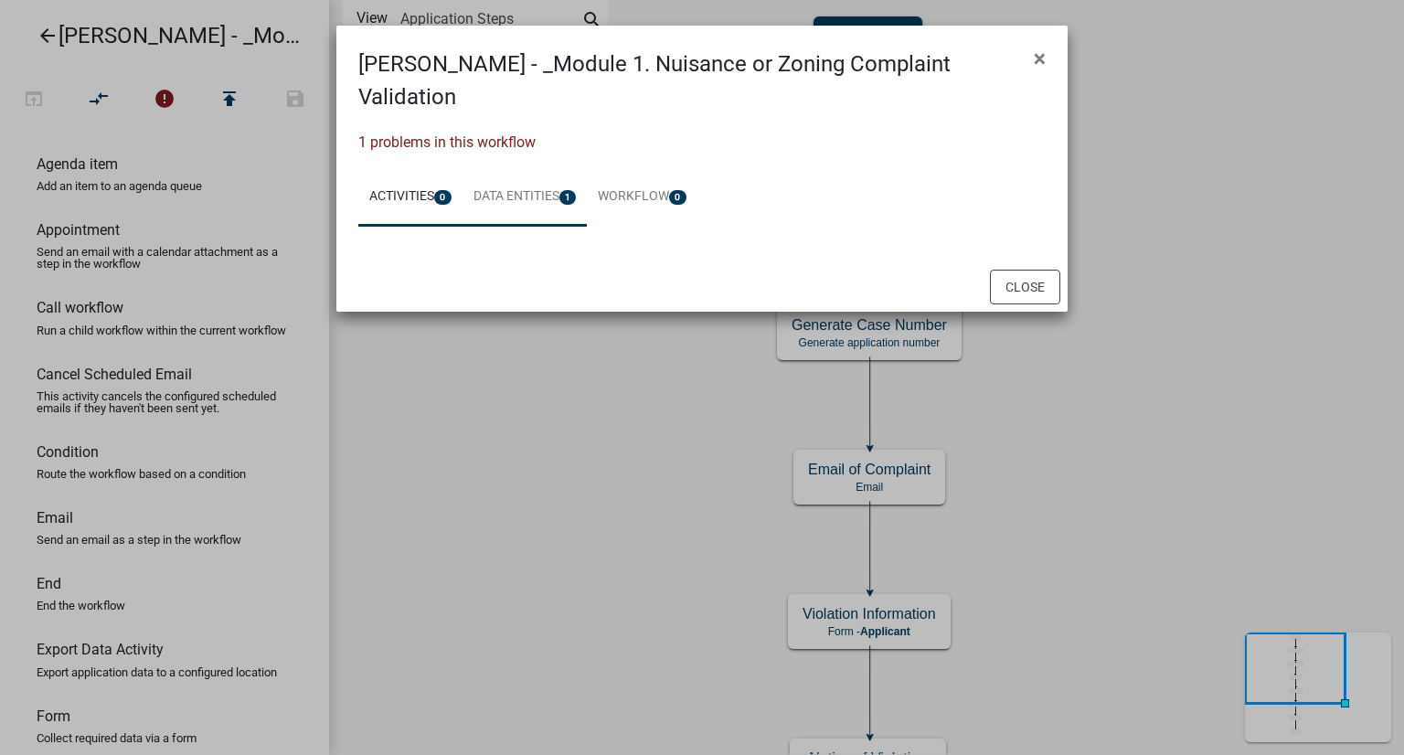
click at [537, 168] on link "Data Entities 1" at bounding box center [525, 197] width 125 height 59
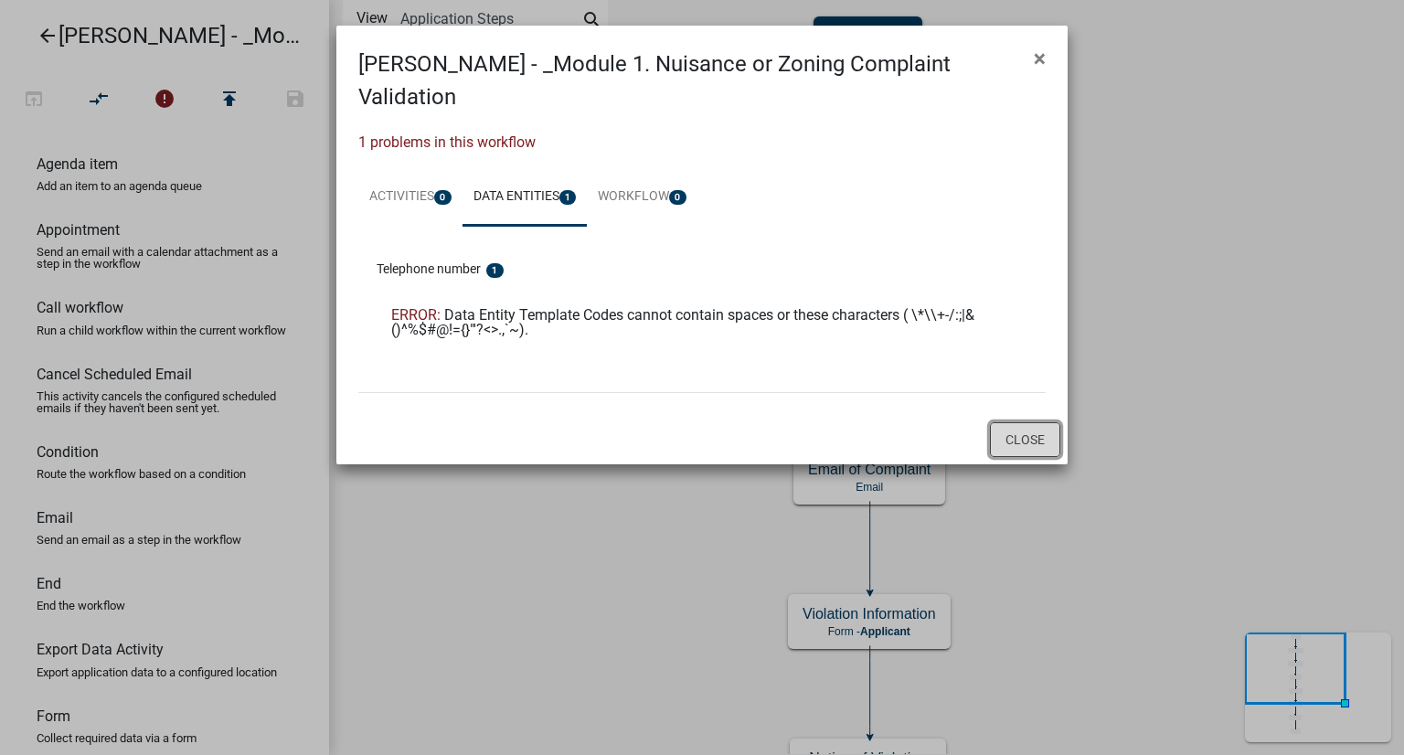
click at [1022, 422] on button "Close" at bounding box center [1025, 439] width 70 height 35
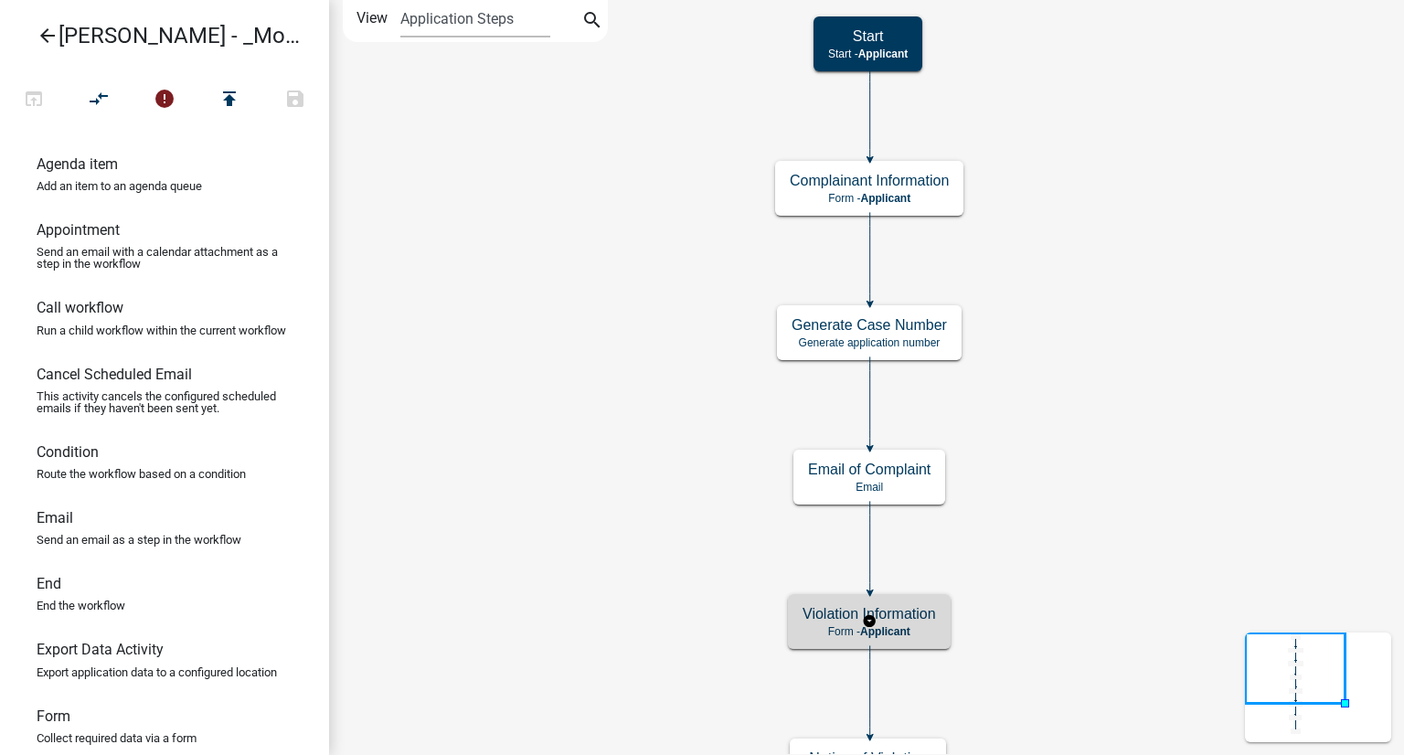
click at [834, 617] on h5 "Violation Information" at bounding box center [869, 613] width 133 height 17
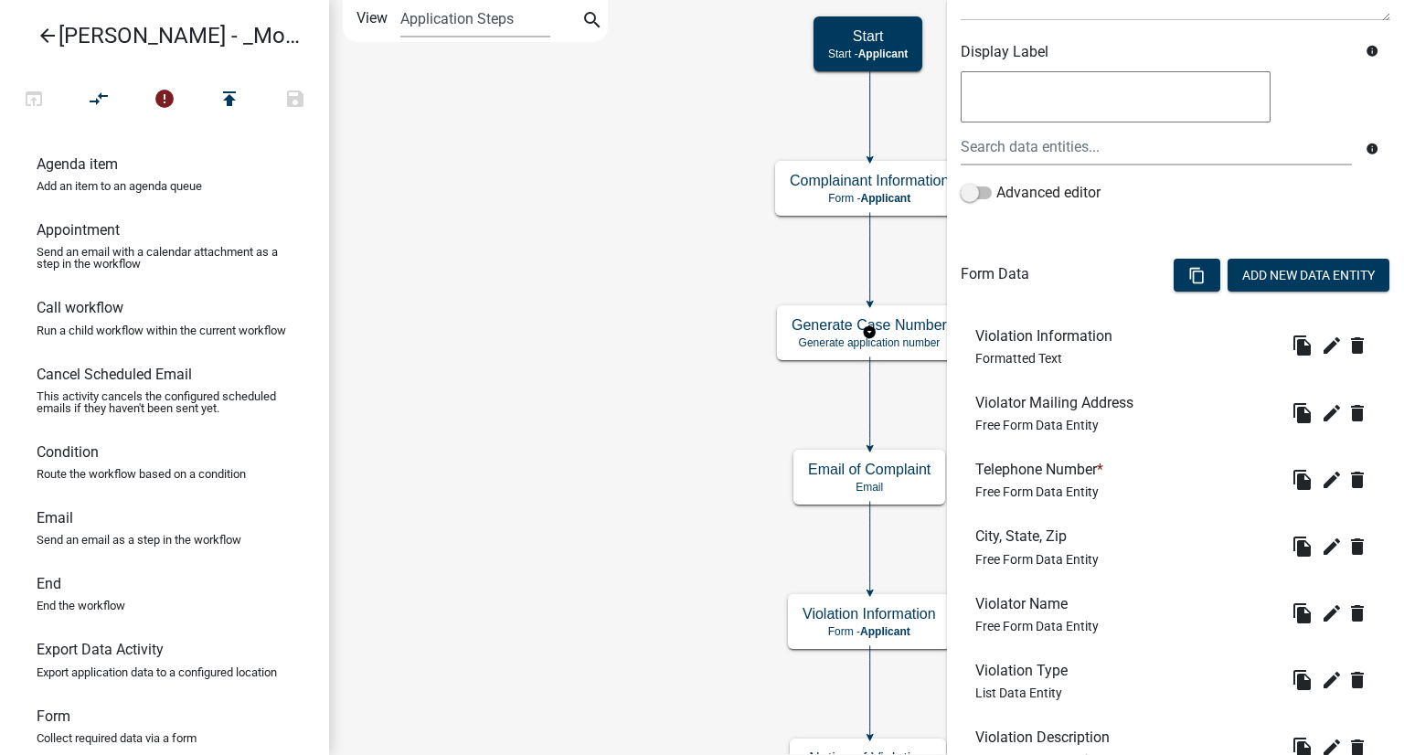
scroll to position [457, 0]
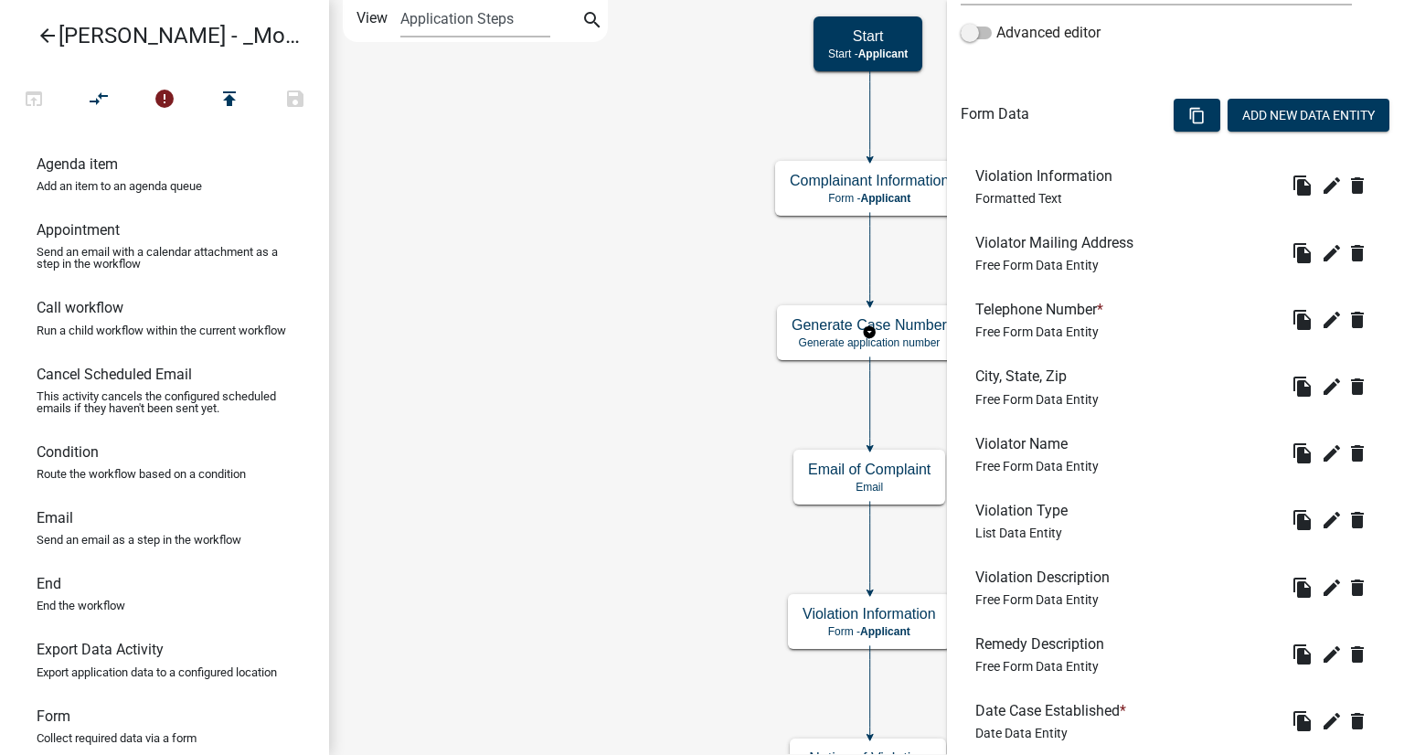
click at [1017, 308] on h6 "Telephone Number *" at bounding box center [1042, 309] width 135 height 17
click at [1322, 319] on icon "edit" at bounding box center [1332, 320] width 22 height 22
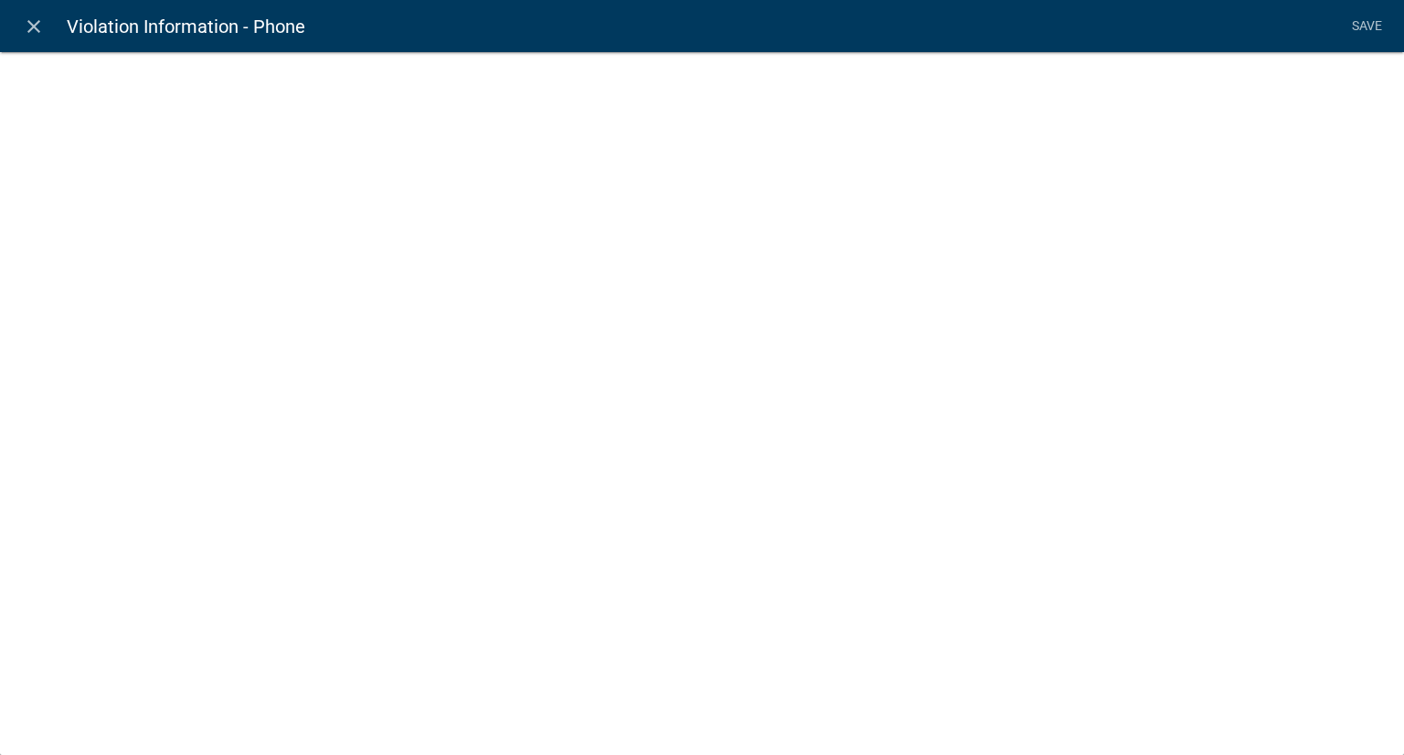
select select "1"
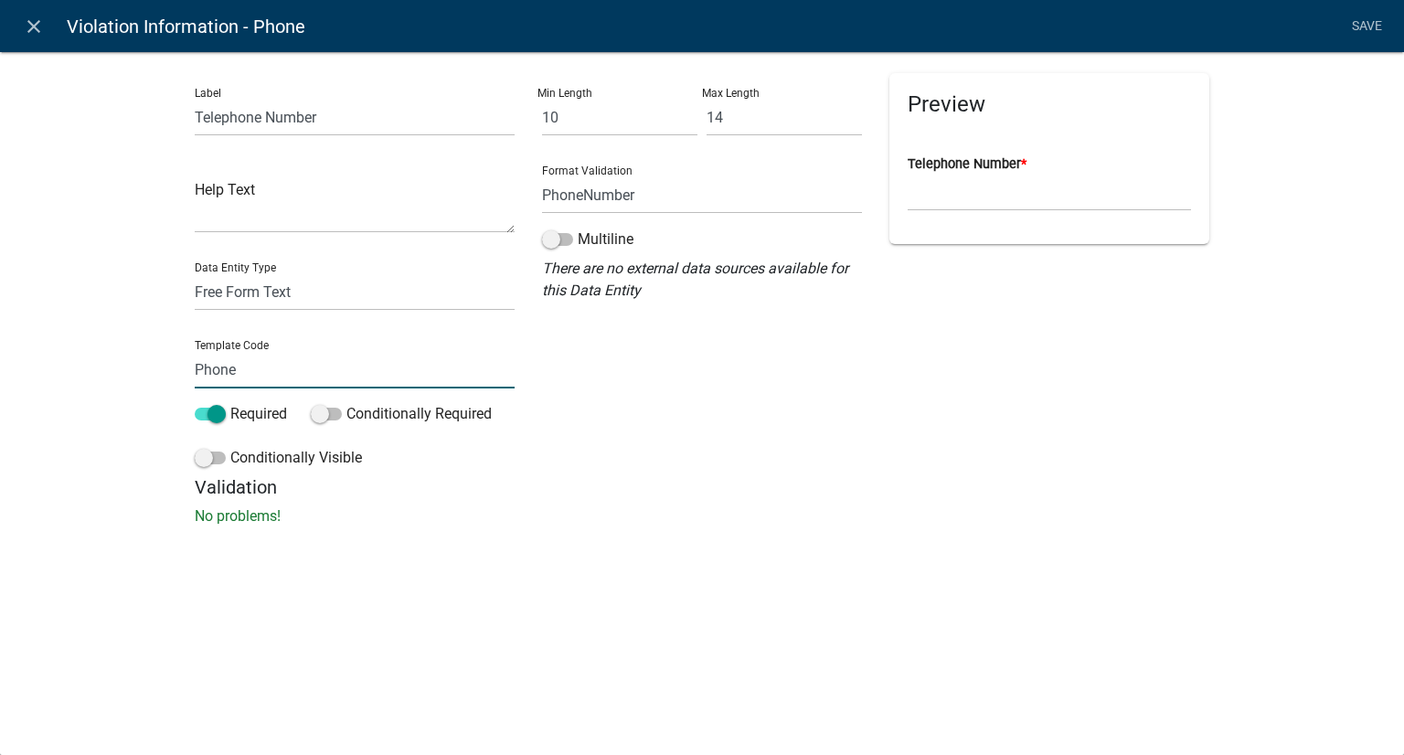
click at [291, 381] on input "Phone" at bounding box center [355, 369] width 320 height 37
click at [1369, 30] on link "Save" at bounding box center [1367, 26] width 46 height 35
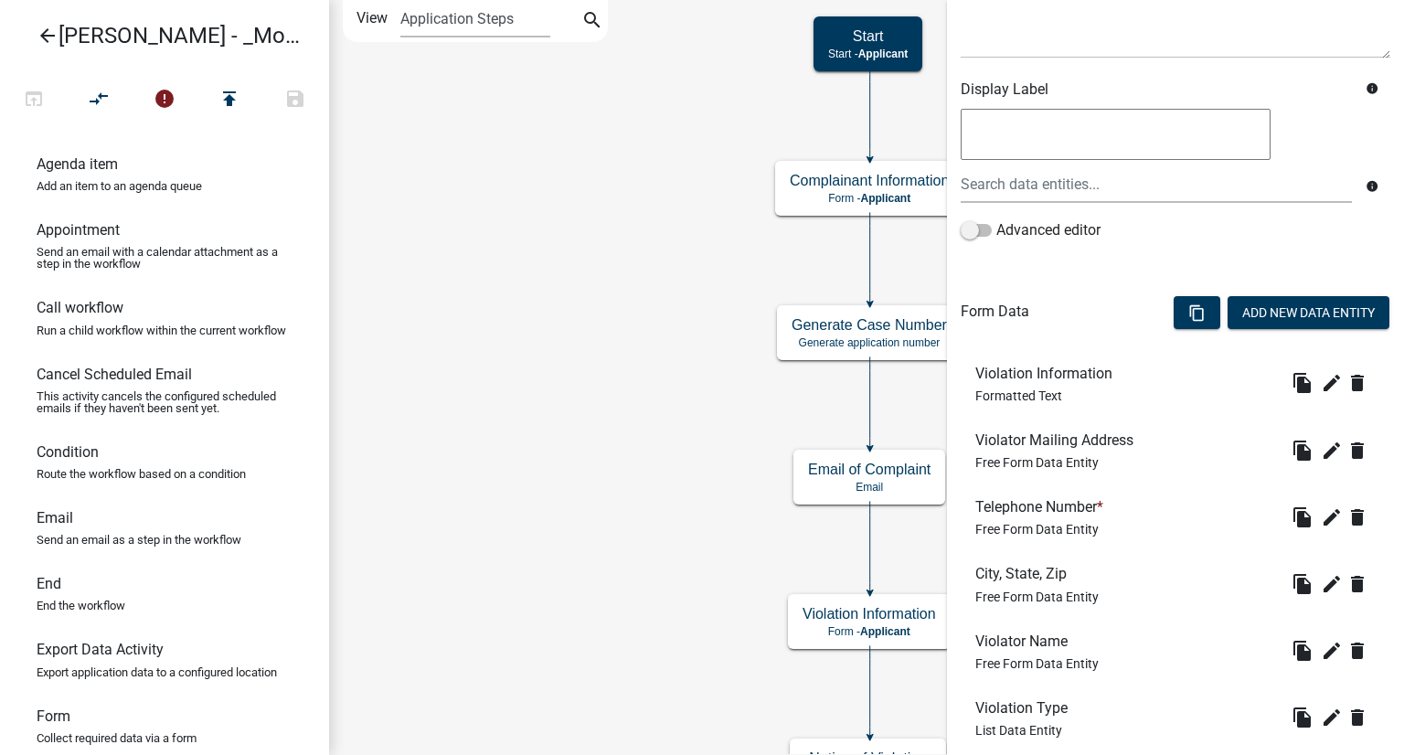
scroll to position [274, 0]
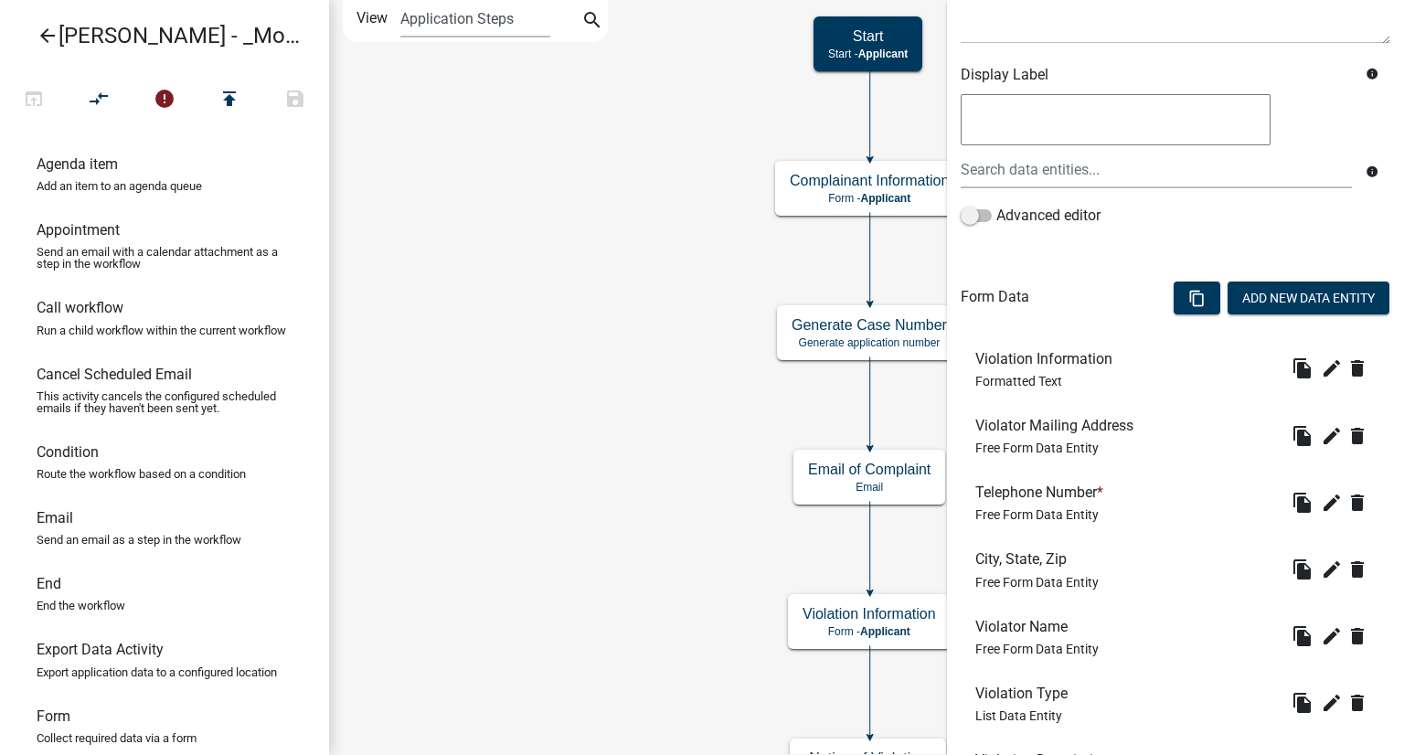
click at [1058, 507] on span "Free Form Data Entity" at bounding box center [1036, 514] width 123 height 15
click at [1321, 506] on icon "edit" at bounding box center [1332, 503] width 22 height 22
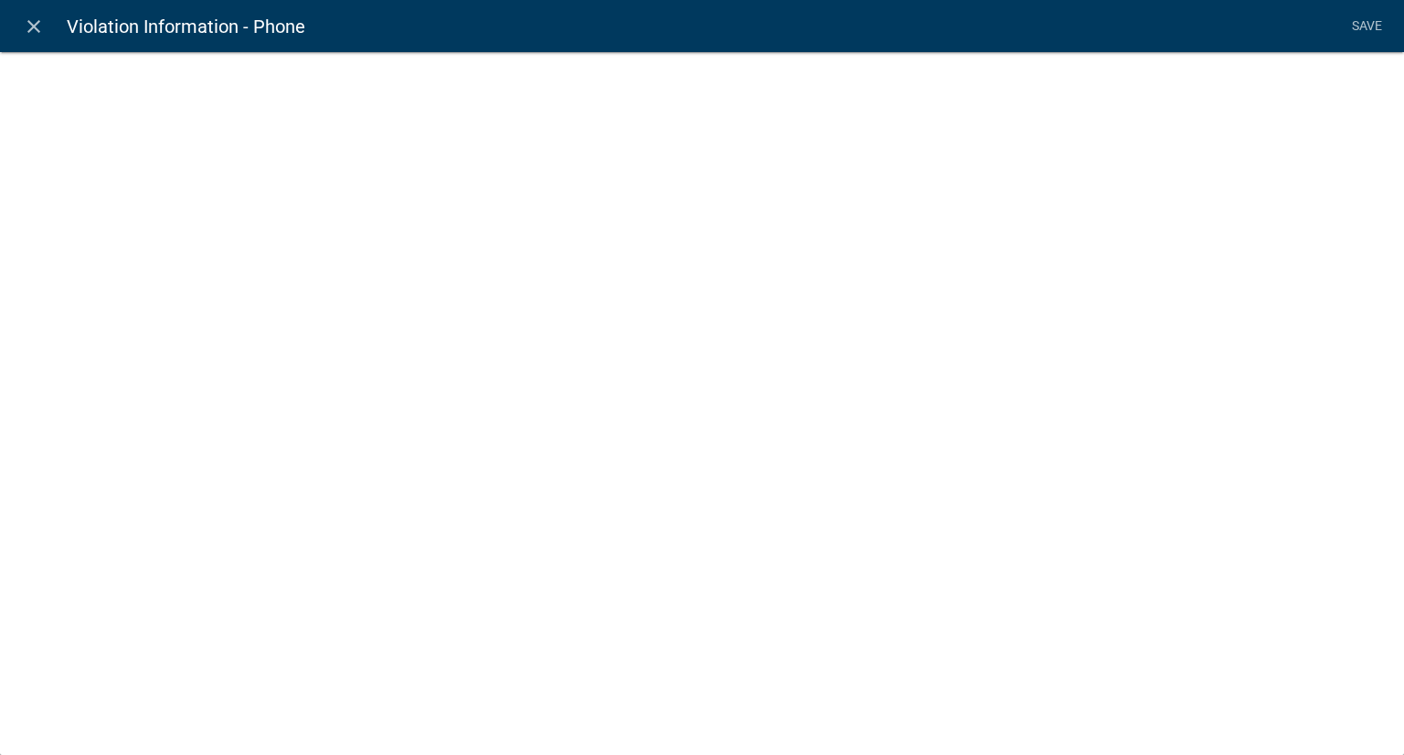
select select "1"
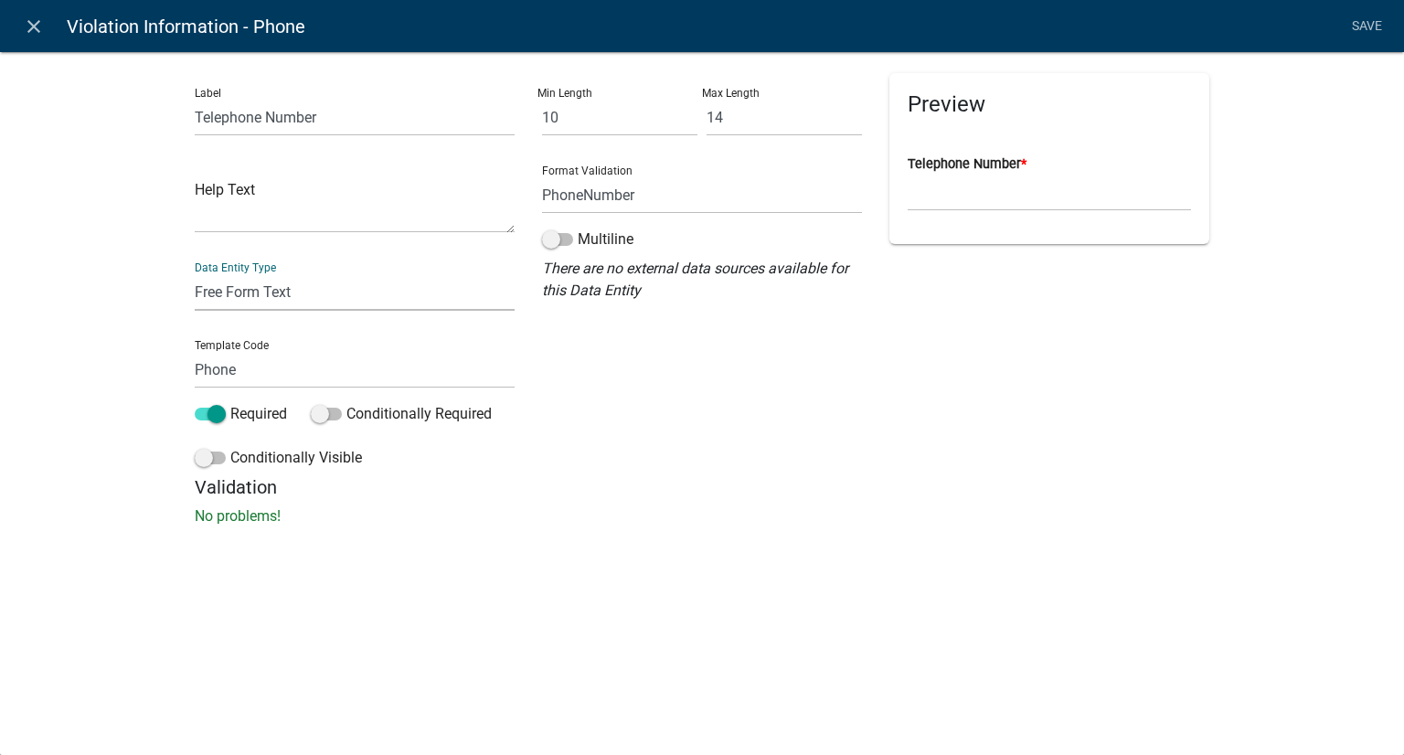
drag, startPoint x: 320, startPoint y: 292, endPoint x: 273, endPoint y: 284, distance: 47.2
click at [273, 284] on select "Free Form Text Document Display Entity Value Fee Numeric Data Date Map Sketch D…" at bounding box center [355, 291] width 320 height 37
click at [26, 352] on div "Label Telephone Number Help Text Data Entity Type Free Form Text Document Displ…" at bounding box center [702, 294] width 1404 height 544
drag, startPoint x: 272, startPoint y: 374, endPoint x: 124, endPoint y: 356, distance: 149.2
click at [124, 356] on div "Label Telephone Number Help Text Data Entity Type Free Form Text Document Displ…" at bounding box center [702, 294] width 1404 height 544
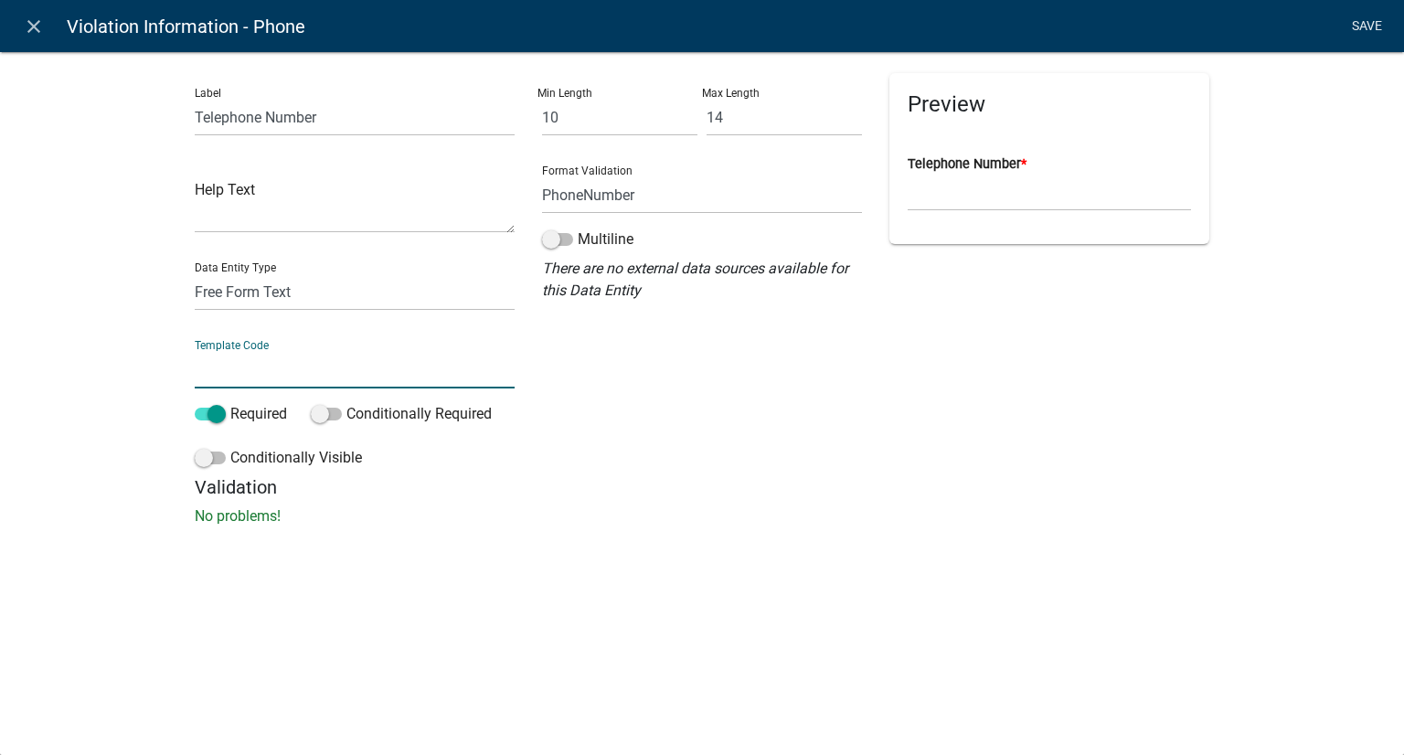
click at [1369, 24] on li "Save" at bounding box center [1367, 26] width 46 height 35
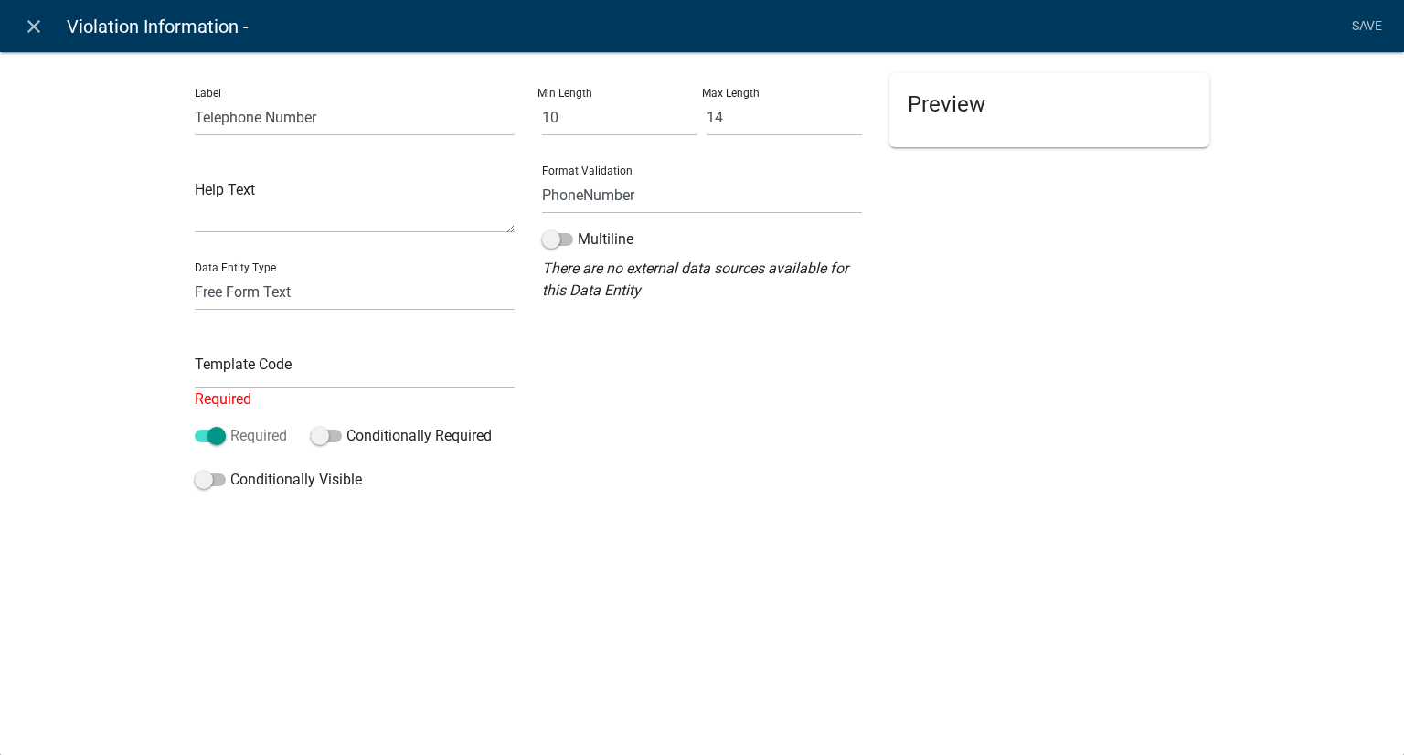
click at [210, 430] on span at bounding box center [210, 436] width 31 height 13
click at [230, 425] on input "Required" at bounding box center [230, 425] width 0 height 0
click at [1364, 17] on li "Save" at bounding box center [1367, 26] width 46 height 35
click at [1376, 30] on li "Save" at bounding box center [1367, 26] width 46 height 35
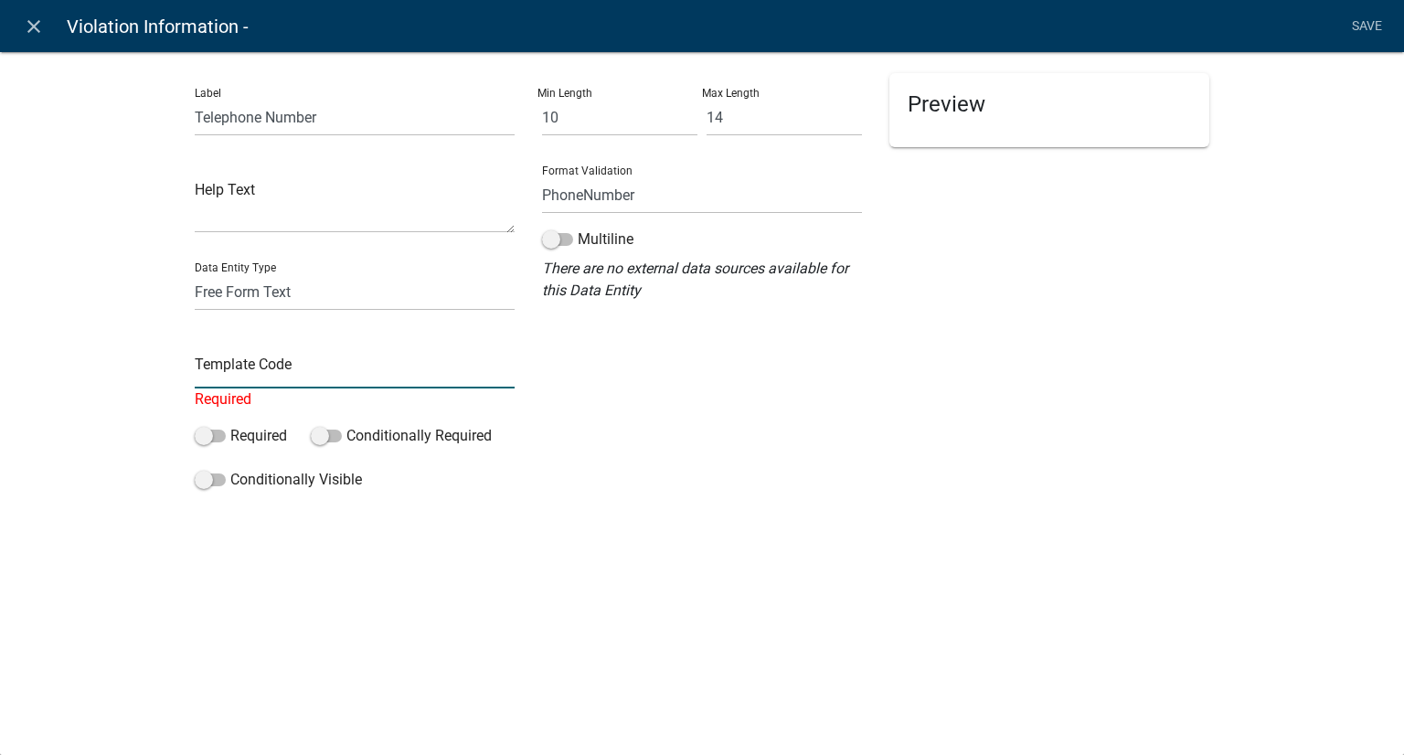
click at [358, 367] on input "text" at bounding box center [355, 369] width 320 height 37
type input "phone"
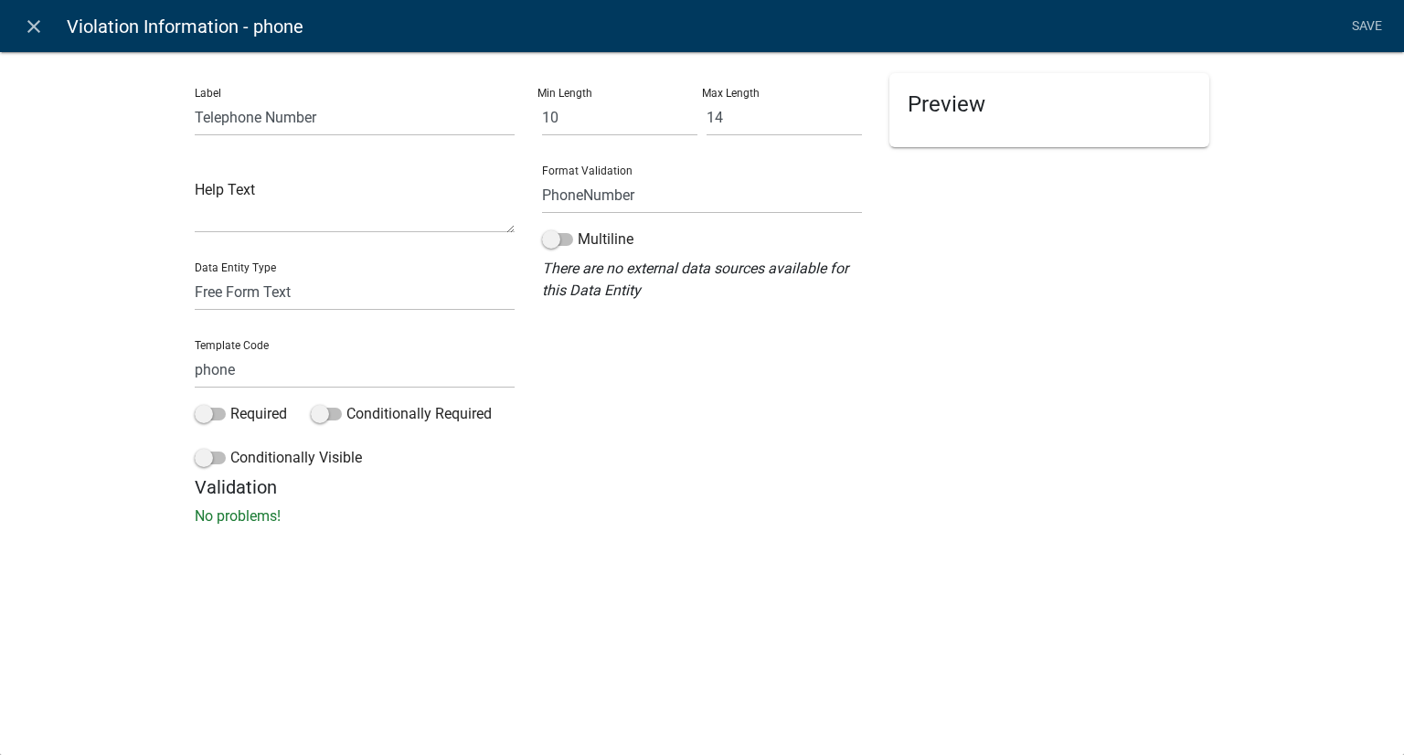
click at [1353, 24] on li "Save" at bounding box center [1367, 26] width 46 height 35
click at [16, 20] on link "close" at bounding box center [33, 25] width 37 height 37
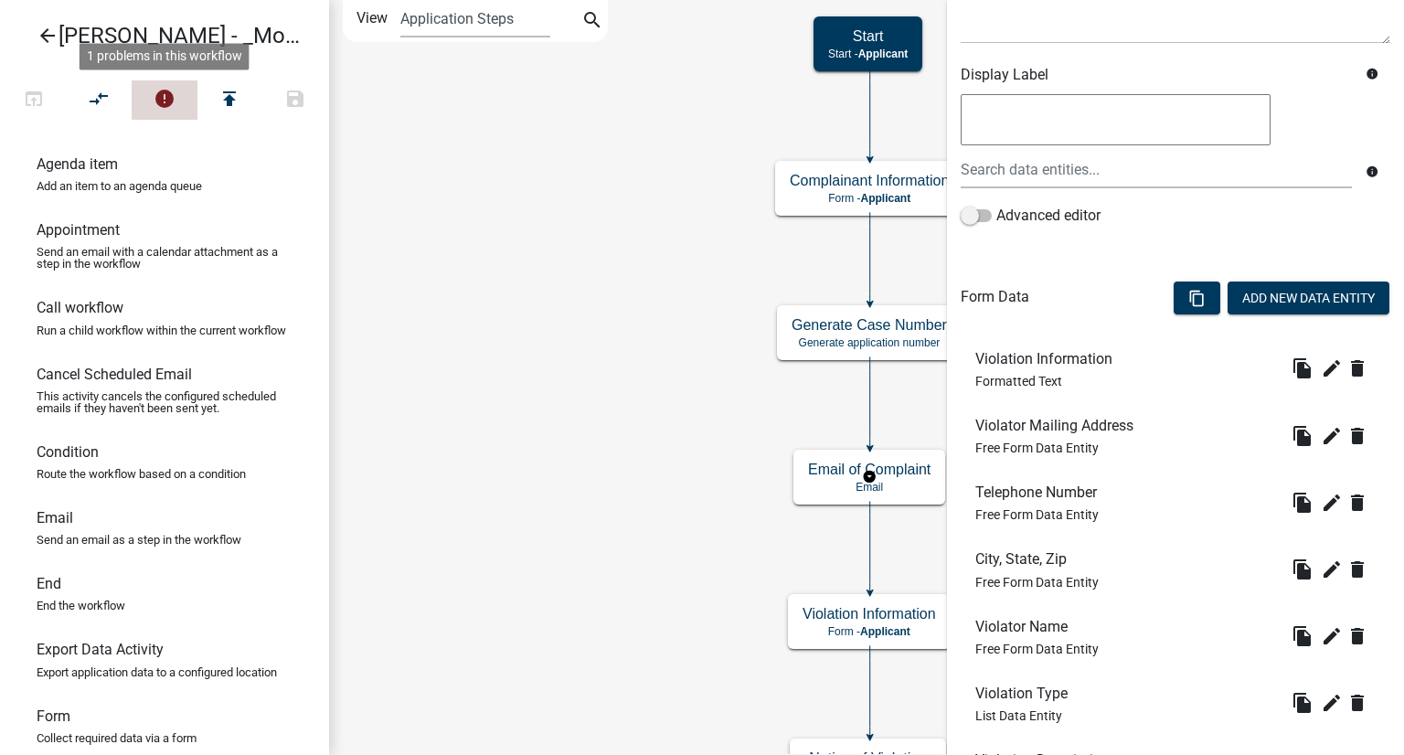
click at [161, 97] on icon "error" at bounding box center [165, 101] width 22 height 26
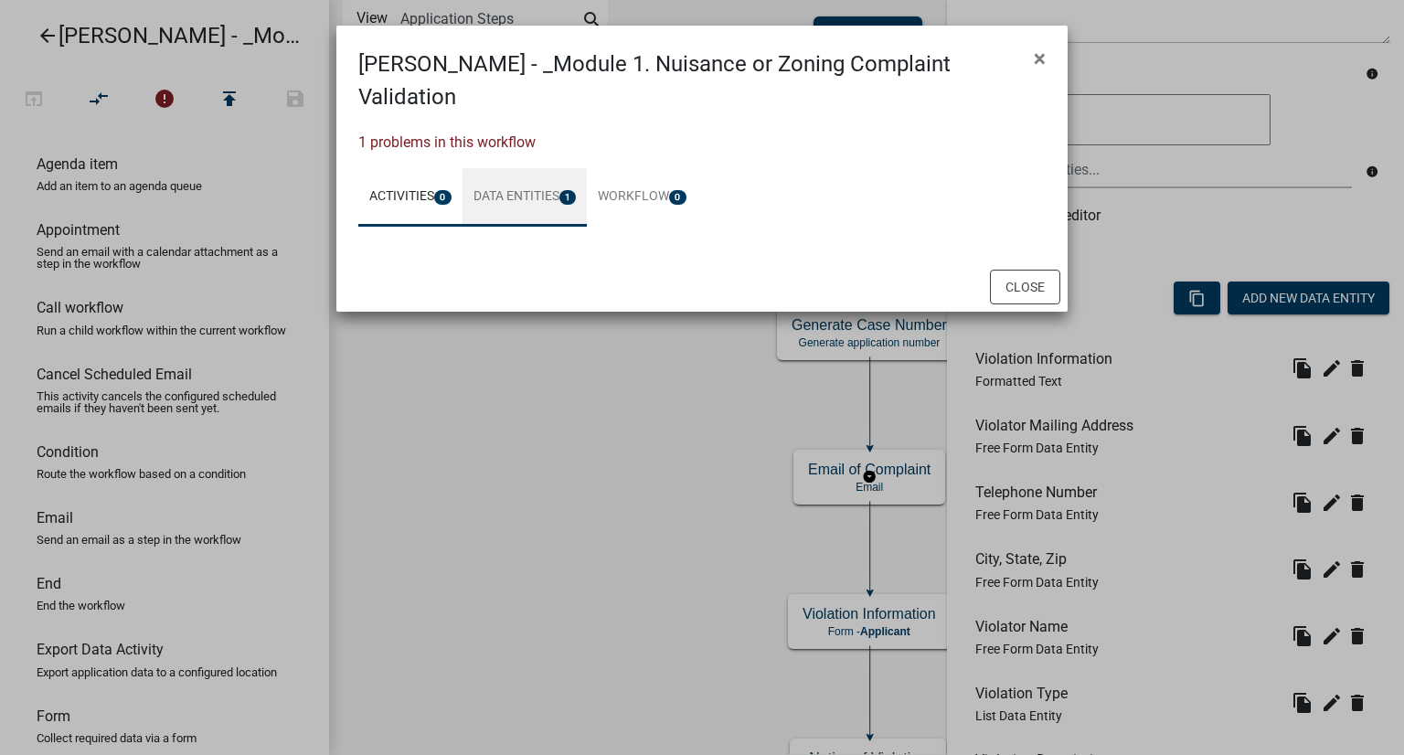
click at [531, 168] on link "Data Entities 1" at bounding box center [525, 197] width 125 height 59
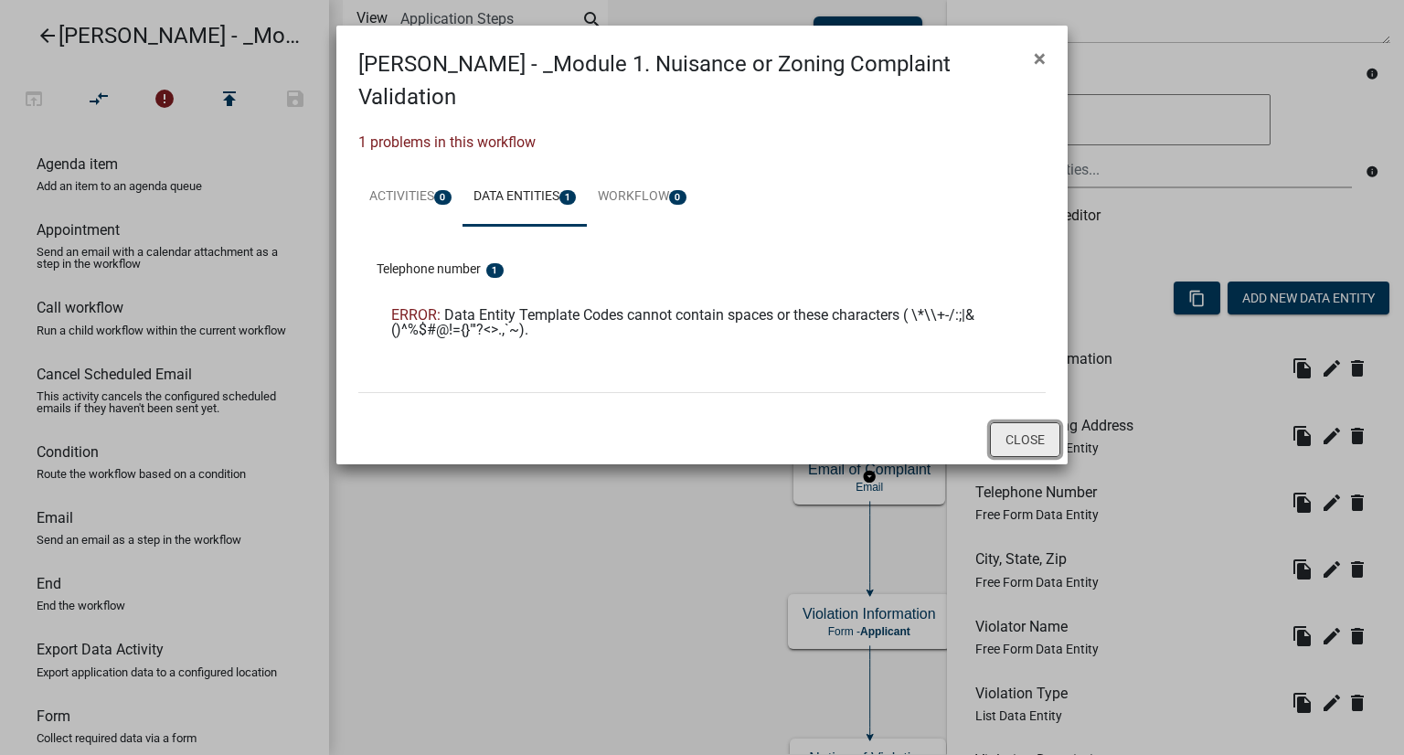
click at [1027, 422] on button "Close" at bounding box center [1025, 439] width 70 height 35
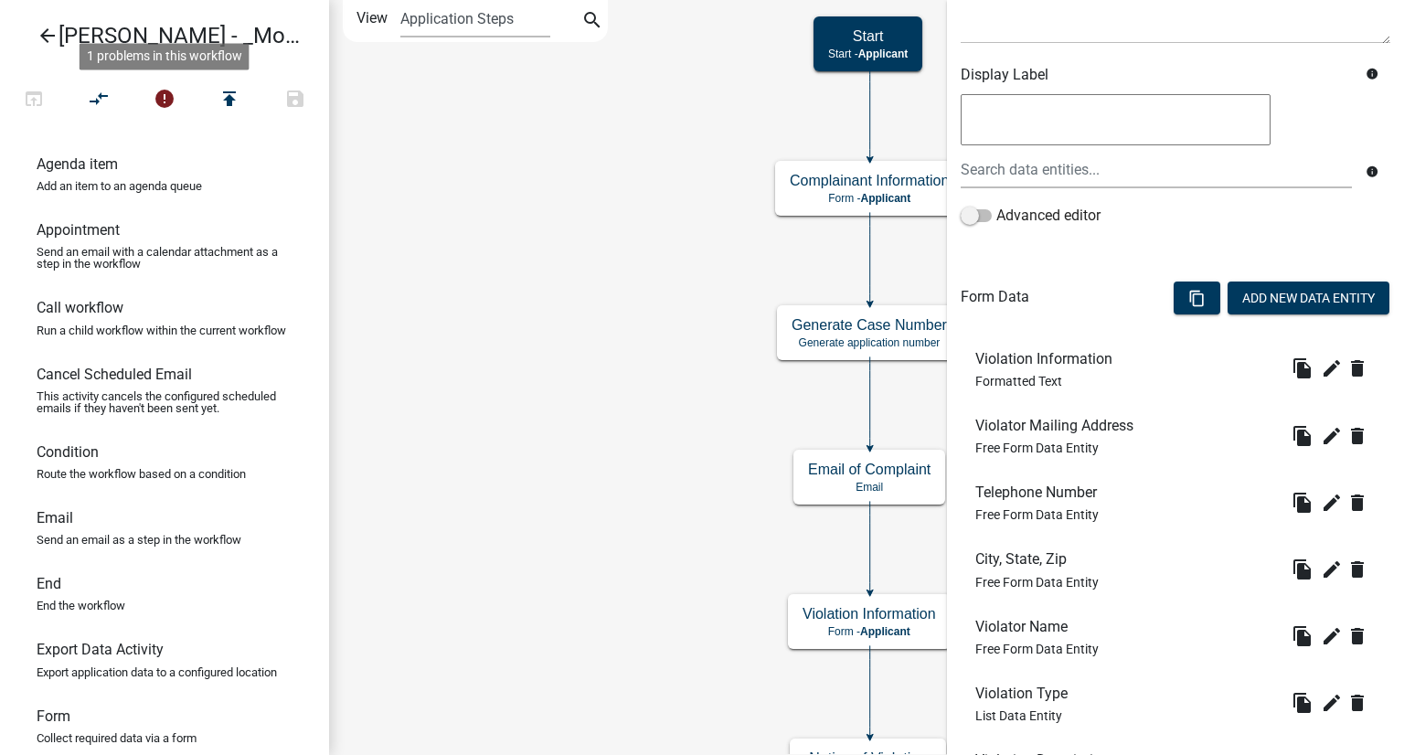
click at [609, 299] on icon "Start Start - Applicant Complainant Information Form - Applicant Notice of Viol…" at bounding box center [866, 541] width 1073 height 1080
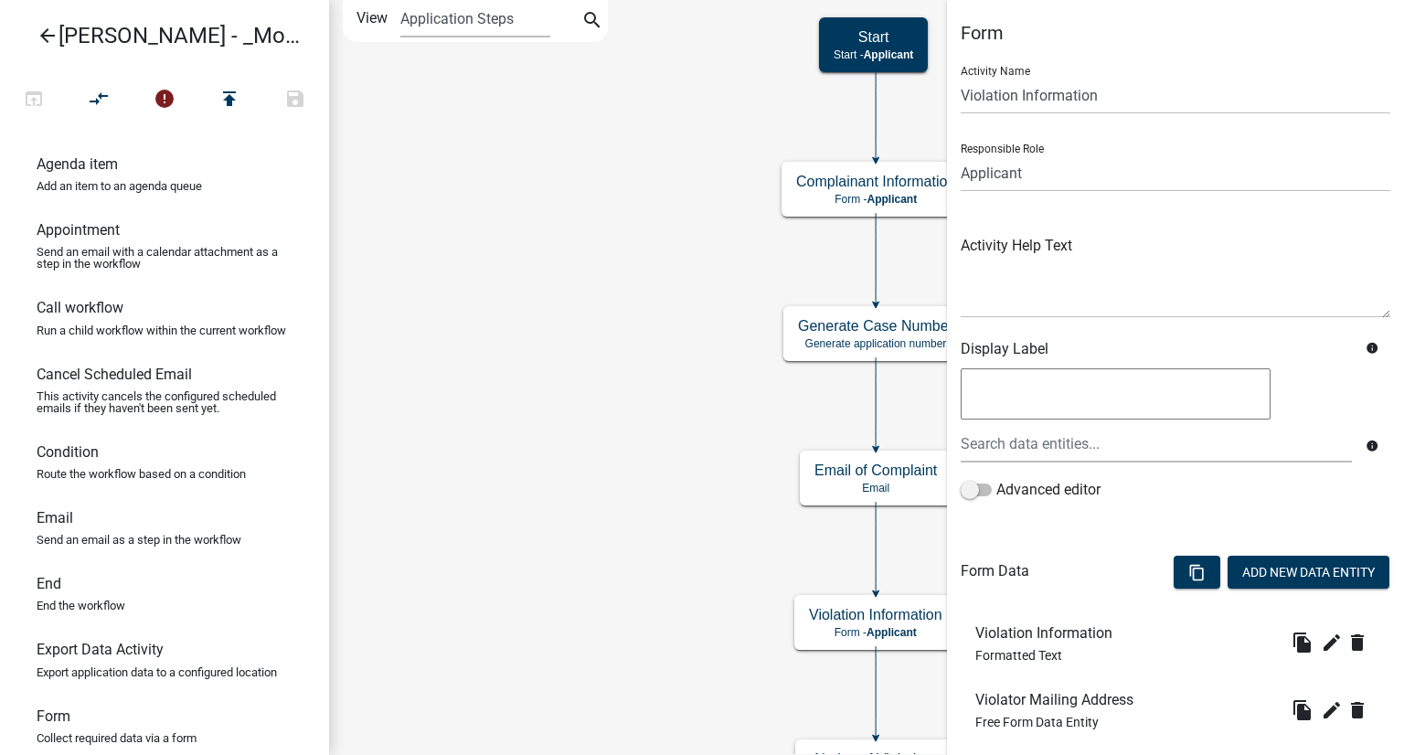
click at [378, 418] on icon "Start Start - Applicant Complainant Information Form - Applicant Notice of Viol…" at bounding box center [866, 541] width 1073 height 1081
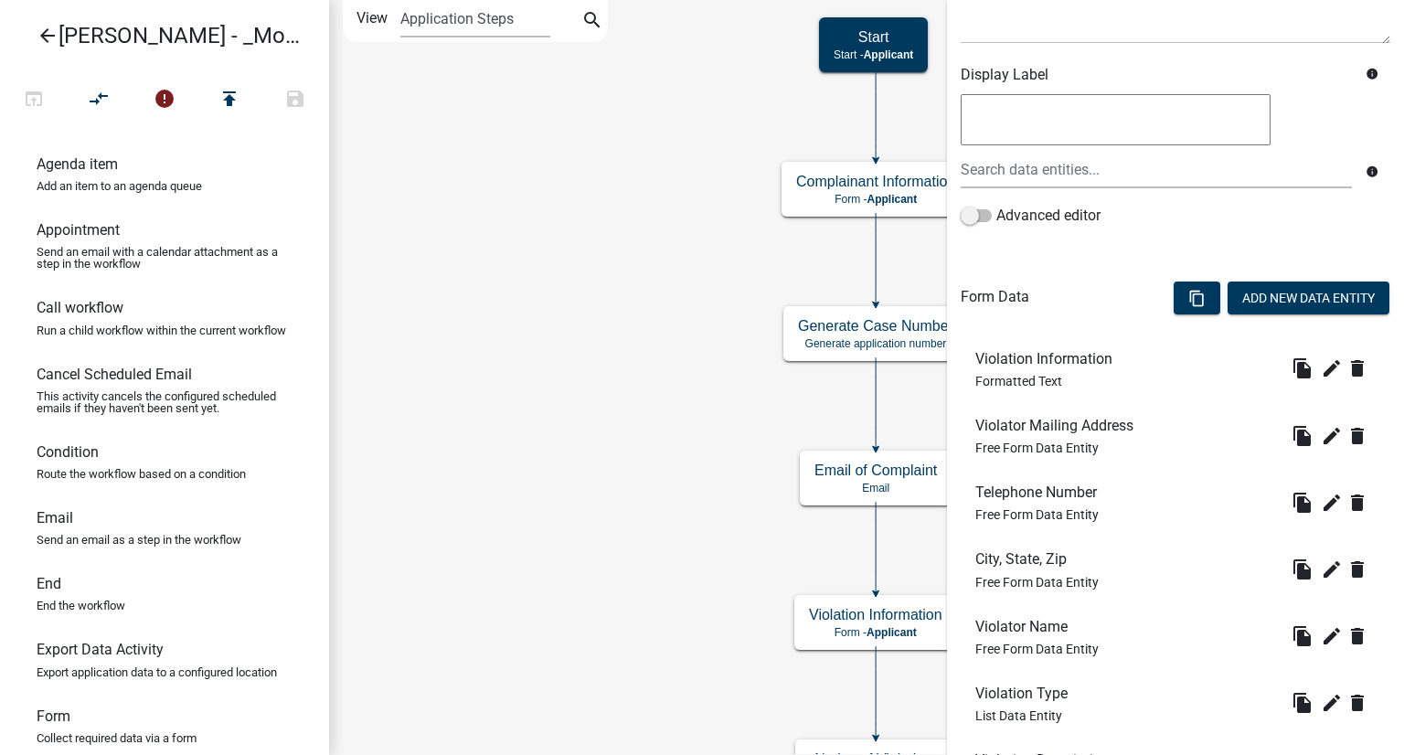
scroll to position [548, 0]
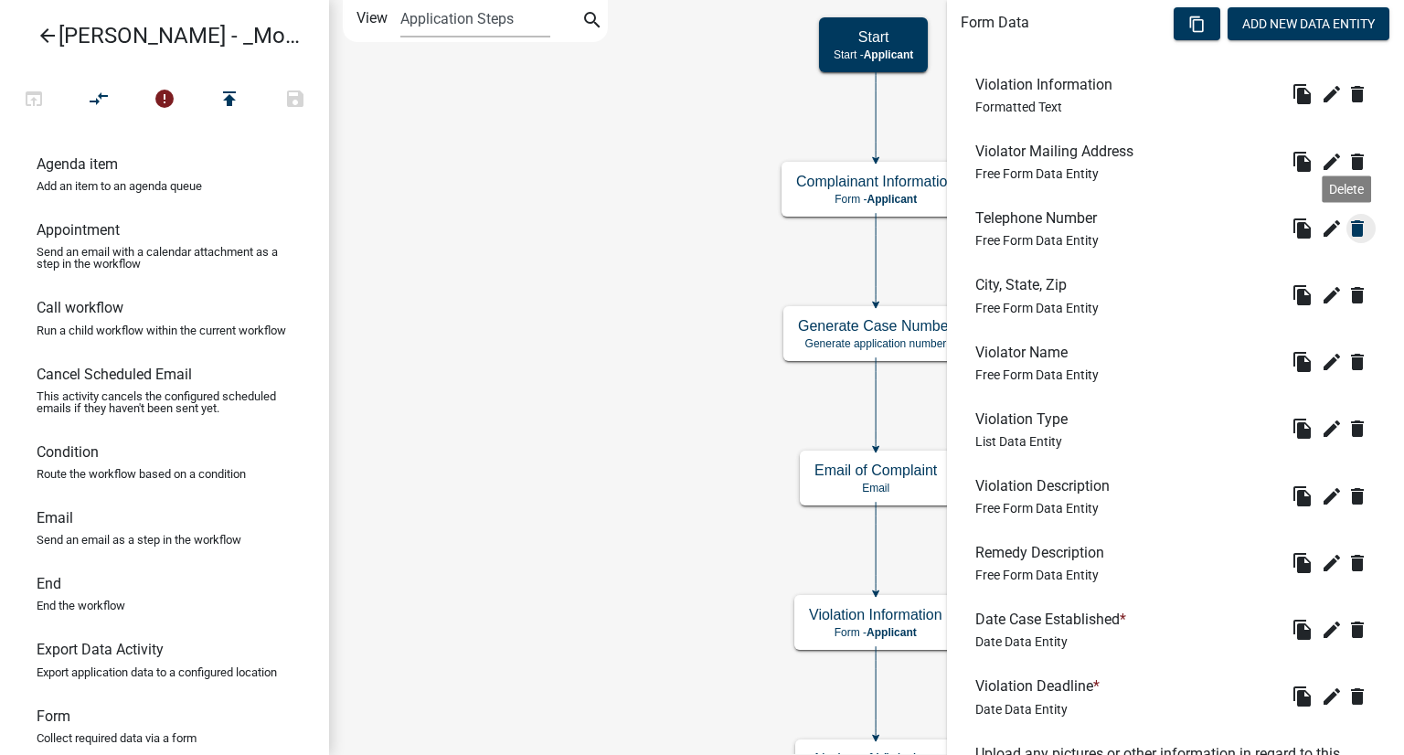
click at [1346, 228] on icon "delete" at bounding box center [1357, 229] width 22 height 22
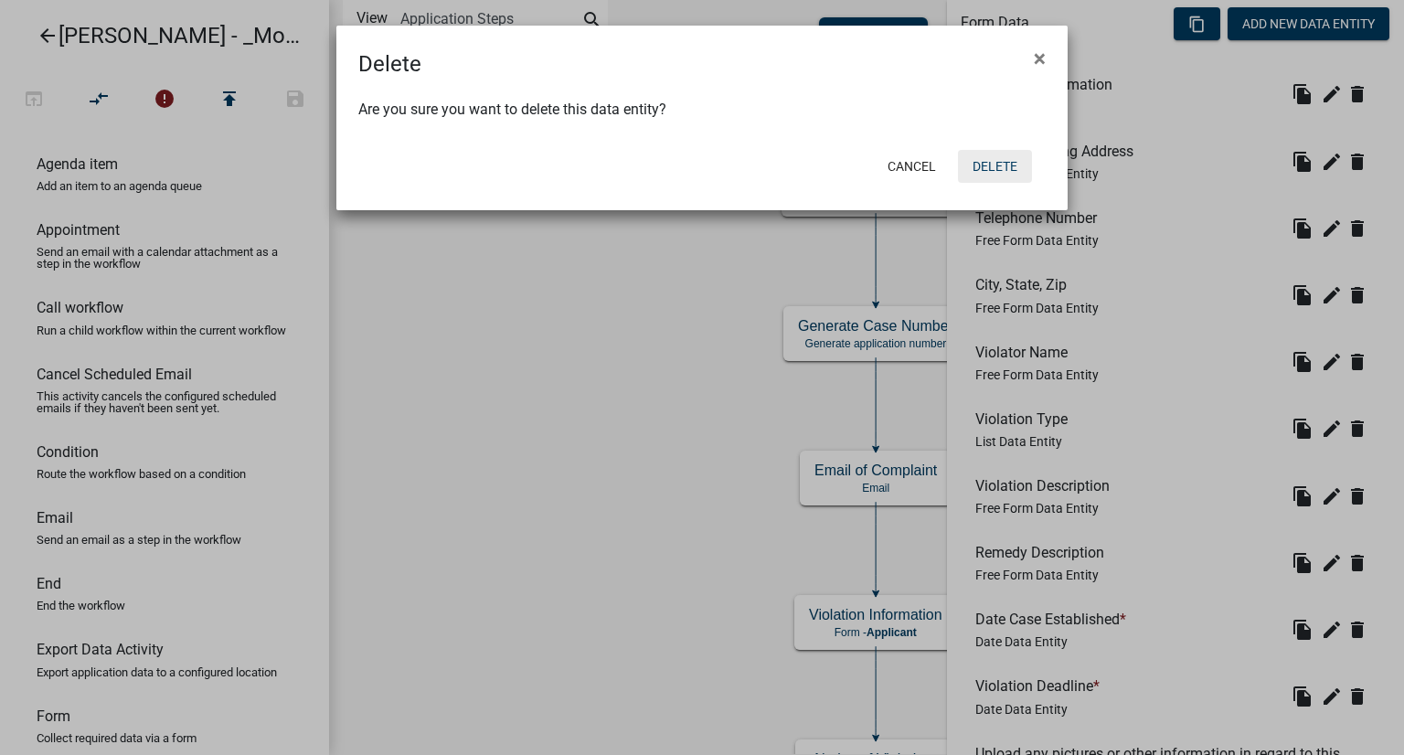
click at [1013, 169] on button "Delete" at bounding box center [995, 166] width 74 height 33
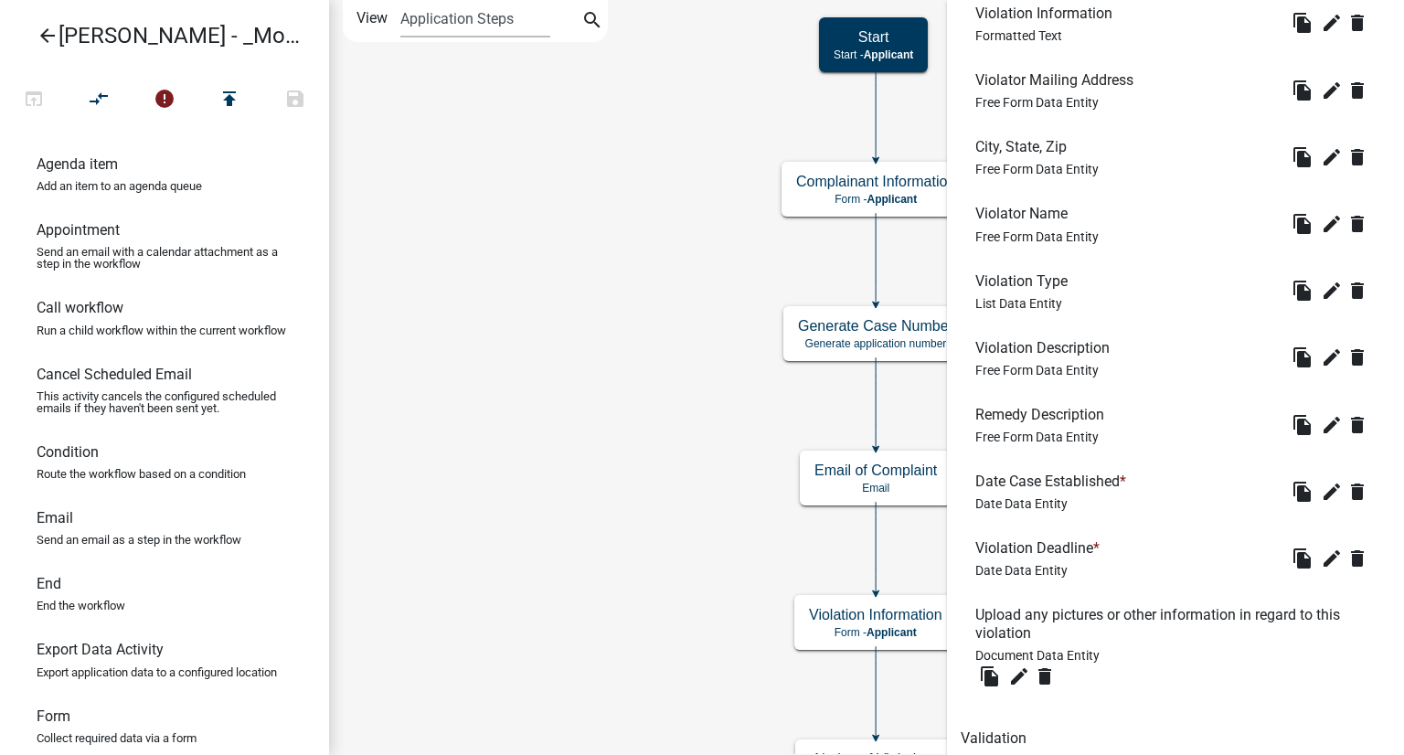
scroll to position [690, 0]
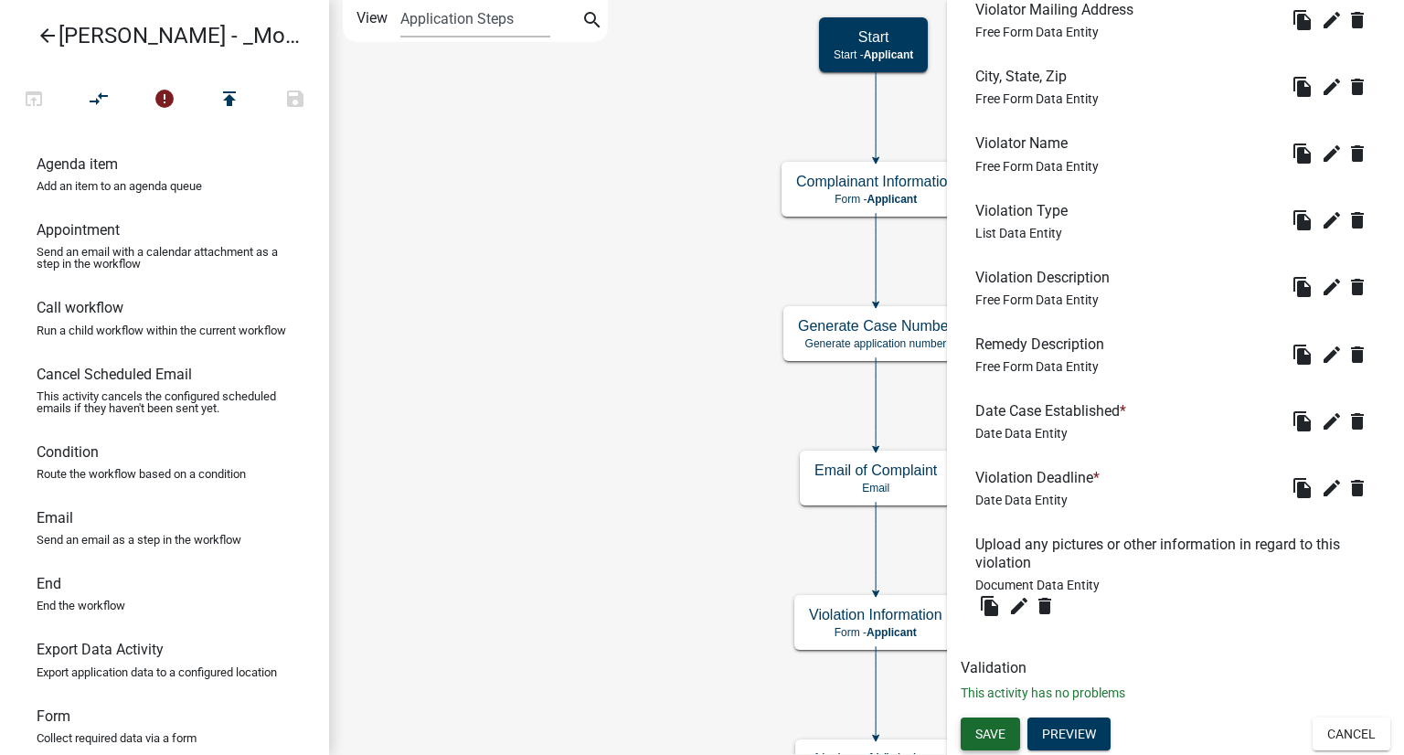
click at [981, 727] on span "Save" at bounding box center [990, 734] width 30 height 15
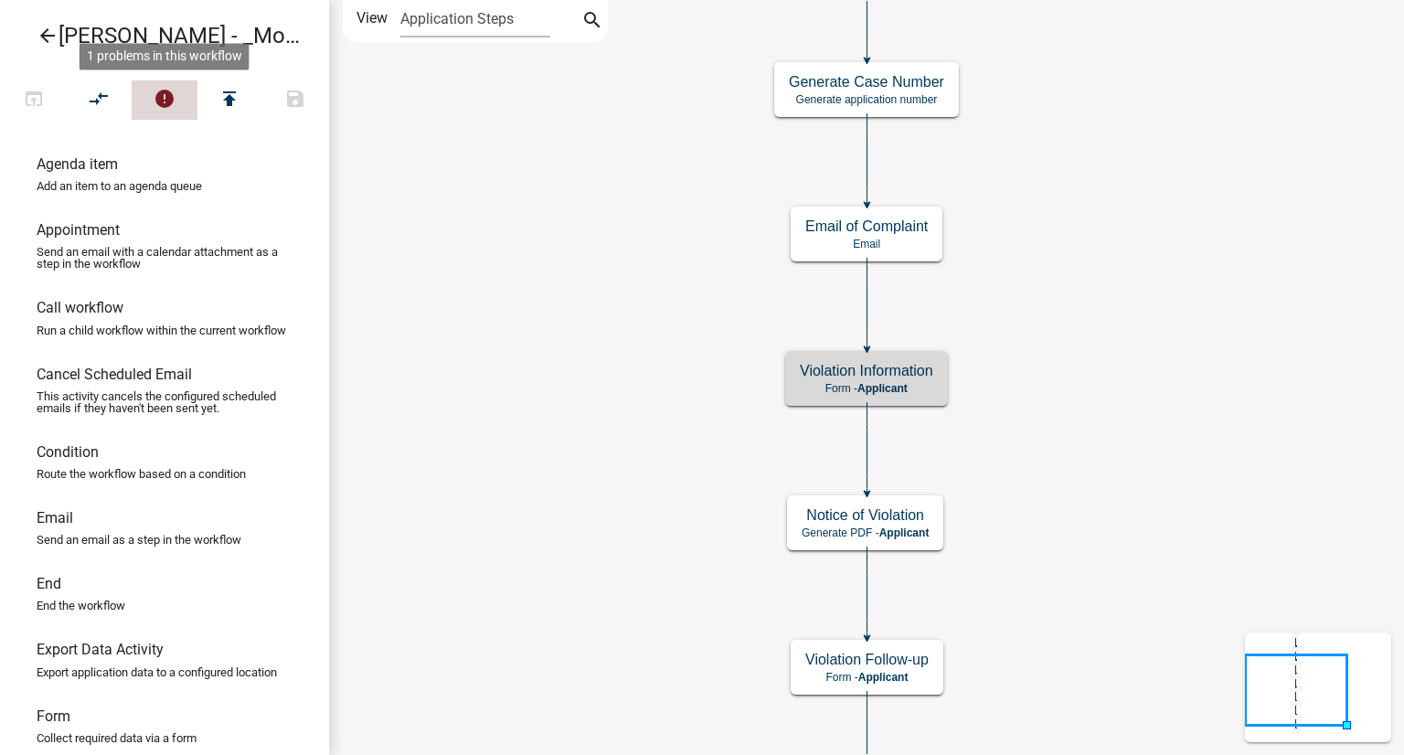
click at [157, 90] on icon "error" at bounding box center [165, 101] width 22 height 26
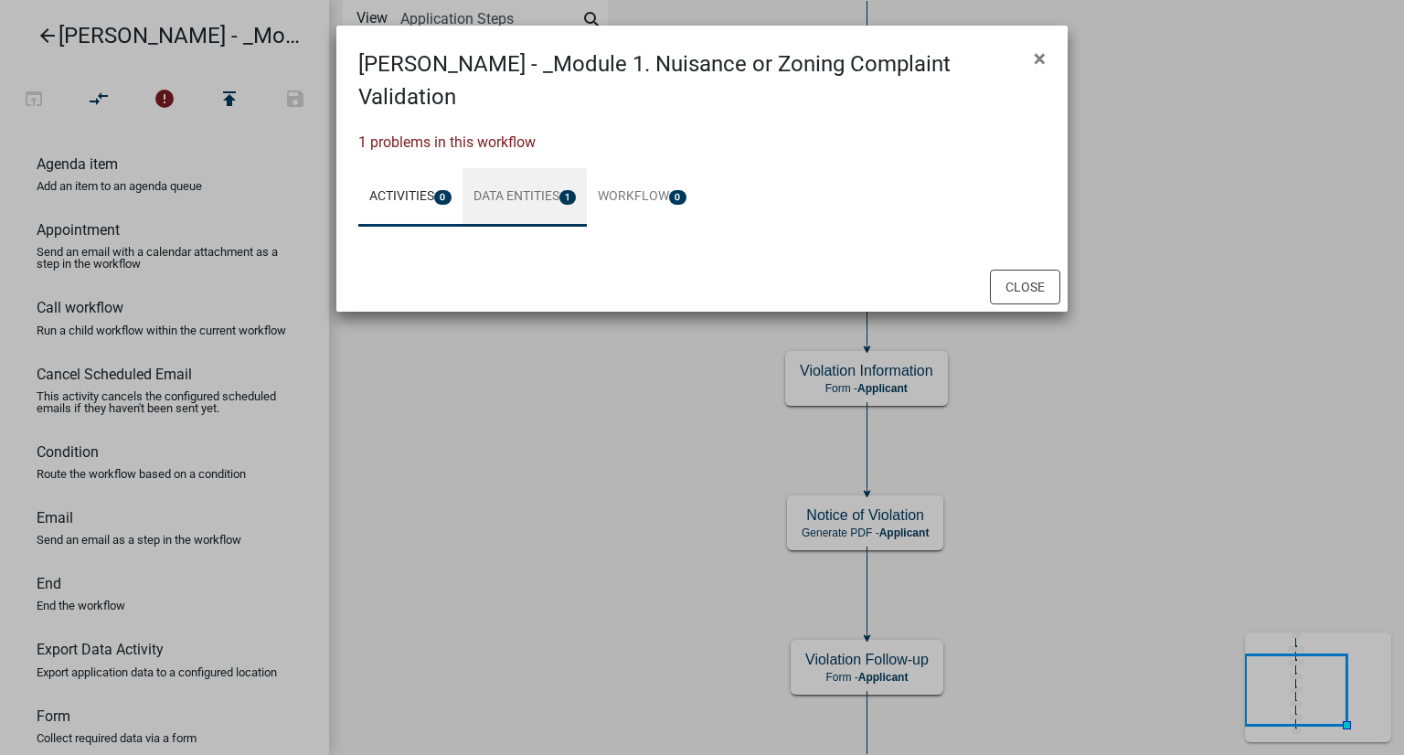
click at [532, 168] on link "Data Entities 1" at bounding box center [525, 197] width 125 height 59
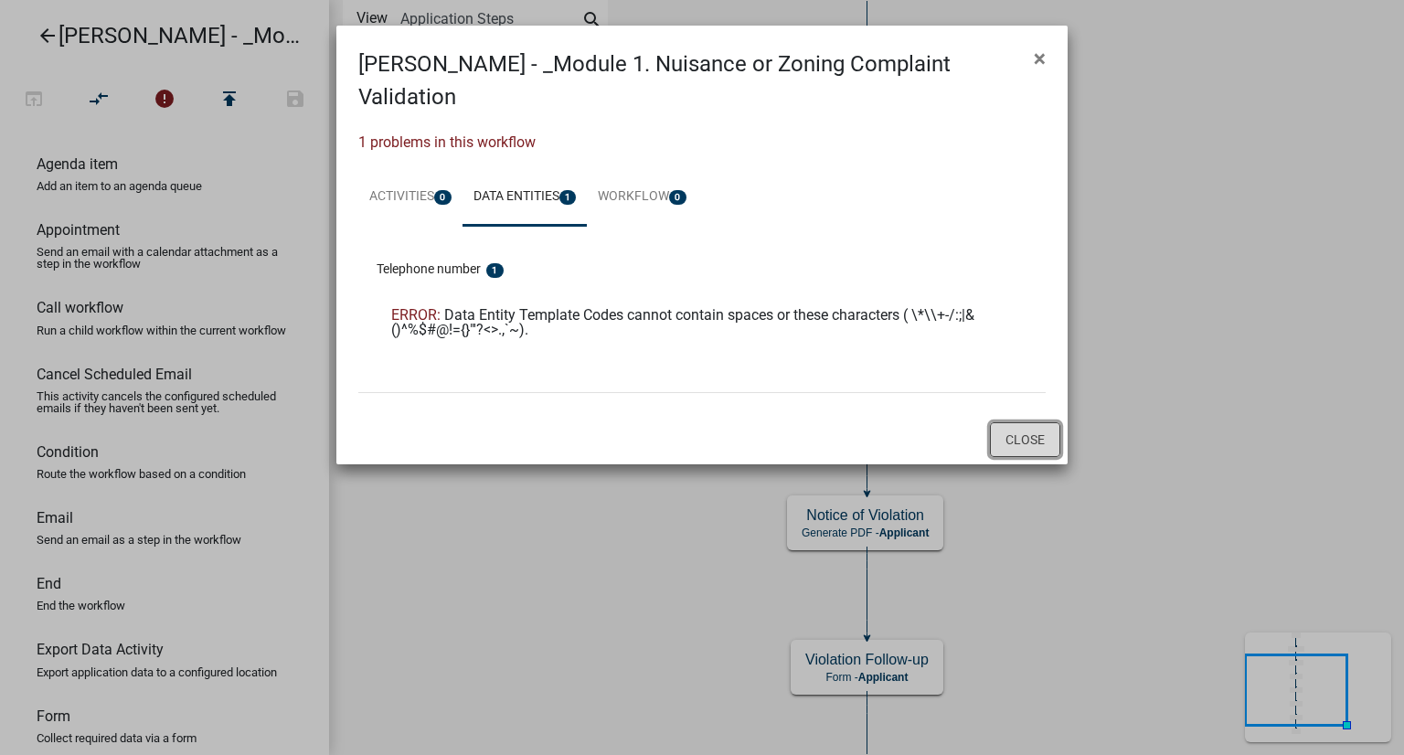
click at [1020, 422] on button "Close" at bounding box center [1025, 439] width 70 height 35
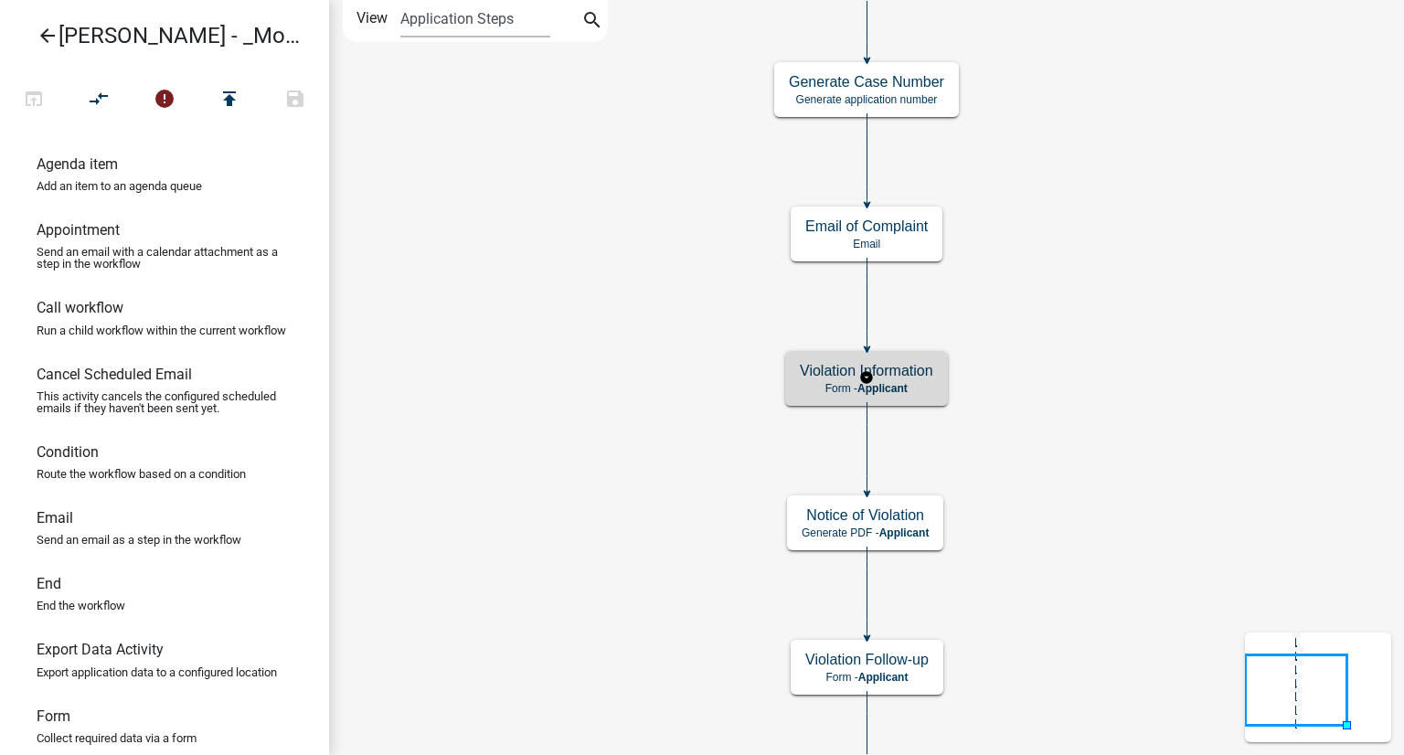
click at [883, 383] on span "Applicant" at bounding box center [882, 388] width 50 height 13
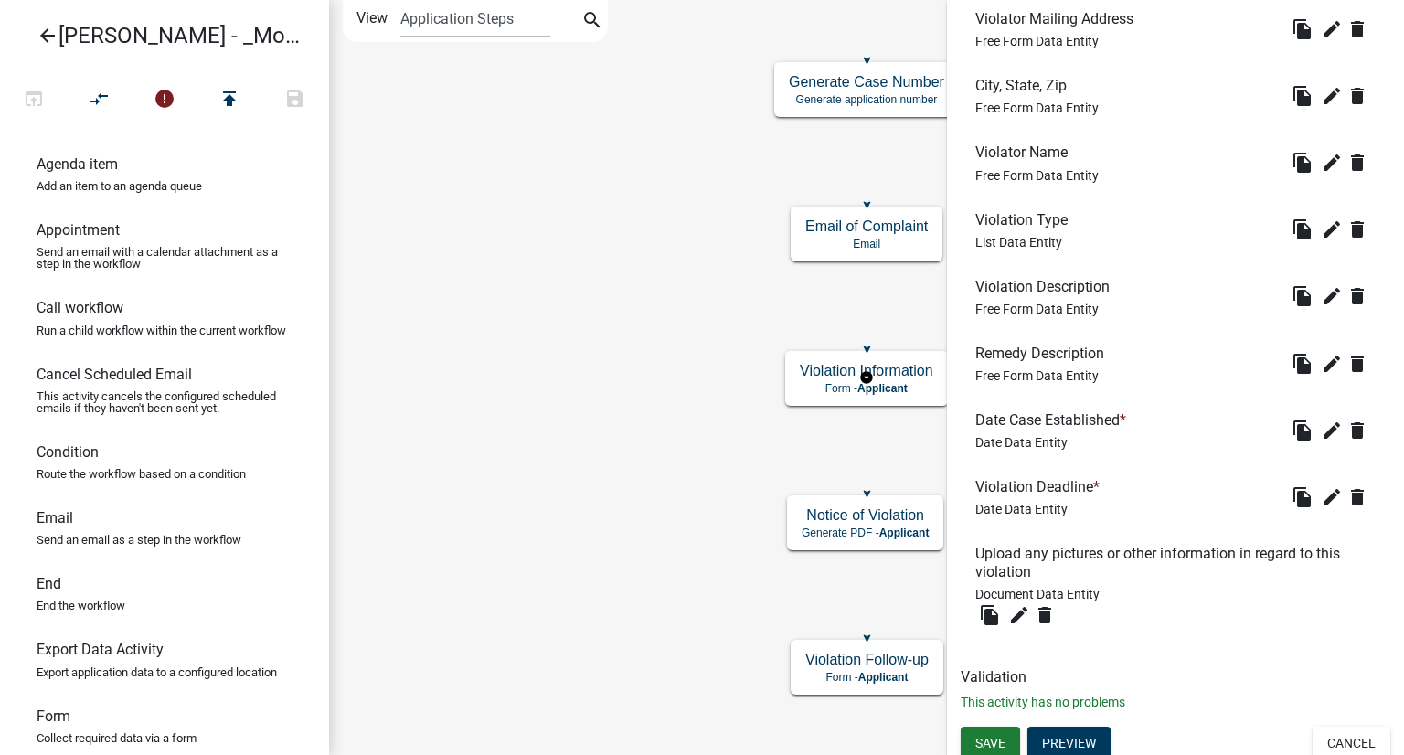
scroll to position [690, 0]
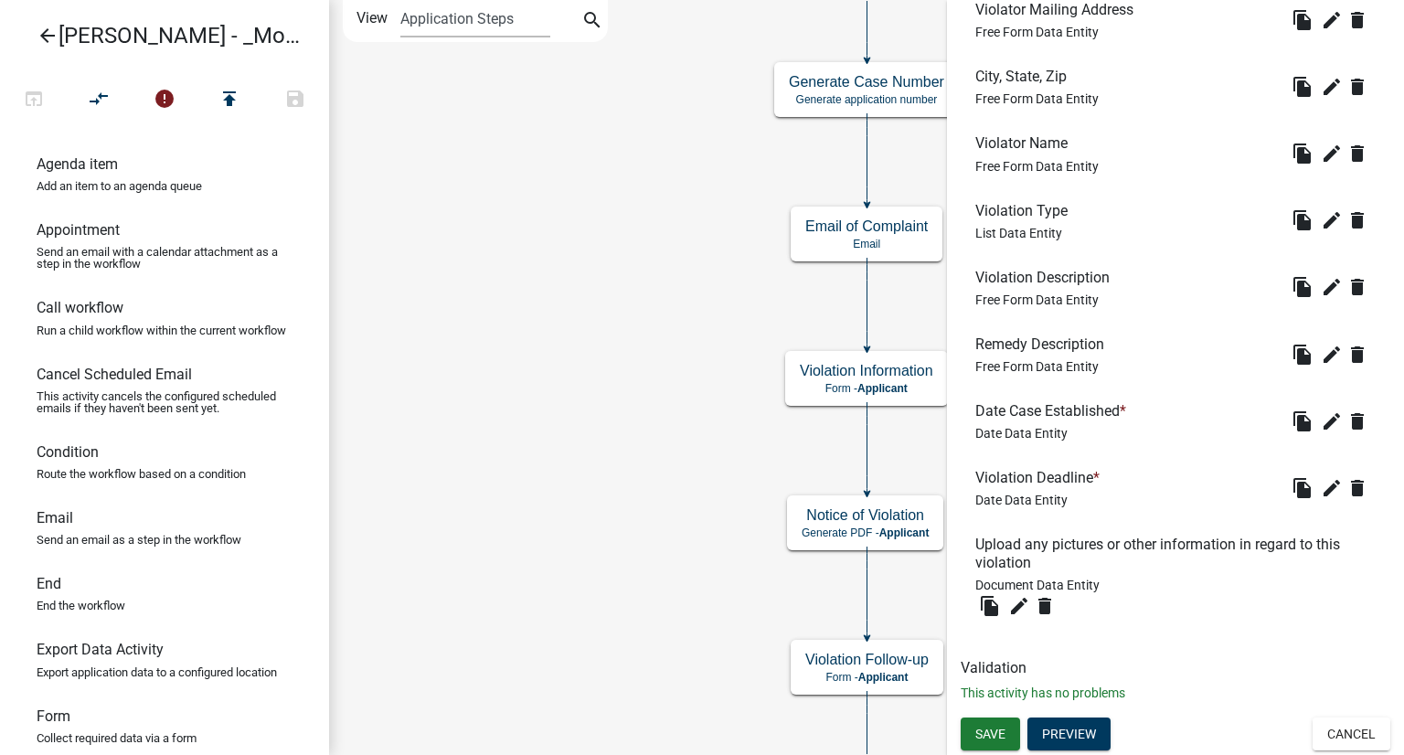
click at [523, 463] on icon "Start Start - Applicant Complainant Information Form - Applicant Notice of Viol…" at bounding box center [866, 419] width 1073 height 836
click at [1327, 750] on button "Cancel" at bounding box center [1352, 734] width 78 height 33
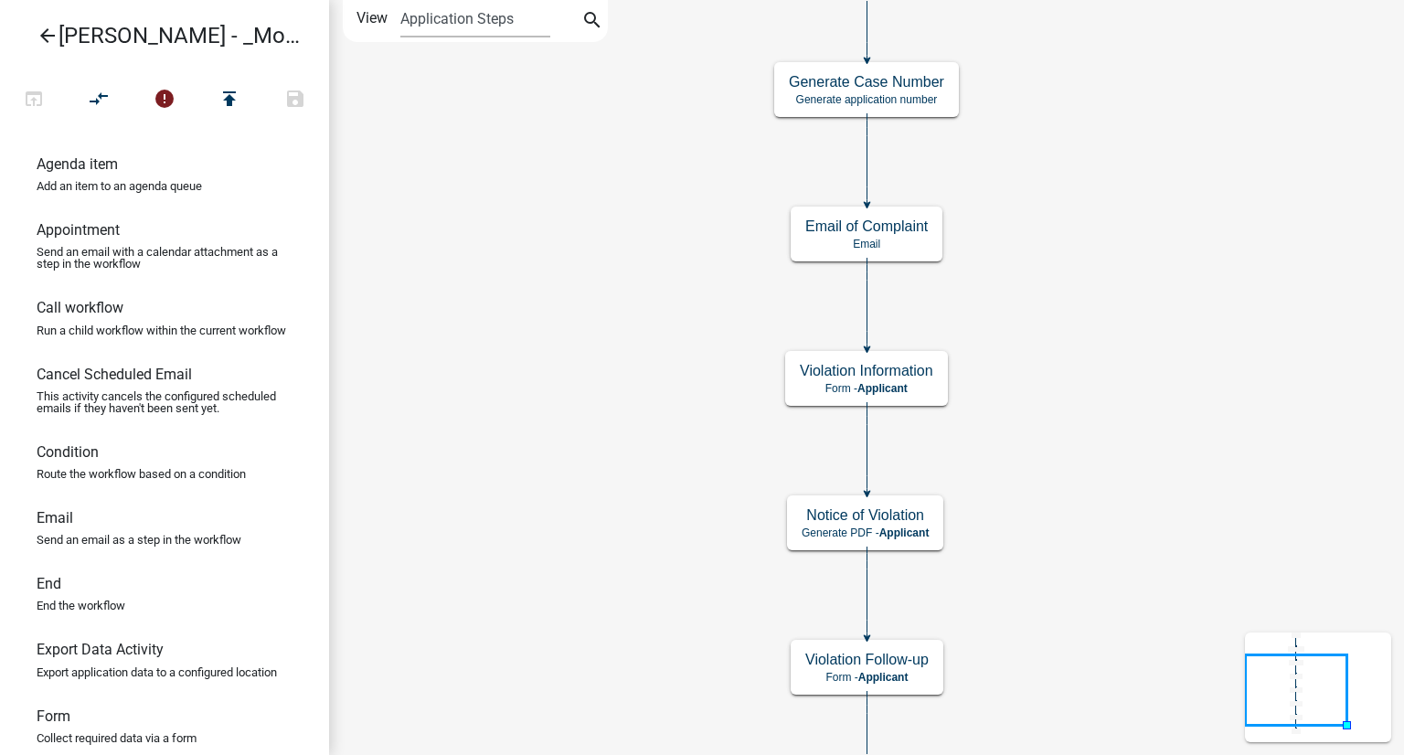
scroll to position [0, 0]
click at [819, 240] on p "Email" at bounding box center [866, 244] width 122 height 13
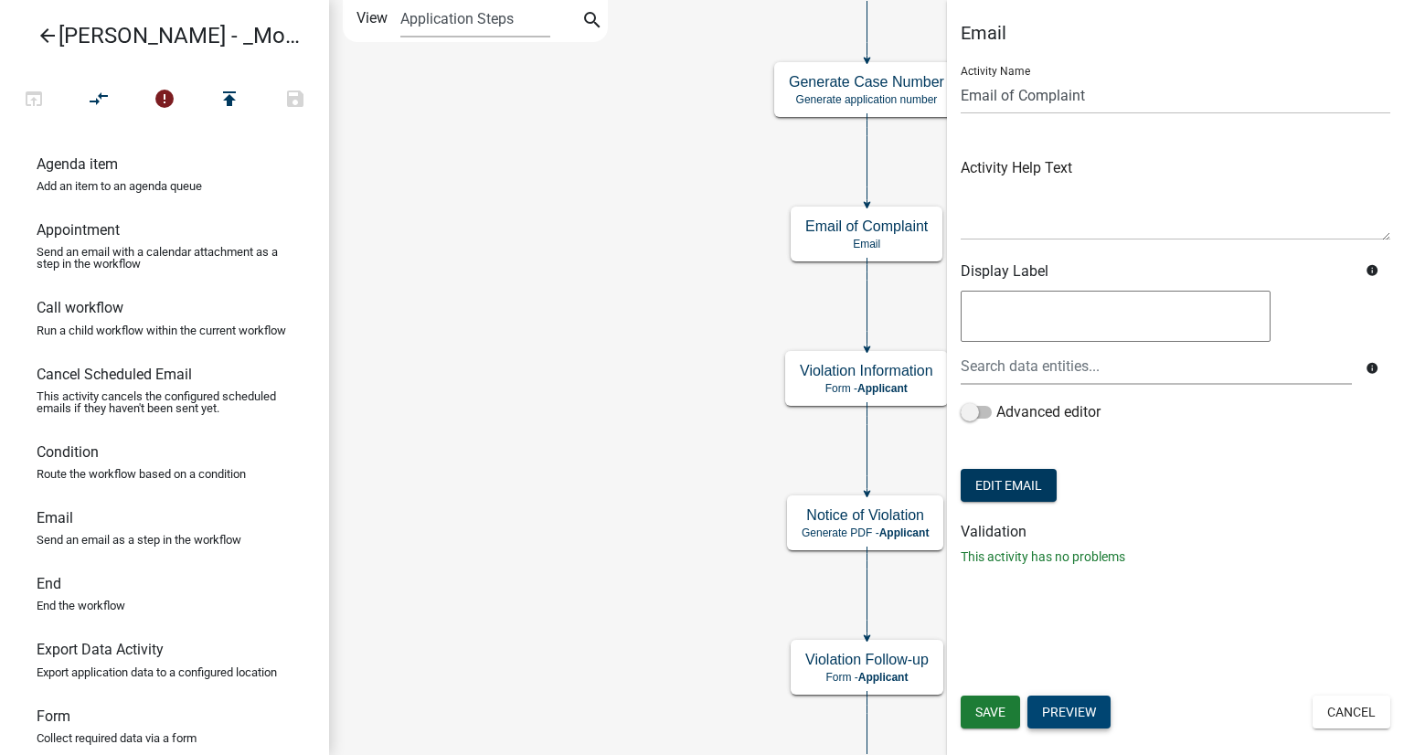
click at [1045, 703] on button "Preview" at bounding box center [1068, 712] width 83 height 33
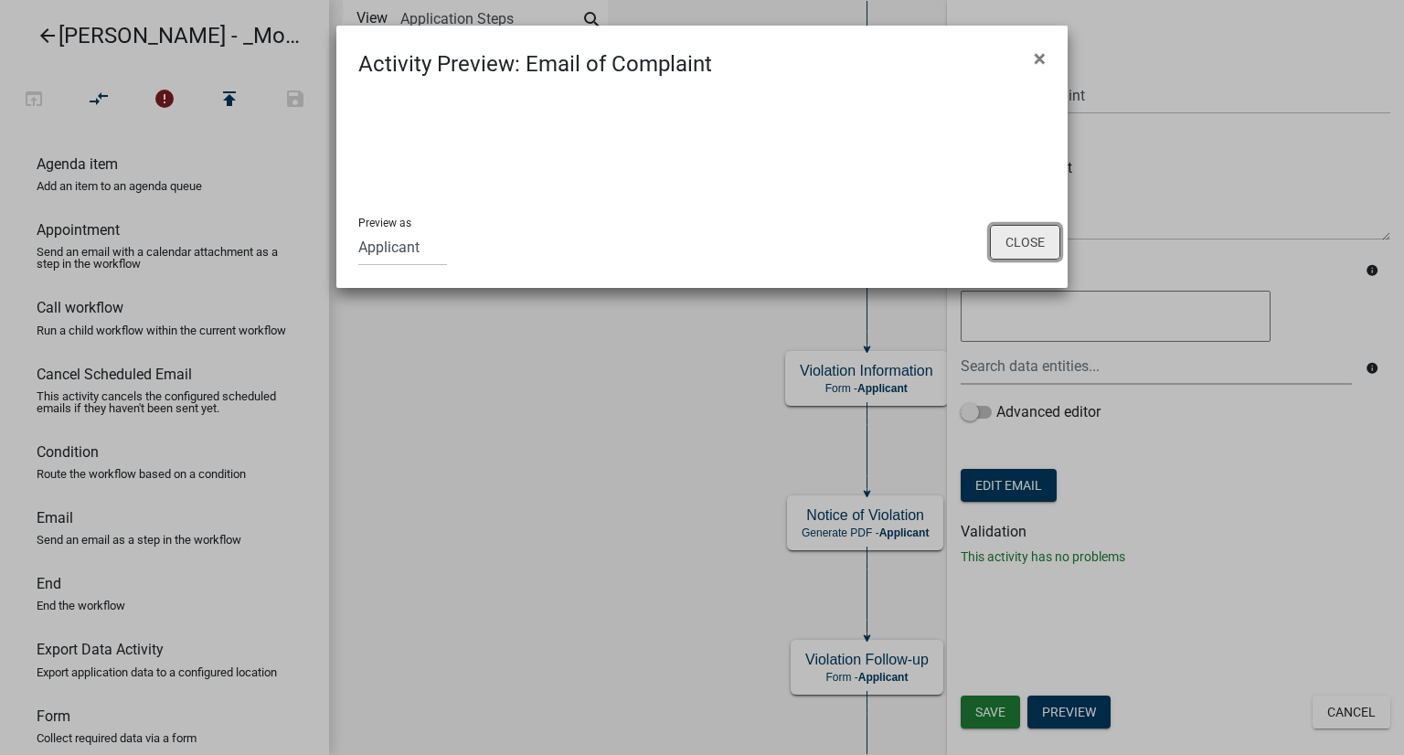
click at [1036, 245] on button "Close" at bounding box center [1025, 242] width 70 height 35
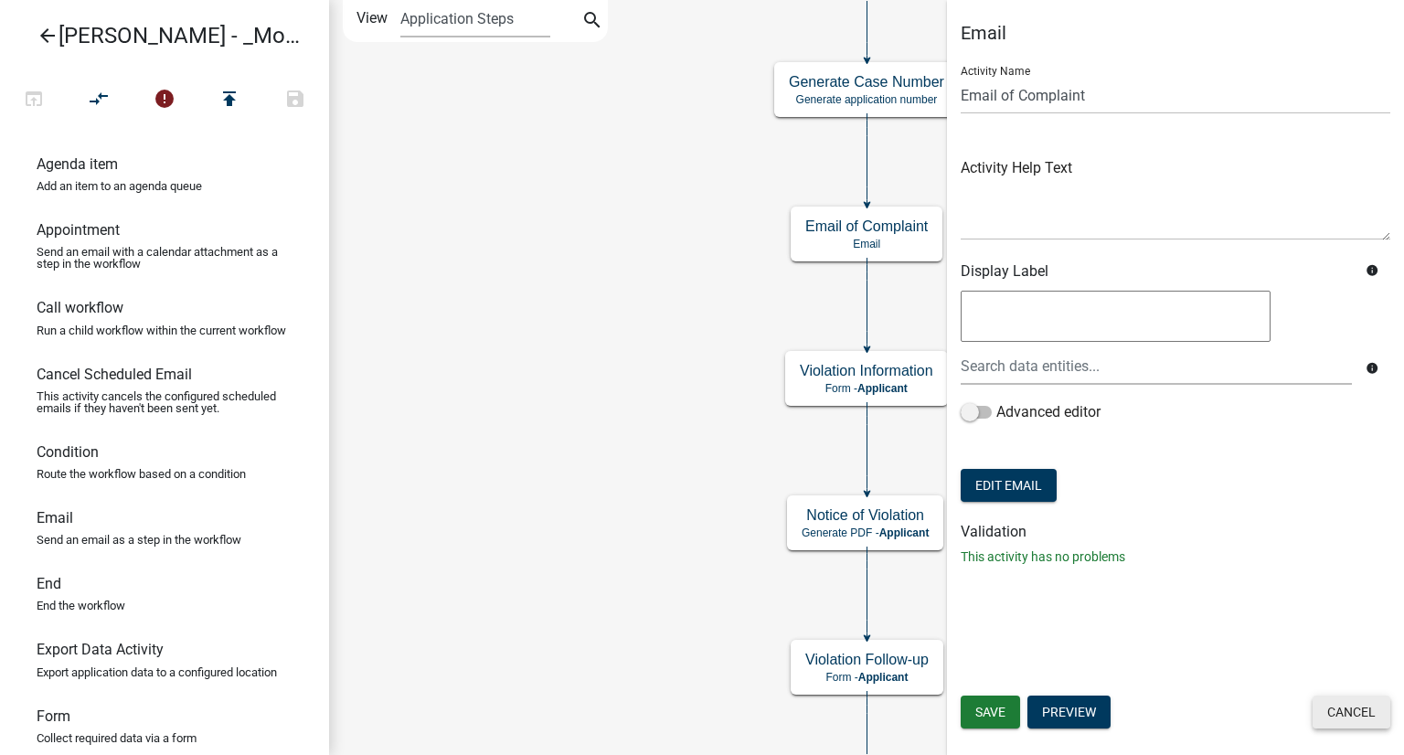
click at [1336, 704] on button "Cancel" at bounding box center [1352, 712] width 78 height 33
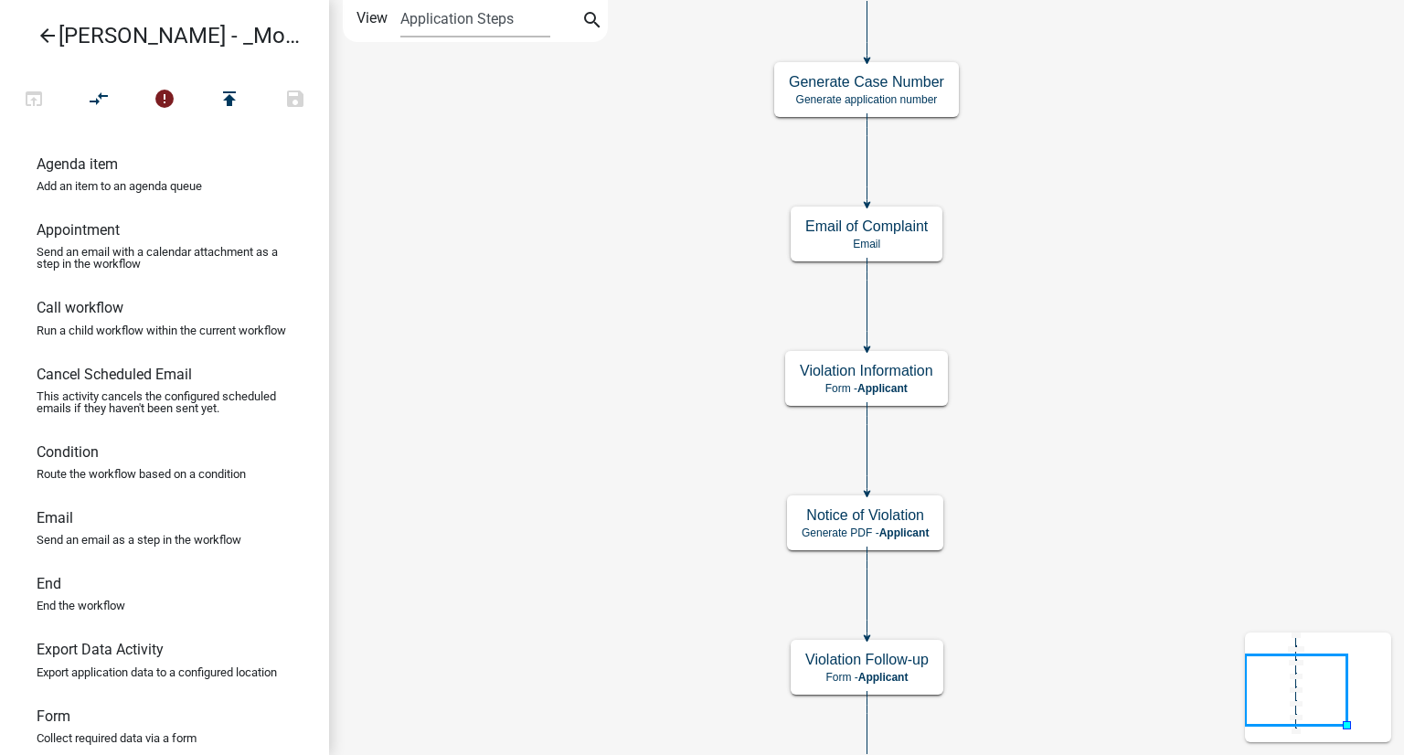
click at [1163, 422] on icon "Start Start - Applicant Complainant Information Form - Applicant Notice of Viol…" at bounding box center [866, 419] width 1073 height 836
click at [654, 402] on icon "Start Start - Applicant Complainant Information Form - Applicant Notice of Viol…" at bounding box center [866, 419] width 1073 height 836
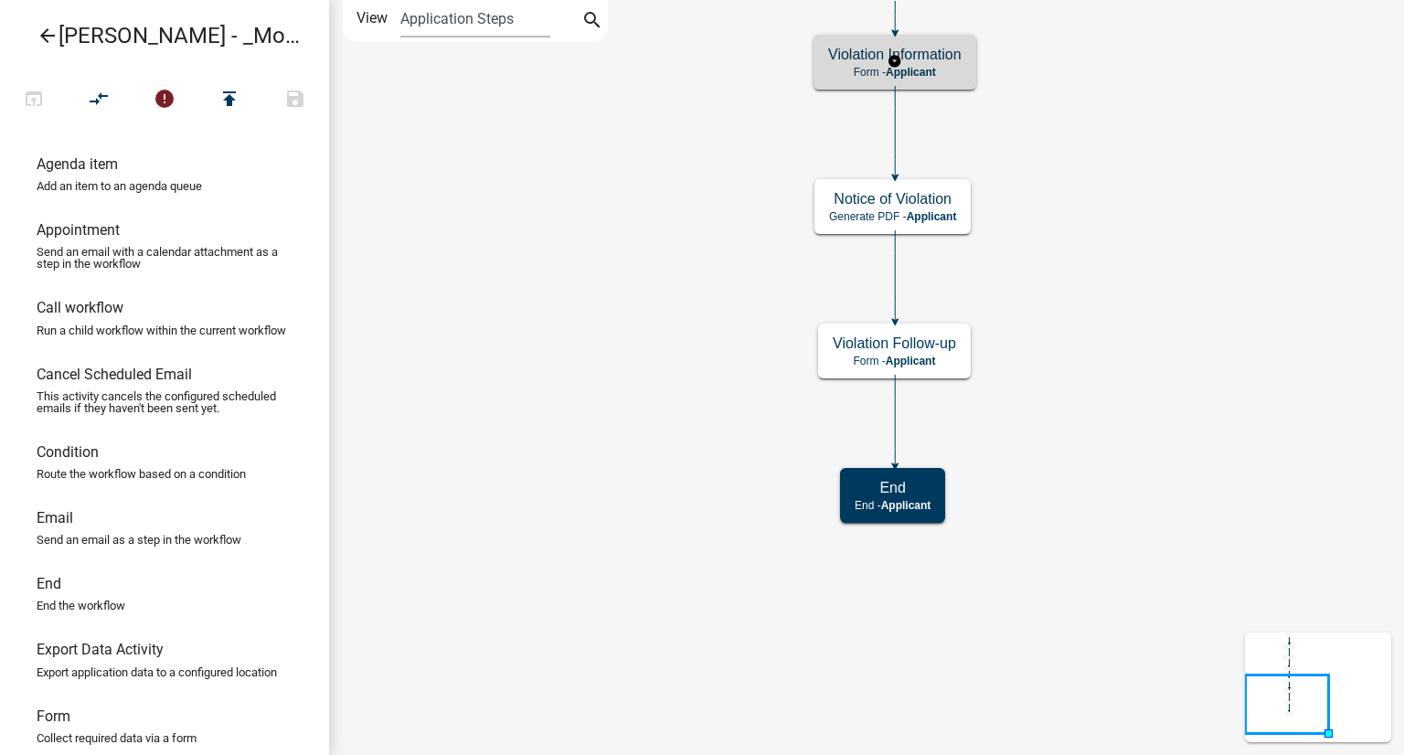
click at [845, 62] on h5 "Violation Information" at bounding box center [894, 54] width 133 height 17
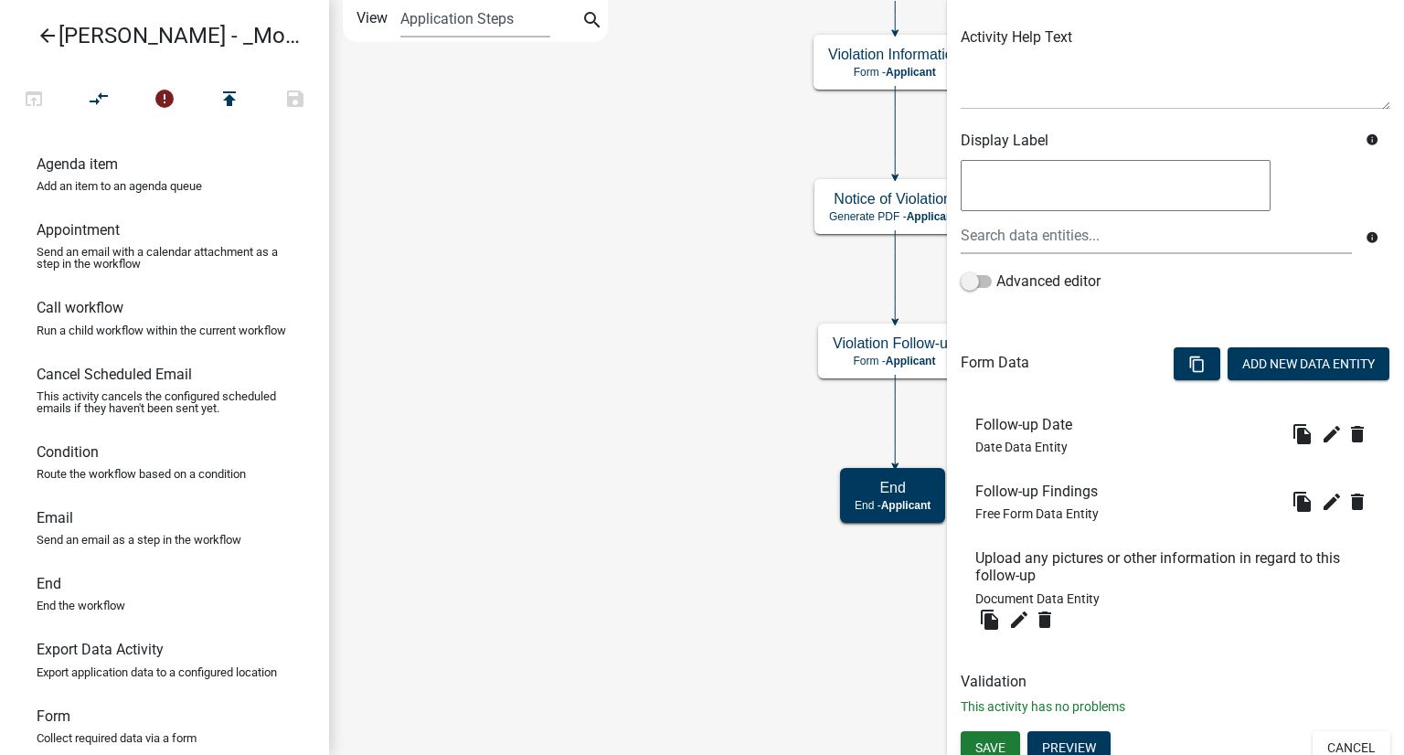
scroll to position [221, 0]
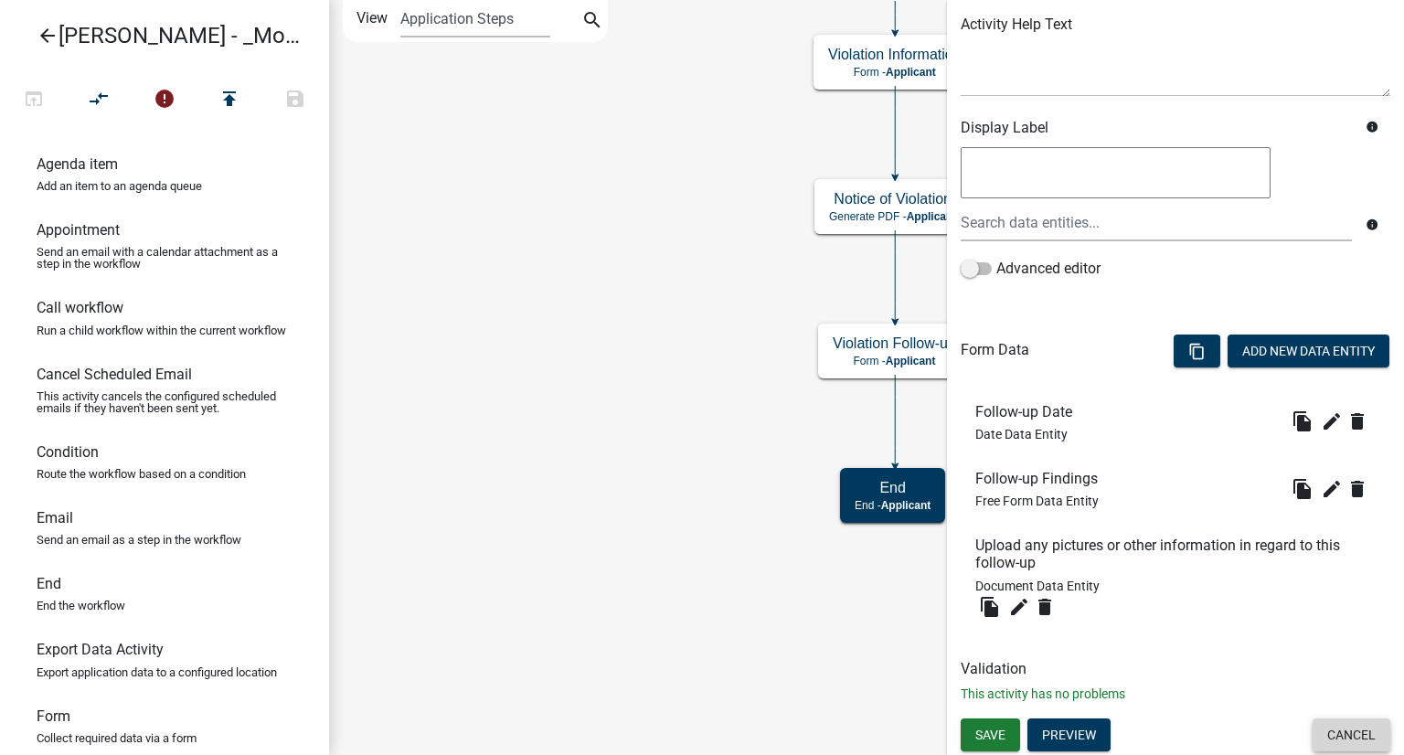
click at [1335, 729] on button "Cancel" at bounding box center [1352, 734] width 78 height 33
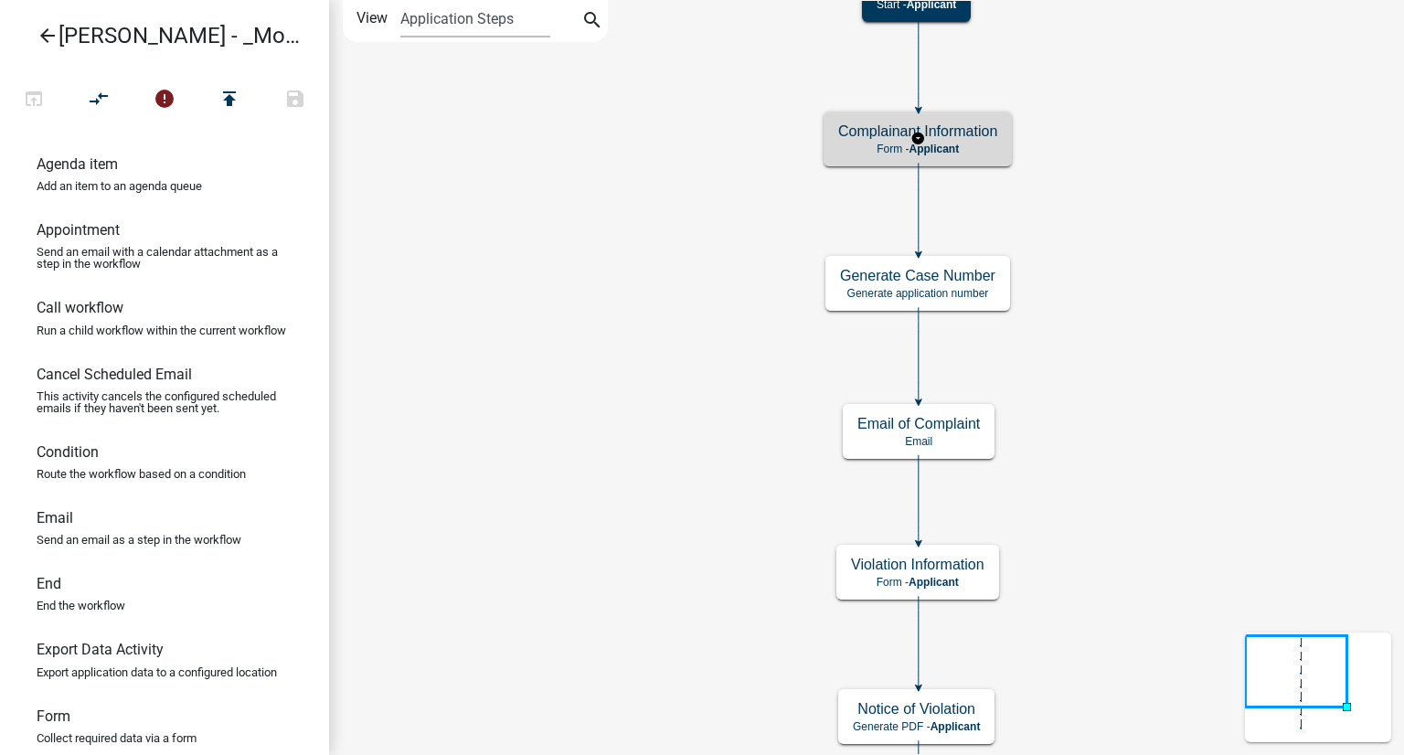
click at [848, 140] on h5 "Complainant Information" at bounding box center [917, 130] width 159 height 17
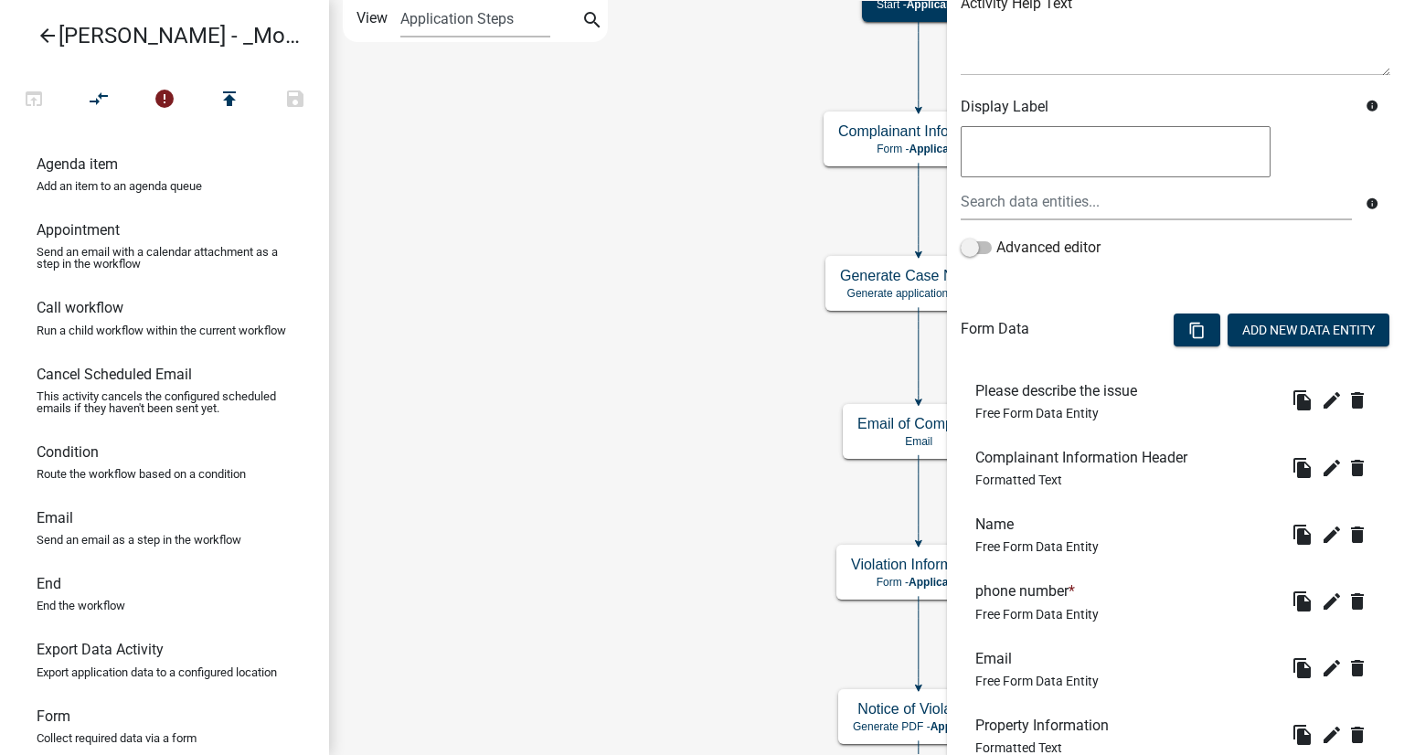
scroll to position [274, 0]
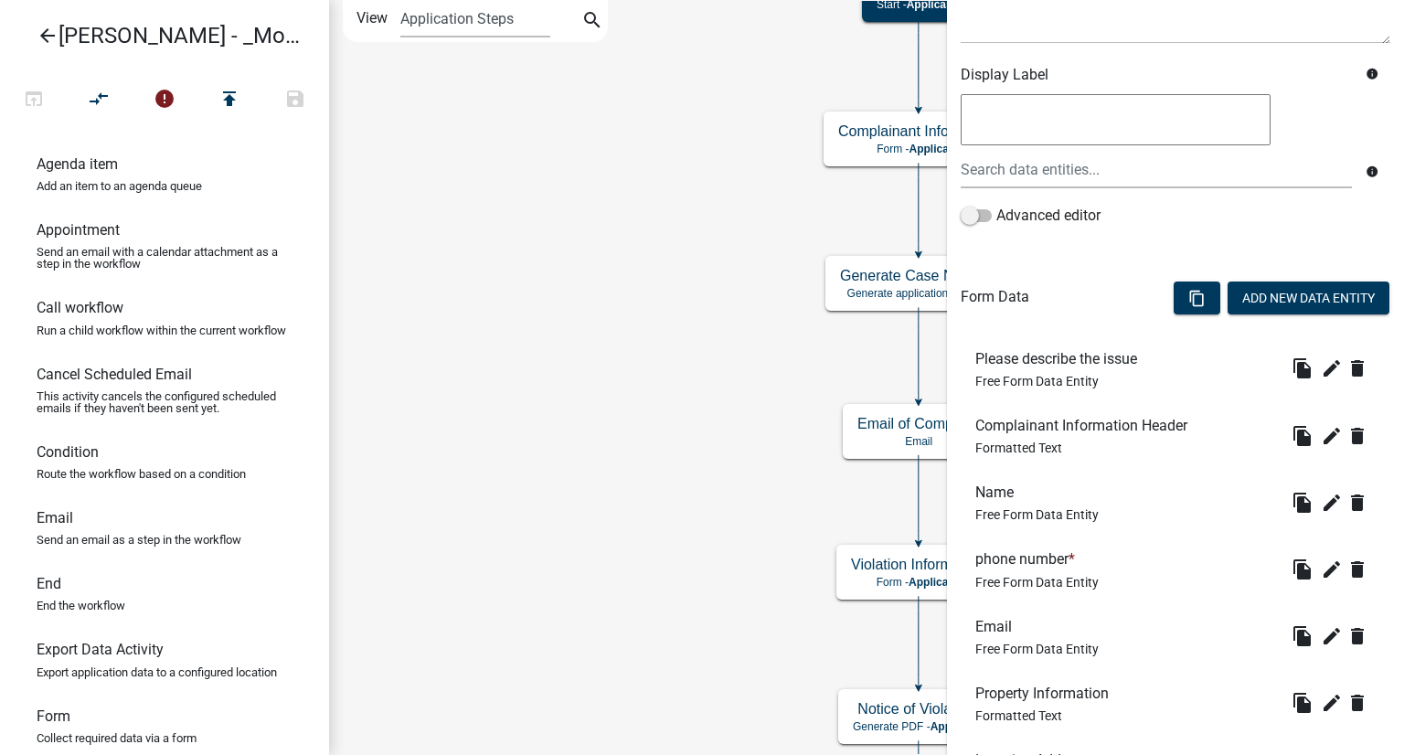
click at [1018, 570] on div "phone number * Free Form Data Entity" at bounding box center [1036, 568] width 123 height 37
click at [1321, 568] on icon "edit" at bounding box center [1332, 570] width 22 height 22
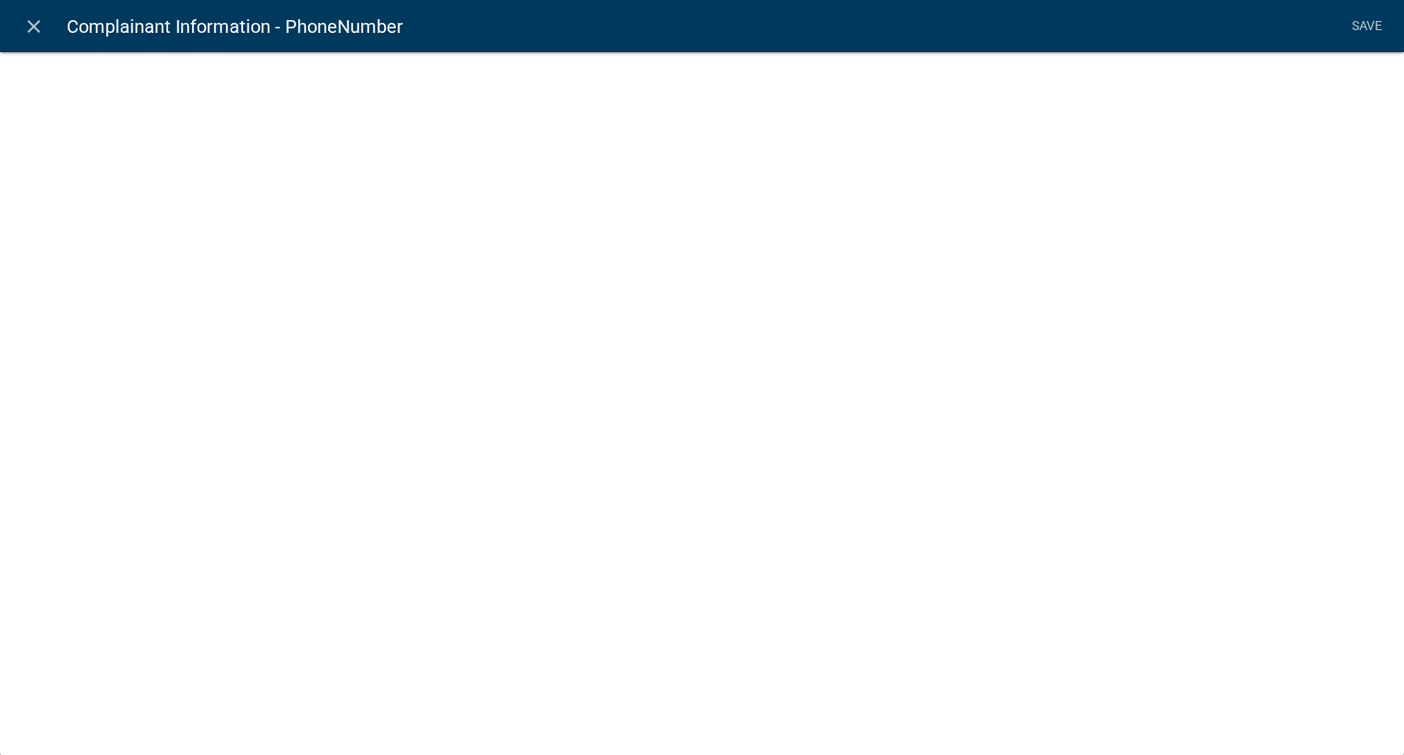
select select "1"
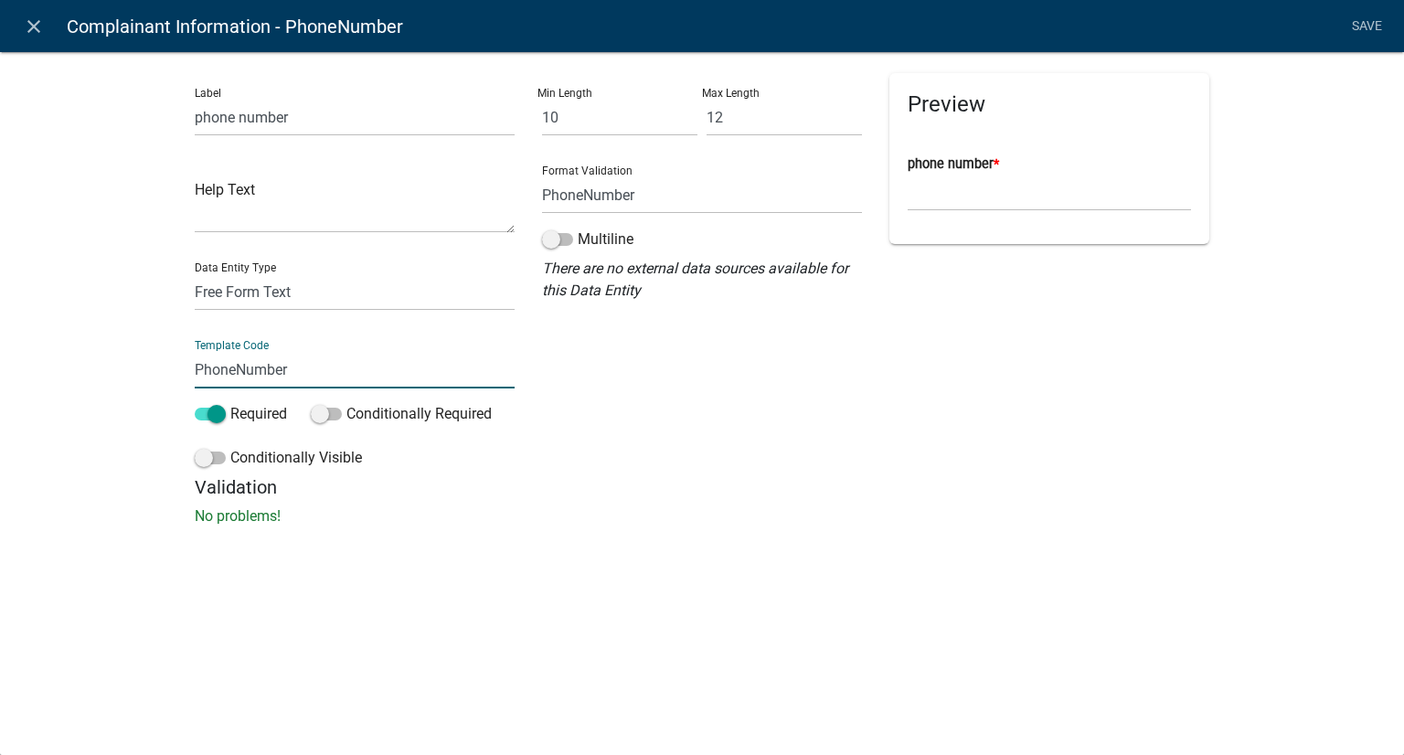
drag, startPoint x: 333, startPoint y: 361, endPoint x: 183, endPoint y: 353, distance: 150.1
click at [183, 353] on div "Label phone number Help Text Data Entity Type Free Form Text Document Display E…" at bounding box center [354, 274] width 347 height 403
type input "phone"
click at [1375, 23] on link "Save" at bounding box center [1367, 26] width 46 height 35
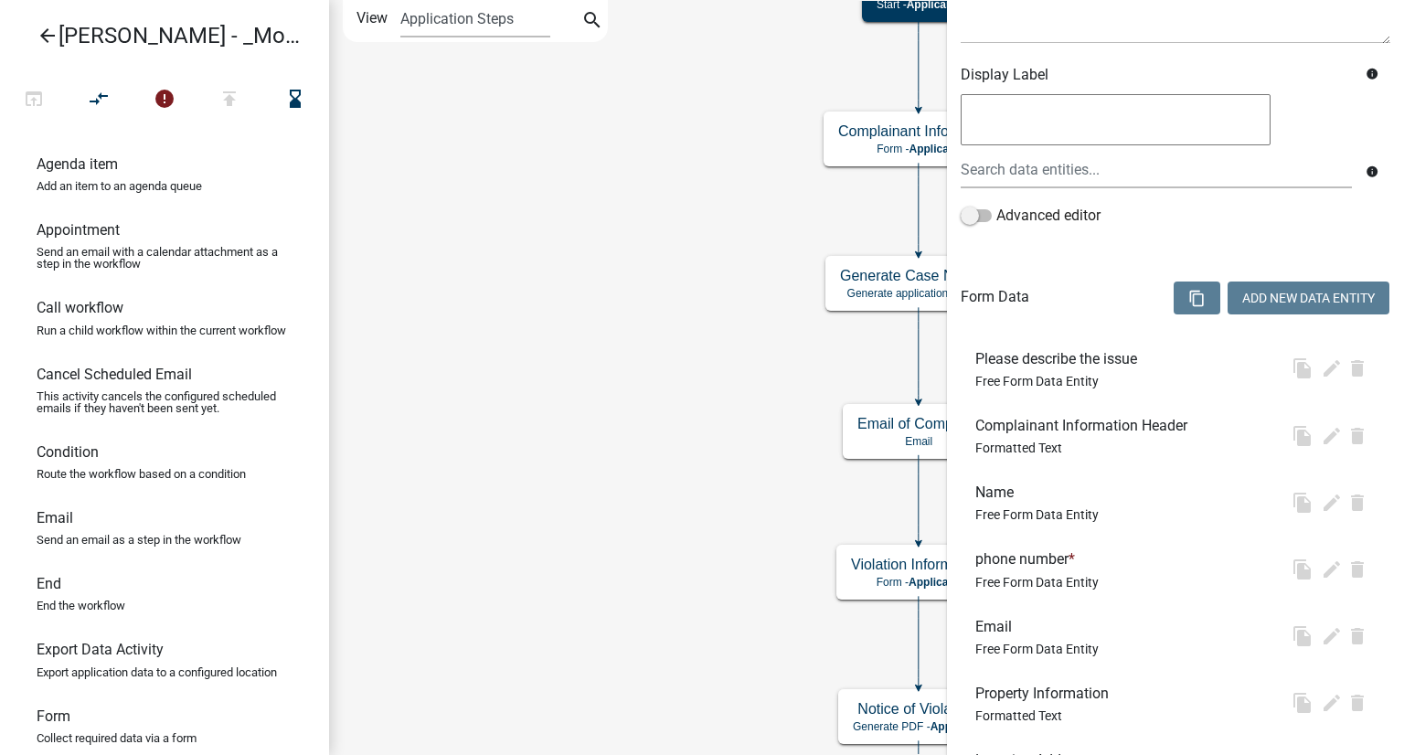
scroll to position [0, 0]
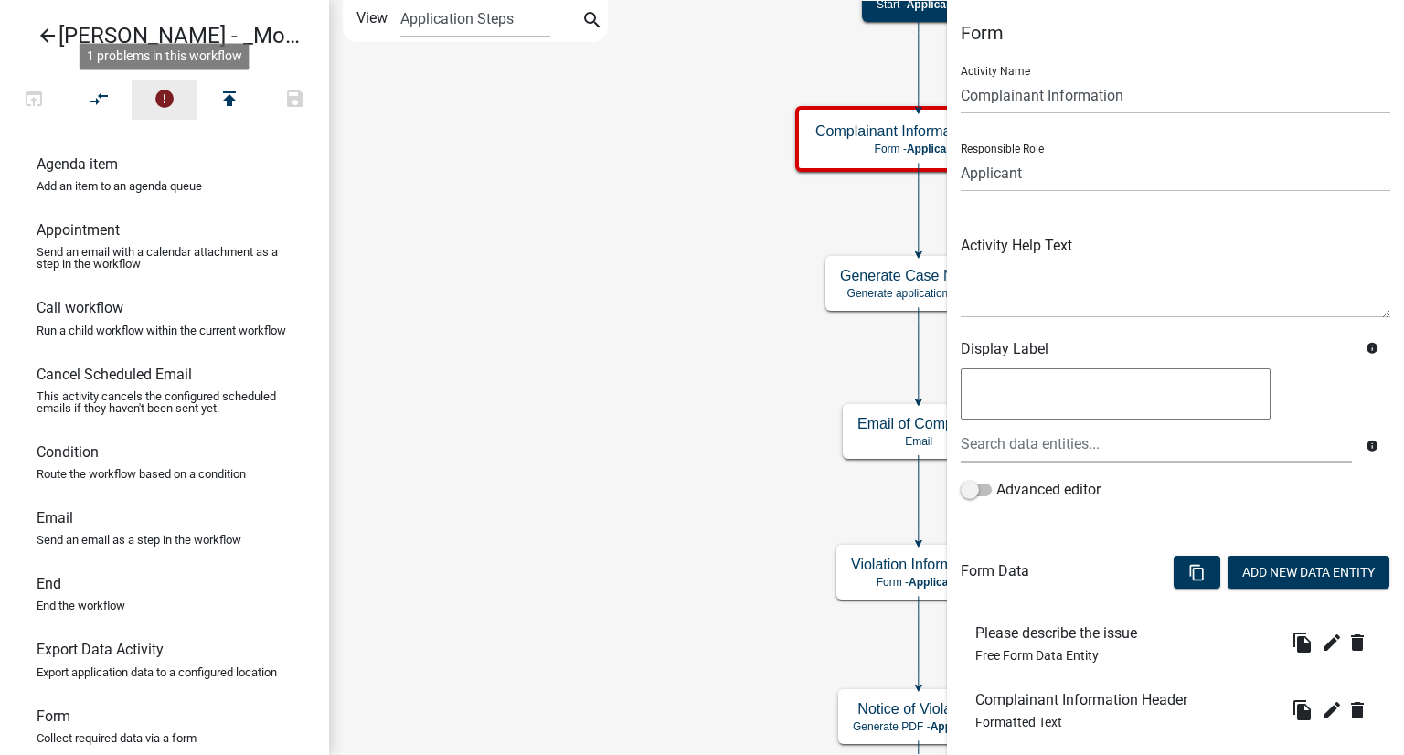
click at [172, 89] on icon "error" at bounding box center [165, 101] width 22 height 26
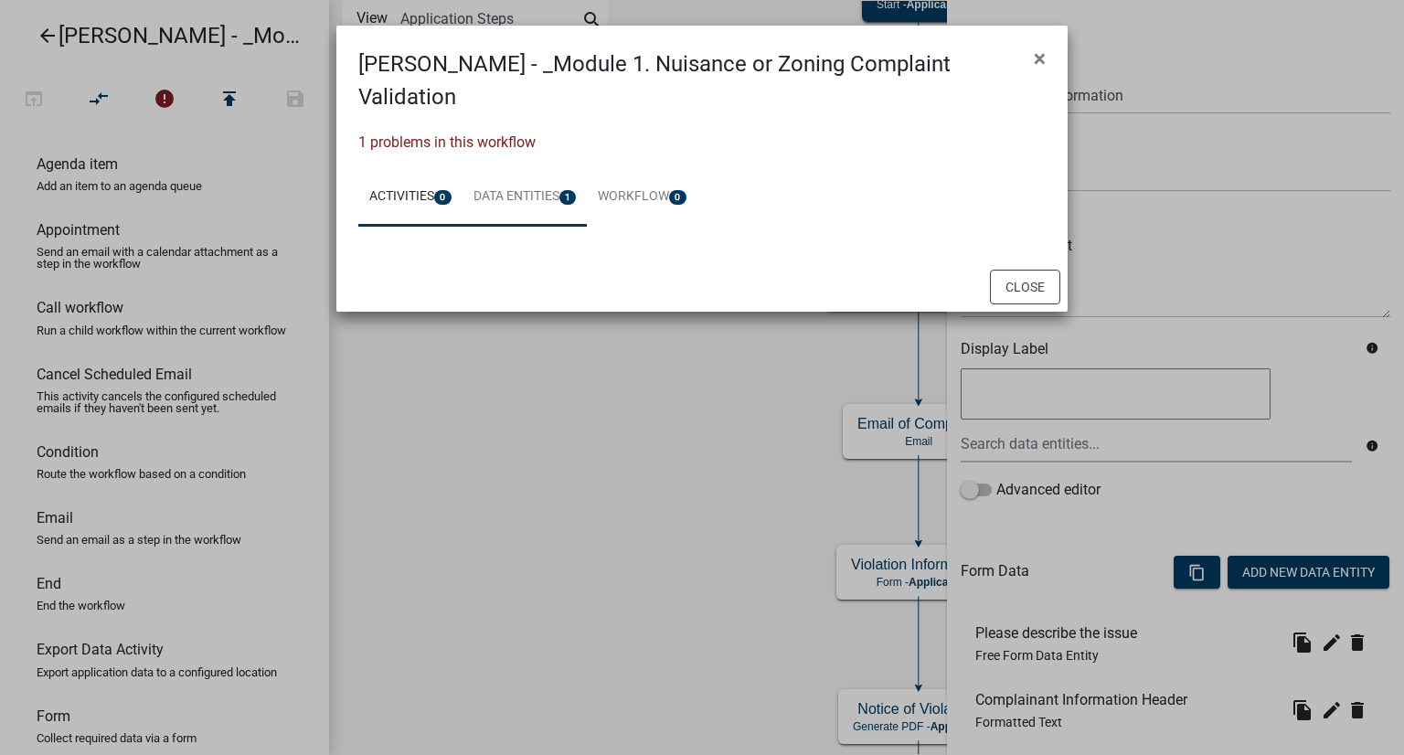
click at [521, 168] on link "Data Entities 1" at bounding box center [525, 197] width 125 height 59
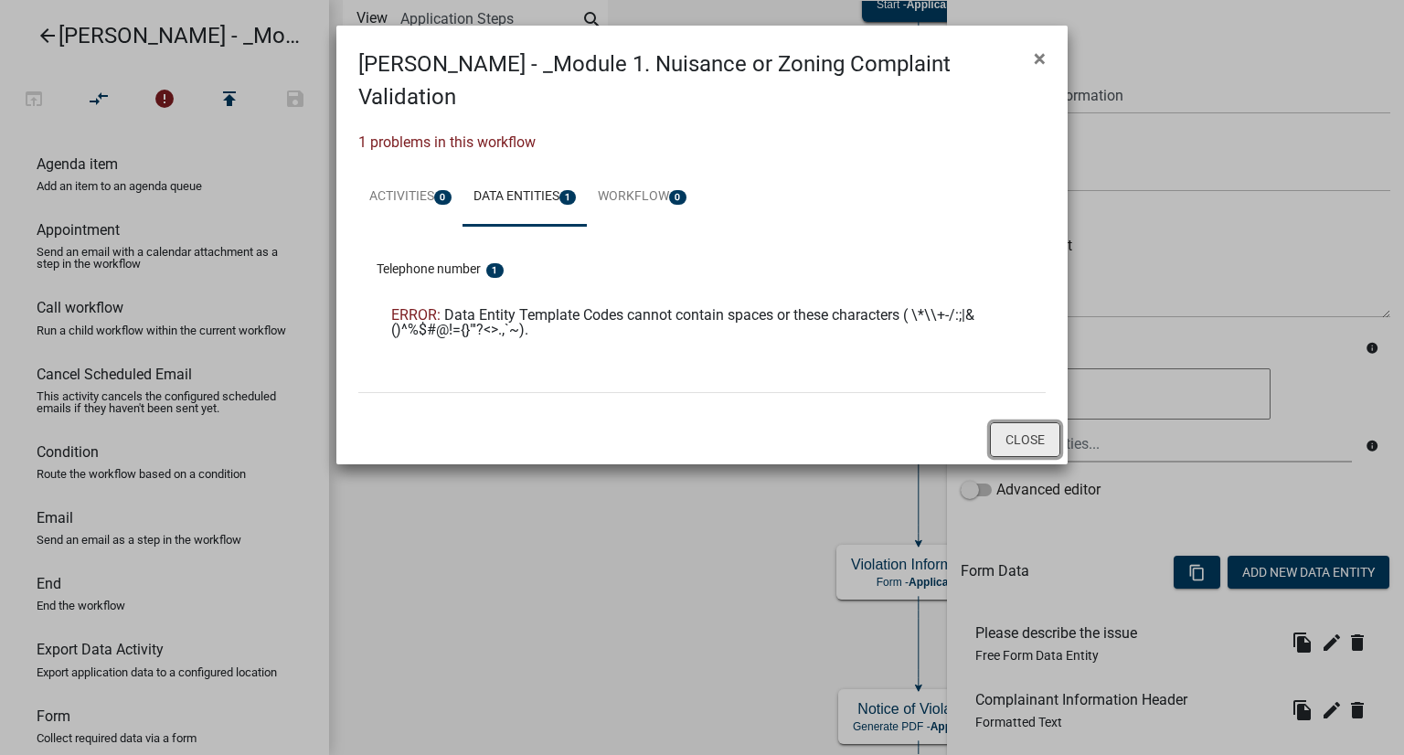
click at [1016, 422] on button "Close" at bounding box center [1025, 439] width 70 height 35
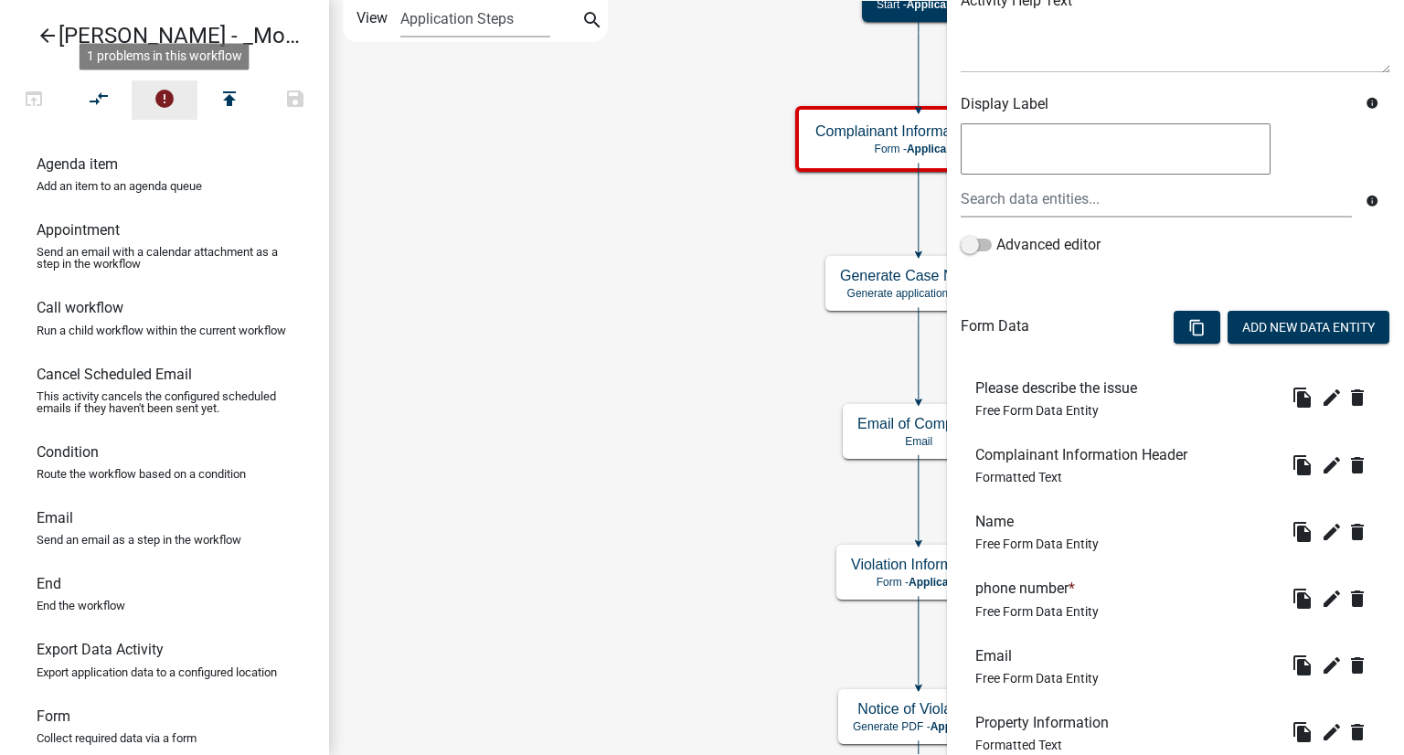
scroll to position [274, 0]
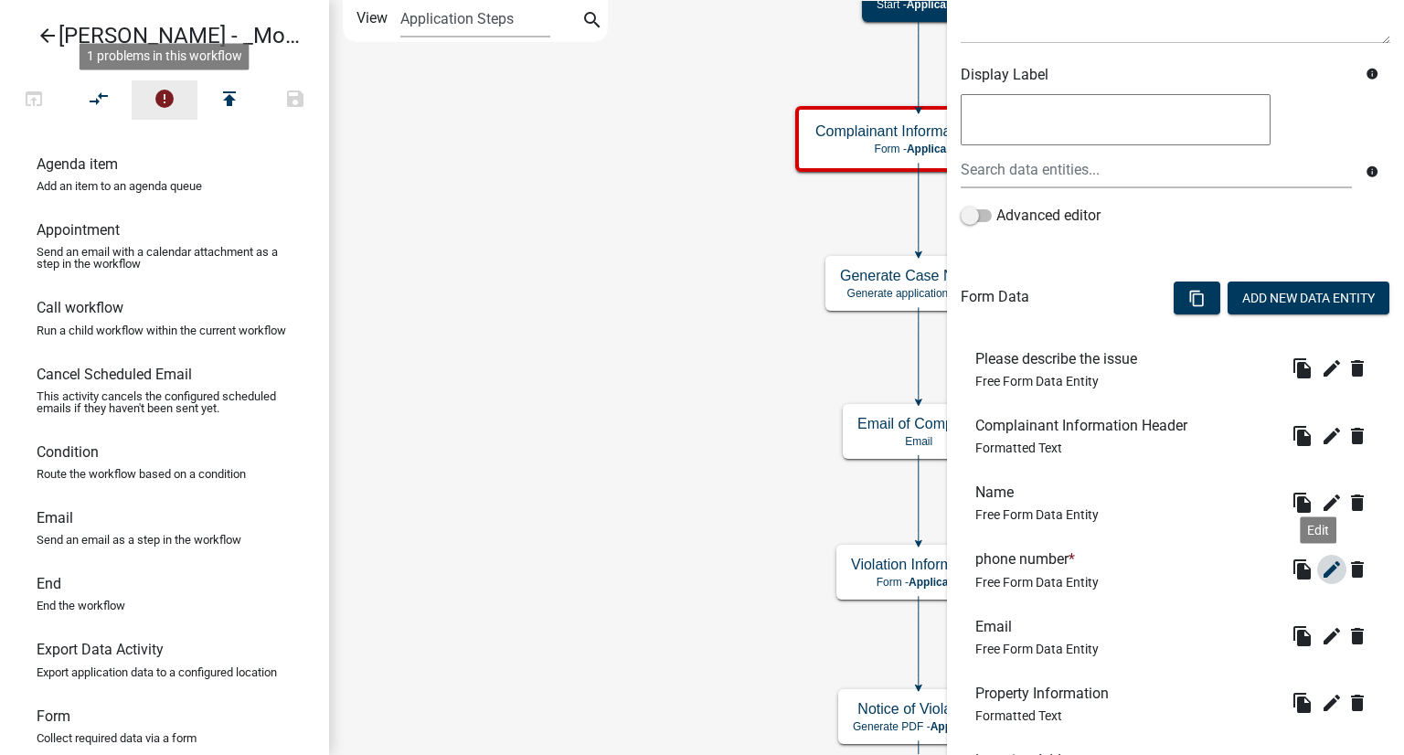
click at [1323, 575] on icon "edit" at bounding box center [1332, 570] width 22 height 22
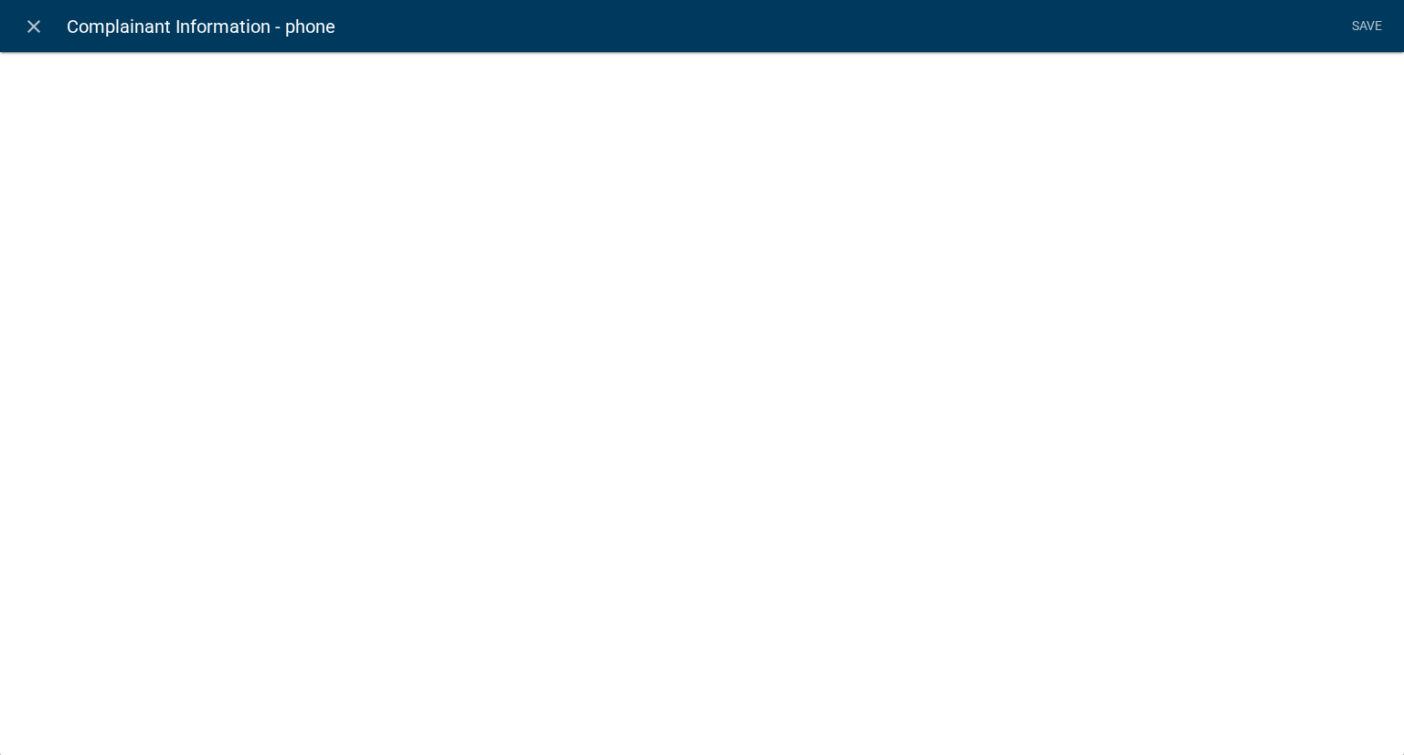
select select "1"
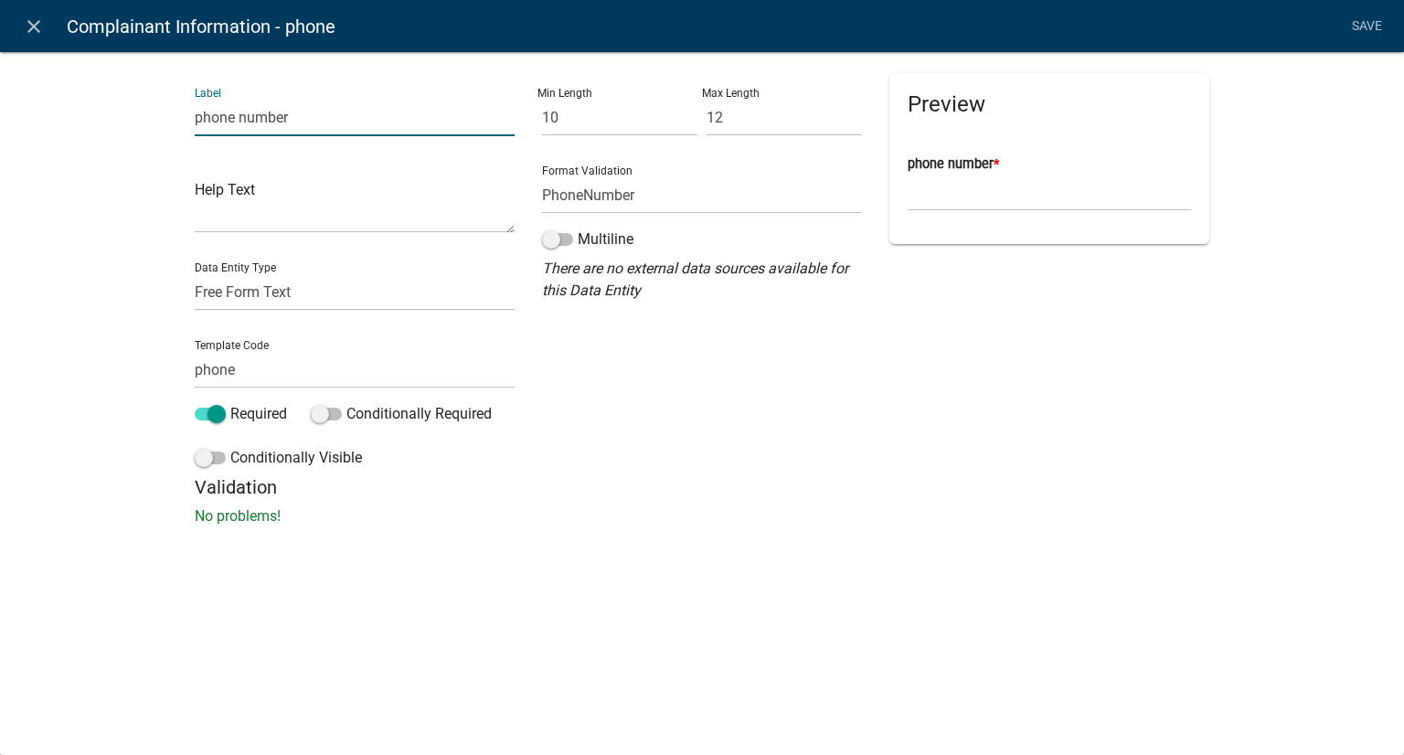
drag, startPoint x: 311, startPoint y: 124, endPoint x: 133, endPoint y: 91, distance: 180.4
click at [134, 89] on div "Label phone number Help Text Data Entity Type Free Form Text Document Display E…" at bounding box center [702, 294] width 1404 height 544
type input "Telephone"
click at [1362, 25] on link "Save" at bounding box center [1367, 26] width 46 height 35
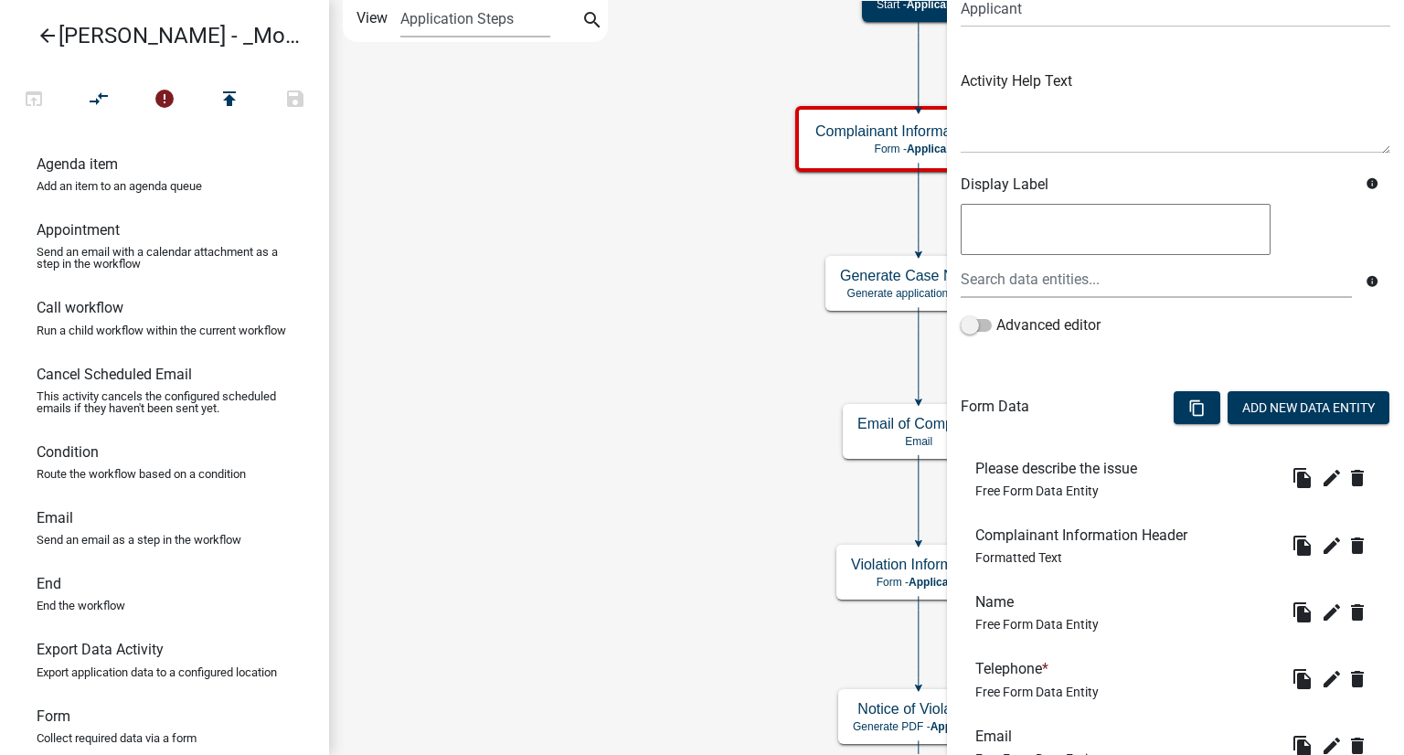
scroll to position [366, 0]
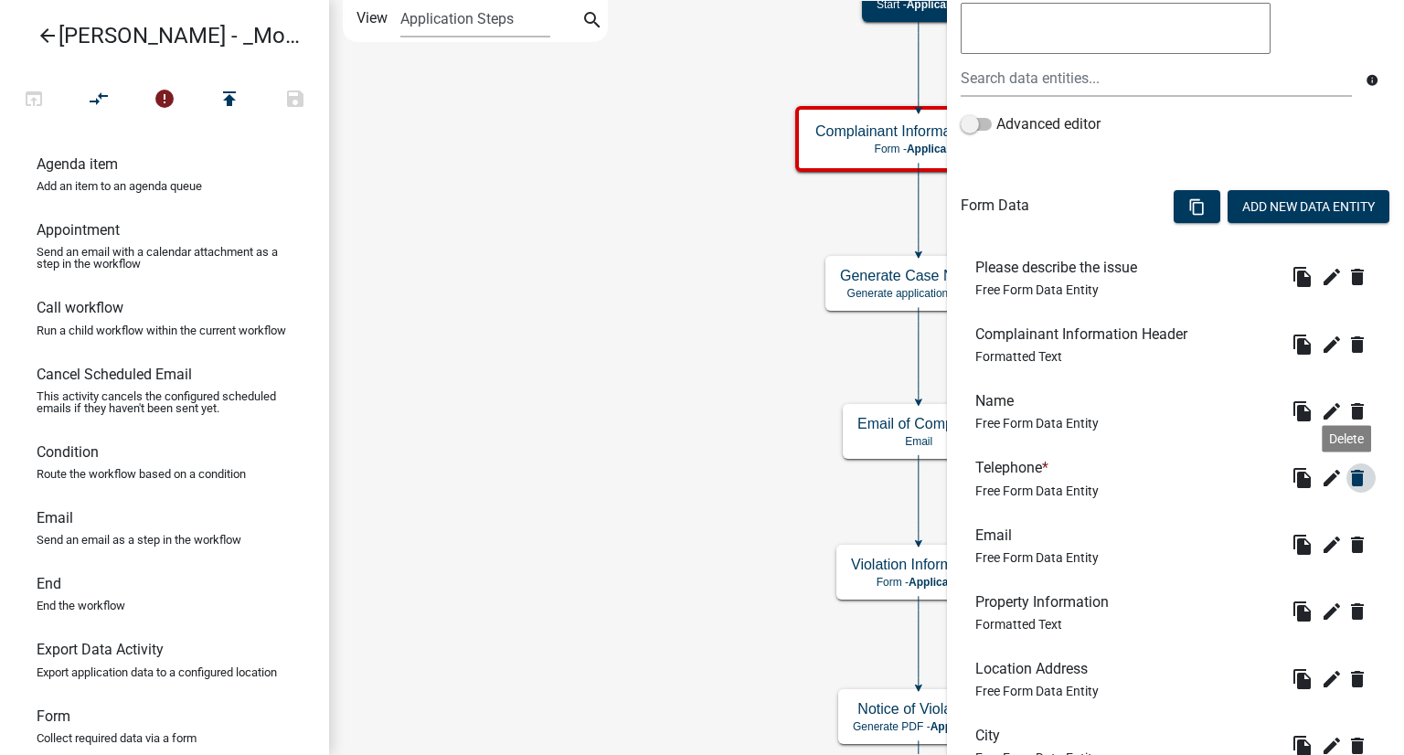
click at [1346, 480] on icon "delete" at bounding box center [1357, 478] width 22 height 22
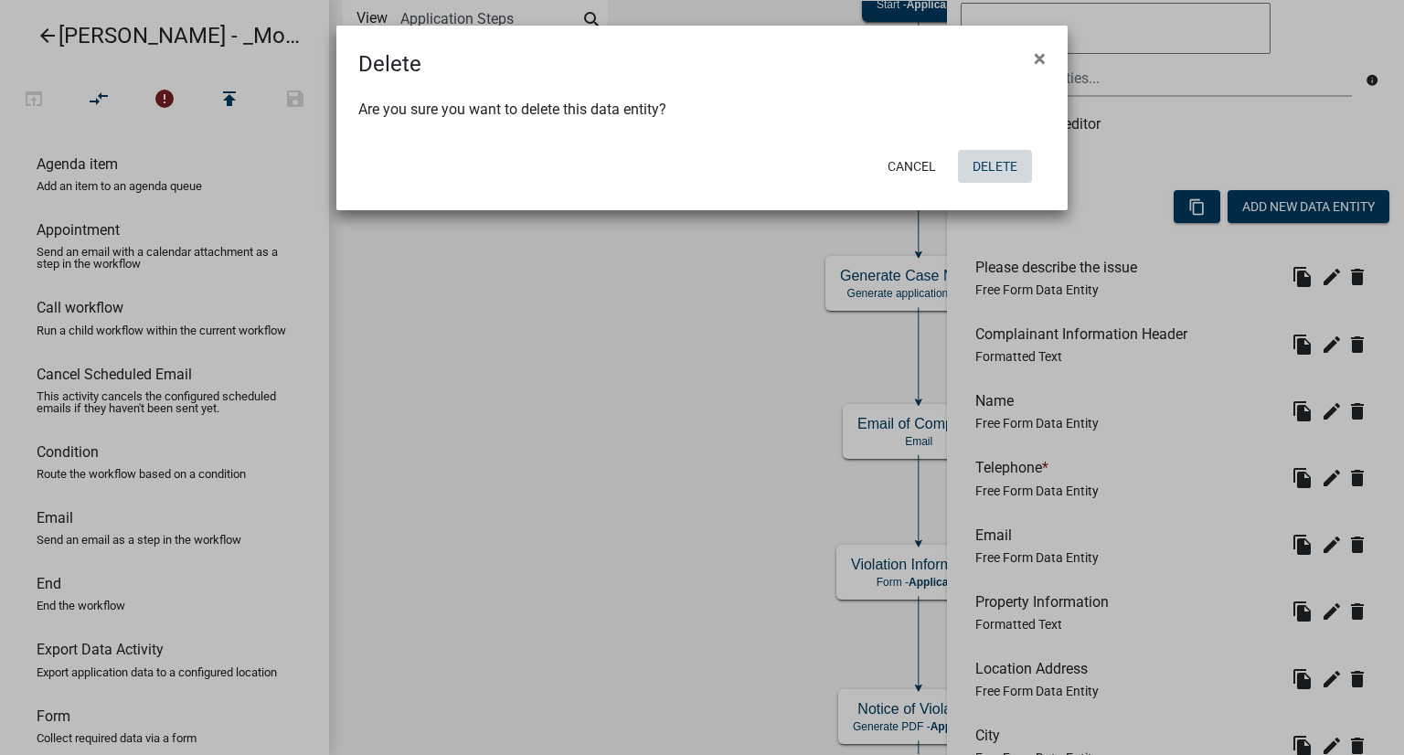
click at [991, 160] on button "Delete" at bounding box center [995, 166] width 74 height 33
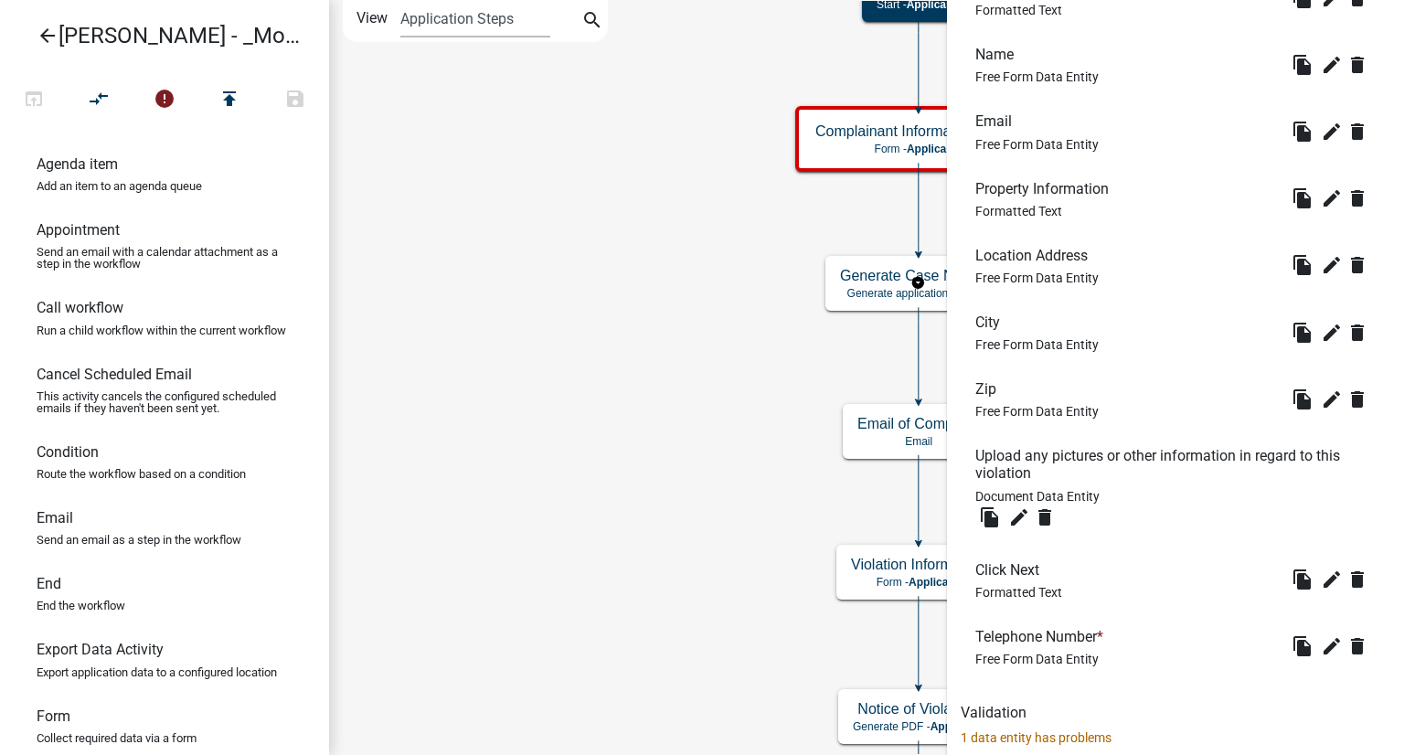
scroll to position [757, 0]
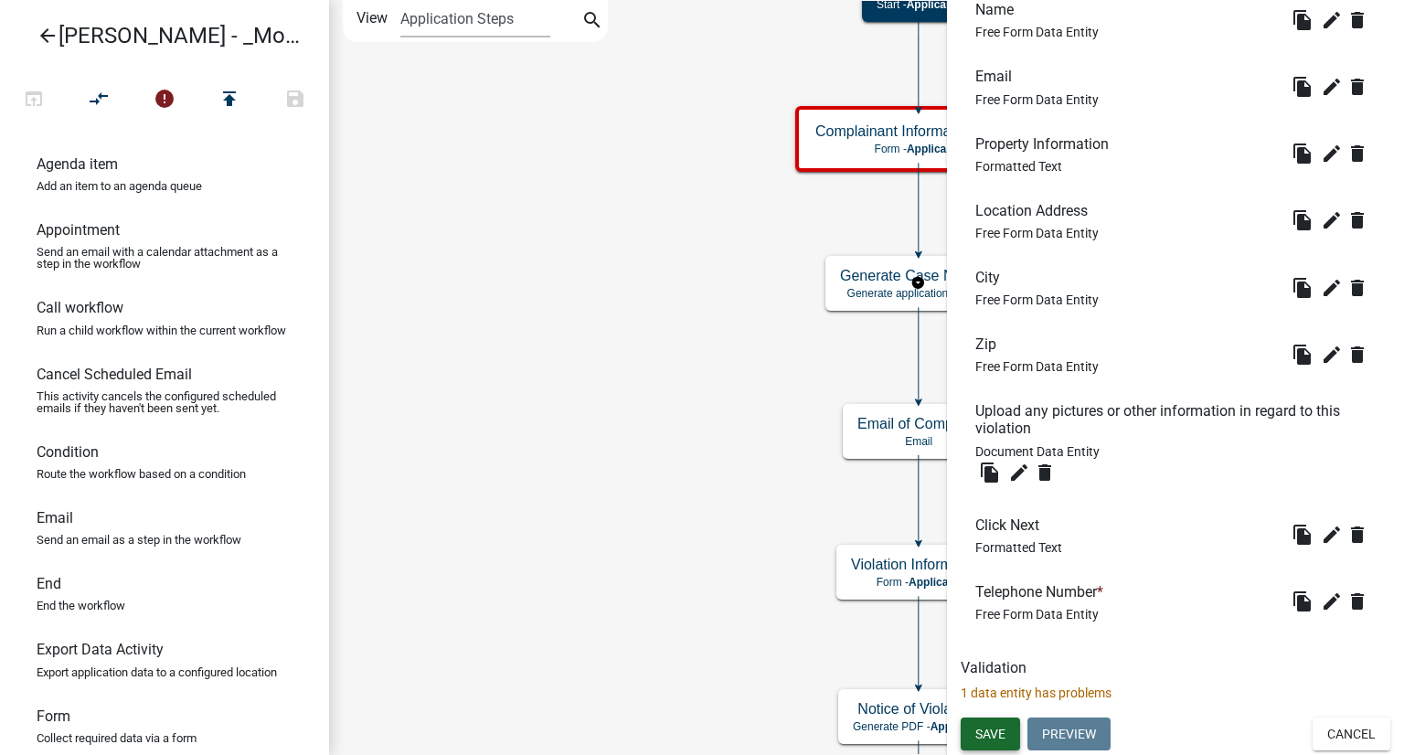
click at [991, 727] on span "Save" at bounding box center [990, 734] width 30 height 15
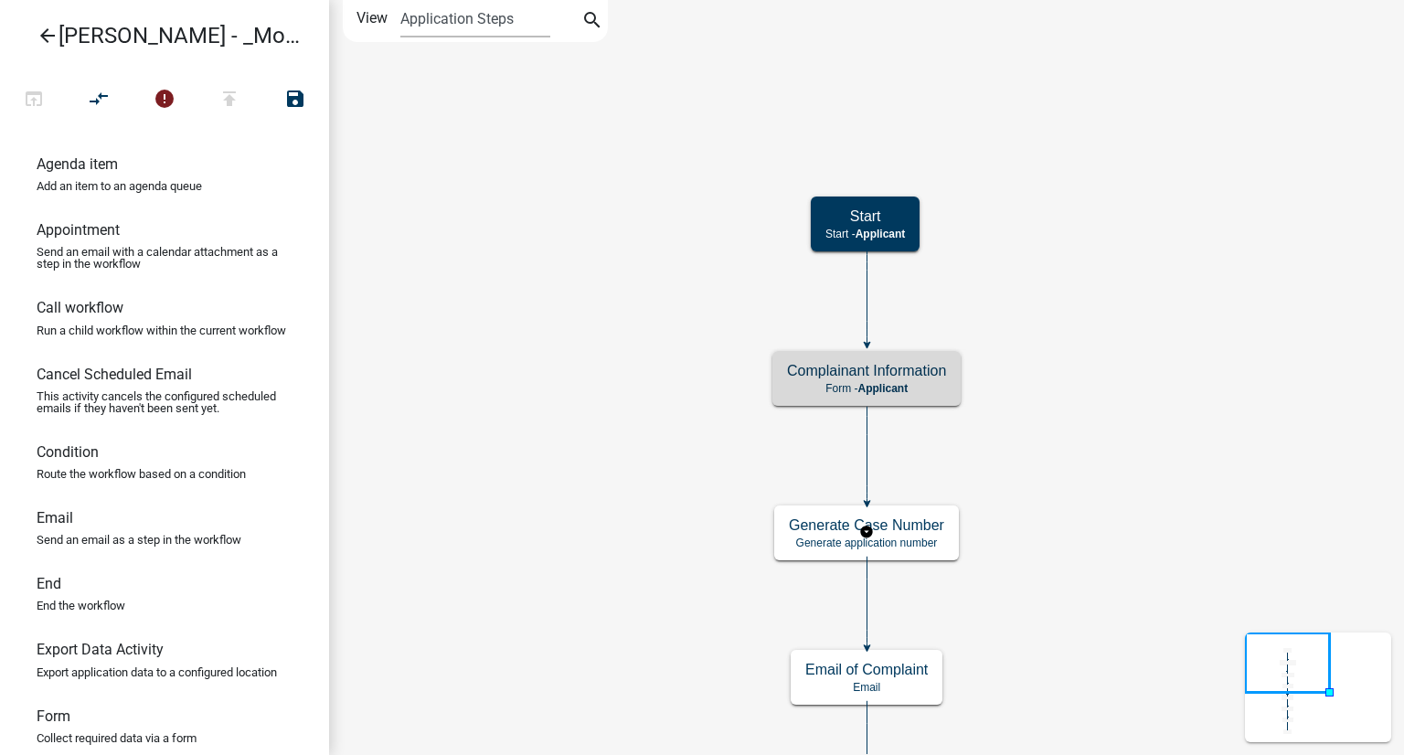
scroll to position [0, 0]
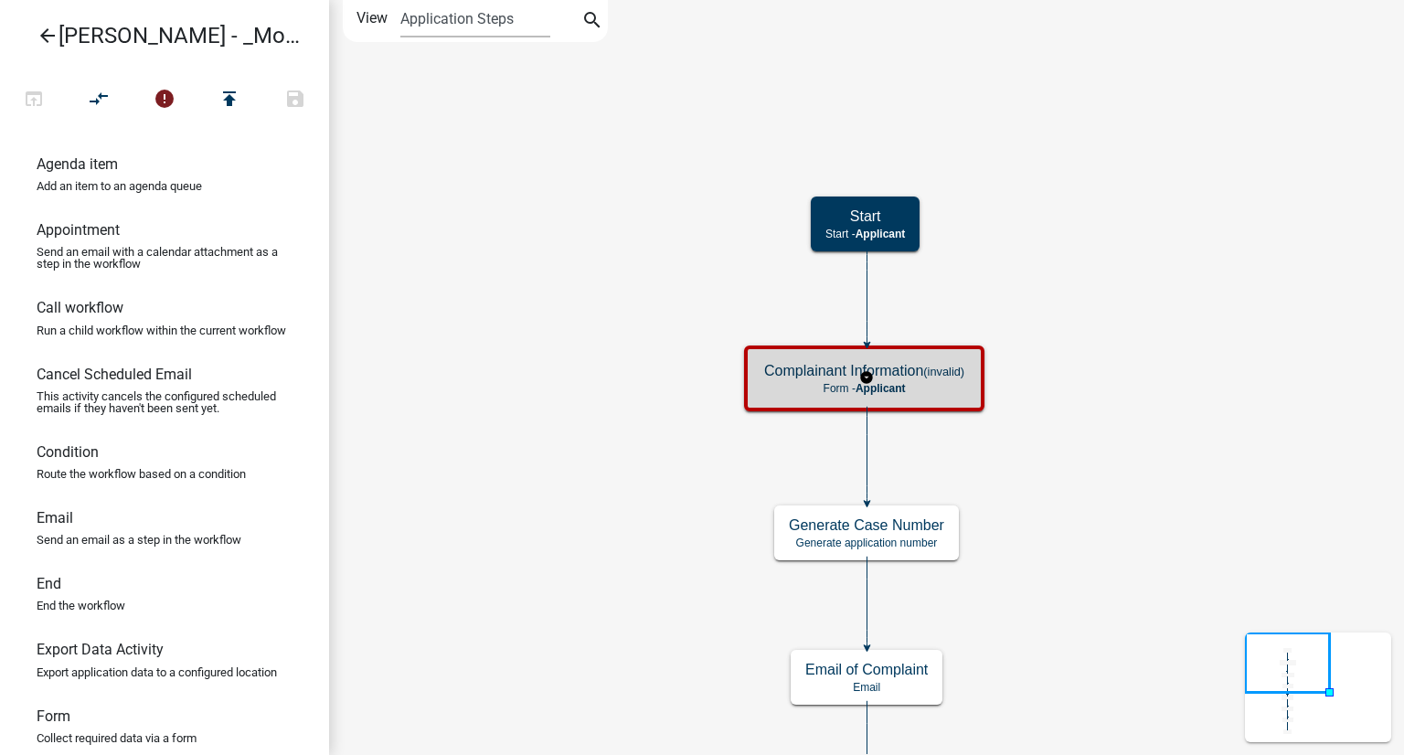
click at [788, 370] on h5 "Complainant Information (invalid)" at bounding box center [864, 370] width 200 height 17
click at [760, 374] on div "Complainant Information (invalid) Form - Applicant" at bounding box center [864, 378] width 229 height 55
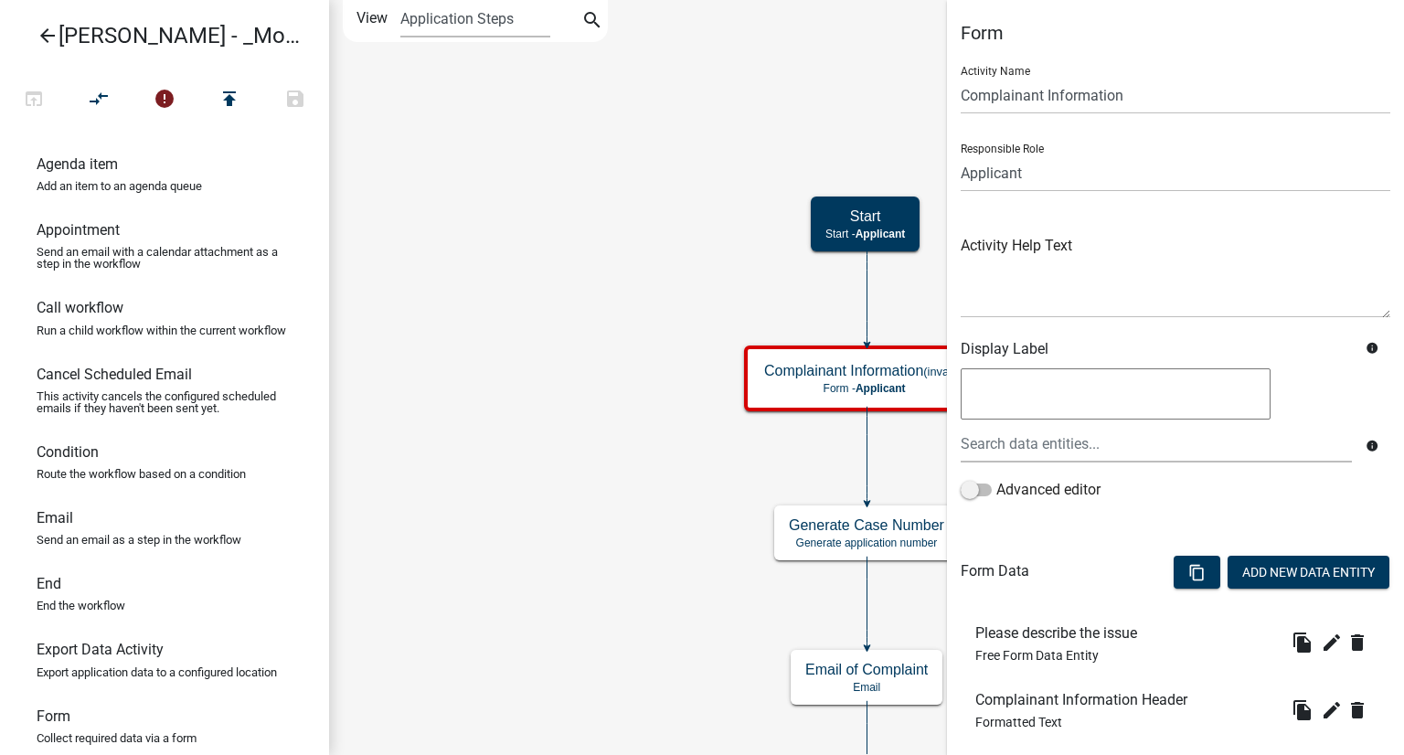
scroll to position [183, 0]
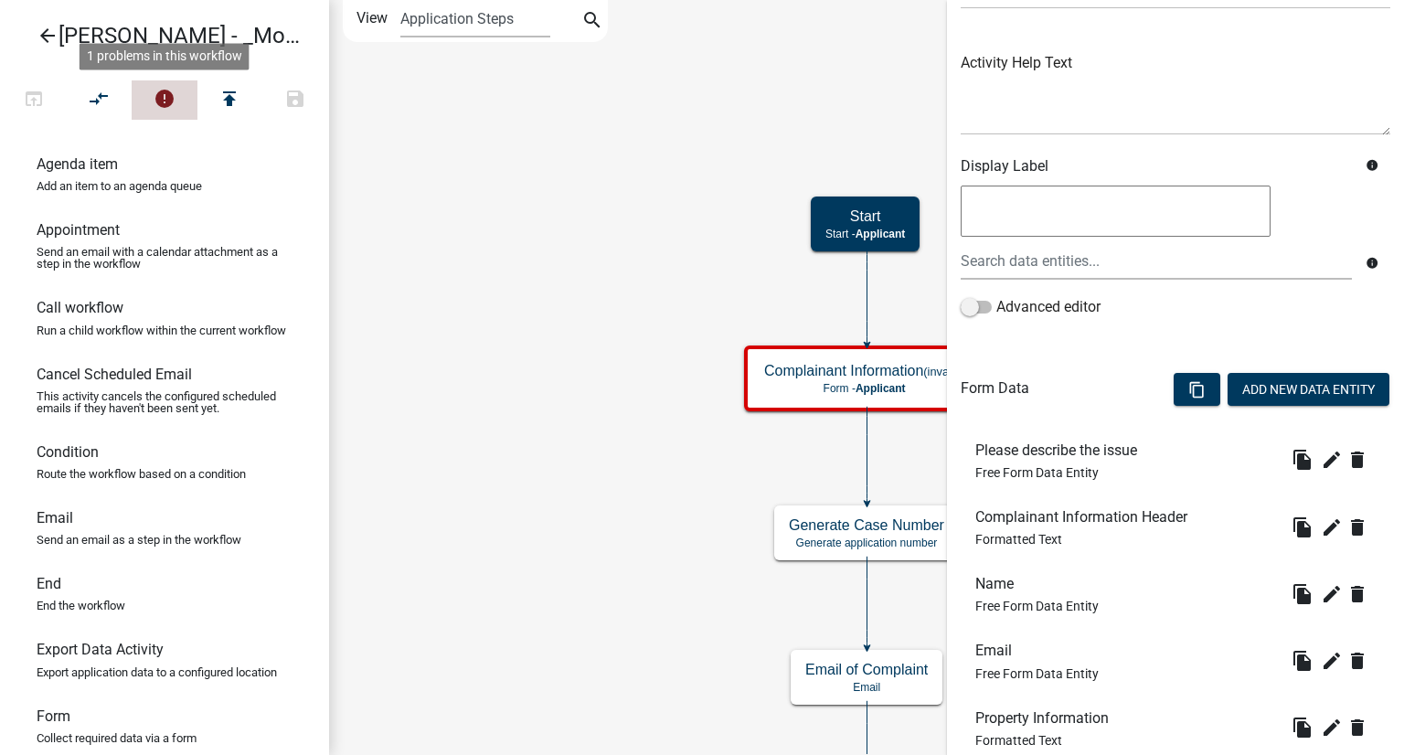
click at [160, 96] on icon "error" at bounding box center [165, 101] width 22 height 26
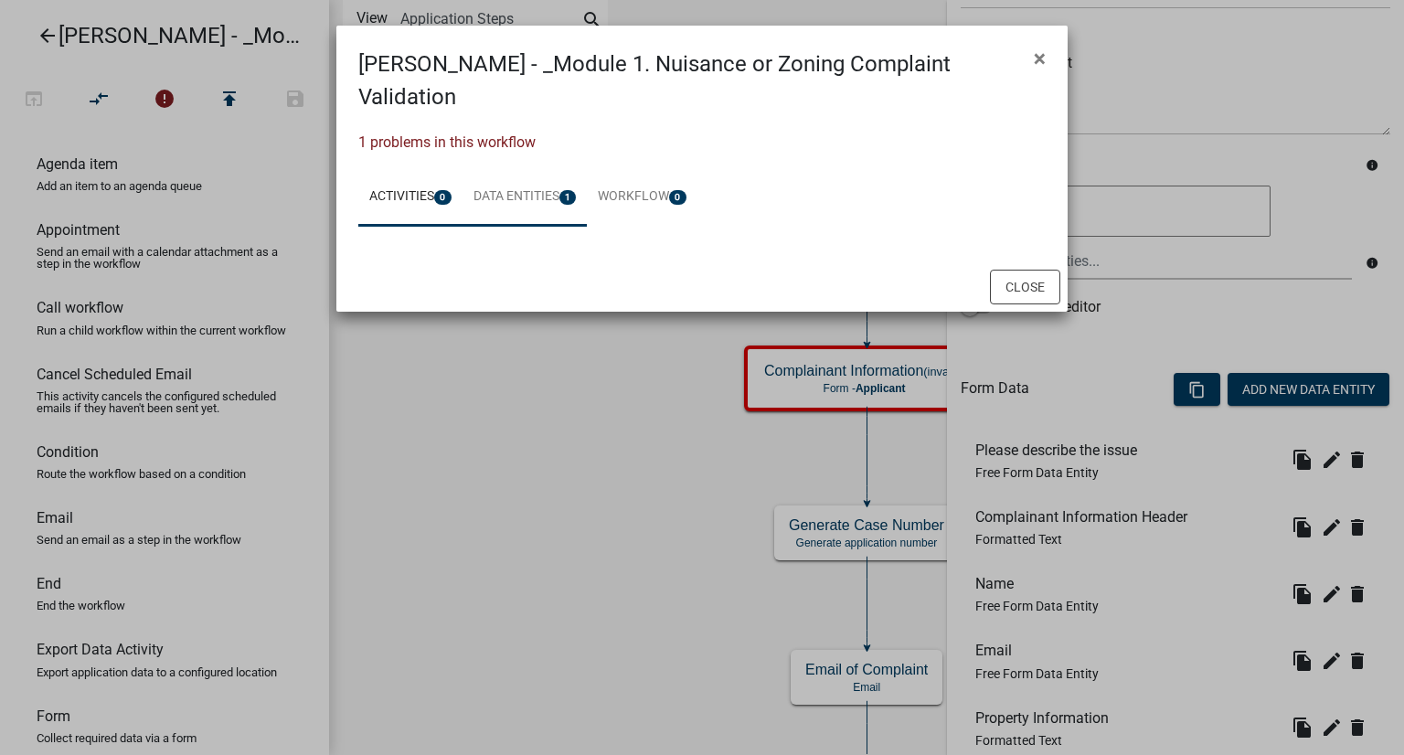
click at [529, 168] on link "Data Entities 1" at bounding box center [525, 197] width 125 height 59
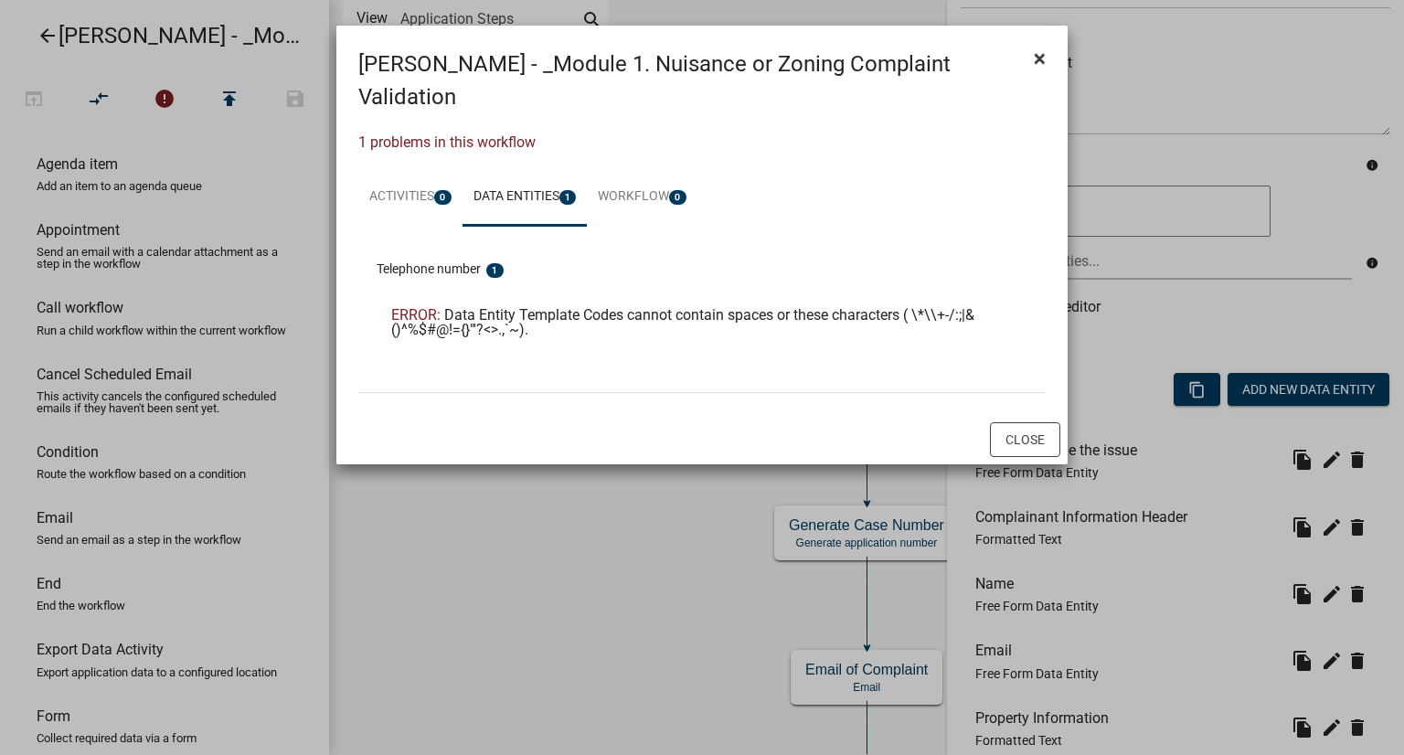
click at [1036, 55] on span "×" at bounding box center [1040, 59] width 12 height 26
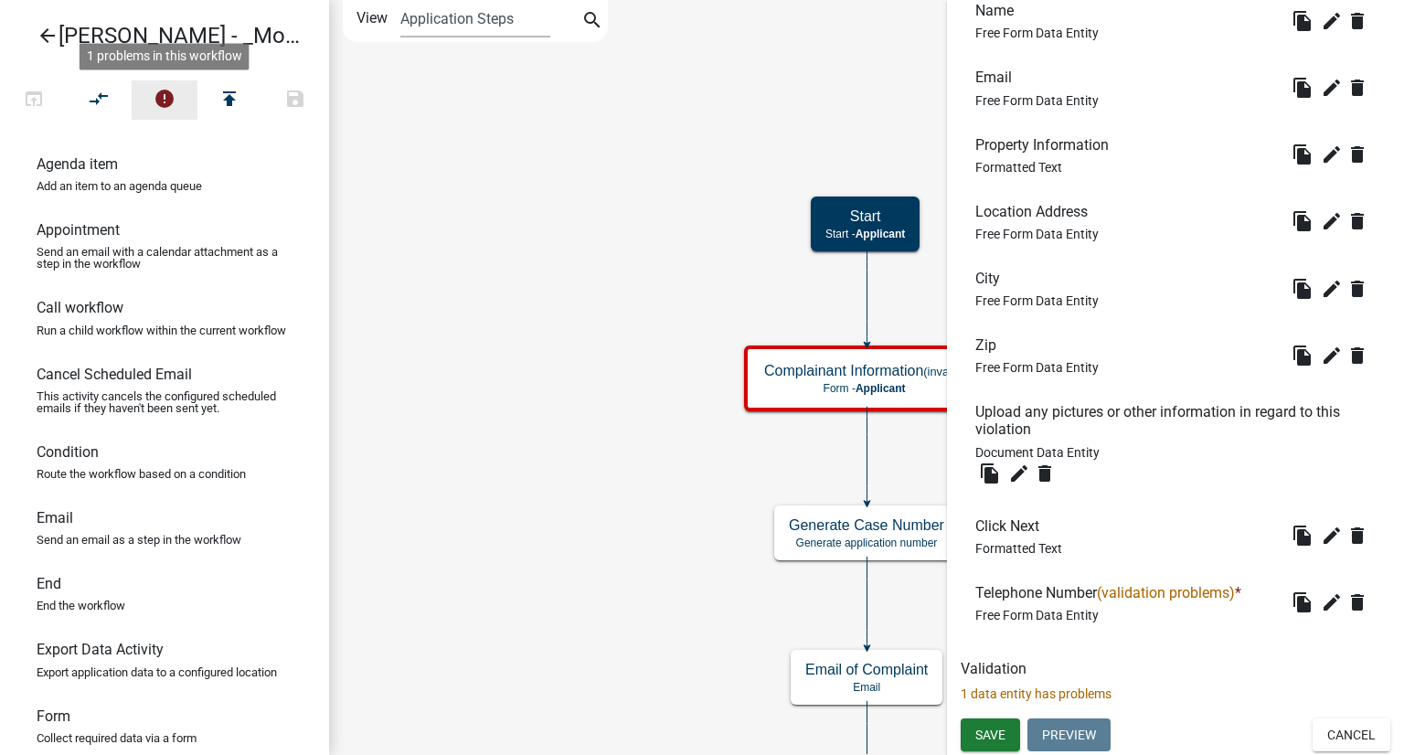
scroll to position [757, 0]
click at [1350, 602] on icon "delete" at bounding box center [1357, 602] width 22 height 22
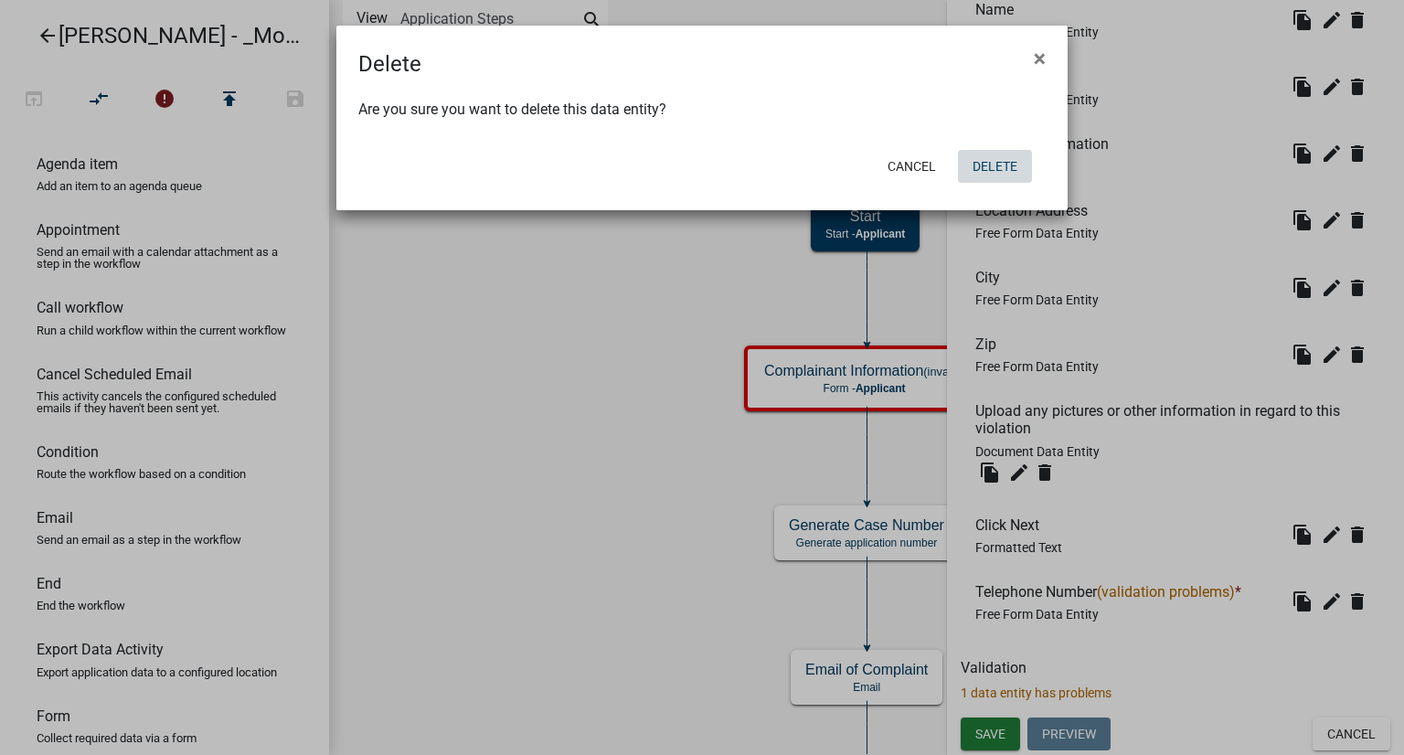
click at [1003, 165] on button "Delete" at bounding box center [995, 166] width 74 height 33
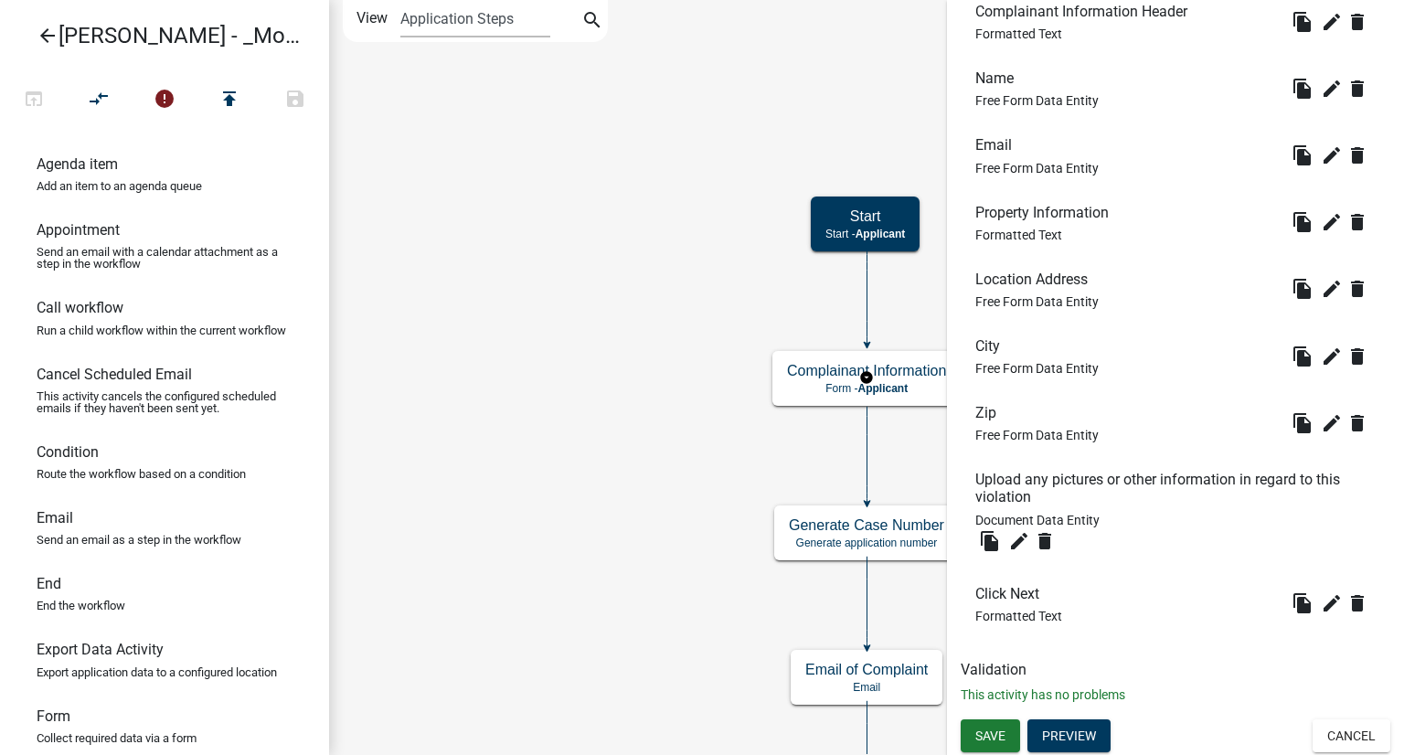
scroll to position [690, 0]
click at [981, 720] on button "Save" at bounding box center [990, 734] width 59 height 33
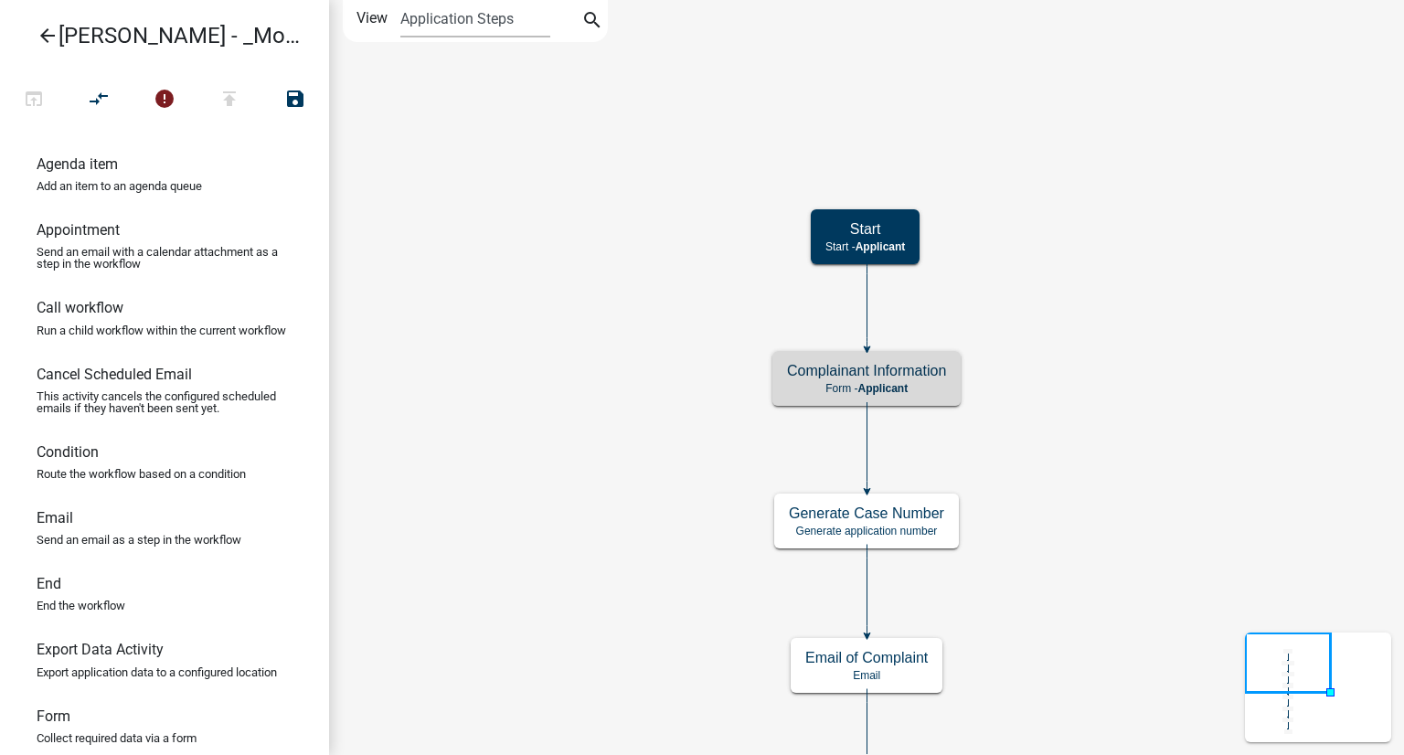
scroll to position [0, 0]
click at [803, 367] on h5 "Complainant Information" at bounding box center [866, 370] width 159 height 17
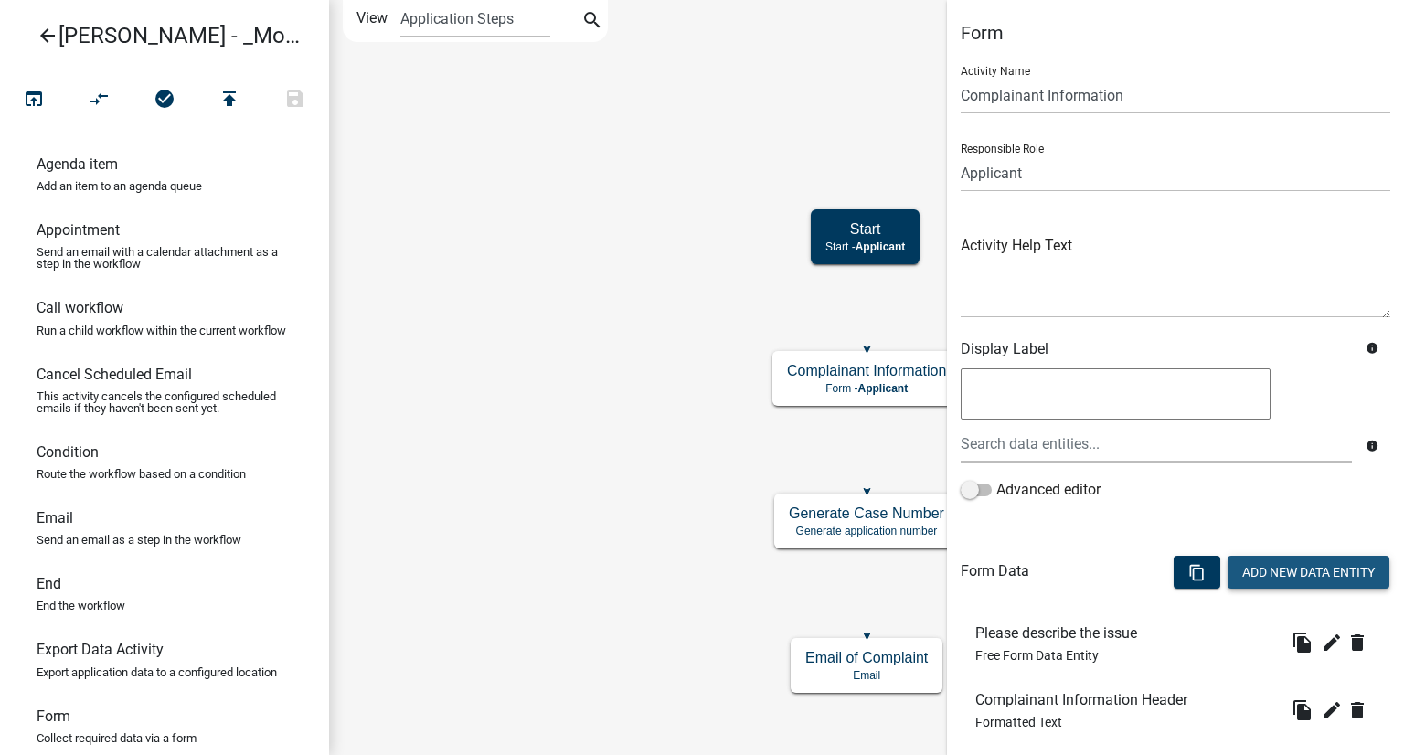
click at [1267, 568] on button "Add New Data Entity" at bounding box center [1309, 572] width 162 height 33
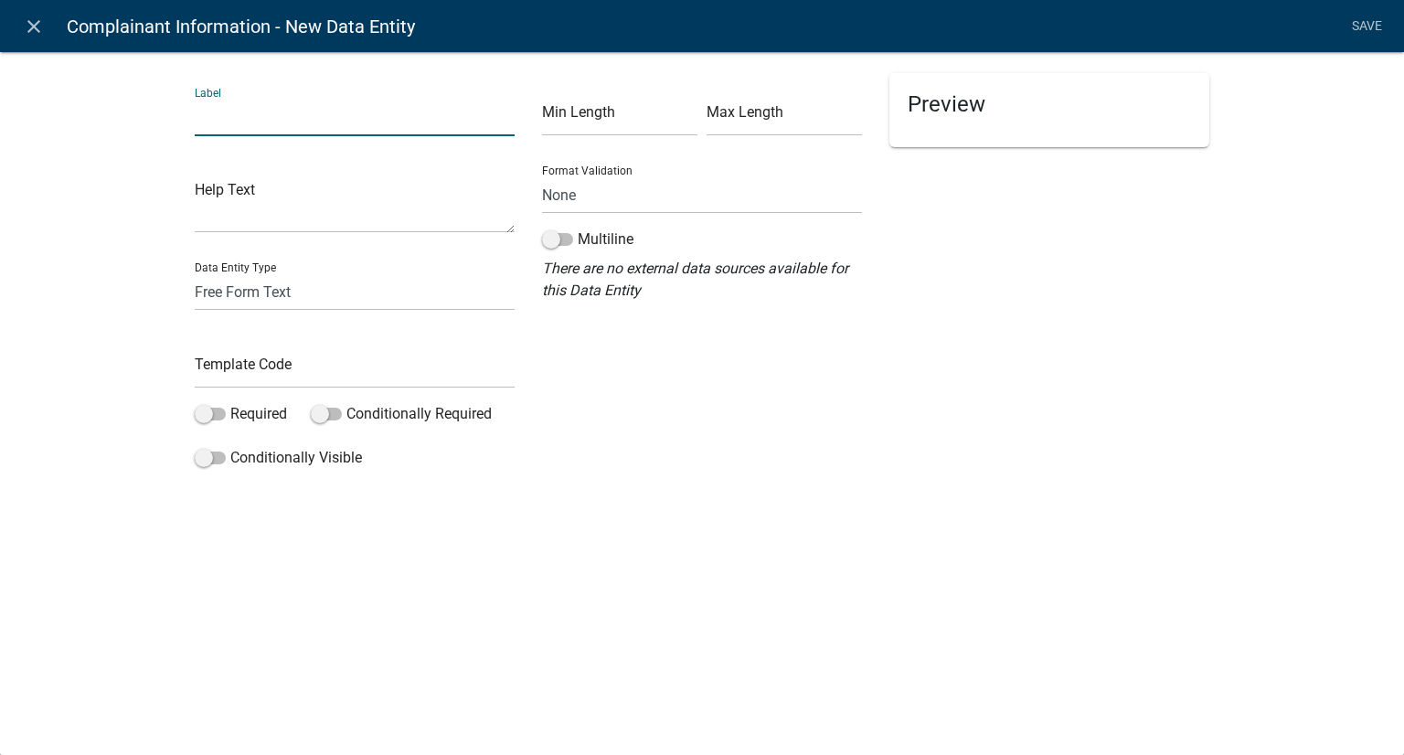
click at [332, 128] on input "text" at bounding box center [355, 117] width 320 height 37
type input "Telephone Number"
click at [274, 297] on select "Free Form Text Document Display Entity Value Fee Numeric Data Date Map Sketch D…" at bounding box center [355, 291] width 320 height 37
click at [195, 273] on select "Free Form Text Document Display Entity Value Fee Numeric Data Date Map Sketch D…" at bounding box center [355, 291] width 320 height 37
click at [259, 359] on input "text" at bounding box center [355, 369] width 320 height 37
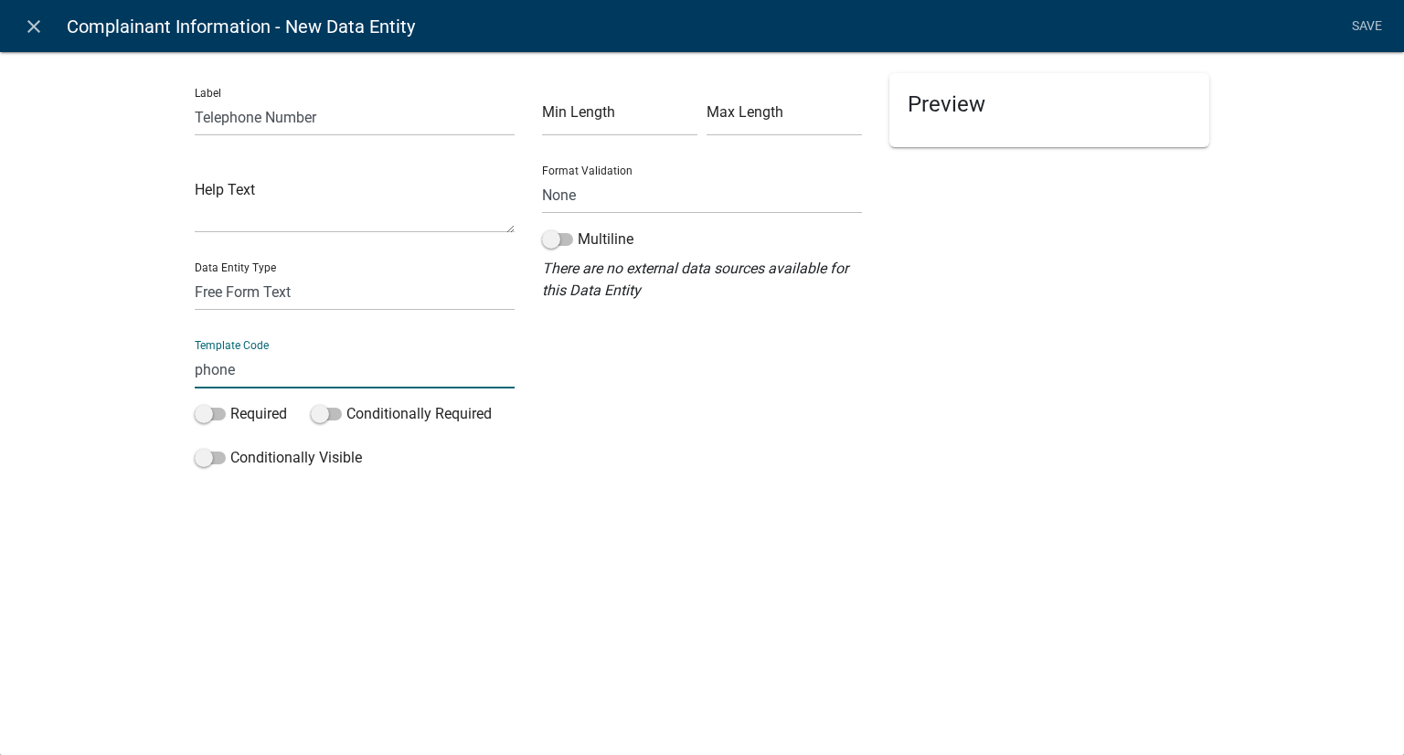
type input "phone"
click at [608, 122] on input "text" at bounding box center [619, 117] width 155 height 37
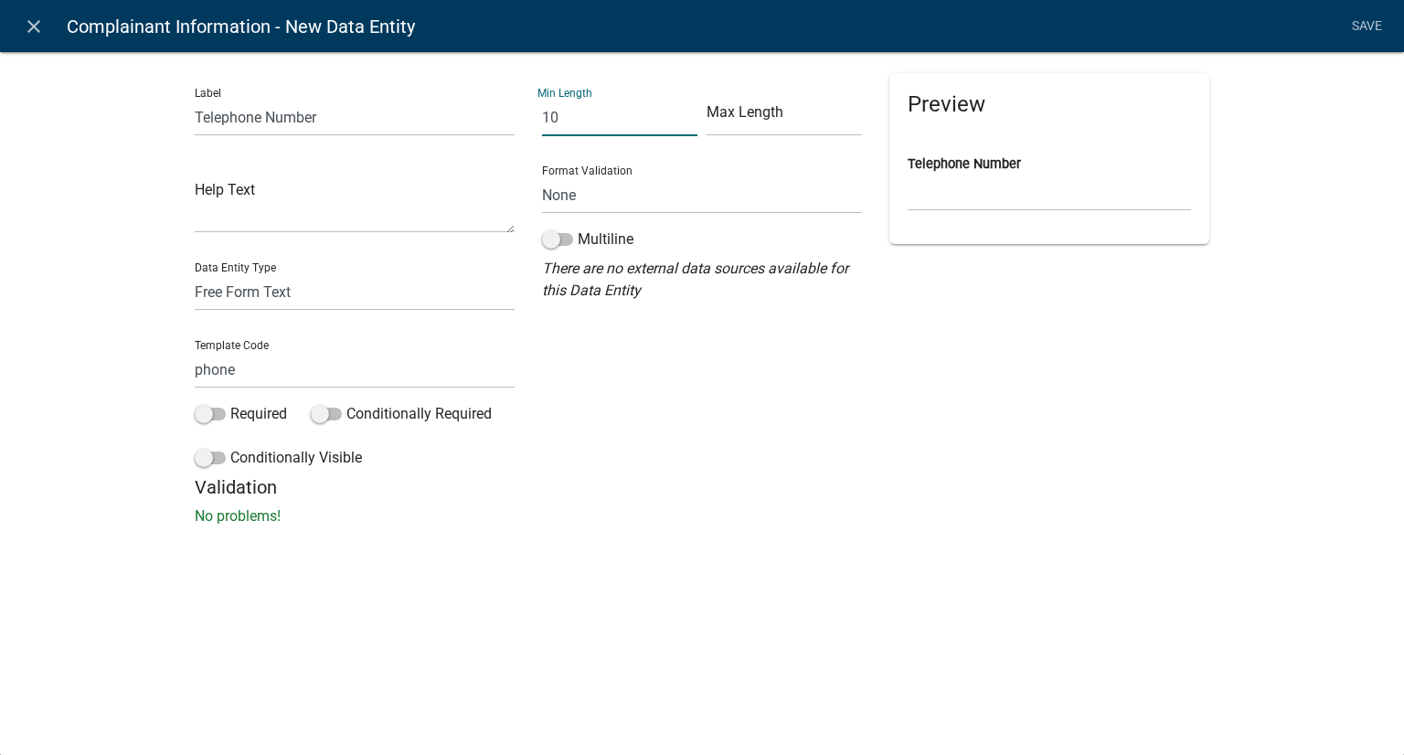
type input "10"
type input "14"
click at [208, 416] on span at bounding box center [210, 414] width 31 height 13
click at [230, 403] on input "Required" at bounding box center [230, 403] width 0 height 0
click at [1378, 25] on link "Save" at bounding box center [1367, 26] width 46 height 35
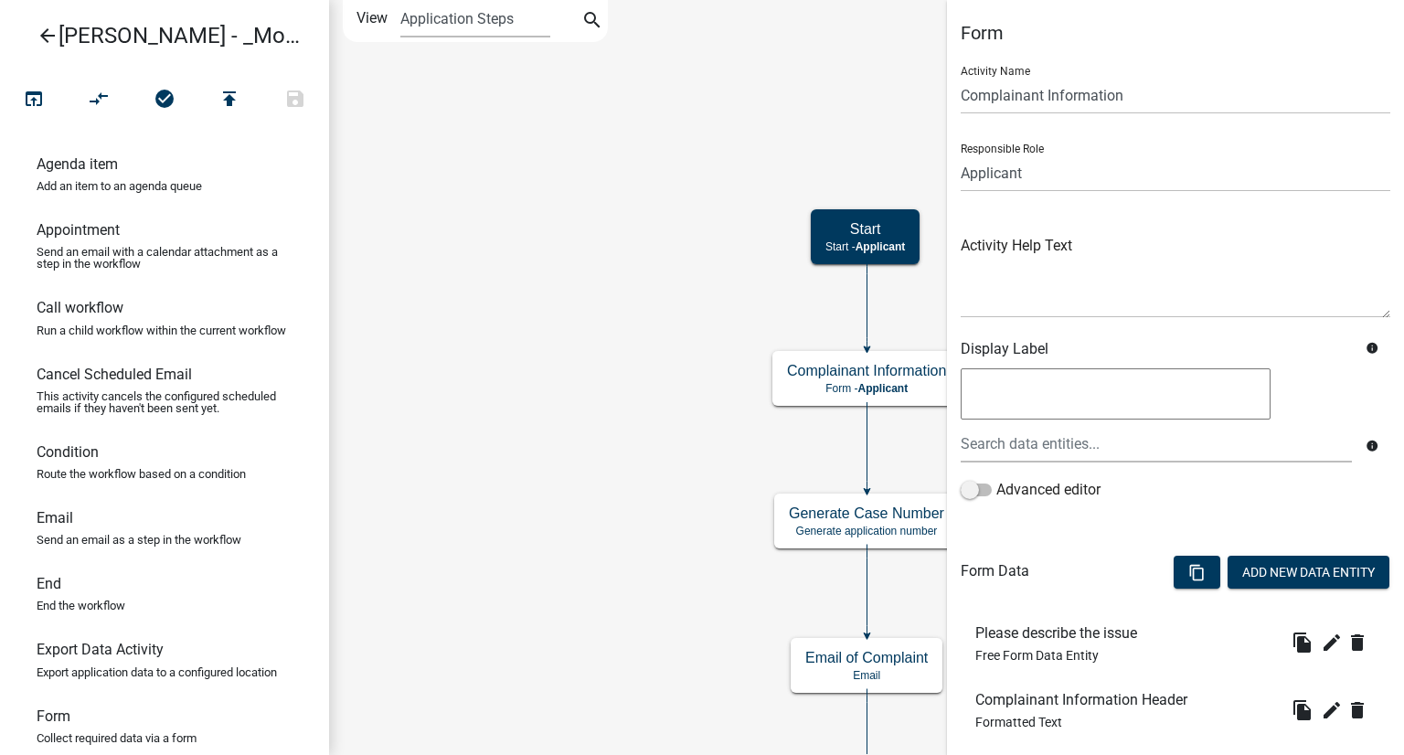
click at [626, 255] on icon "Start Start - Applicant Complainant Information Form - Applicant Notice of Viol…" at bounding box center [866, 635] width 1073 height 1268
click at [639, 524] on icon "Start Start - Applicant Complainant Information Form - Applicant Notice of Viol…" at bounding box center [866, 635] width 1073 height 1268
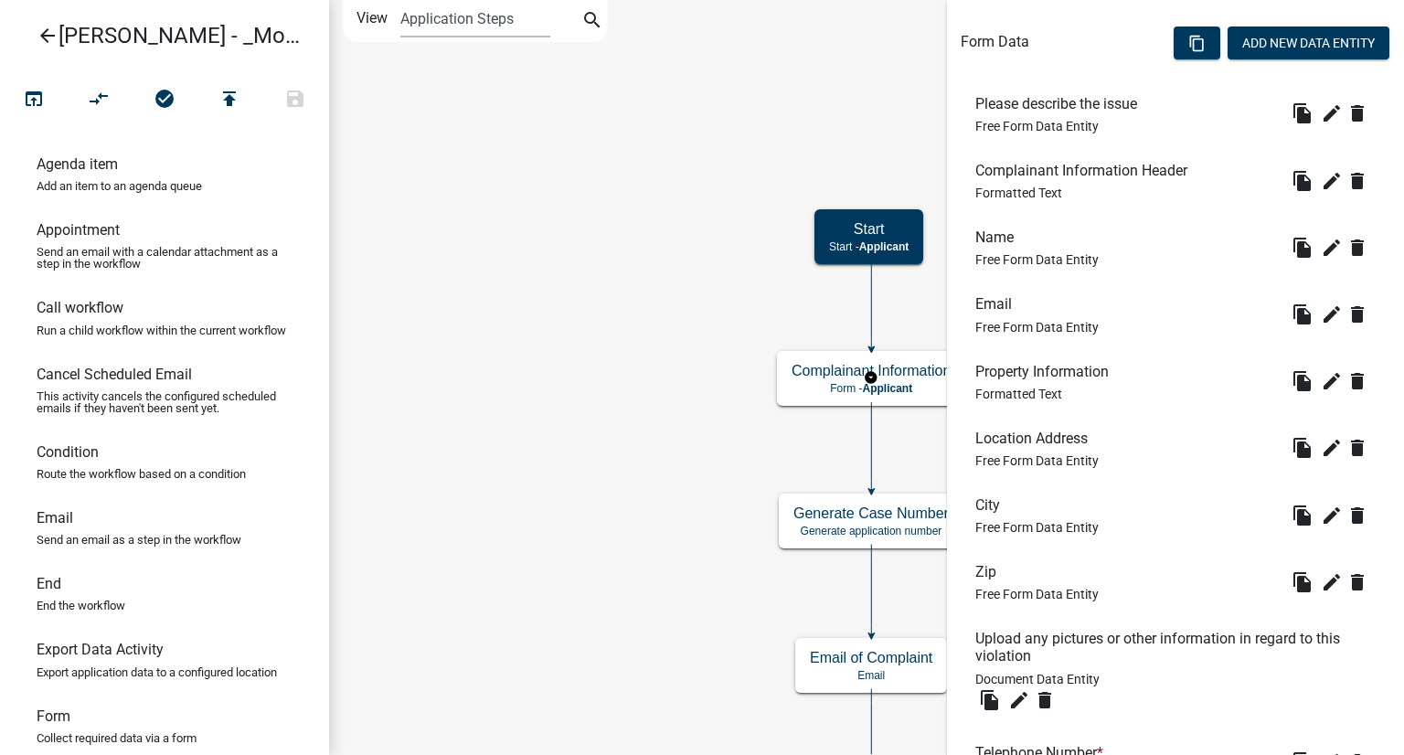
scroll to position [757, 0]
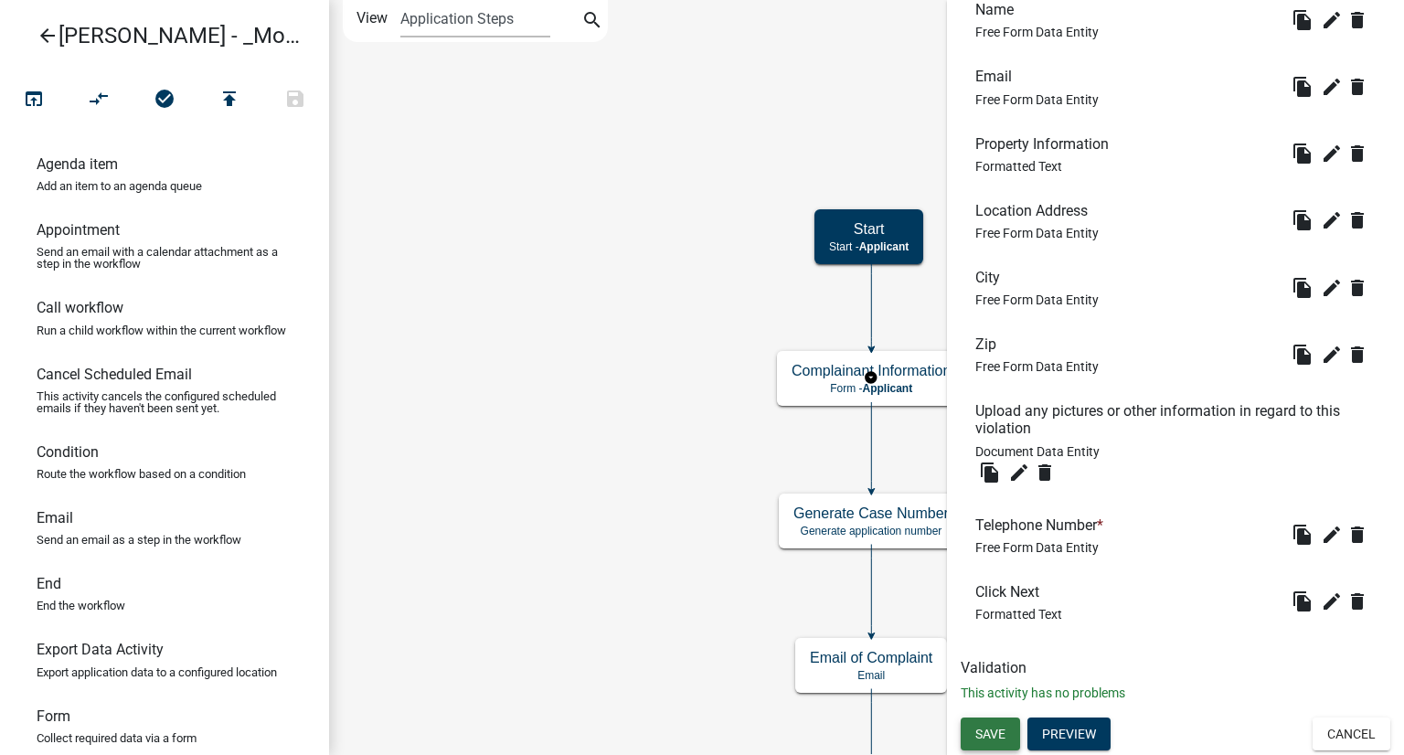
click at [993, 733] on span "Save" at bounding box center [990, 734] width 30 height 15
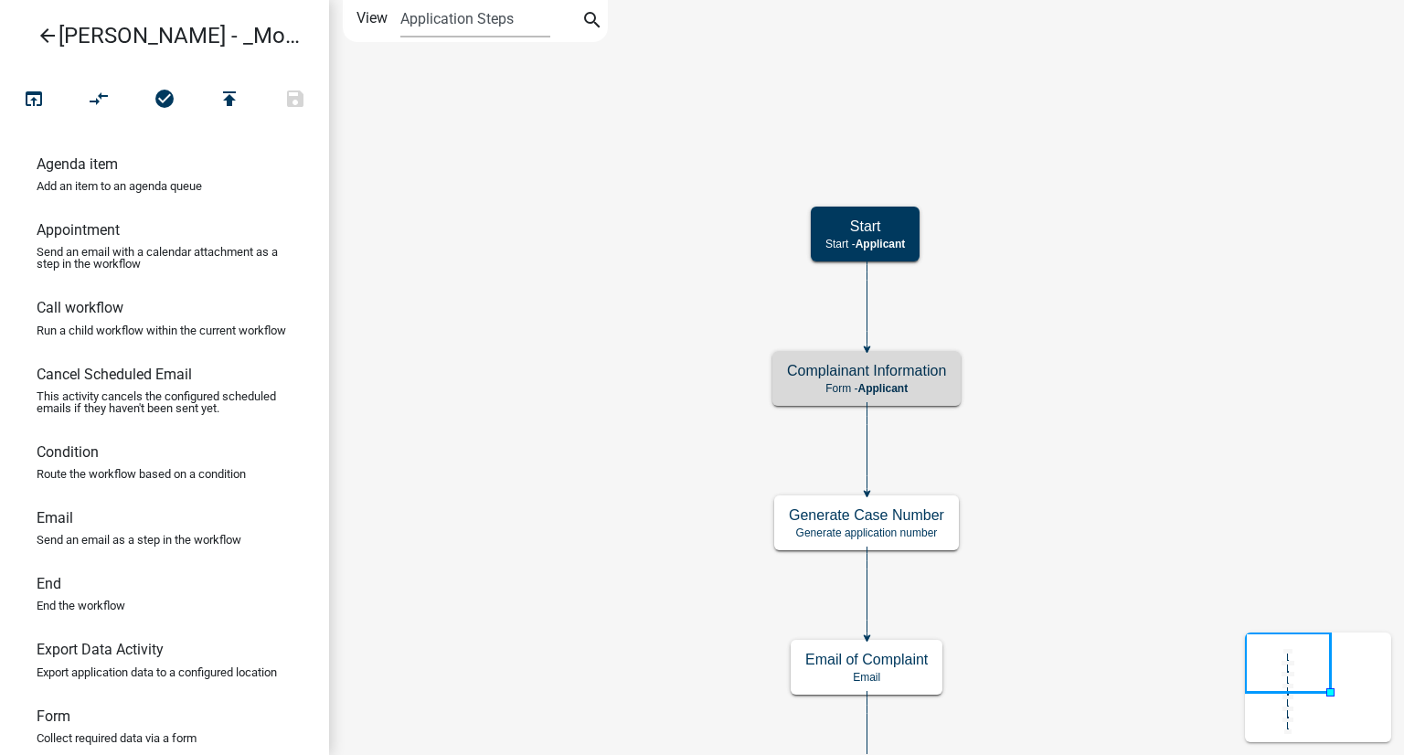
click at [1141, 323] on icon "Start Start - Applicant Complainant Information Form - Applicant Notice of Viol…" at bounding box center [866, 636] width 1073 height 1270
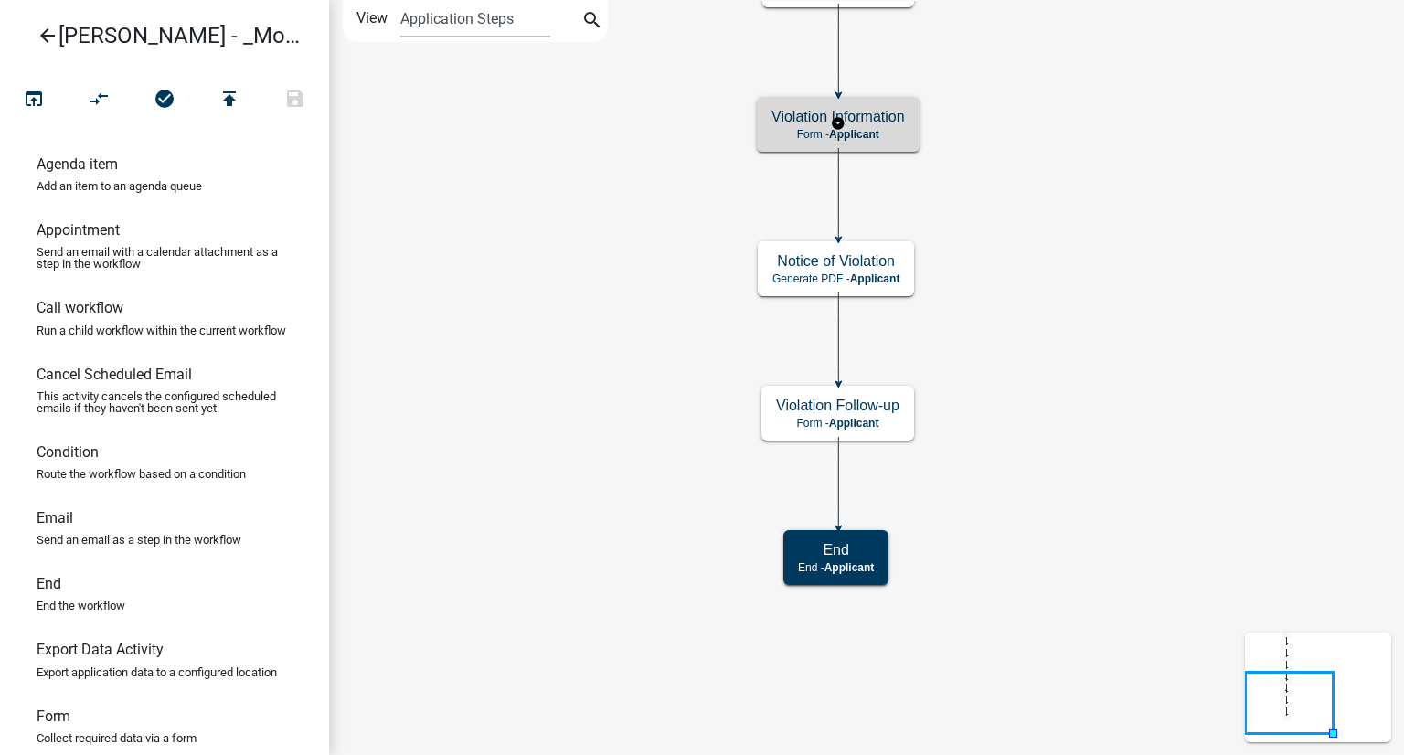
click at [799, 137] on p "Form - Applicant" at bounding box center [838, 134] width 133 height 13
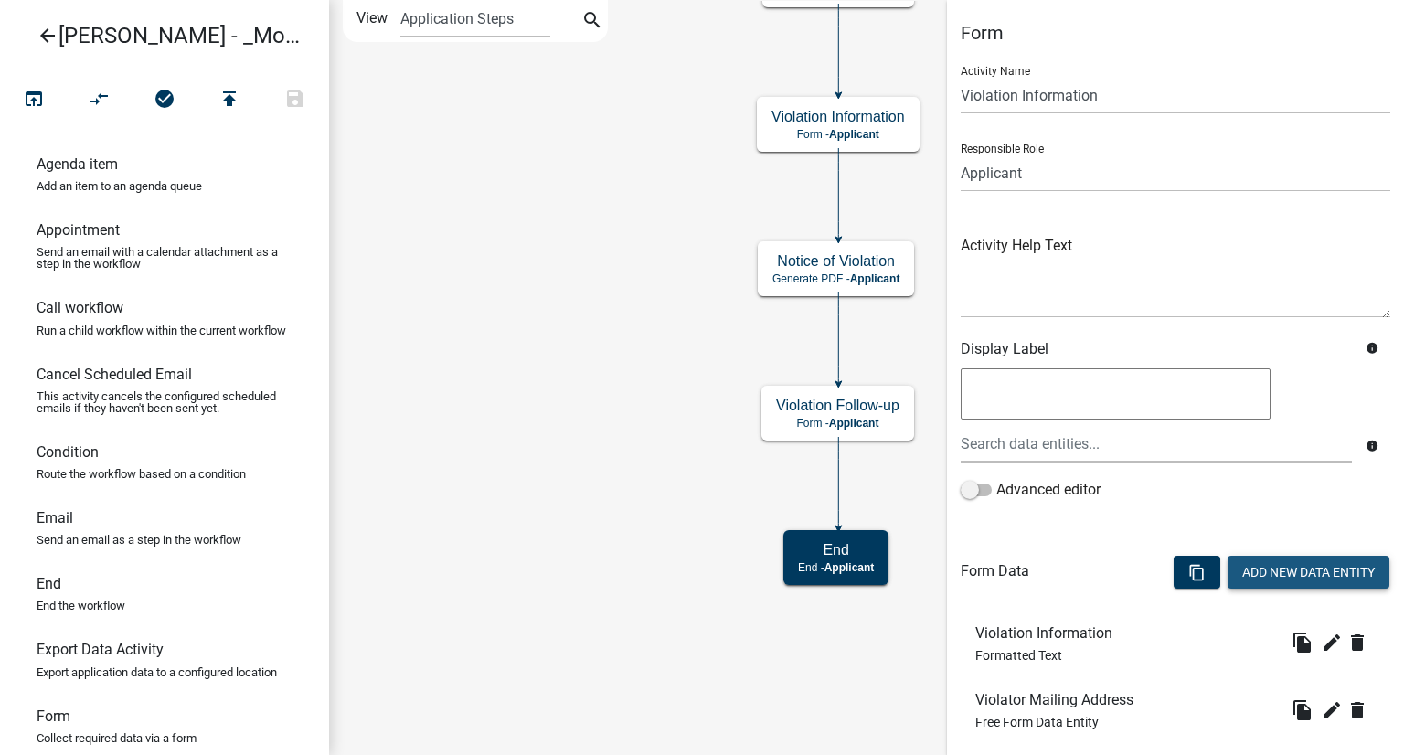
click at [1268, 564] on button "Add New Data Entity" at bounding box center [1309, 572] width 162 height 33
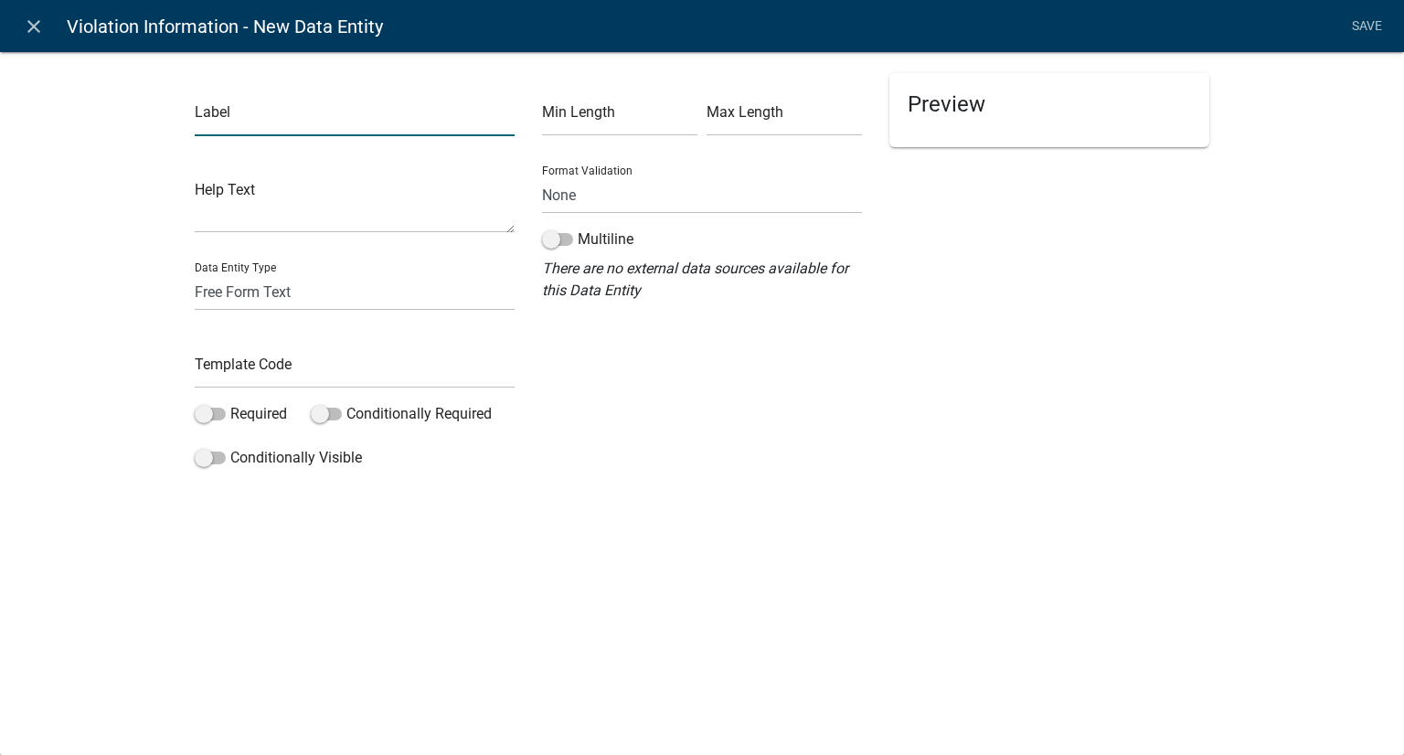
click at [281, 119] on input "text" at bounding box center [355, 117] width 320 height 37
type input "Telephone Number"
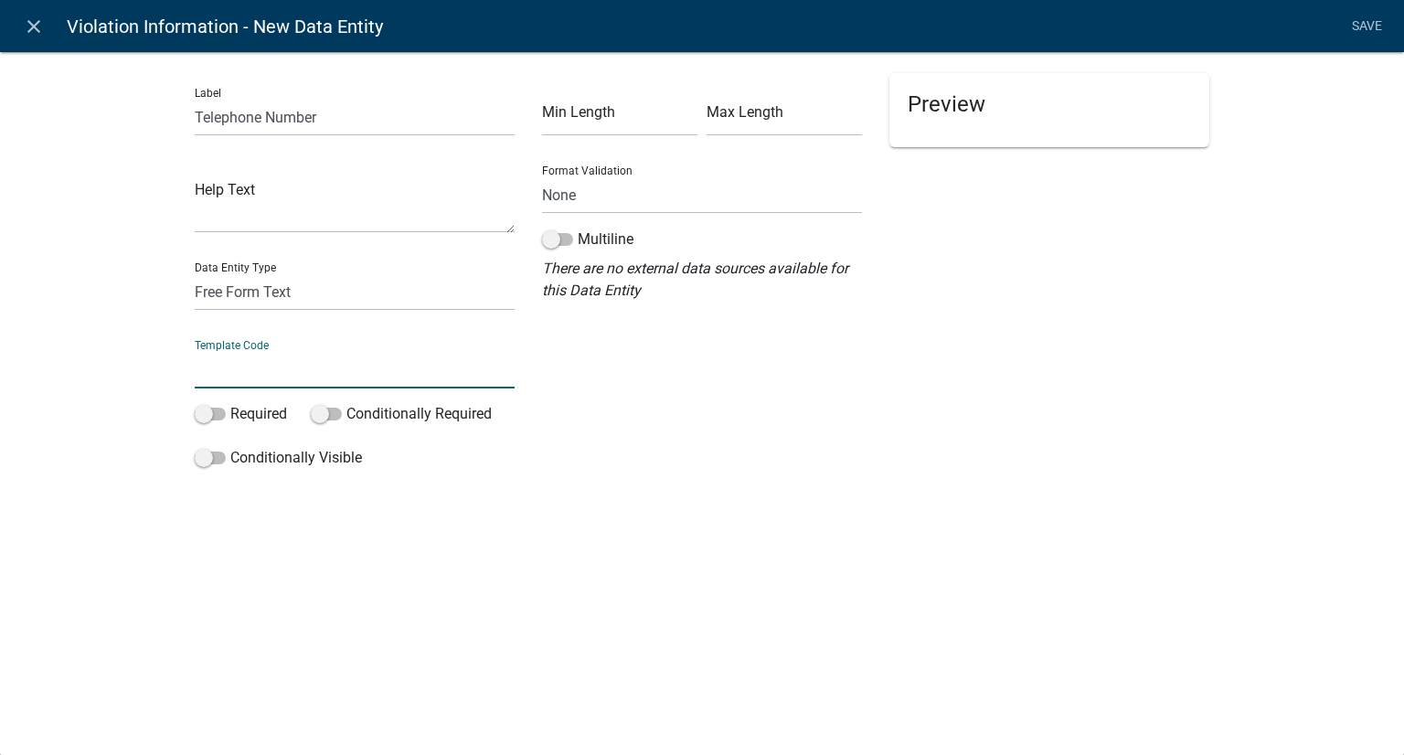
click at [287, 370] on input "text" at bounding box center [355, 369] width 320 height 37
type input "phone"
click at [642, 115] on input "text" at bounding box center [619, 117] width 155 height 37
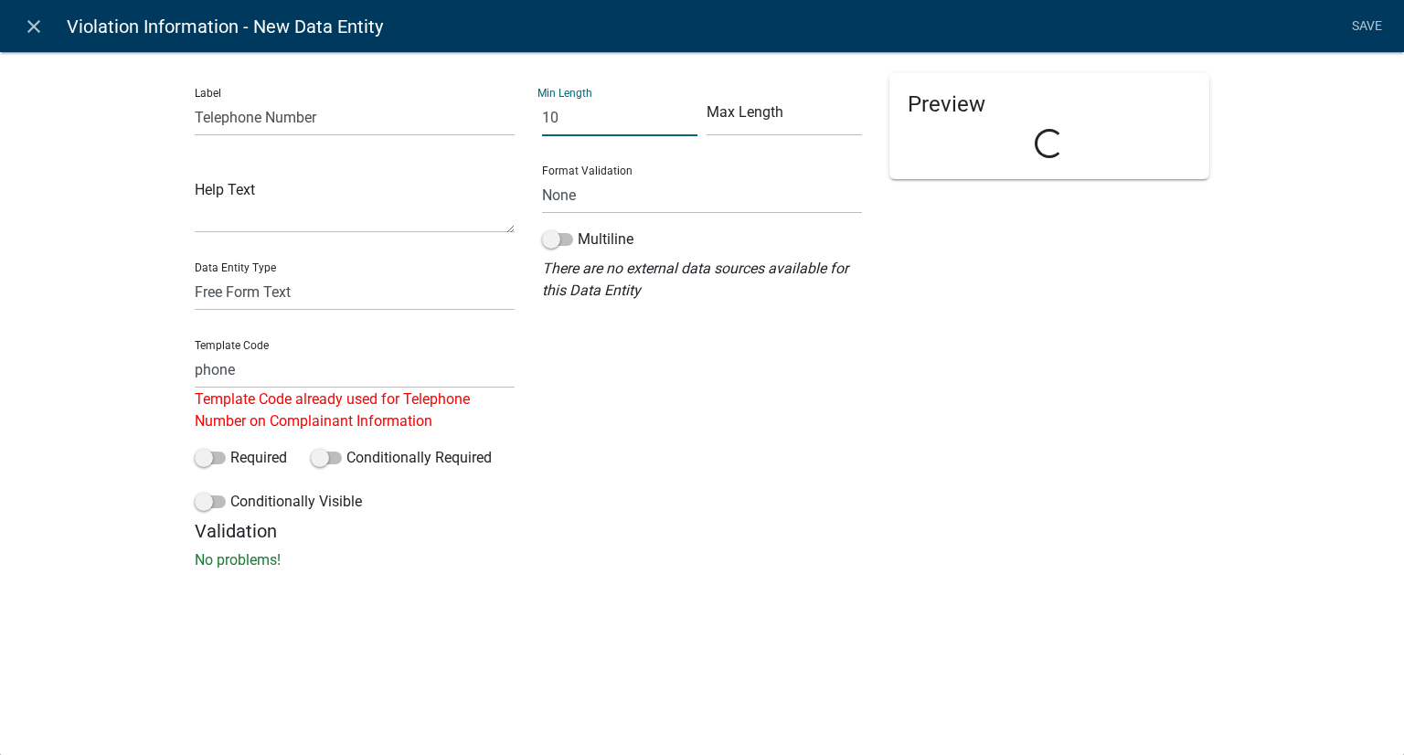
type input "10"
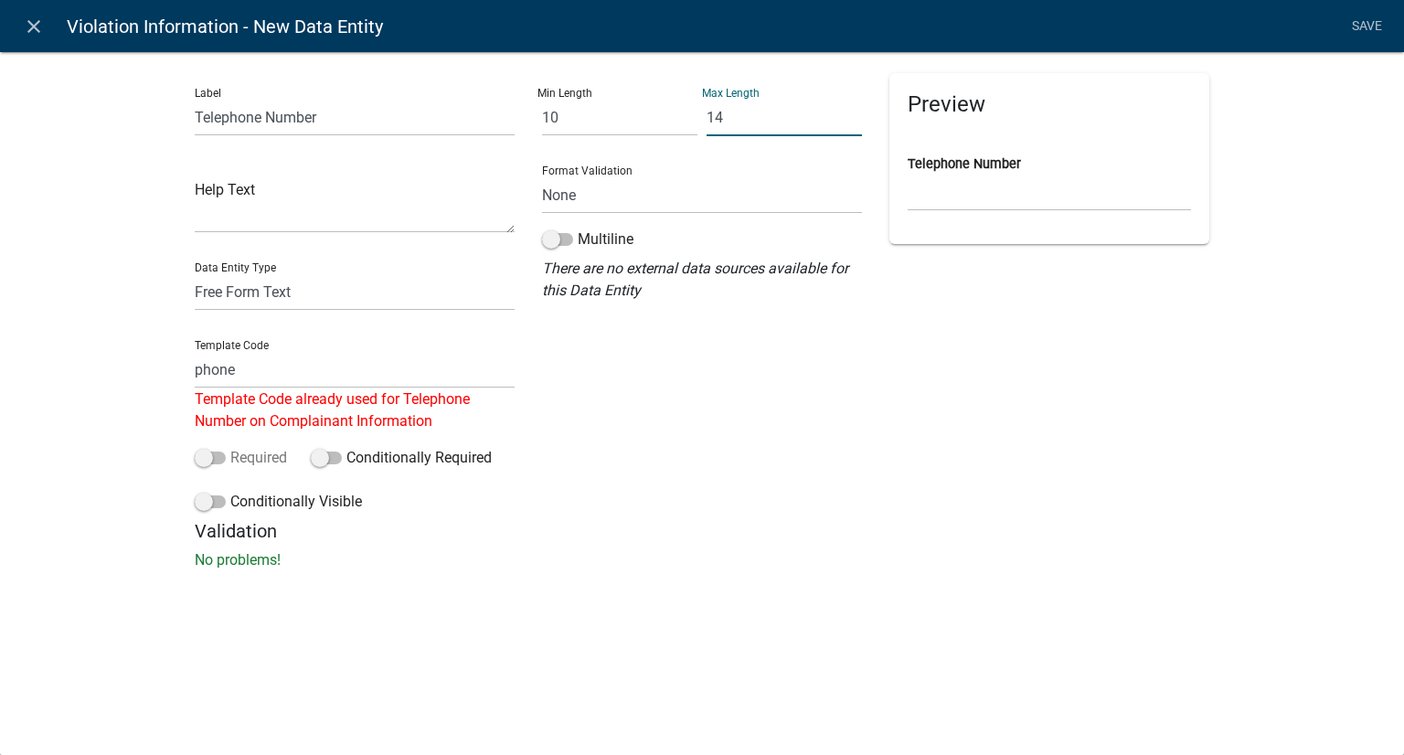
type input "14"
click at [204, 458] on span at bounding box center [210, 458] width 31 height 13
click at [230, 447] on input "Required" at bounding box center [230, 447] width 0 height 0
click at [1354, 23] on li "Save" at bounding box center [1367, 26] width 46 height 35
click at [246, 369] on input "phone" at bounding box center [355, 369] width 320 height 37
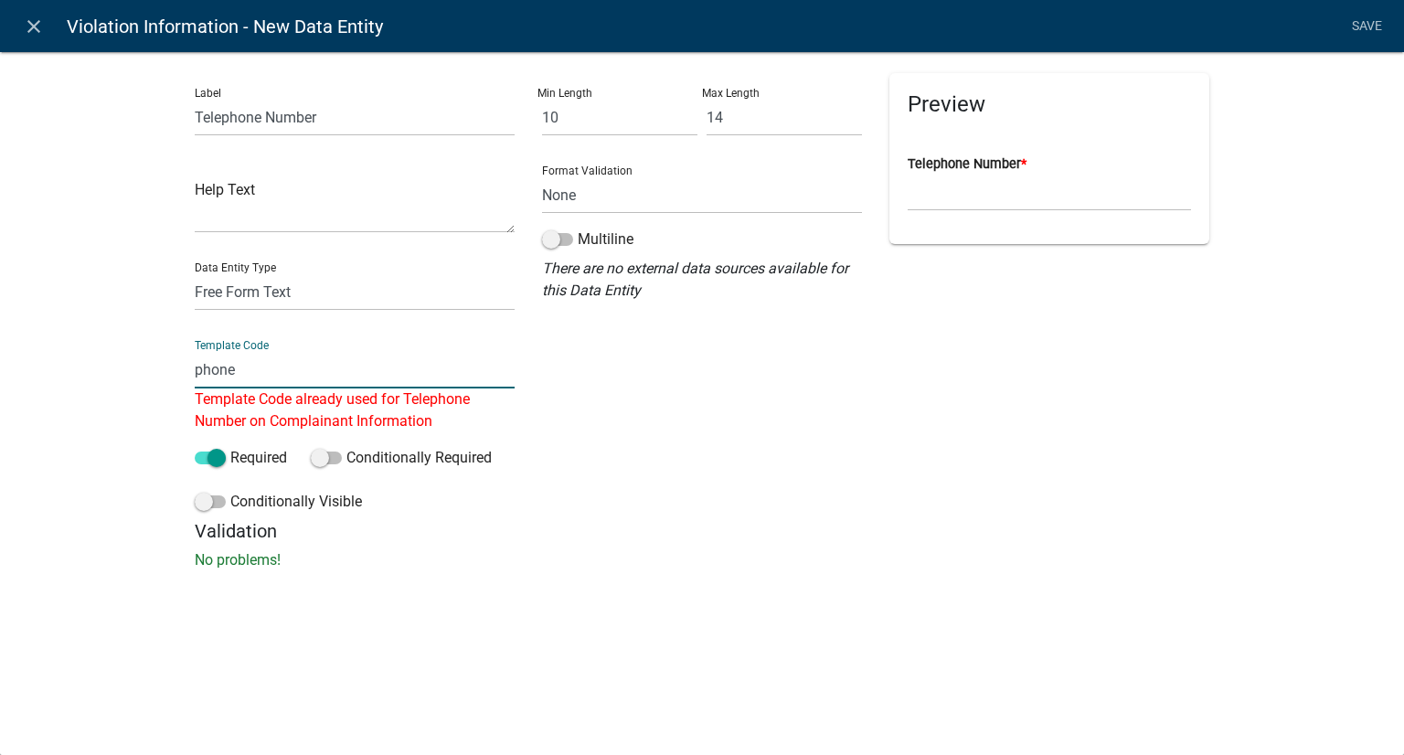
drag, startPoint x: 246, startPoint y: 369, endPoint x: 190, endPoint y: 355, distance: 57.6
click at [190, 355] on div "Label Telephone Number Help Text Data Entity Type Free Form Text Document Displ…" at bounding box center [354, 296] width 347 height 447
type input "Telephone"
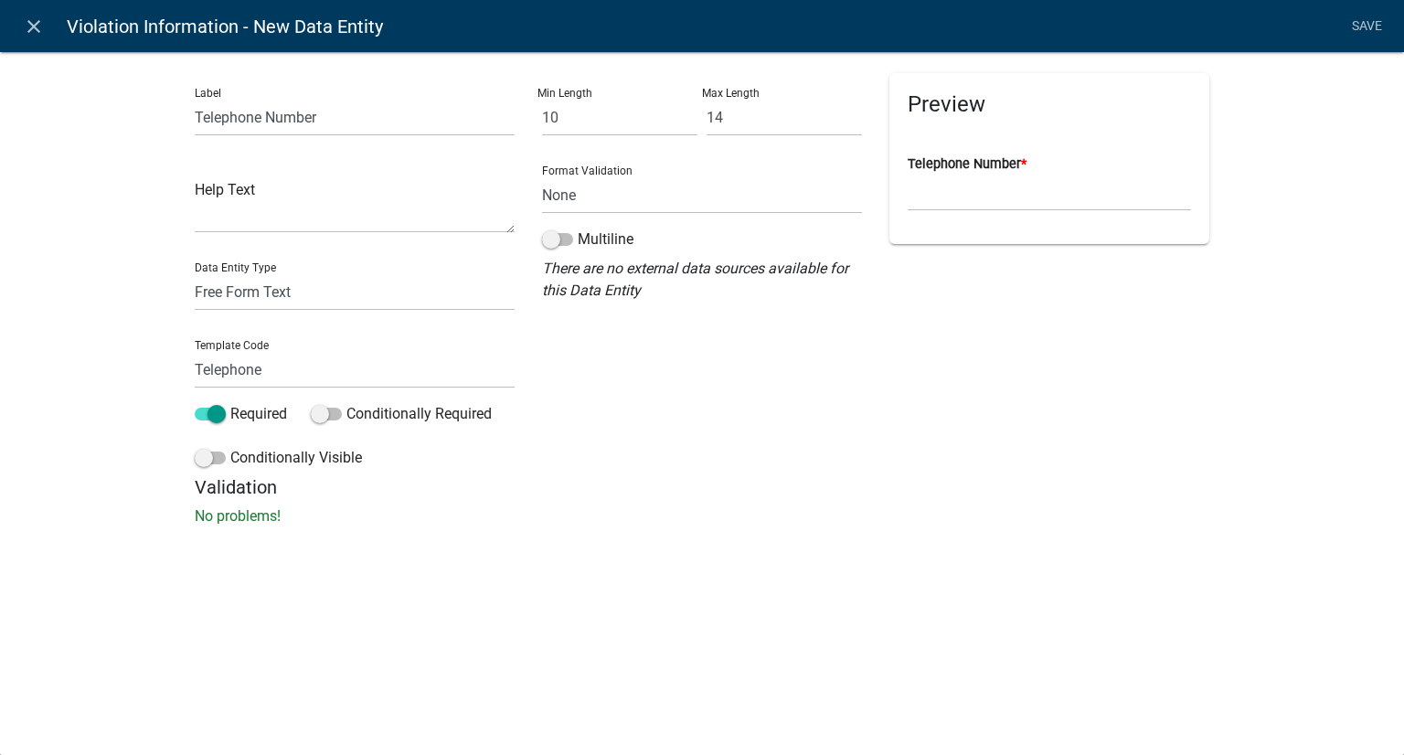
click at [1367, 27] on li "Save" at bounding box center [1367, 26] width 46 height 35
click at [1367, 22] on link "Save" at bounding box center [1367, 26] width 46 height 35
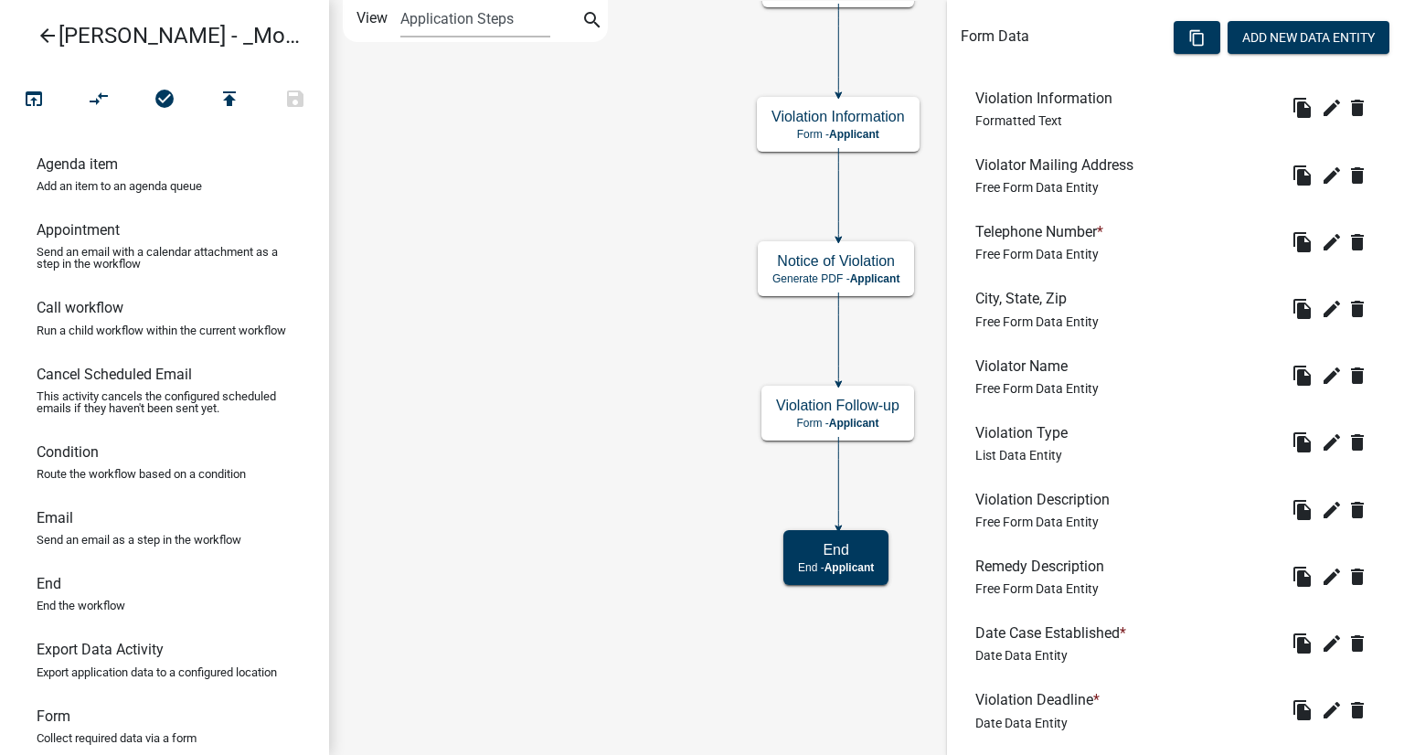
scroll to position [757, 0]
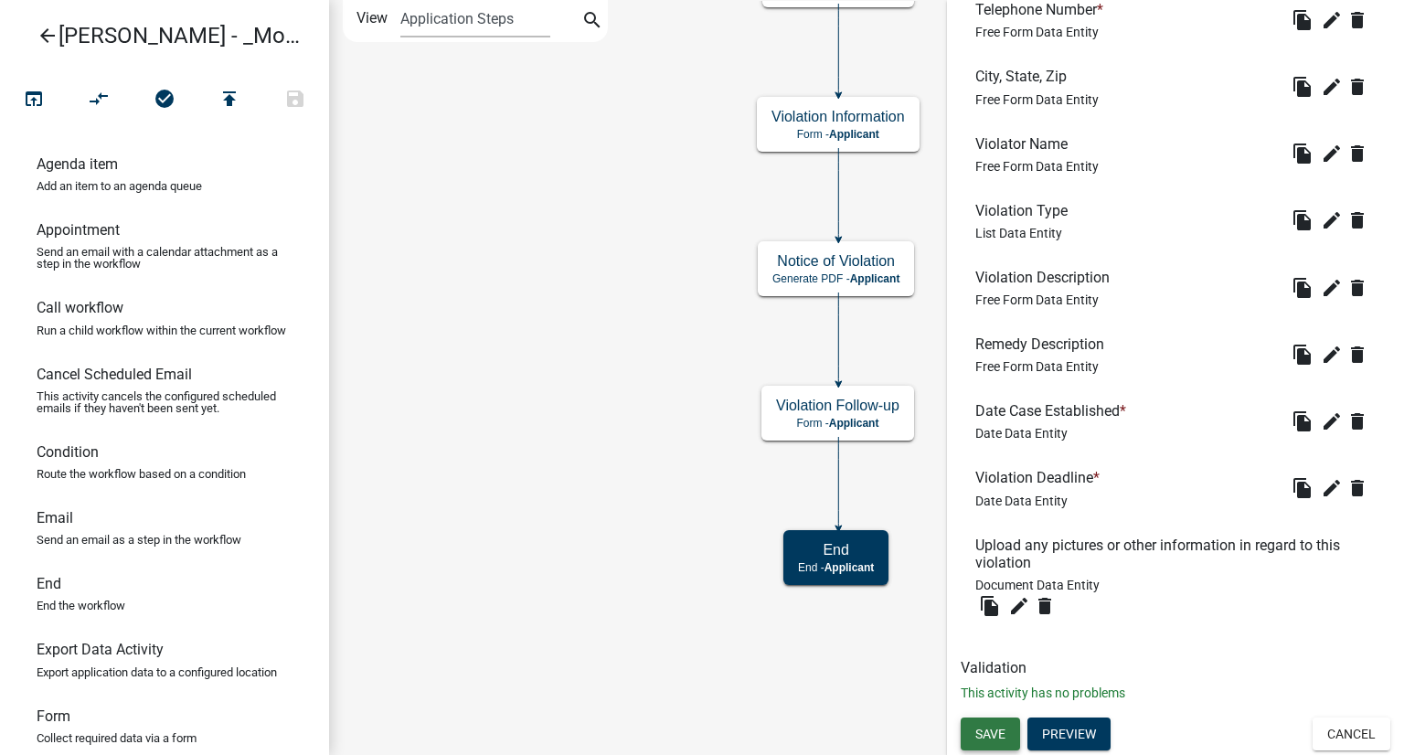
click at [995, 740] on span "Save" at bounding box center [990, 734] width 30 height 15
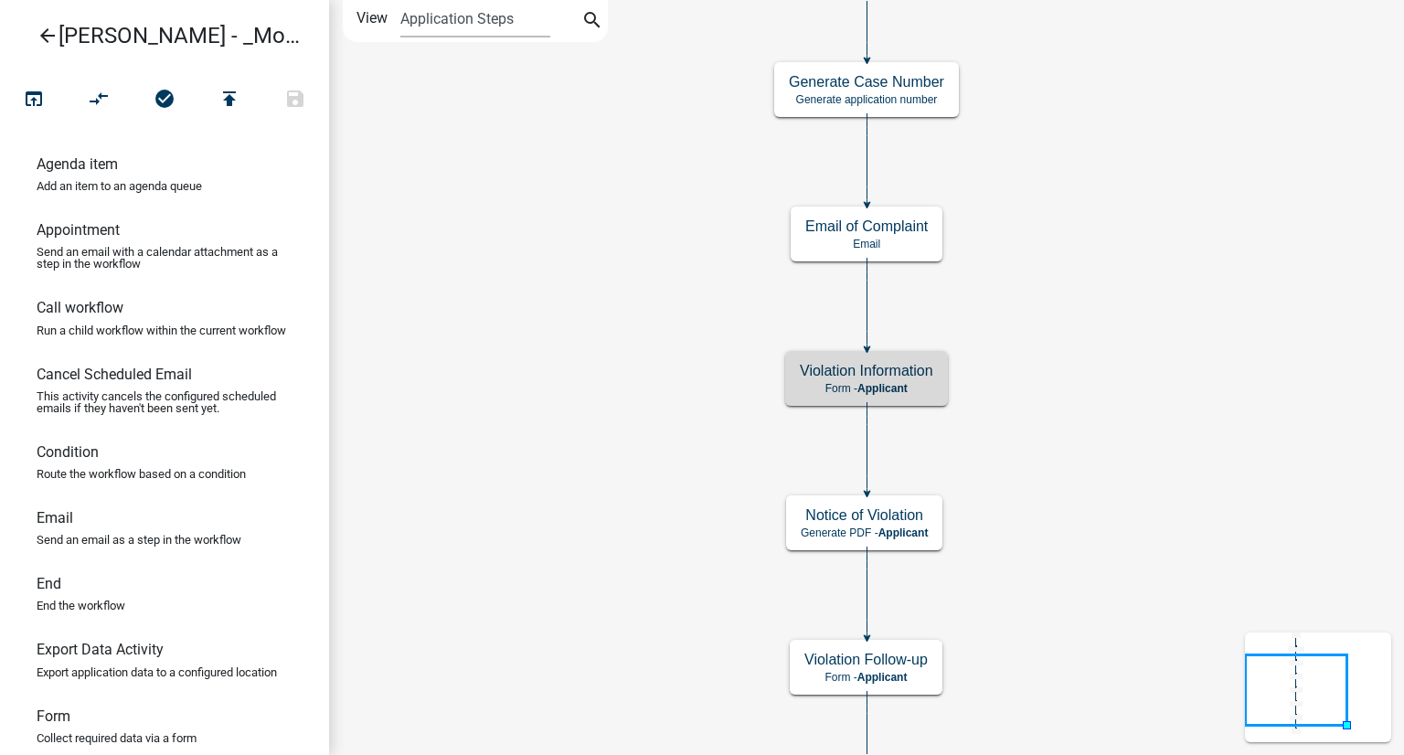
click at [1123, 467] on icon "Start Start - Applicant Complainant Information Form - Applicant Notice of Viol…" at bounding box center [866, 419] width 1073 height 836
click at [1078, 407] on icon "Start Start - Applicant Complainant Information Form - Applicant Notice of Viol…" at bounding box center [866, 419] width 1073 height 836
click at [1183, 331] on icon "Start Start - Applicant Complainant Information Form - Applicant Notice of Viol…" at bounding box center [866, 419] width 1073 height 836
click at [1045, 494] on icon "Start Start - Applicant Complainant Information Form - Applicant Notice of Viol…" at bounding box center [866, 419] width 1073 height 836
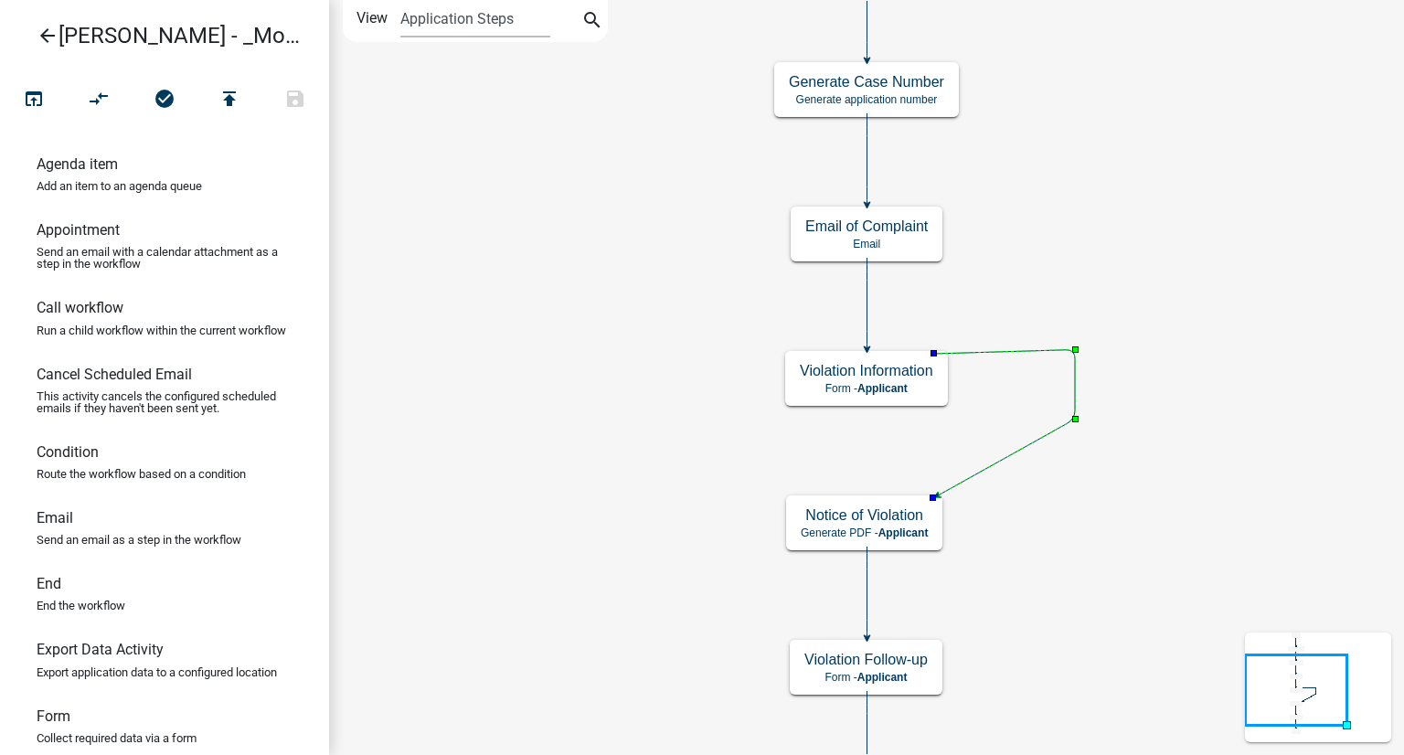
click at [1127, 496] on icon "Start Start - Applicant Complainant Information Form - Applicant Notice of Viol…" at bounding box center [866, 419] width 1073 height 836
click at [1046, 491] on icon "Start Start - Applicant Complainant Information Form - Applicant Notice of Viol…" at bounding box center [866, 419] width 1073 height 836
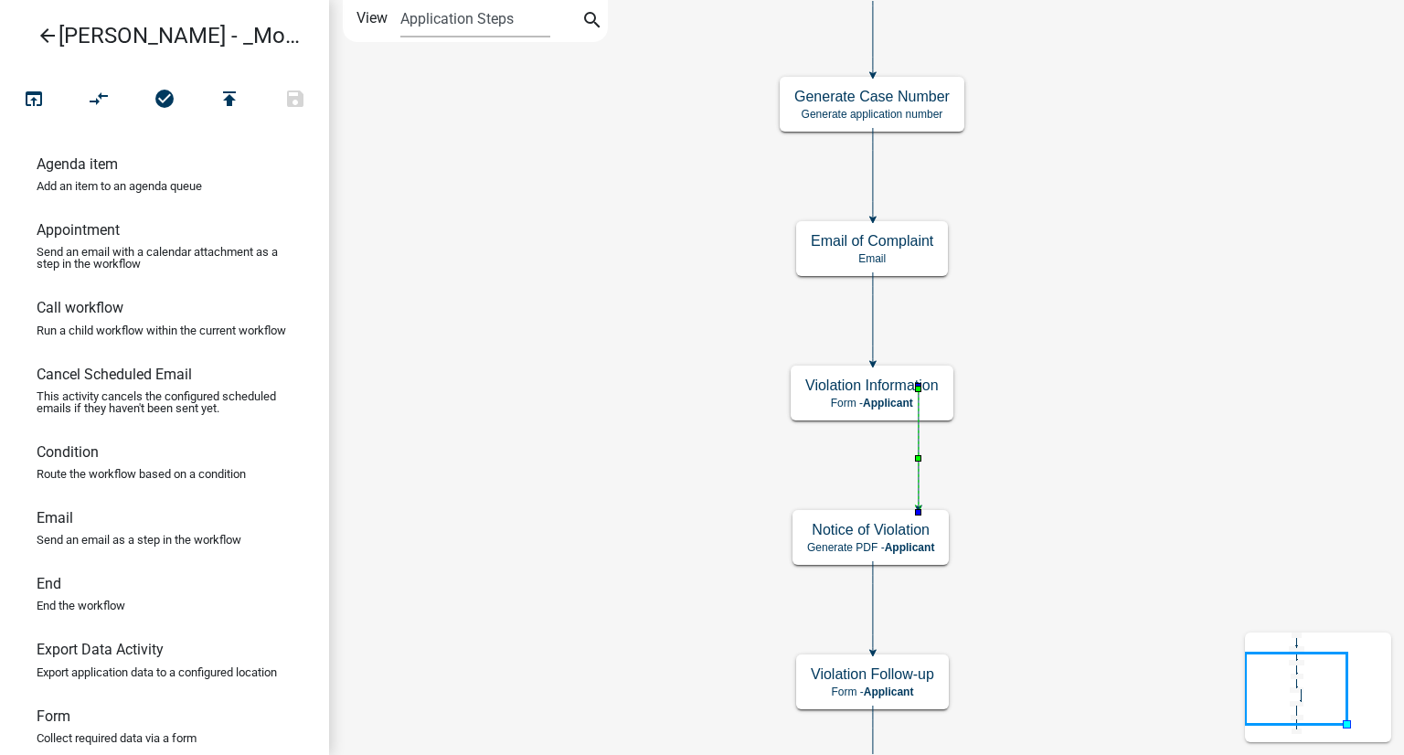
click at [919, 470] on icon at bounding box center [919, 447] width 0 height 121
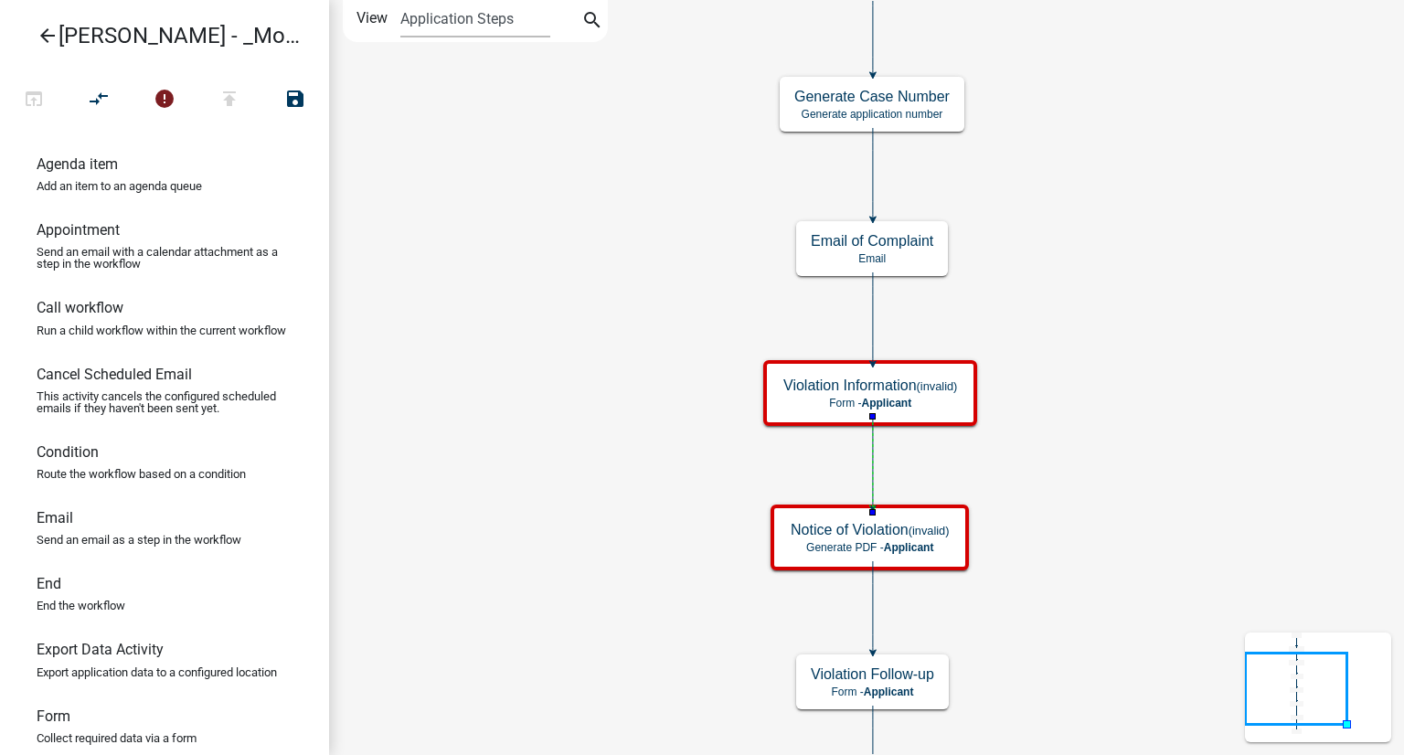
click at [1091, 471] on icon "Start Start - Applicant Complainant Information Form - Applicant Notice of Viol…" at bounding box center [866, 426] width 1073 height 851
click at [1232, 443] on icon "Start Start - Applicant Complainant Information Form - Applicant Notice of Viol…" at bounding box center [866, 426] width 1073 height 851
click at [505, 271] on icon "Start Start - Applicant Complainant Information Form - Applicant Notice of Viol…" at bounding box center [866, 426] width 1073 height 851
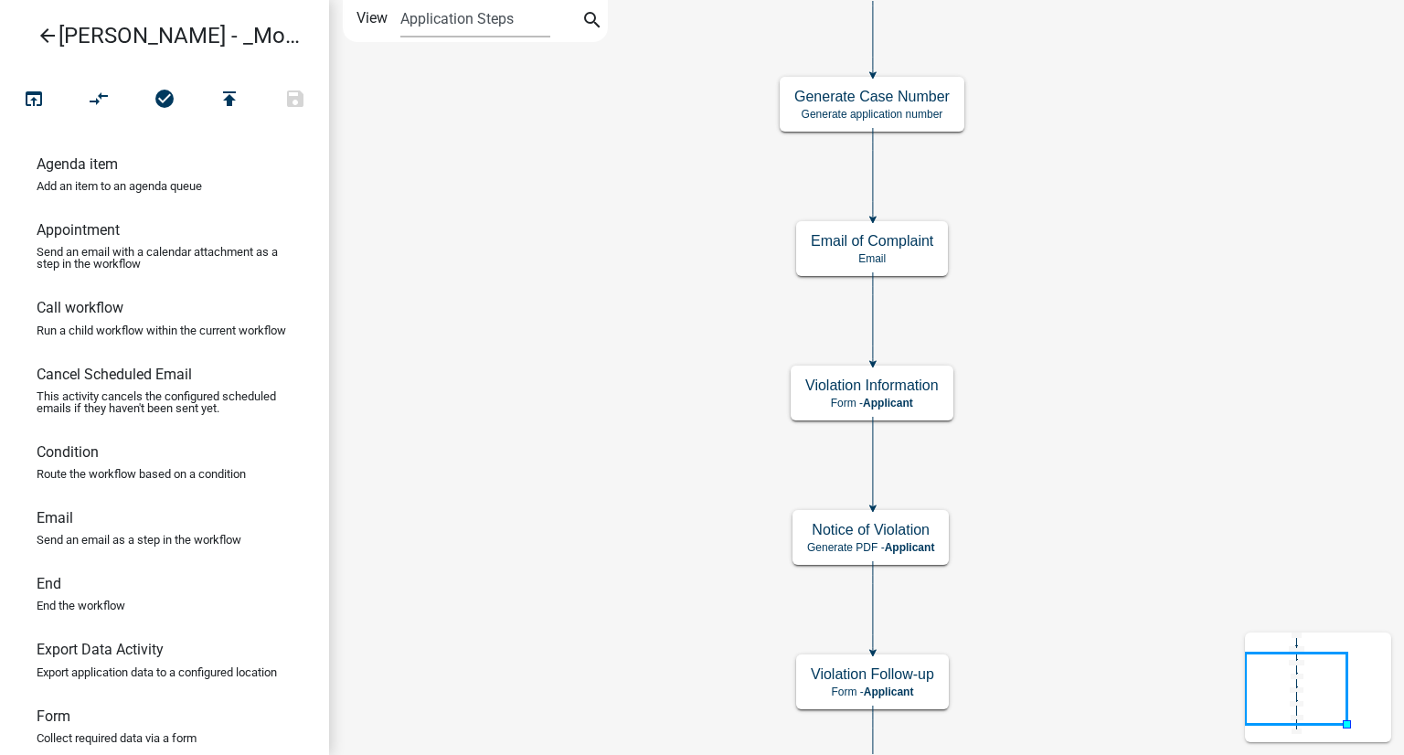
click at [505, 271] on icon "Start Start - Applicant Complainant Information Form - Applicant Notice of Viol…" at bounding box center [866, 426] width 1073 height 851
click at [1089, 498] on icon "Start Start - Applicant Complainant Information Form - Applicant Notice of Viol…" at bounding box center [866, 426] width 1073 height 851
click at [821, 381] on h5 "Violation Information" at bounding box center [871, 385] width 133 height 17
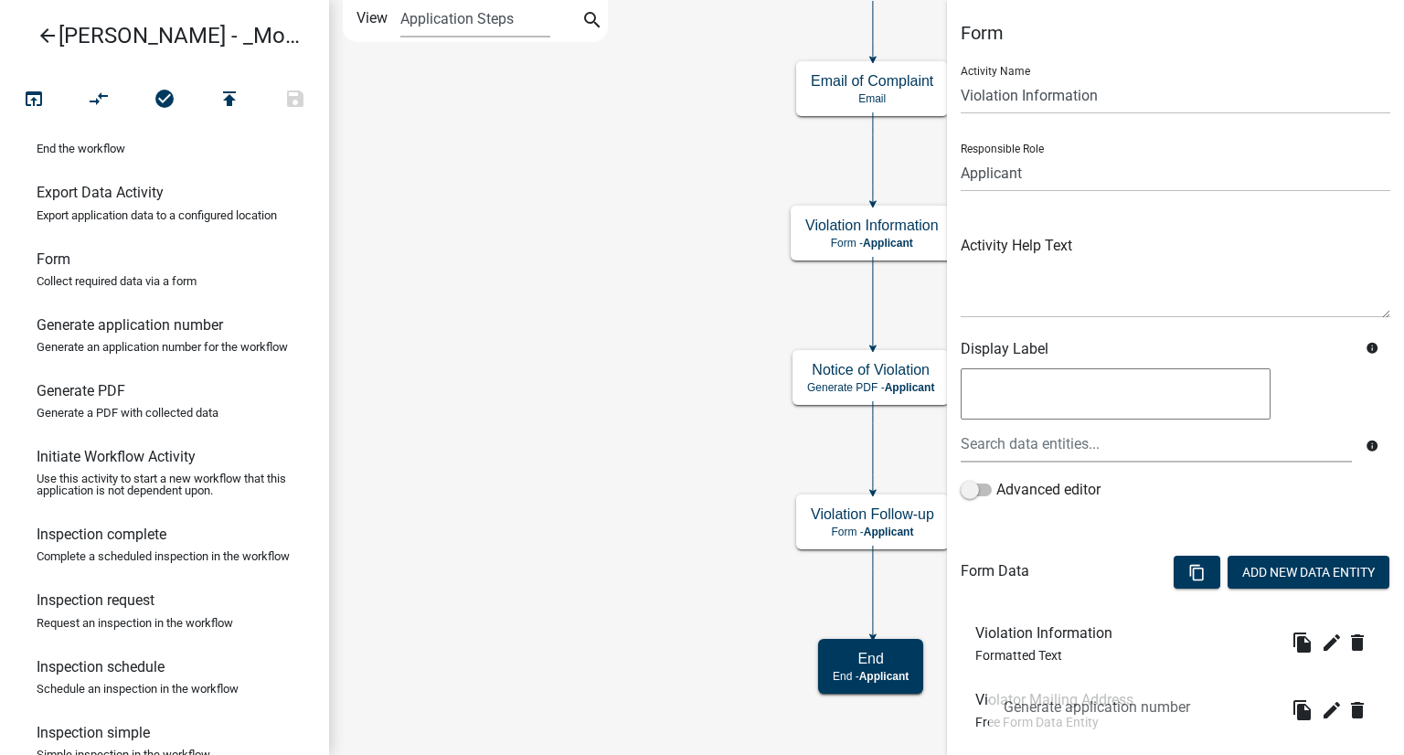
drag, startPoint x: 119, startPoint y: 368, endPoint x: 989, endPoint y: 669, distance: 920.7
click at [989, 669] on div "arrow_back Alex - _Module 1. Nuisance or Zoning Complaint open_in_browser compa…" at bounding box center [702, 377] width 1404 height 755
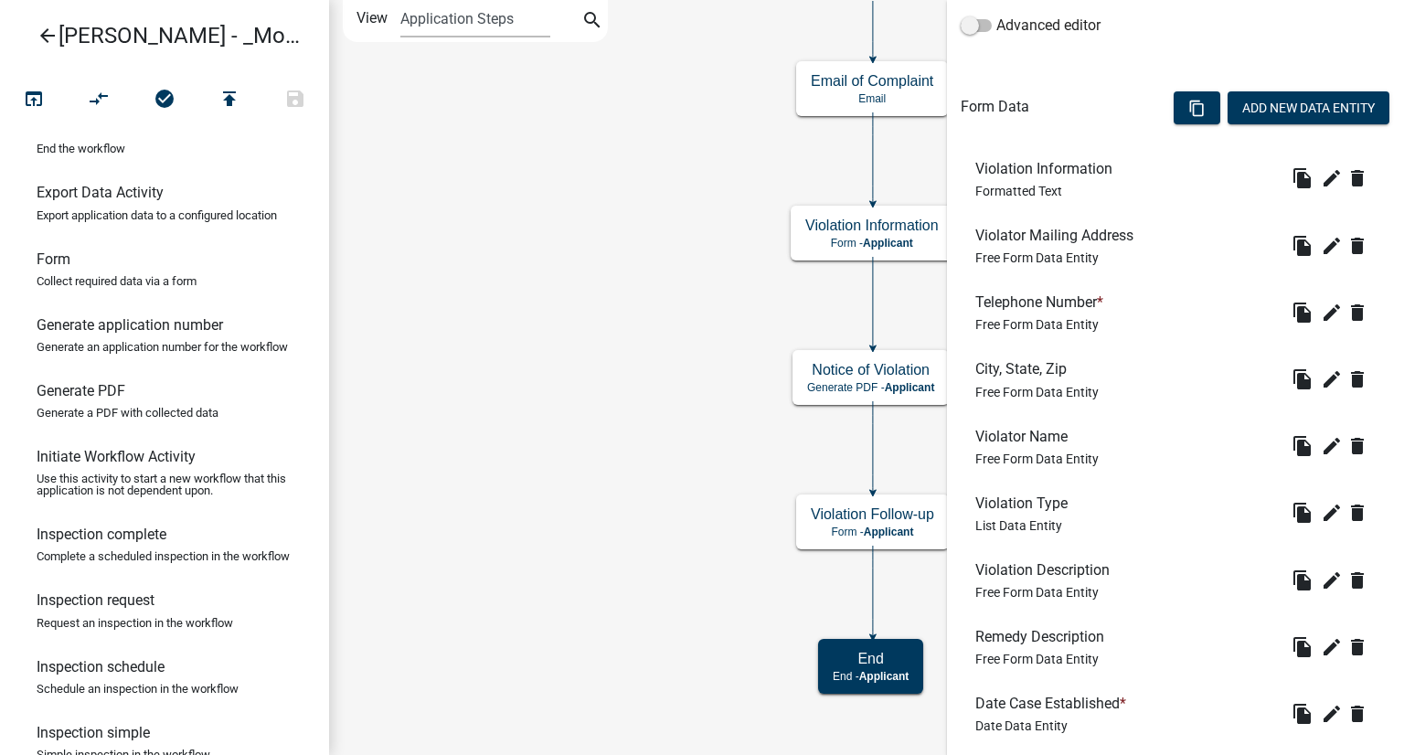
scroll to position [300, 0]
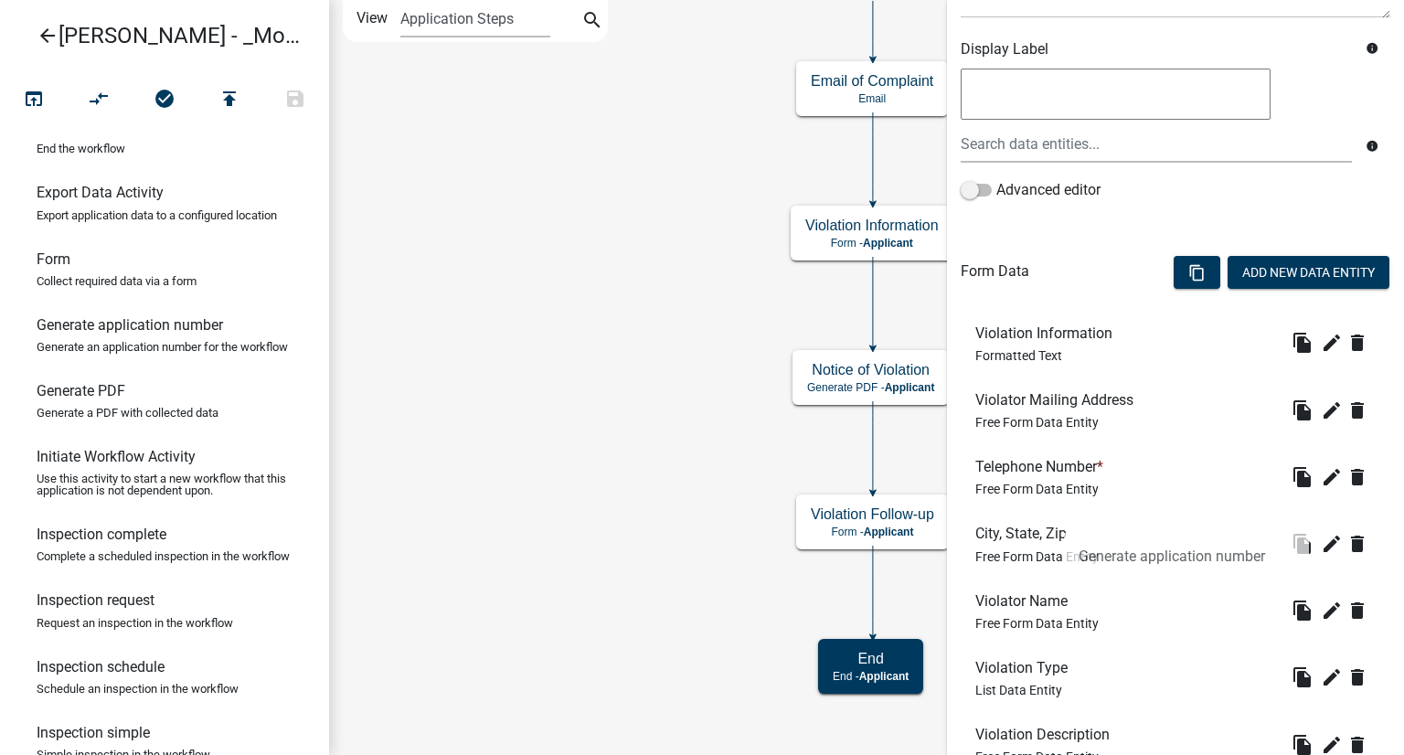
drag, startPoint x: 119, startPoint y: 381, endPoint x: 1064, endPoint y: 517, distance: 954.9
click at [1064, 517] on div "arrow_back Alex - _Module 1. Nuisance or Zoning Complaint open_in_browser compa…" at bounding box center [702, 377] width 1404 height 755
click at [1329, 267] on button "Add New Data Entity" at bounding box center [1309, 272] width 162 height 33
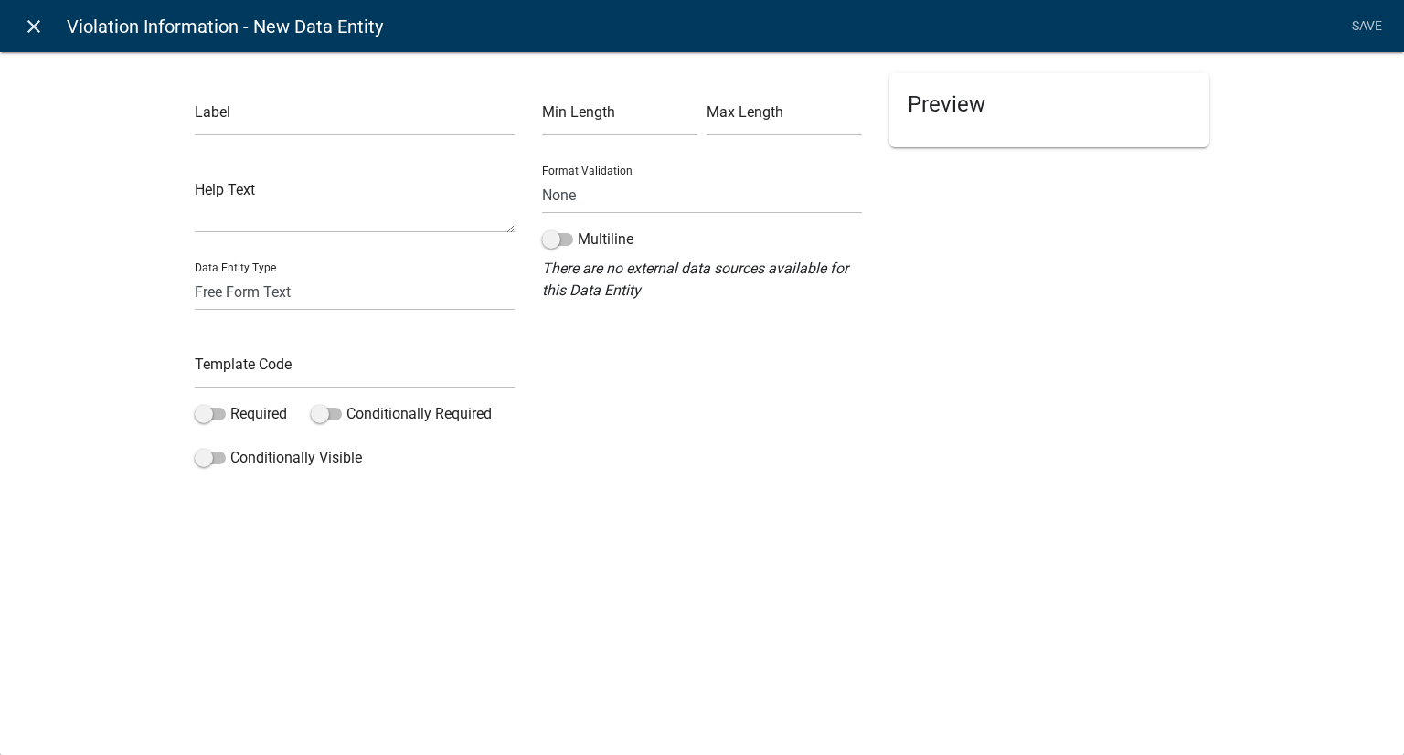
click at [38, 27] on icon "close" at bounding box center [34, 27] width 22 height 22
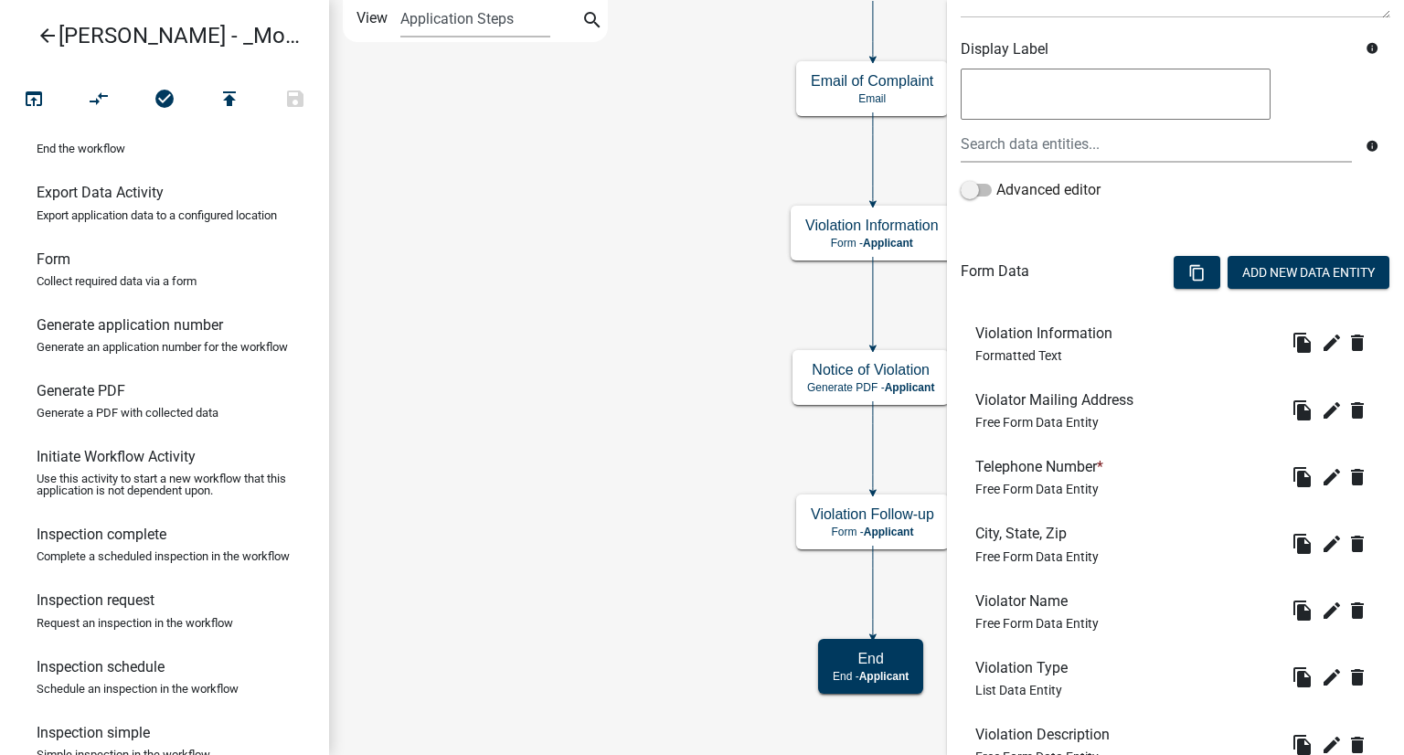
click at [43, 334] on h6 "Generate application number" at bounding box center [130, 324] width 186 height 17
click at [109, 353] on p "Generate an application number for the workflow" at bounding box center [162, 347] width 251 height 12
drag, startPoint x: 104, startPoint y: 368, endPoint x: 1061, endPoint y: 155, distance: 980.5
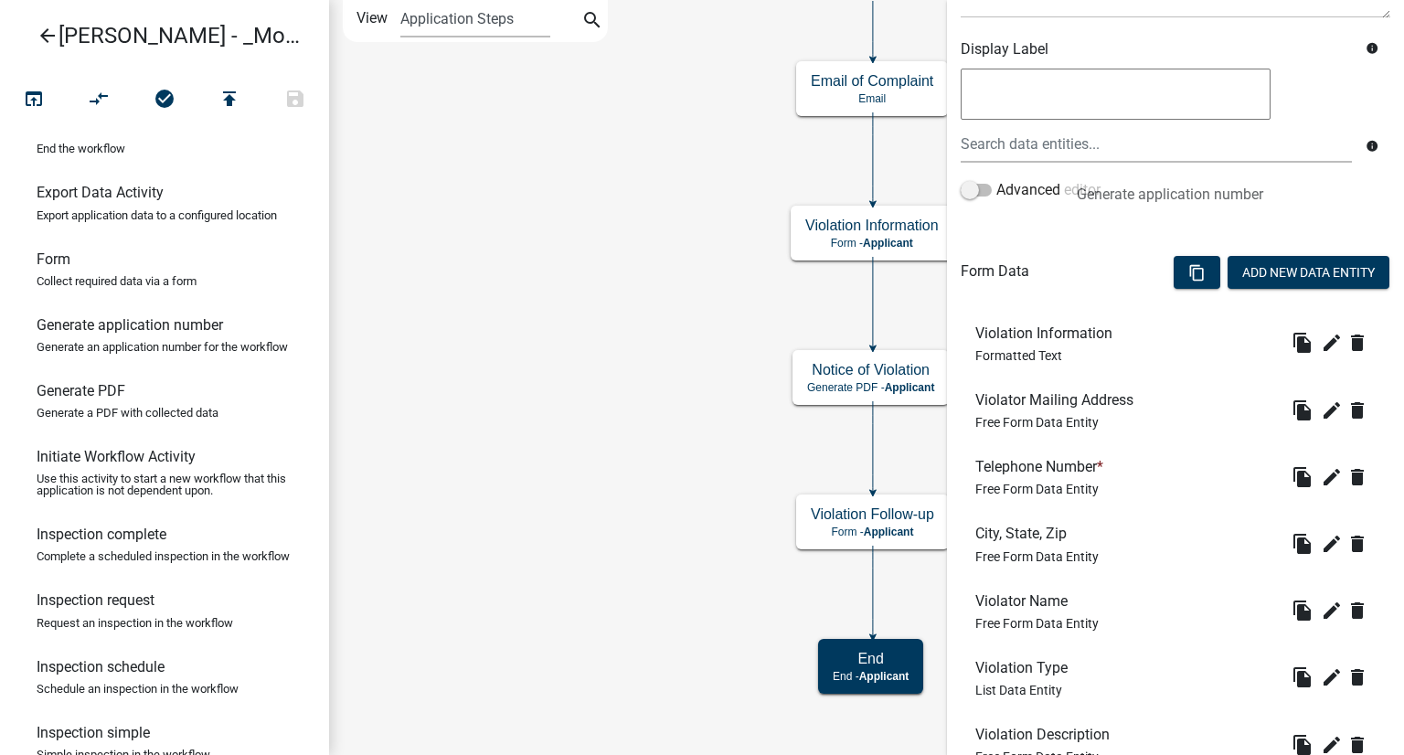
click at [1061, 155] on div "arrow_back Alex - _Module 1. Nuisance or Zoning Complaint open_in_browser compa…" at bounding box center [702, 377] width 1404 height 755
click at [976, 191] on span at bounding box center [976, 190] width 31 height 13
click at [996, 179] on input "Advanced editor" at bounding box center [996, 179] width 0 height 0
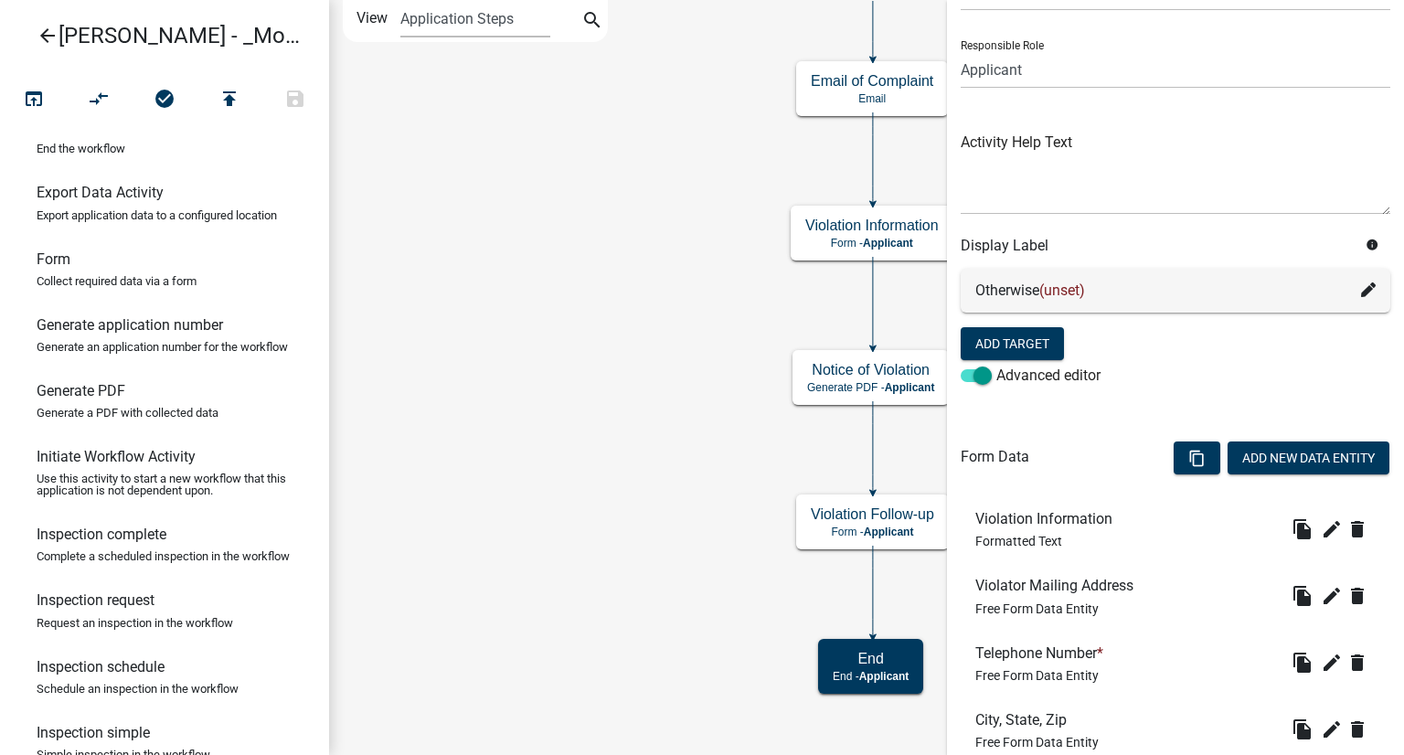
scroll to position [183, 0]
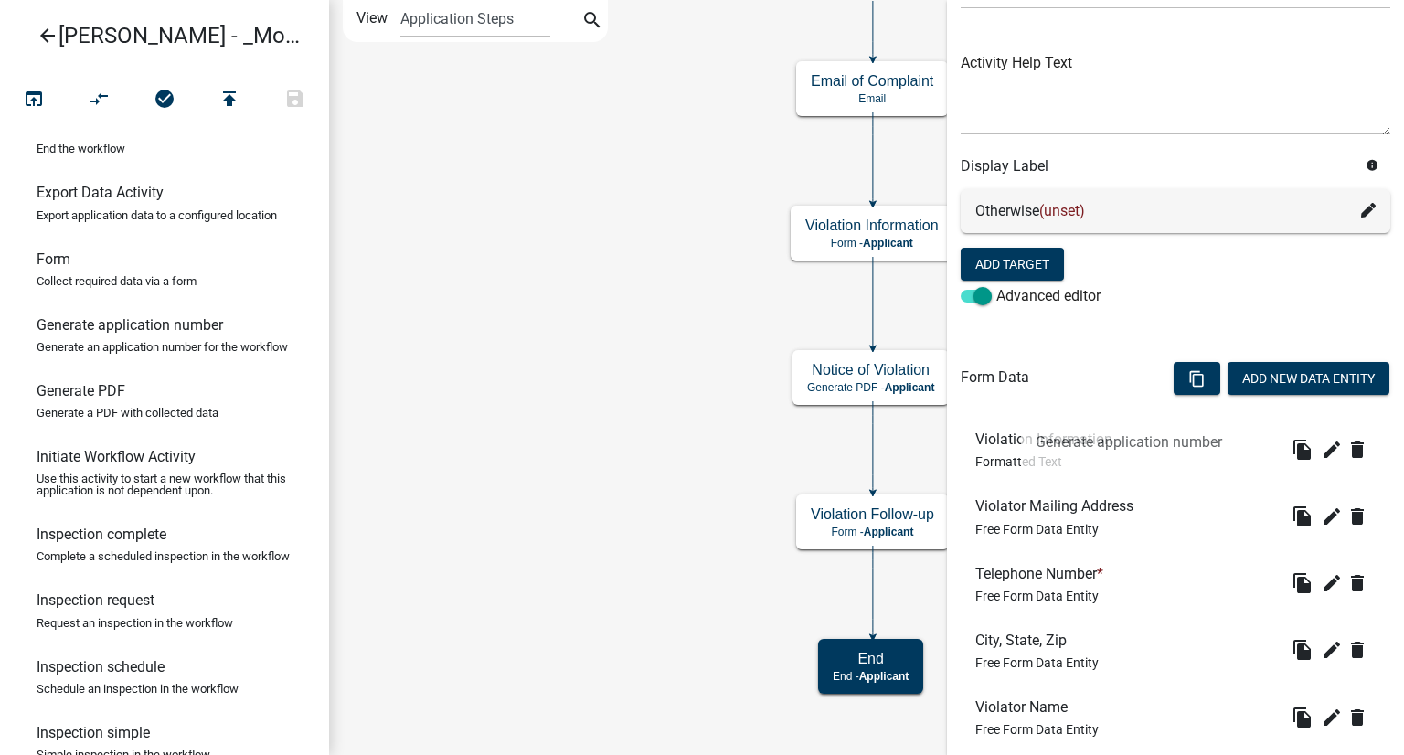
drag, startPoint x: 62, startPoint y: 374, endPoint x: 1020, endPoint y: 403, distance: 958.4
click at [1020, 403] on div "arrow_back Alex - _Module 1. Nuisance or Zoning Complaint open_in_browser compa…" at bounding box center [702, 377] width 1404 height 755
click at [636, 161] on icon "Start Start - Applicant Complainant Information Form - Applicant Notice of Viol…" at bounding box center [866, 377] width 1073 height 753
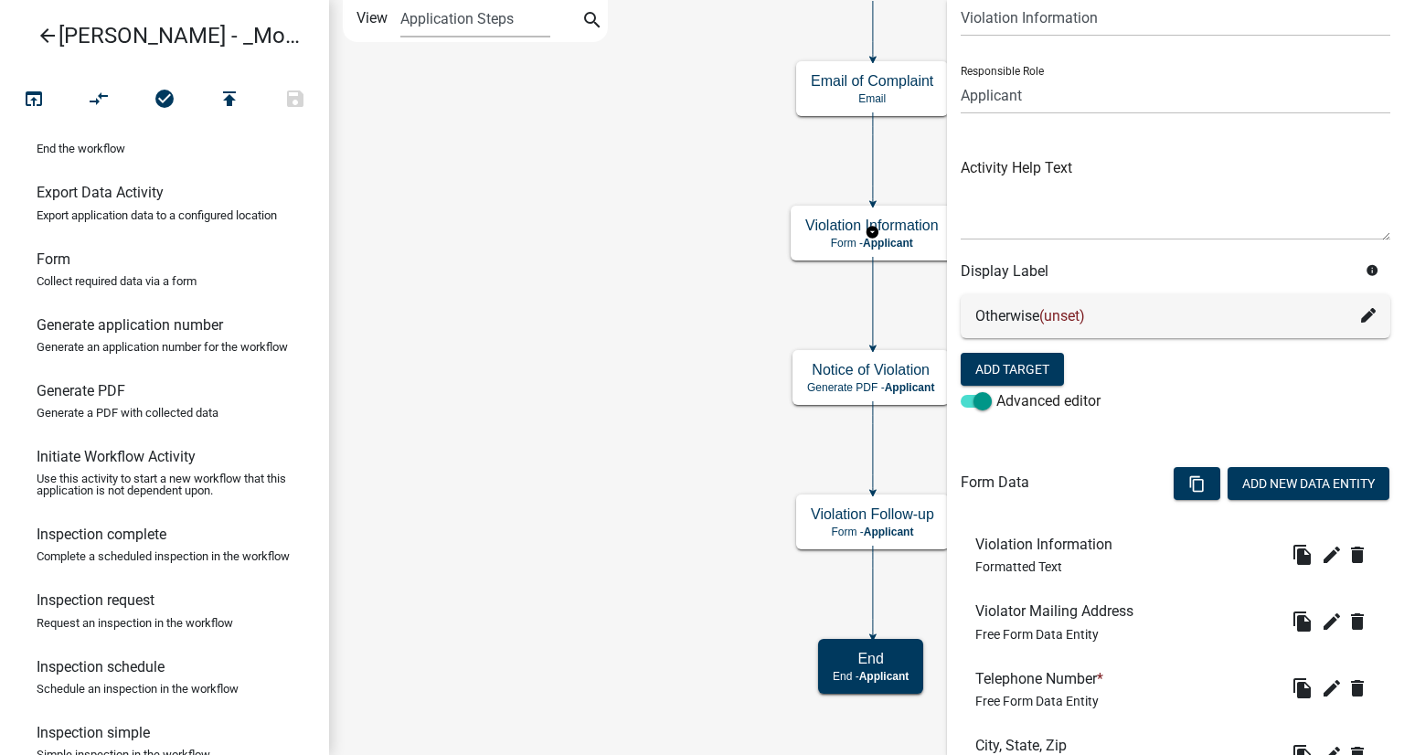
scroll to position [0, 0]
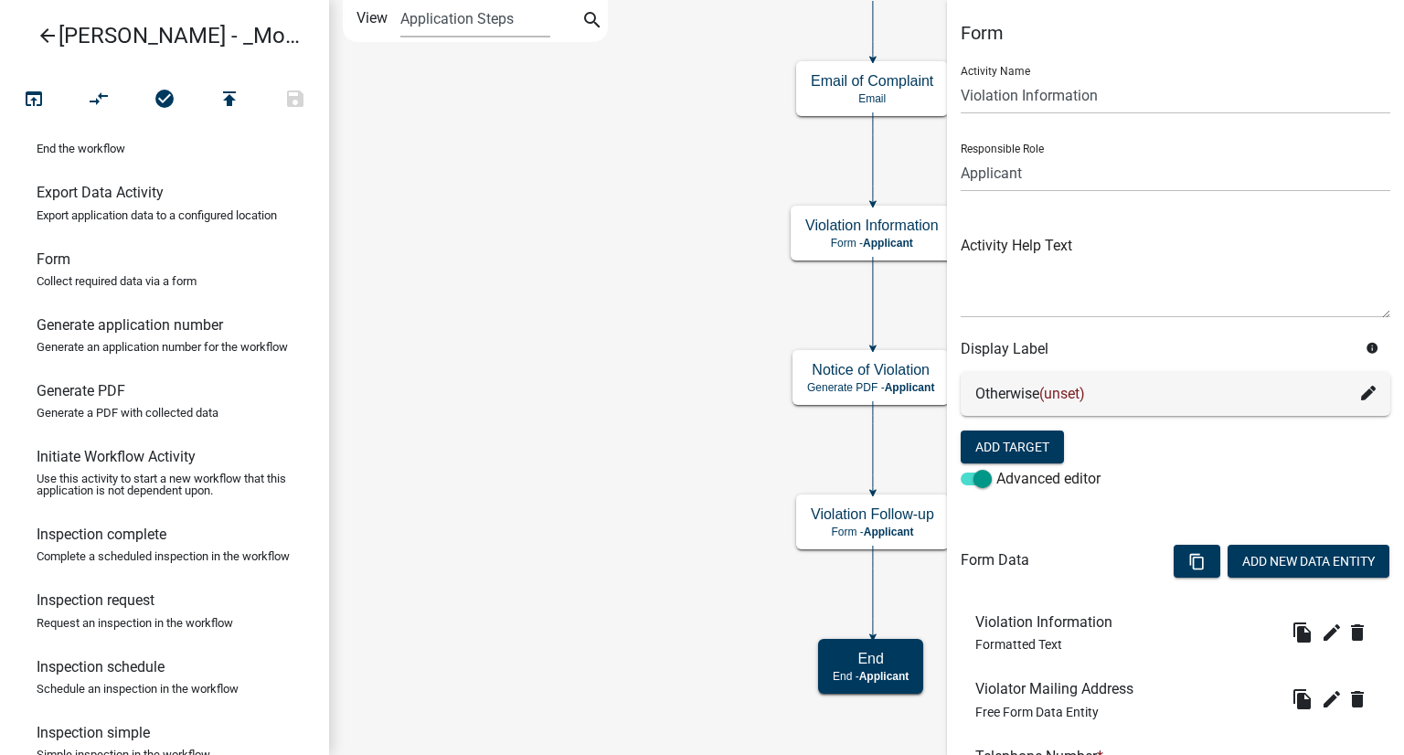
click at [614, 98] on icon "Start Start - Applicant Complainant Information Form - Applicant Notice of Viol…" at bounding box center [866, 377] width 1073 height 753
click at [429, 251] on icon "Start Start - Applicant Complainant Information Form - Applicant Notice of Viol…" at bounding box center [866, 377] width 1073 height 753
click at [431, 252] on icon "Start Start - Applicant Complainant Information Form - Applicant Notice of Viol…" at bounding box center [866, 377] width 1073 height 753
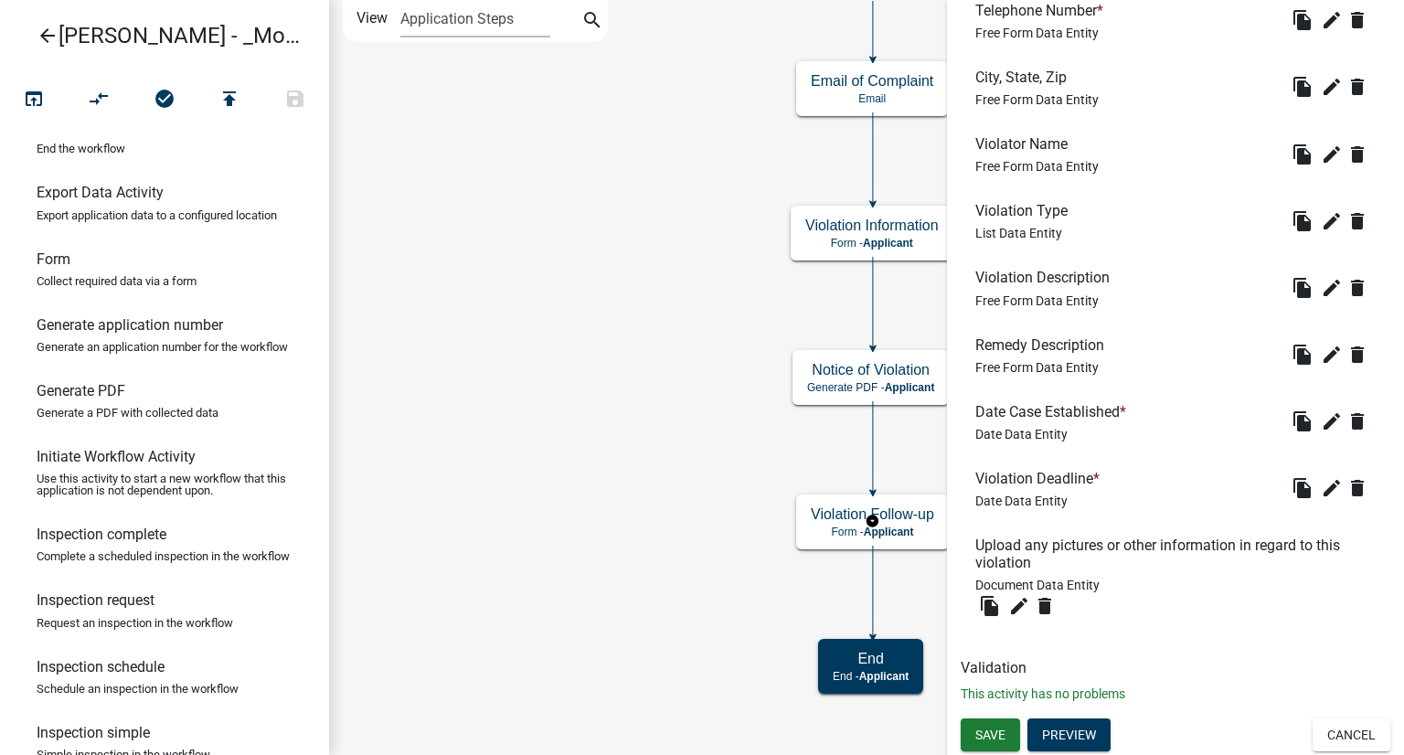
scroll to position [747, 0]
click at [1332, 728] on button "Cancel" at bounding box center [1352, 734] width 78 height 33
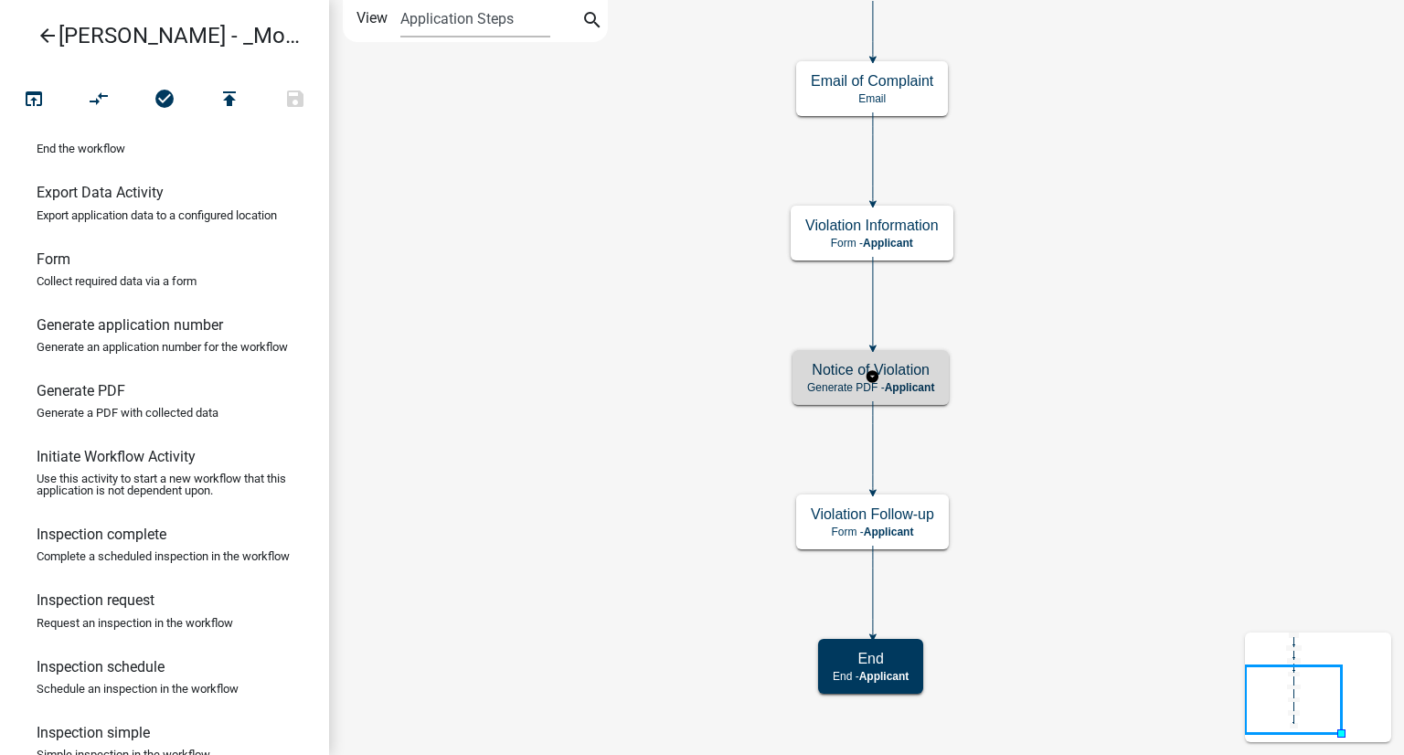
click at [816, 377] on h5 "Notice of Violation" at bounding box center [870, 369] width 127 height 17
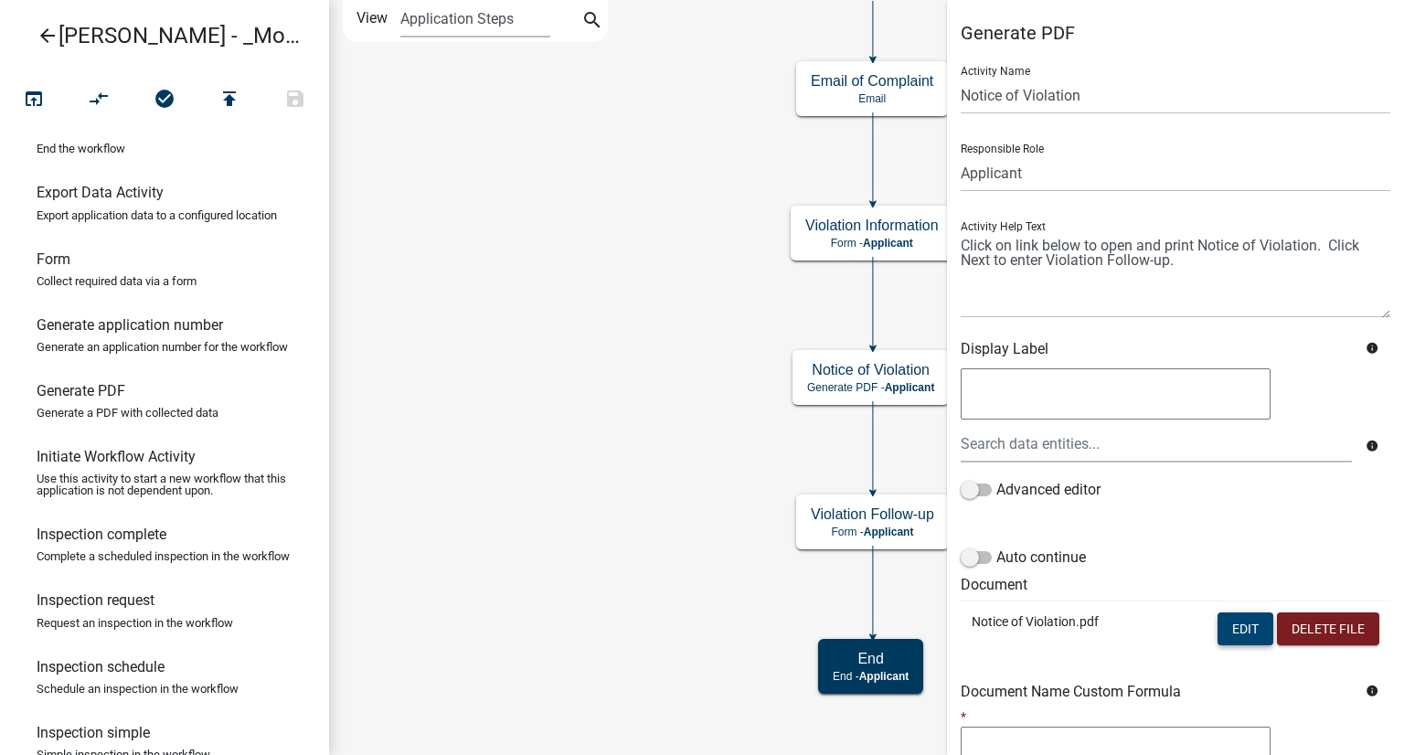
click at [1233, 623] on button "Edit" at bounding box center [1246, 628] width 56 height 33
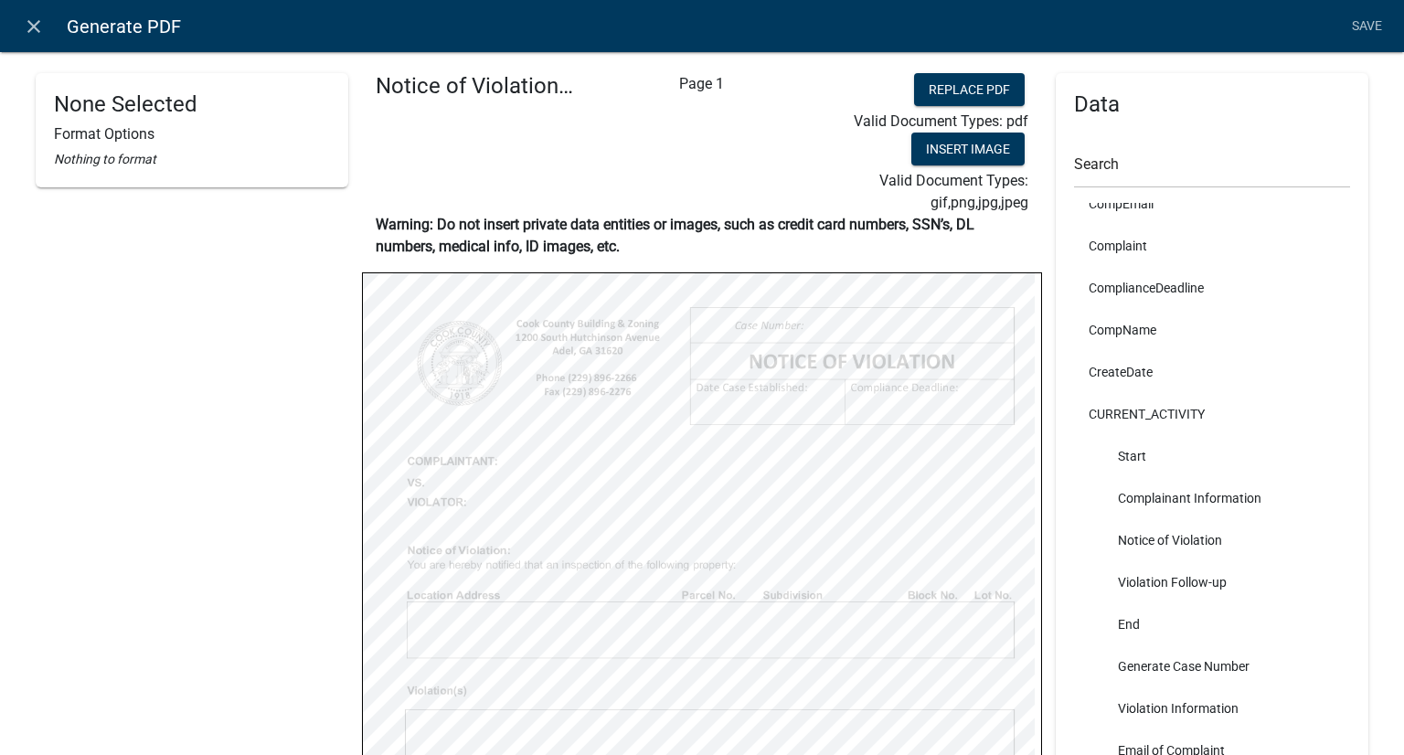
scroll to position [640, 0]
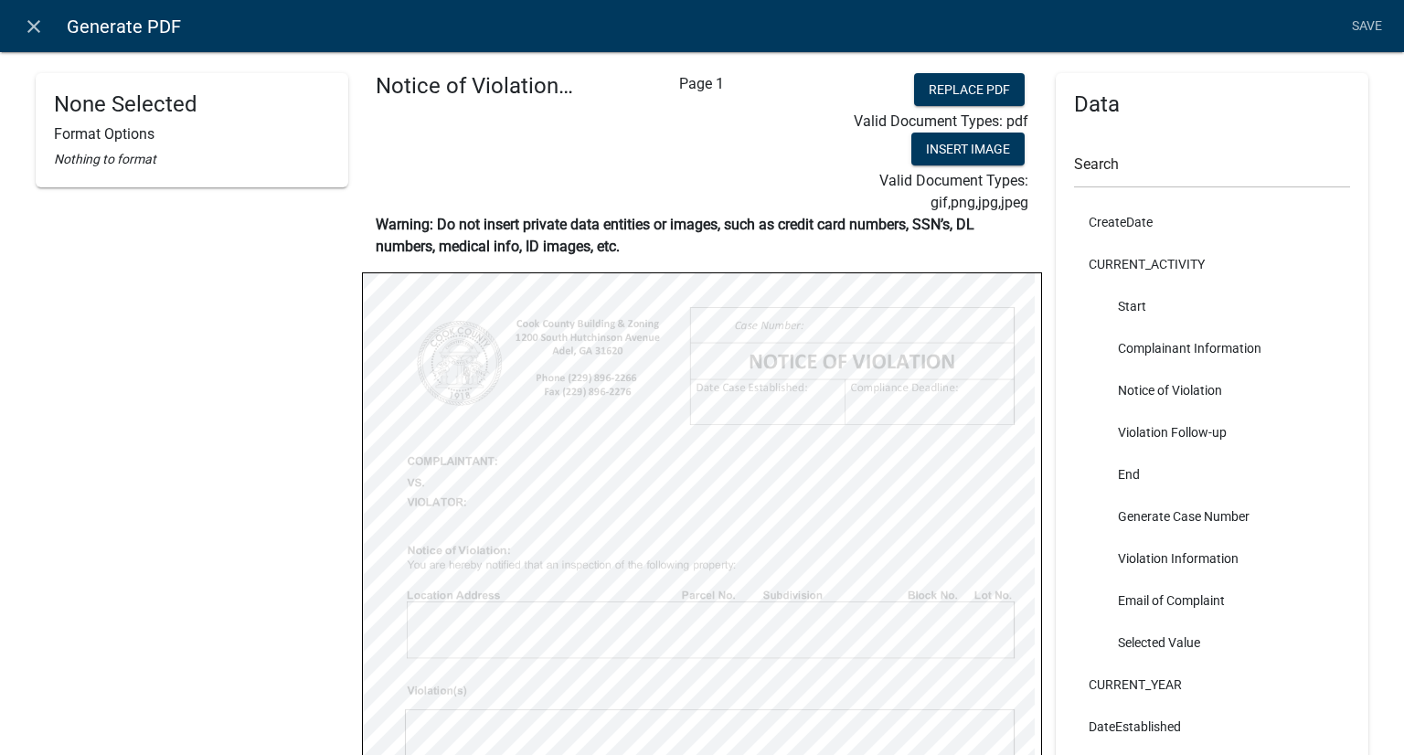
select select
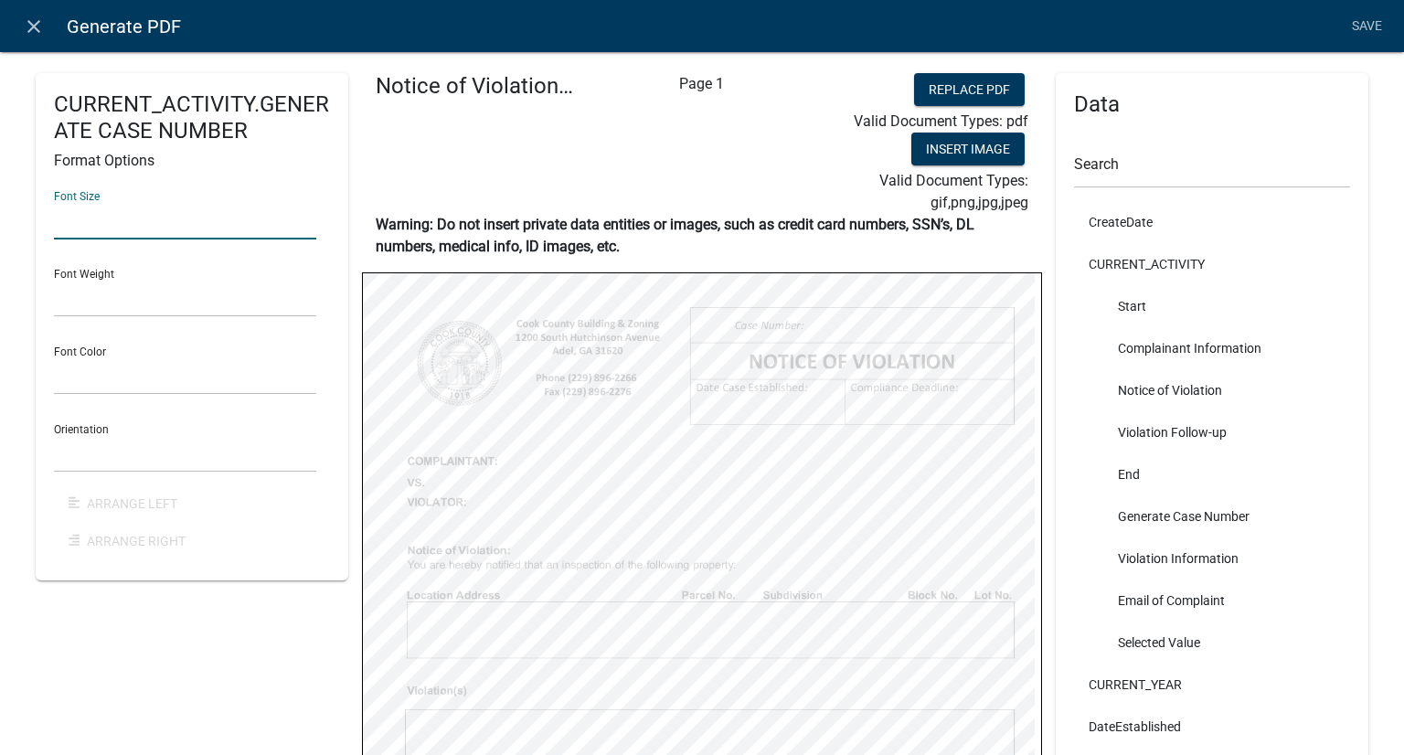
click at [114, 220] on input "text" at bounding box center [185, 220] width 262 height 37
type input "18"
click at [160, 363] on select "Black Red" at bounding box center [185, 375] width 262 height 37
select select "0,0,0"
click at [54, 357] on select "Black Red" at bounding box center [185, 375] width 262 height 37
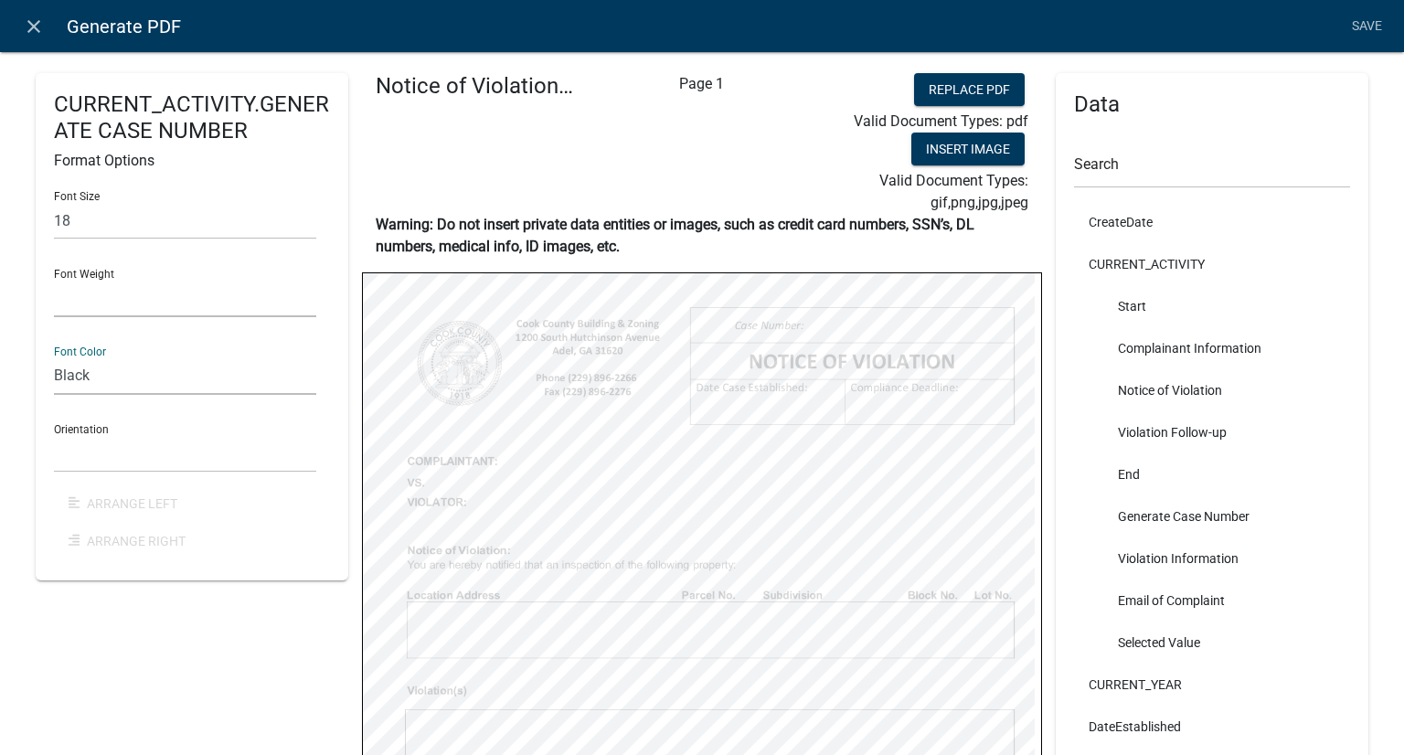
click at [124, 313] on select "Normal Bold" at bounding box center [185, 298] width 262 height 37
select select "normal"
click at [54, 280] on select "Normal Bold" at bounding box center [185, 298] width 262 height 37
click at [113, 452] on select "Horizontal Vertical" at bounding box center [185, 453] width 262 height 37
select select "1"
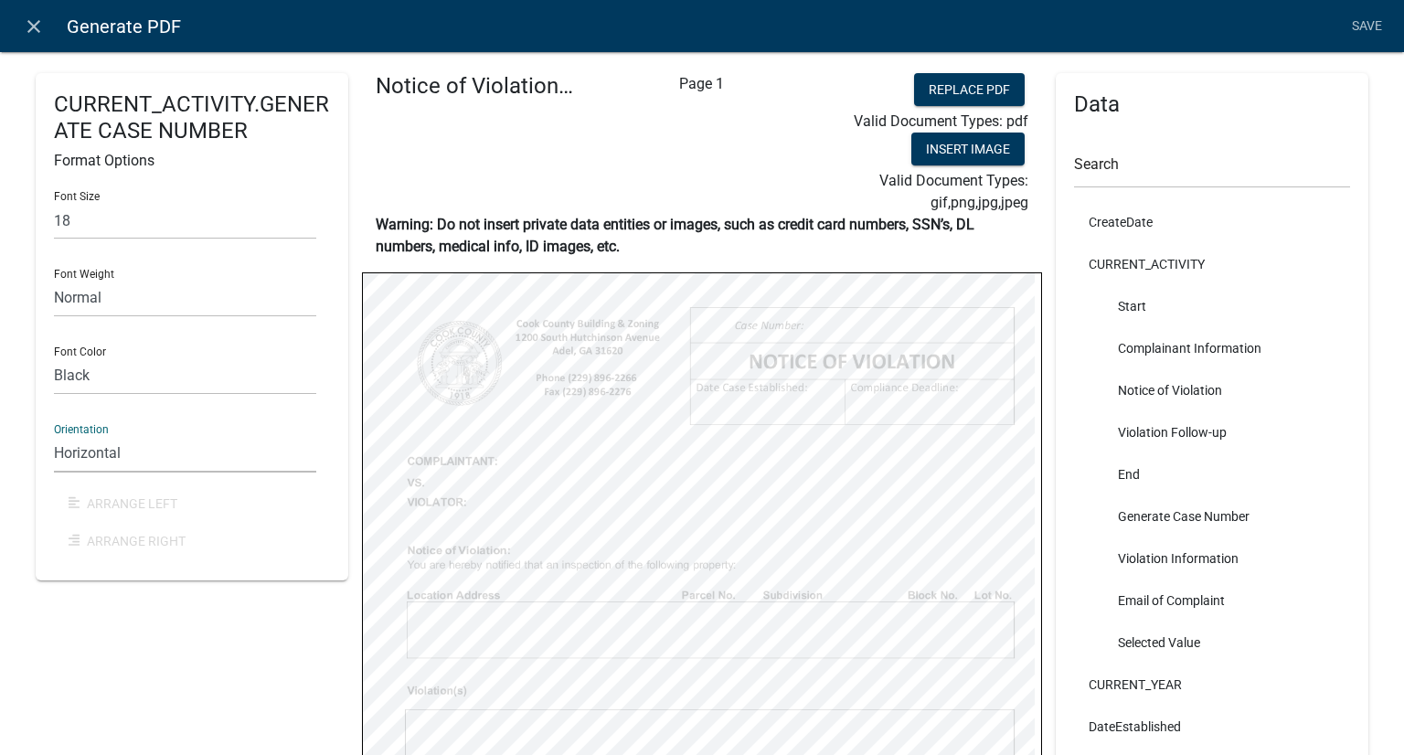
click at [54, 435] on select "Horizontal Vertical" at bounding box center [185, 453] width 262 height 37
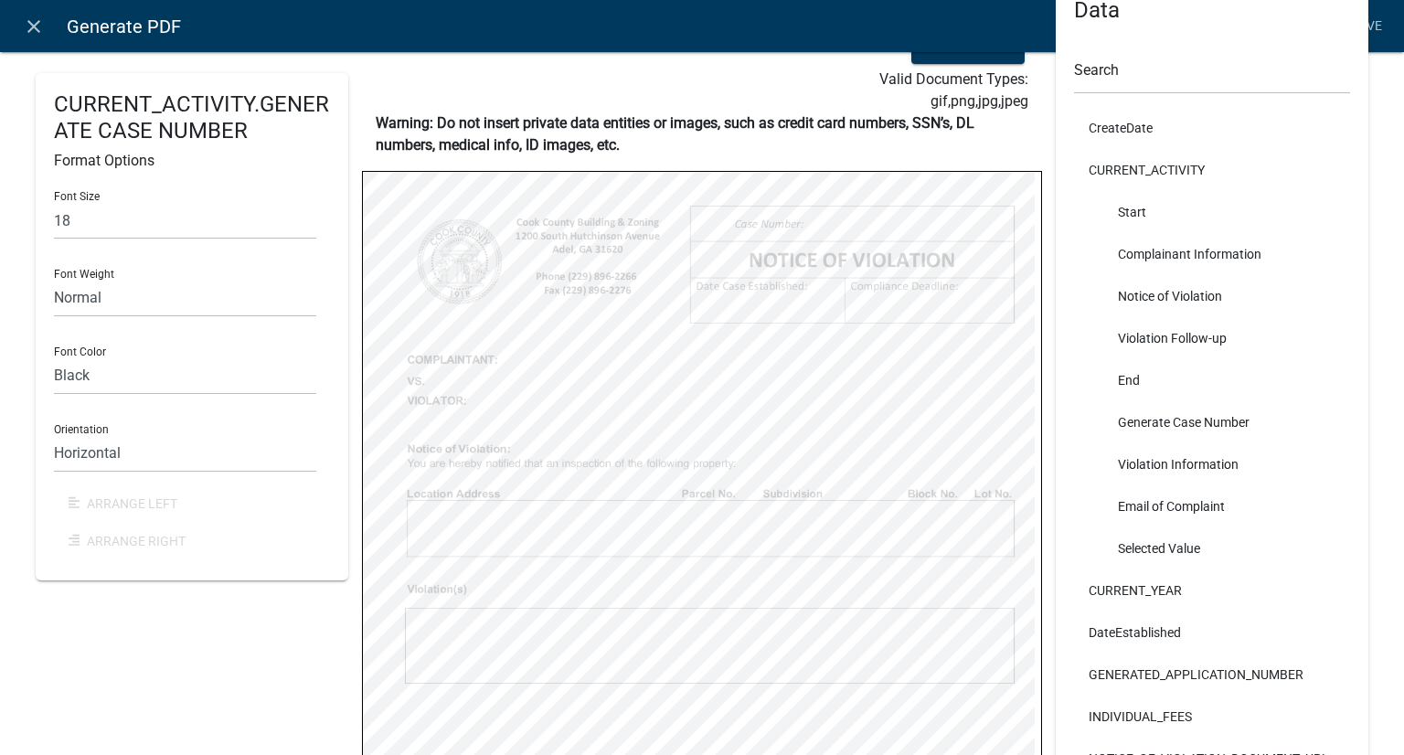
scroll to position [0, 0]
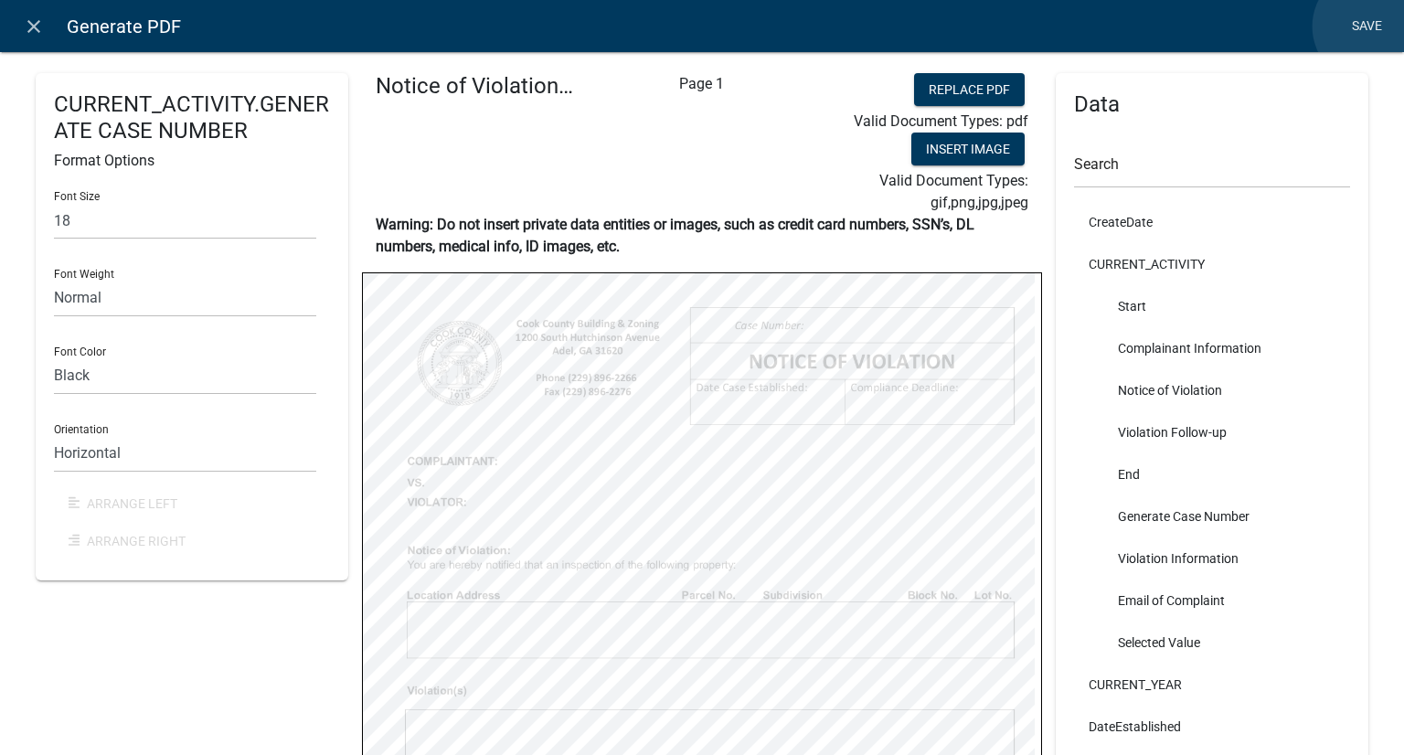
click at [1370, 27] on link "Save" at bounding box center [1367, 26] width 46 height 35
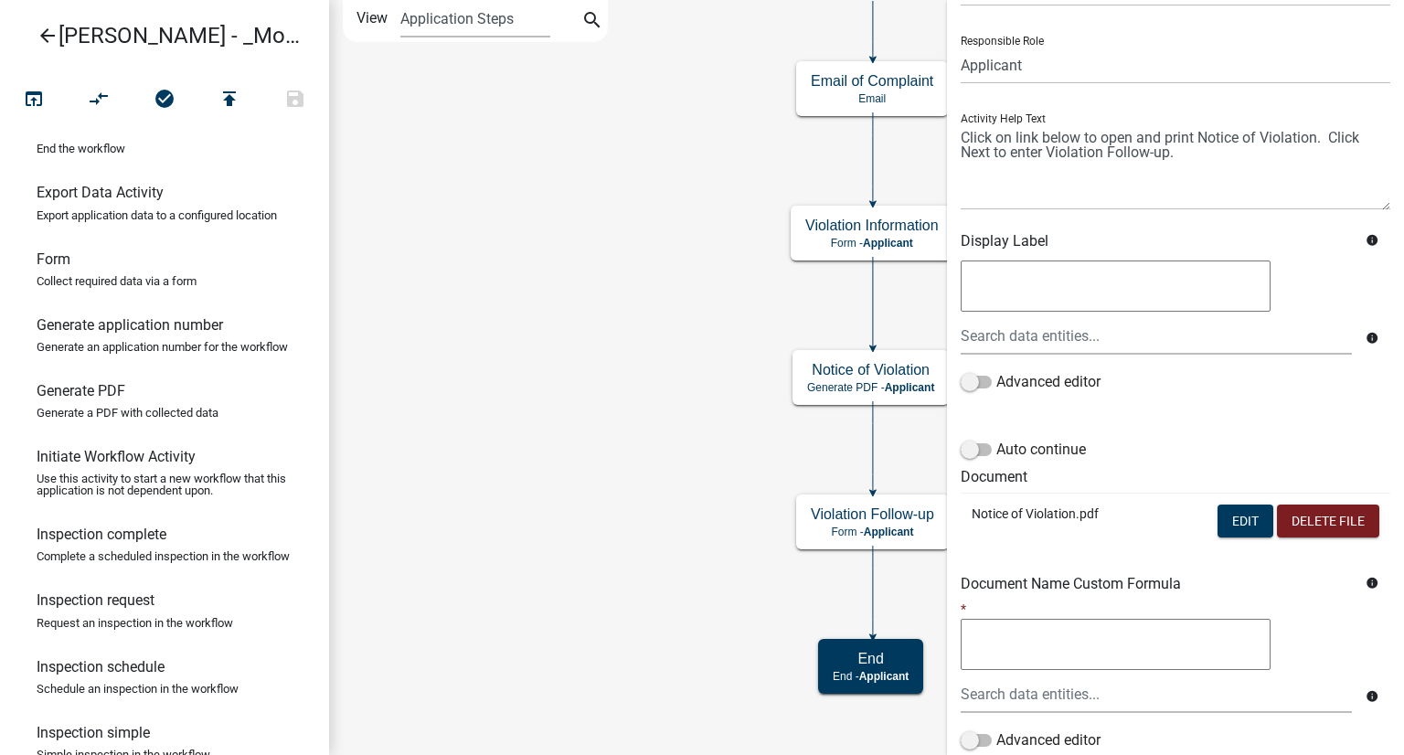
scroll to position [245, 0]
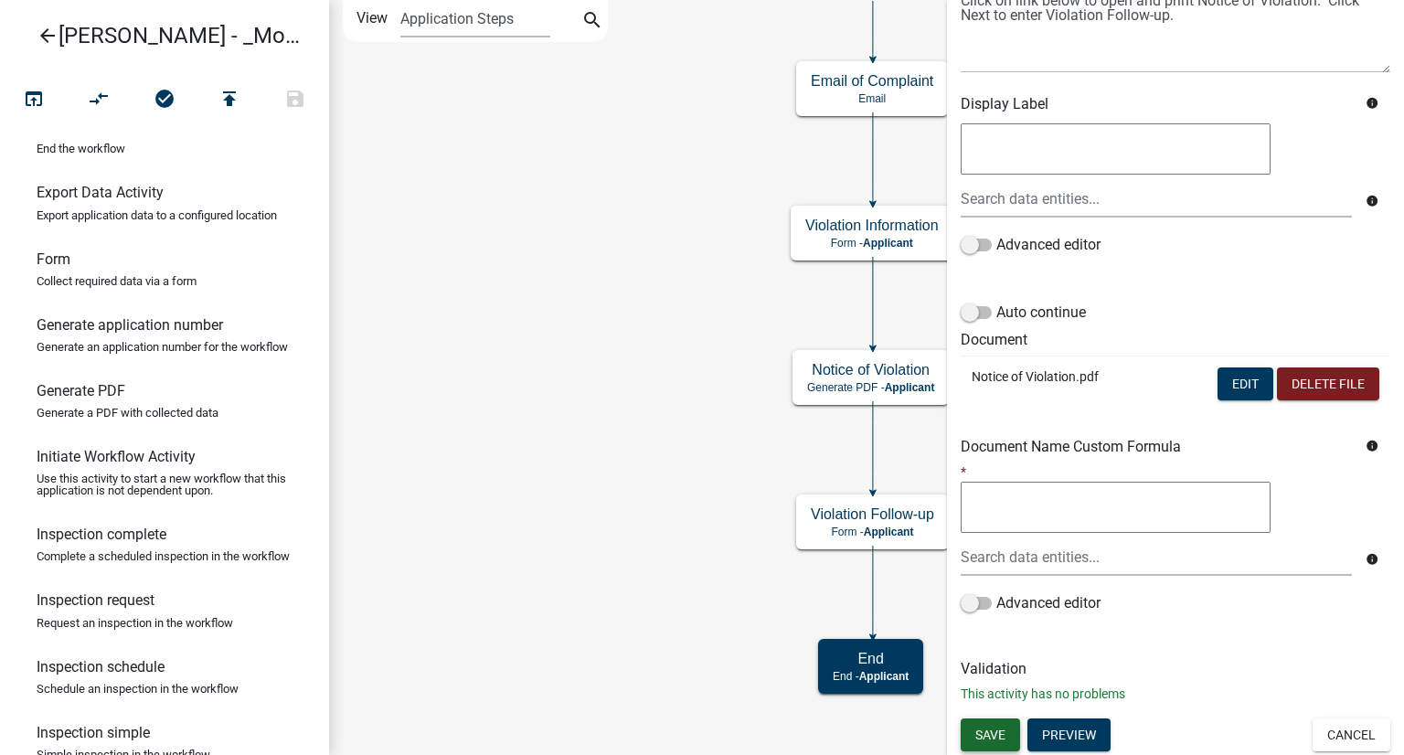
click at [994, 724] on button "Save" at bounding box center [990, 734] width 59 height 33
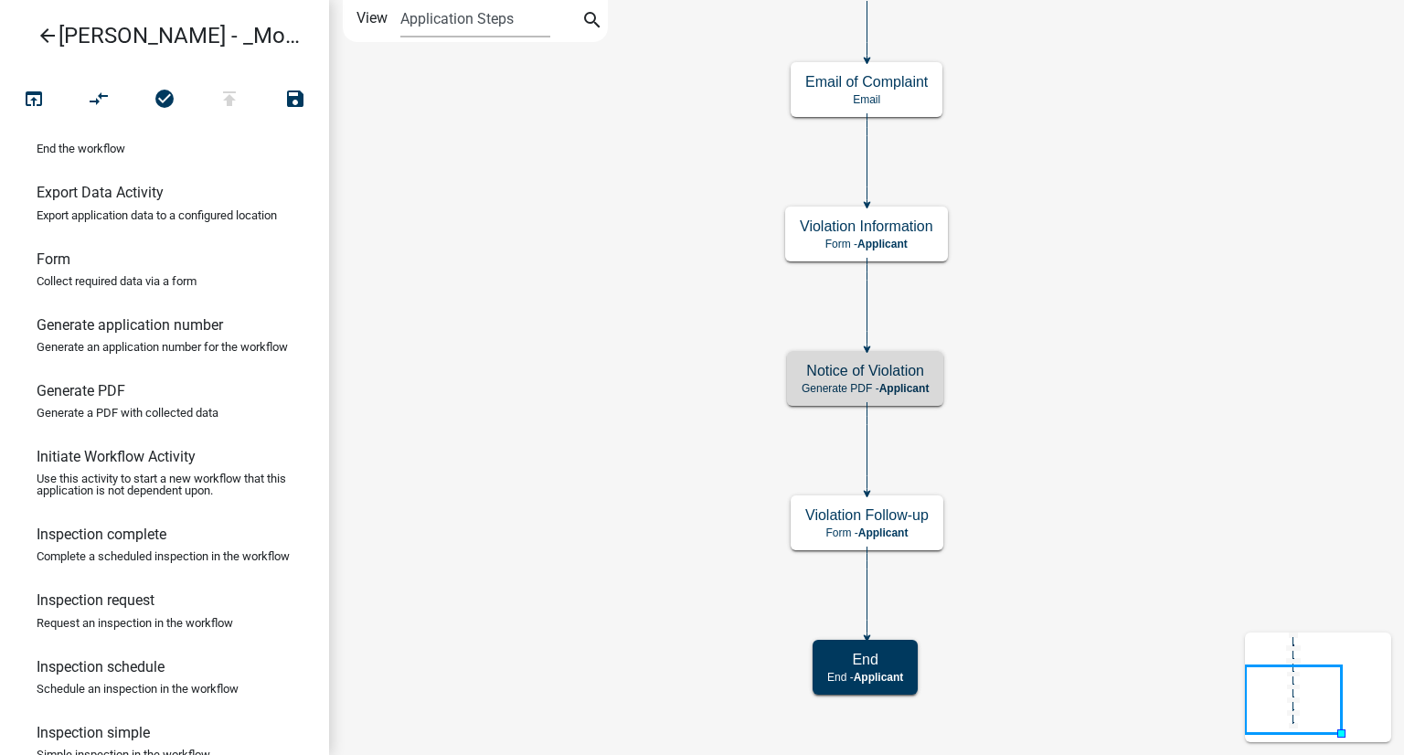
scroll to position [0, 0]
click at [846, 378] on h5 "Notice of Violation" at bounding box center [865, 370] width 127 height 17
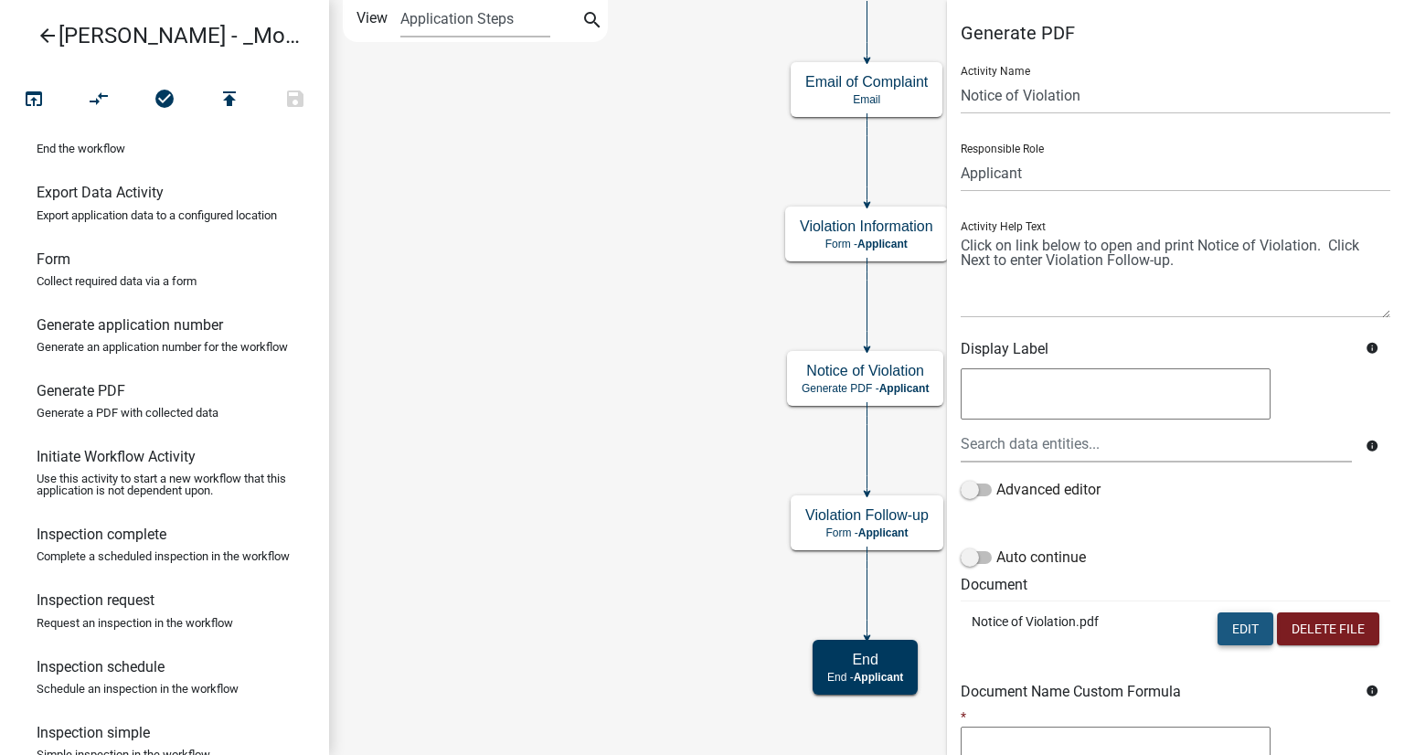
click at [1240, 629] on button "Edit" at bounding box center [1246, 628] width 56 height 33
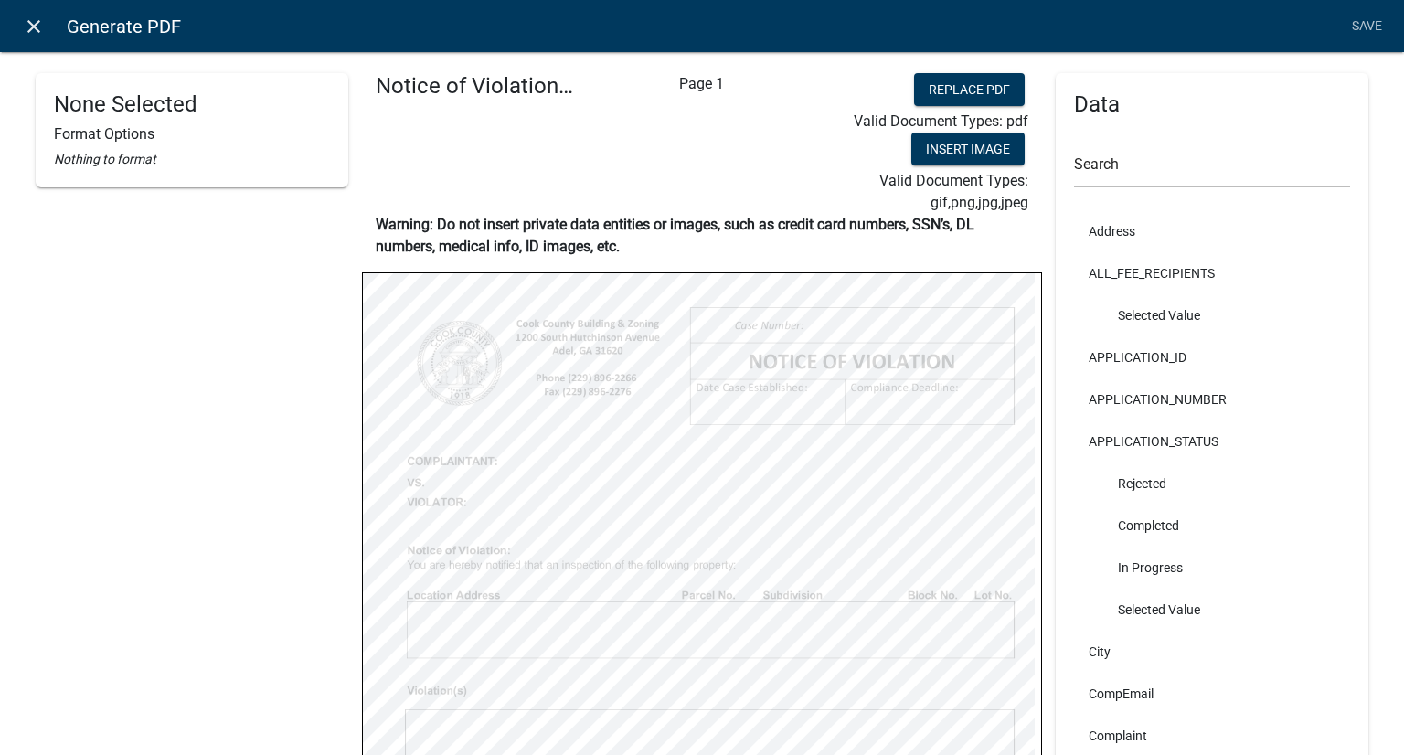
click at [31, 16] on icon "close" at bounding box center [34, 27] width 22 height 22
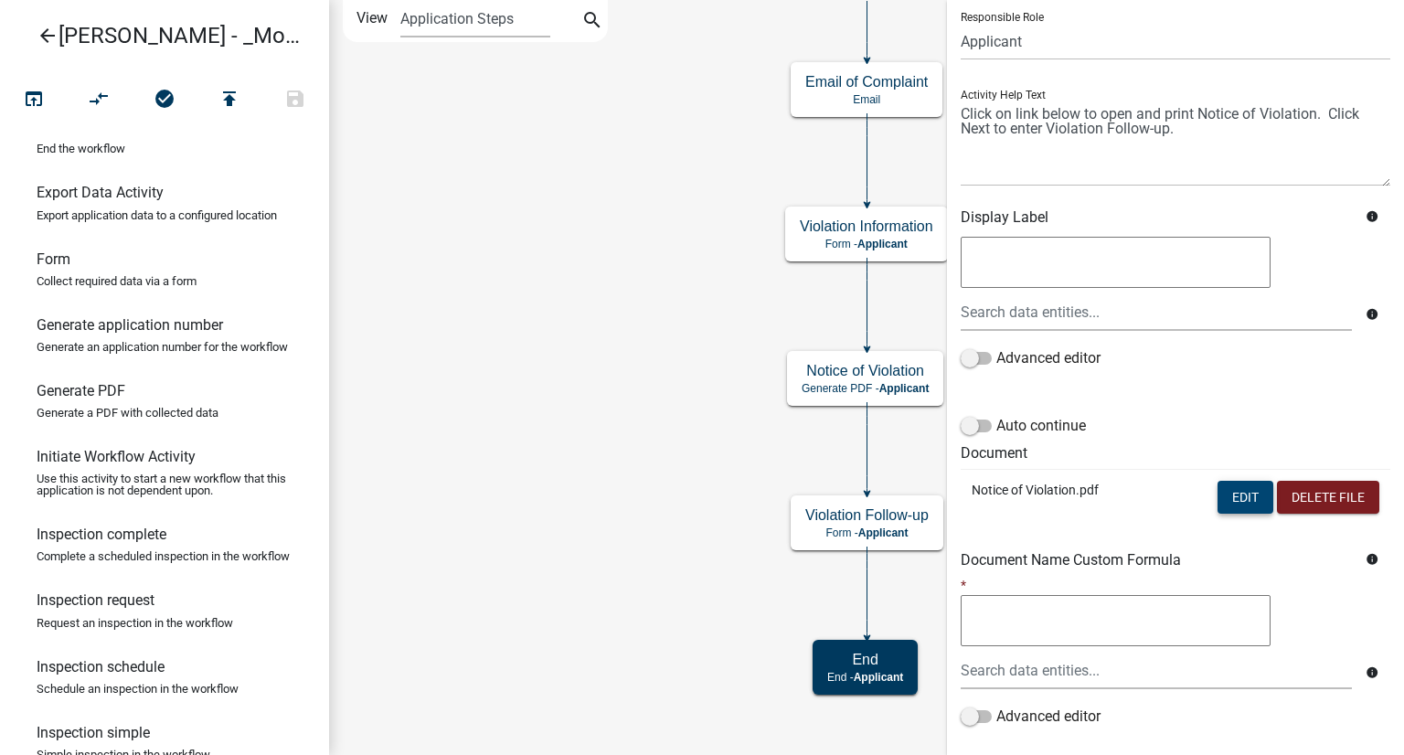
scroll to position [245, 0]
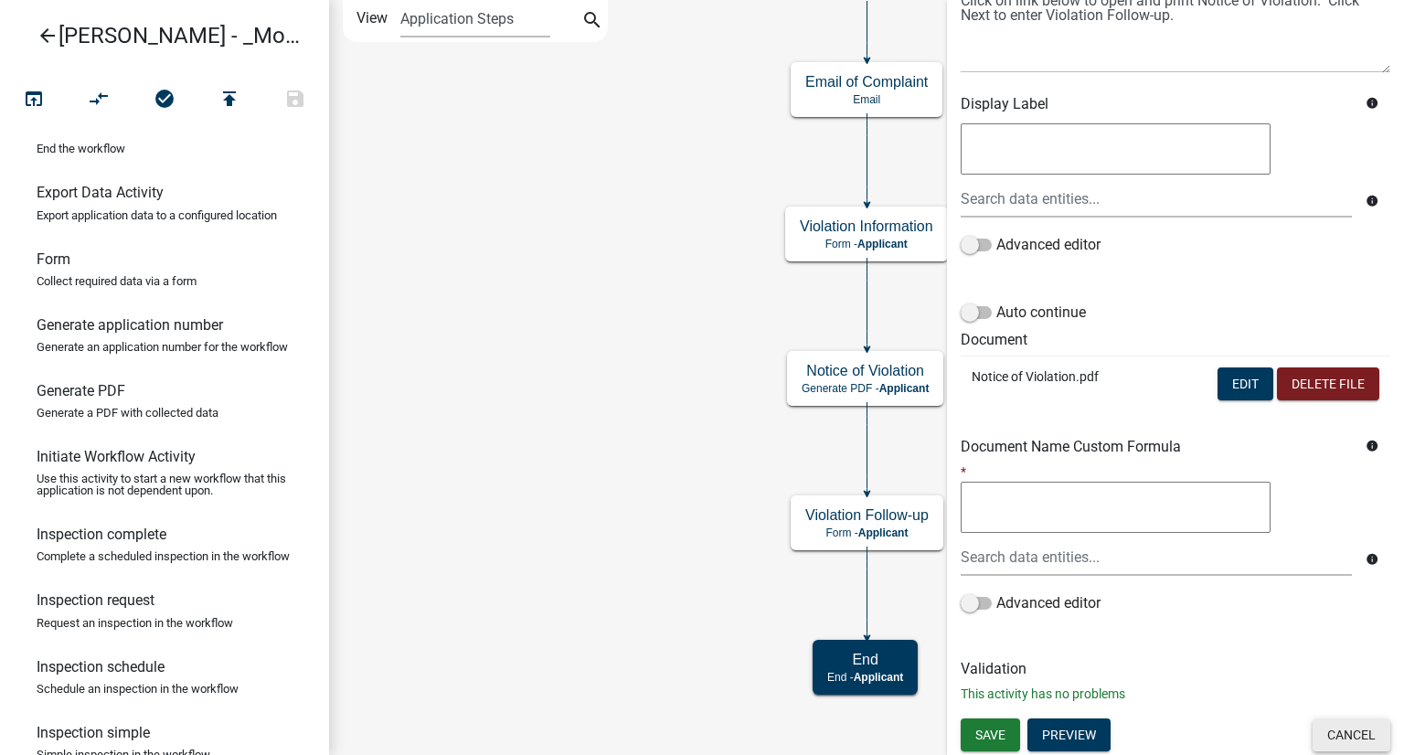
click at [1344, 727] on button "Cancel" at bounding box center [1352, 734] width 78 height 33
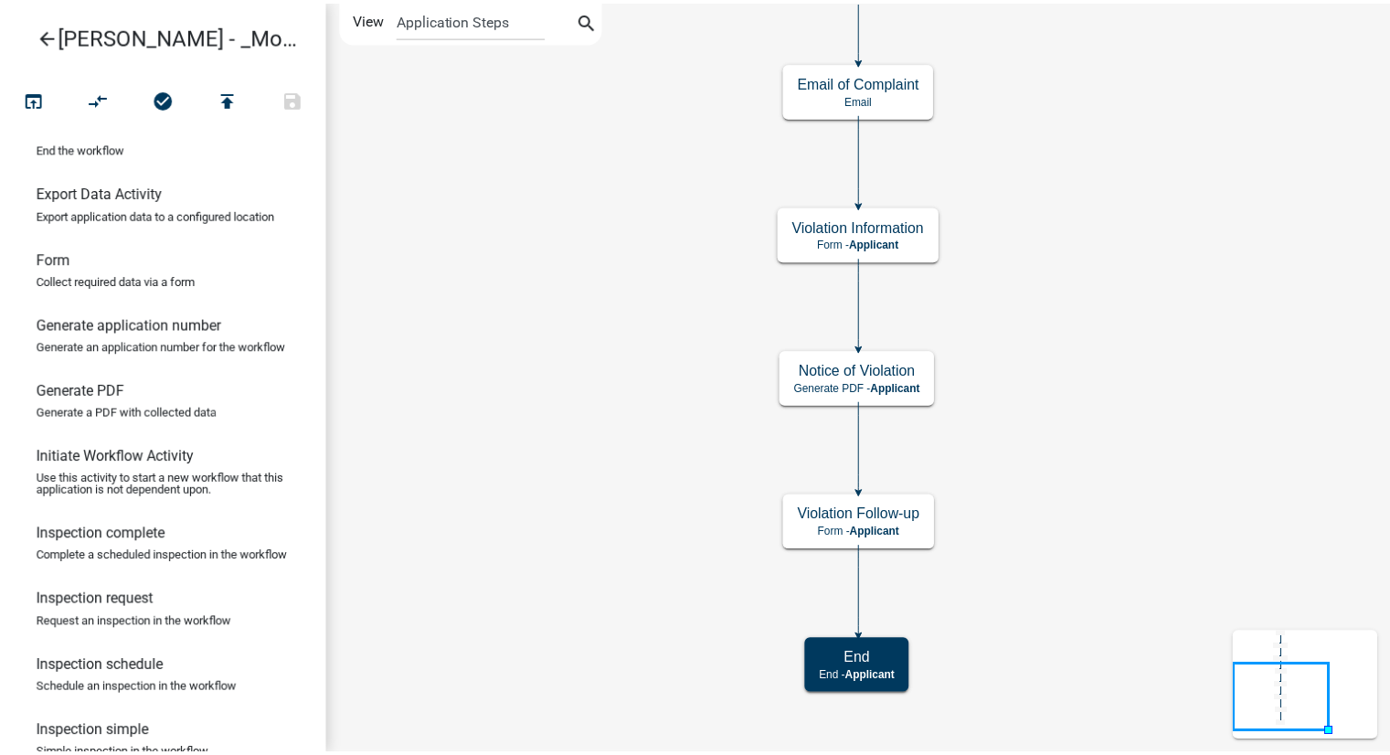
scroll to position [0, 0]
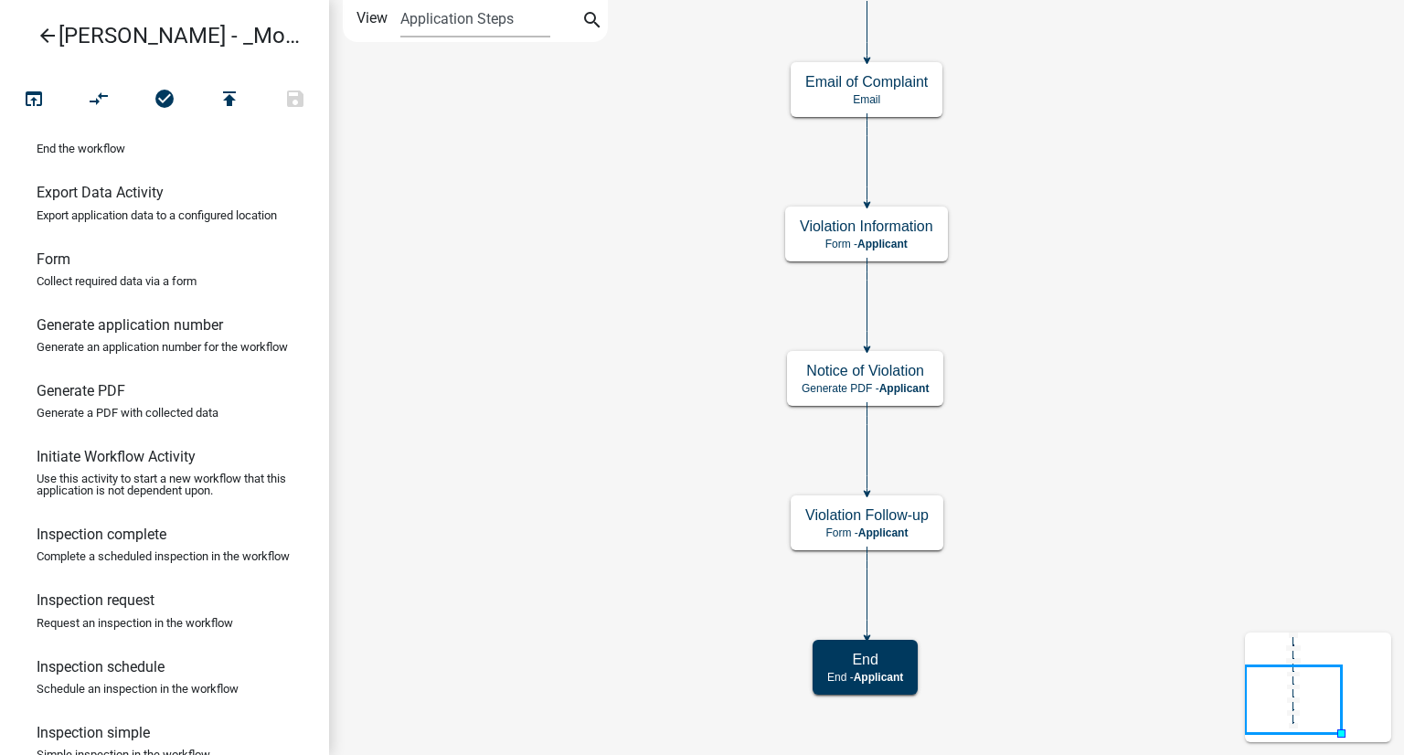
click at [1344, 282] on icon "Start Start - Applicant Complainant Information Form - Applicant Notice of Viol…" at bounding box center [866, 377] width 1073 height 753
click at [39, 33] on icon "arrow_back" at bounding box center [48, 38] width 22 height 26
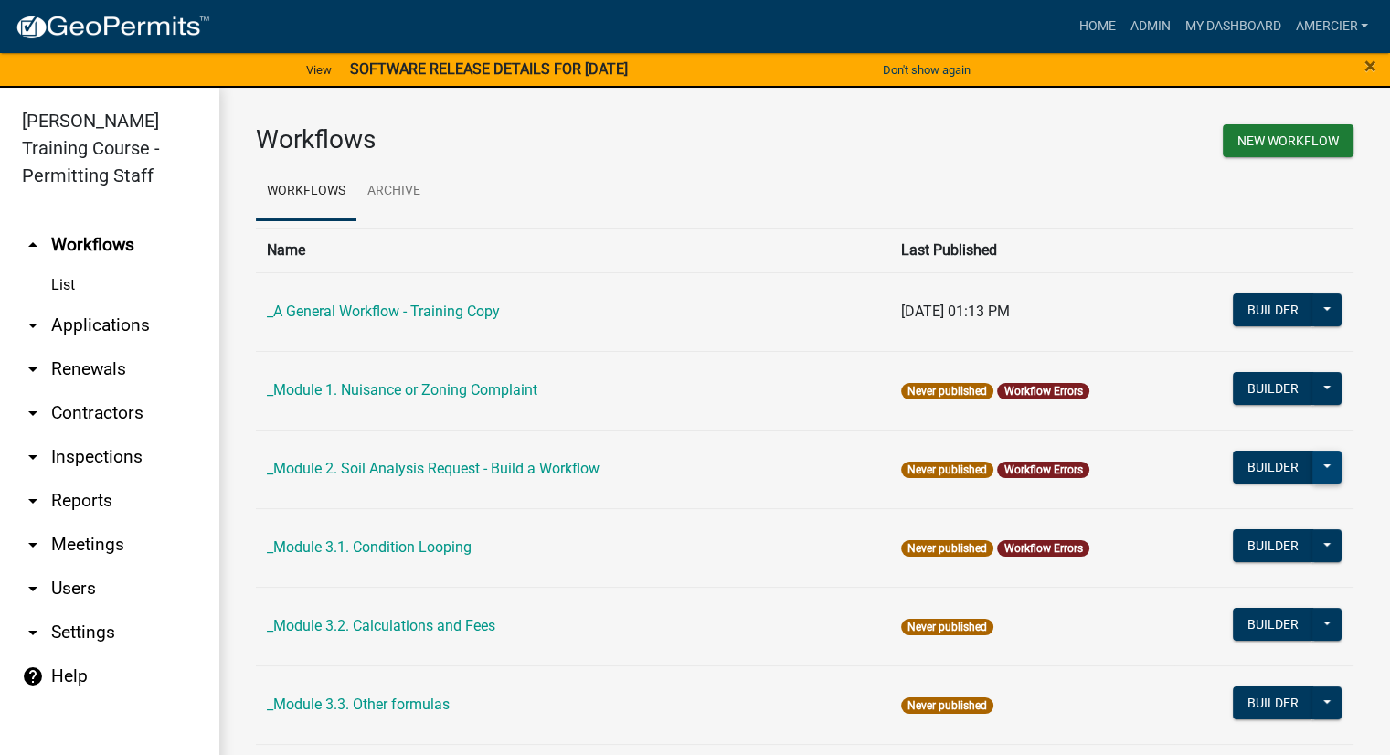
click at [1313, 468] on button at bounding box center [1327, 467] width 29 height 33
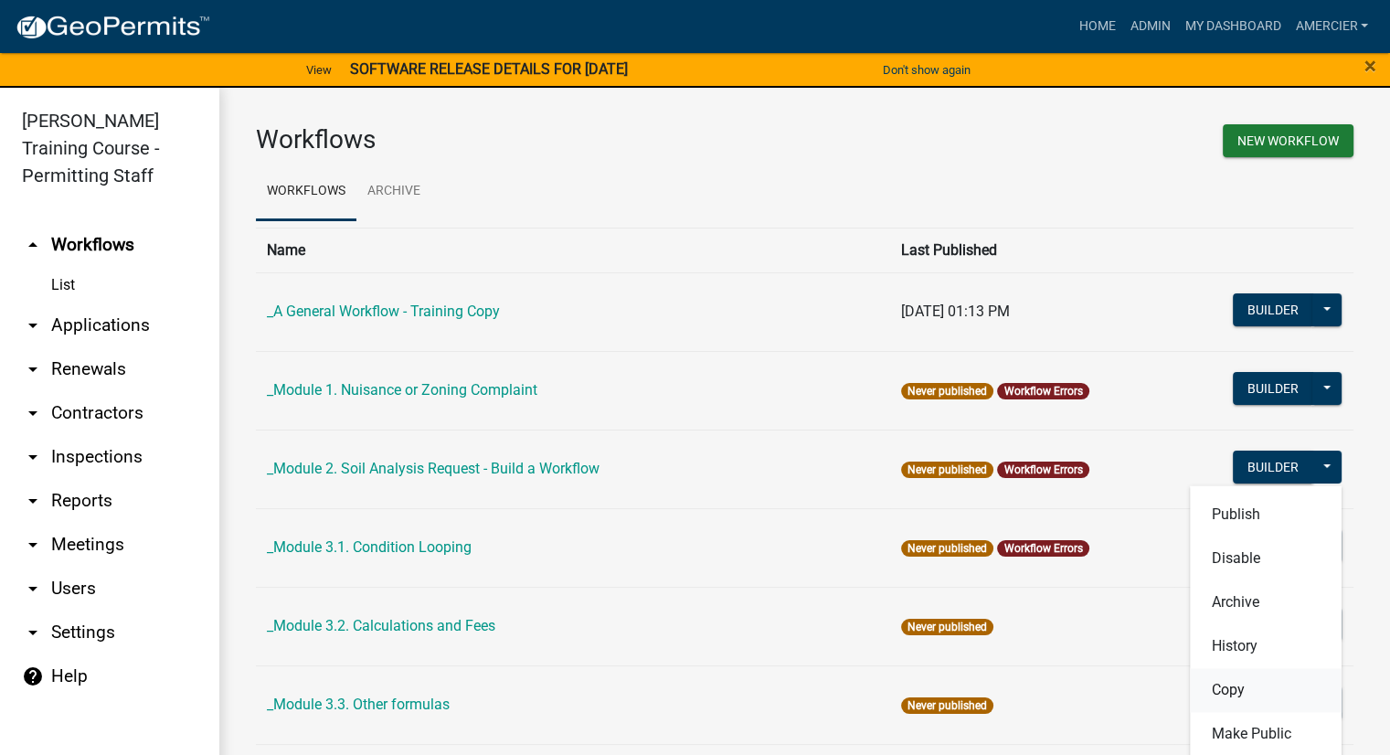
click at [1226, 696] on button "Copy" at bounding box center [1266, 690] width 152 height 44
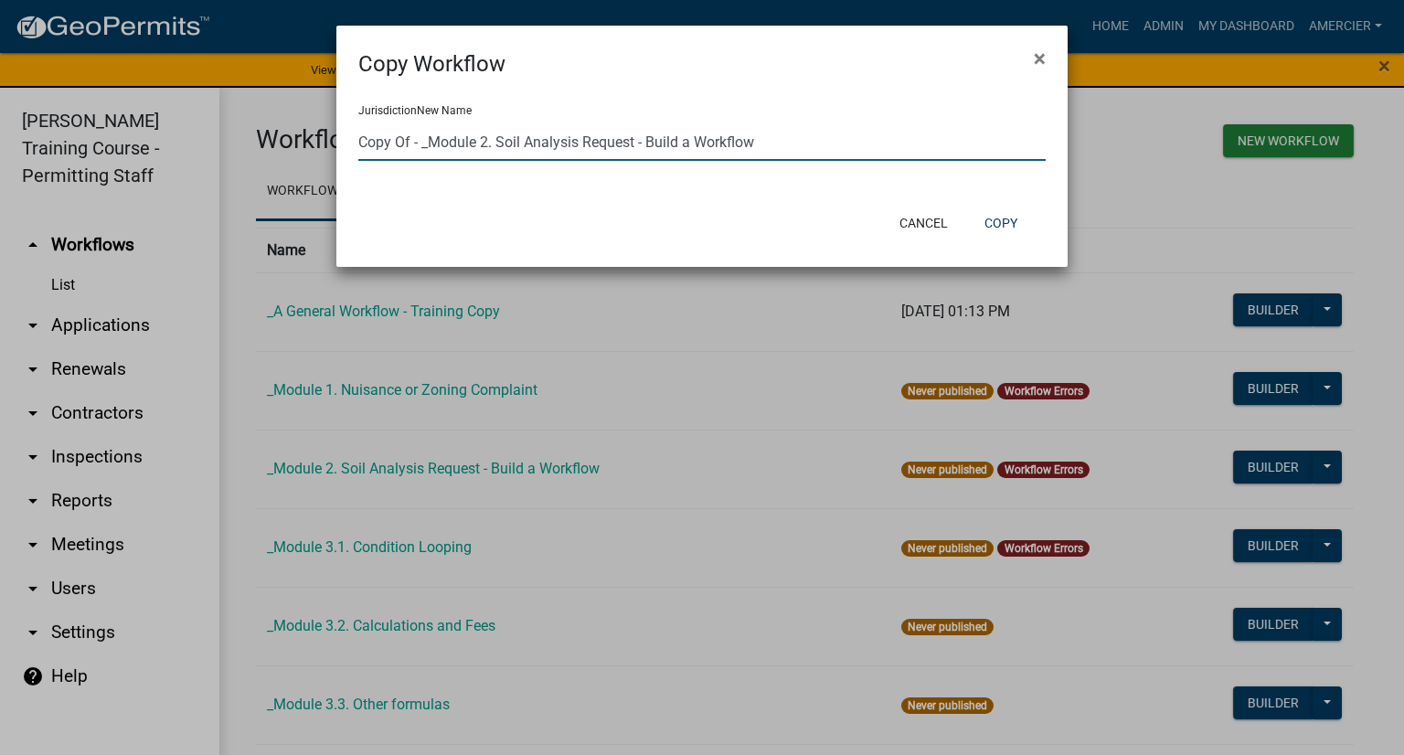
drag, startPoint x: 410, startPoint y: 144, endPoint x: 338, endPoint y: 143, distance: 71.3
click at [338, 143] on div "Jurisdiction New Name Copy Of - _Module 2. Soil Analysis Request - Build a Work…" at bounding box center [701, 139] width 731 height 119
type input "Alex - _Module 2. Soil Analysis Request - Build a Workflow"
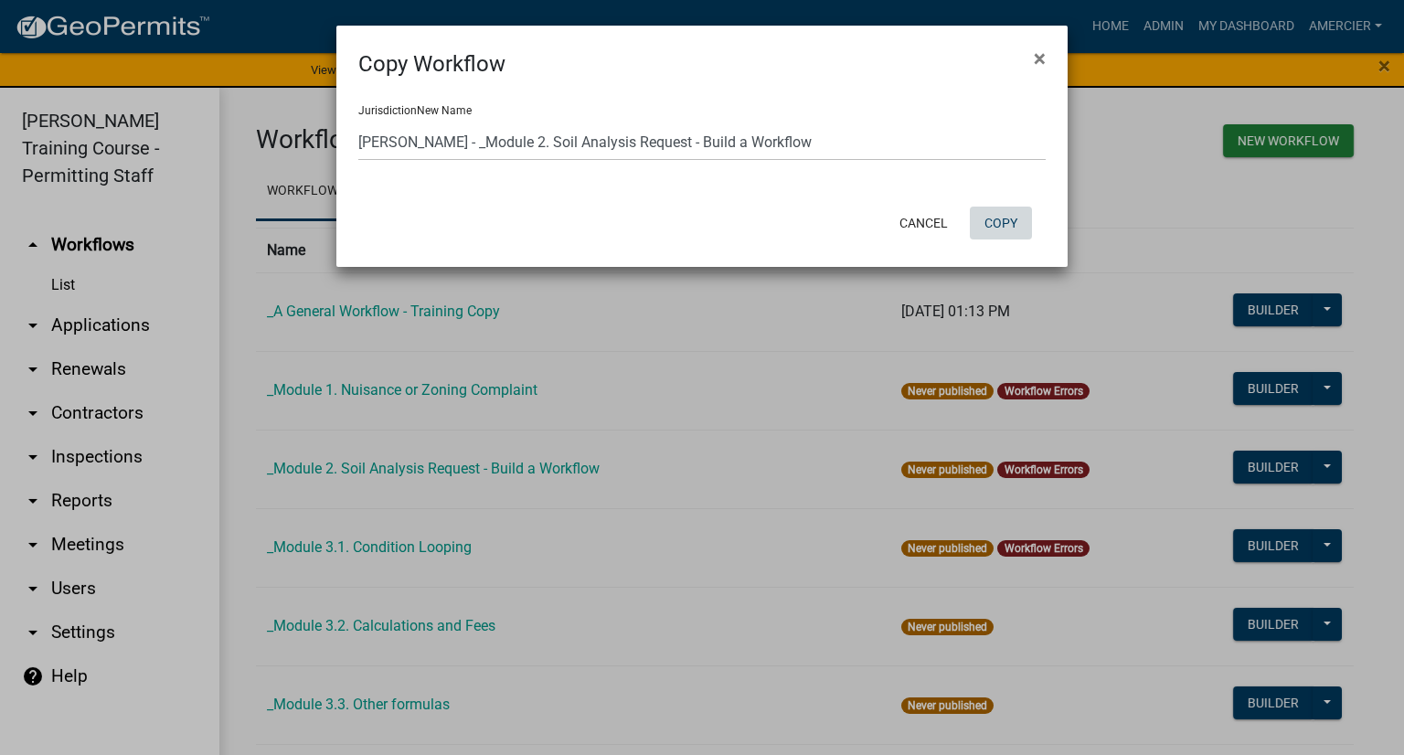
click at [999, 217] on button "Copy" at bounding box center [1001, 223] width 62 height 33
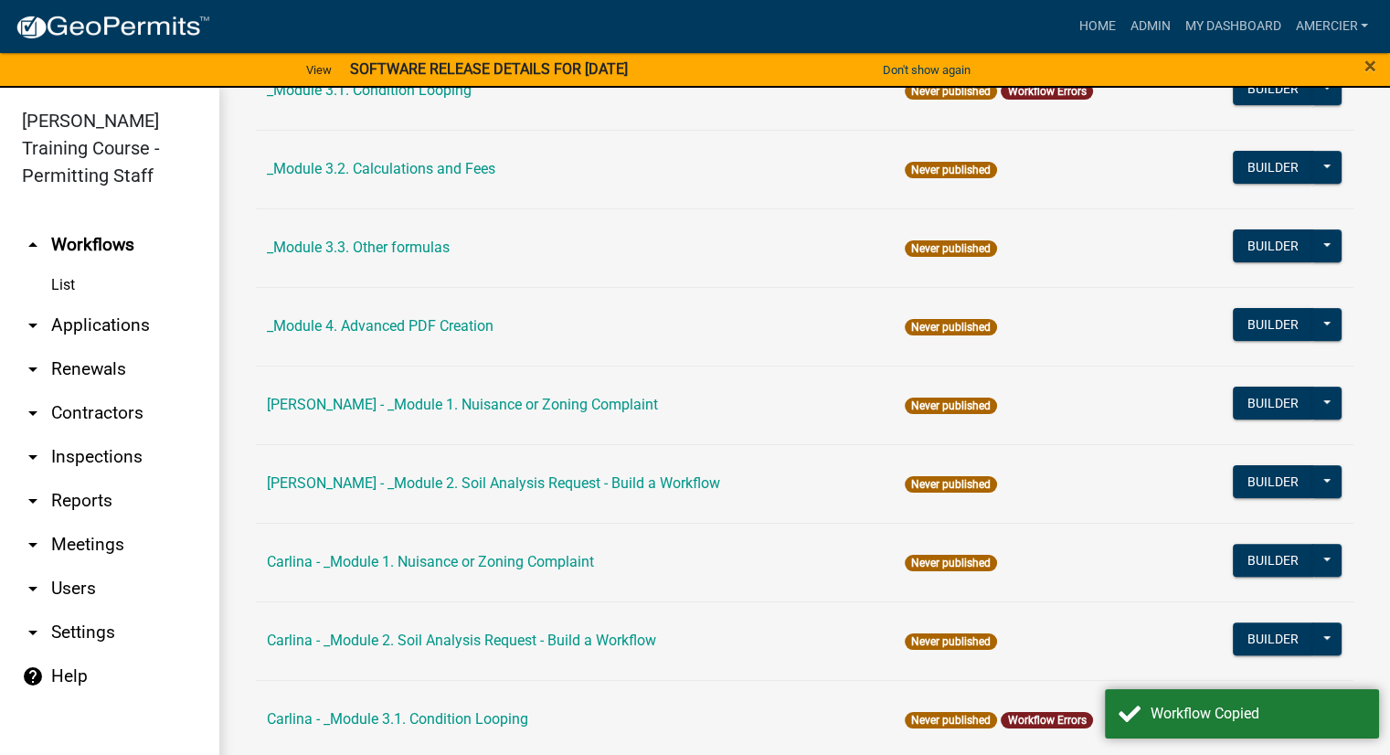
scroll to position [640, 0]
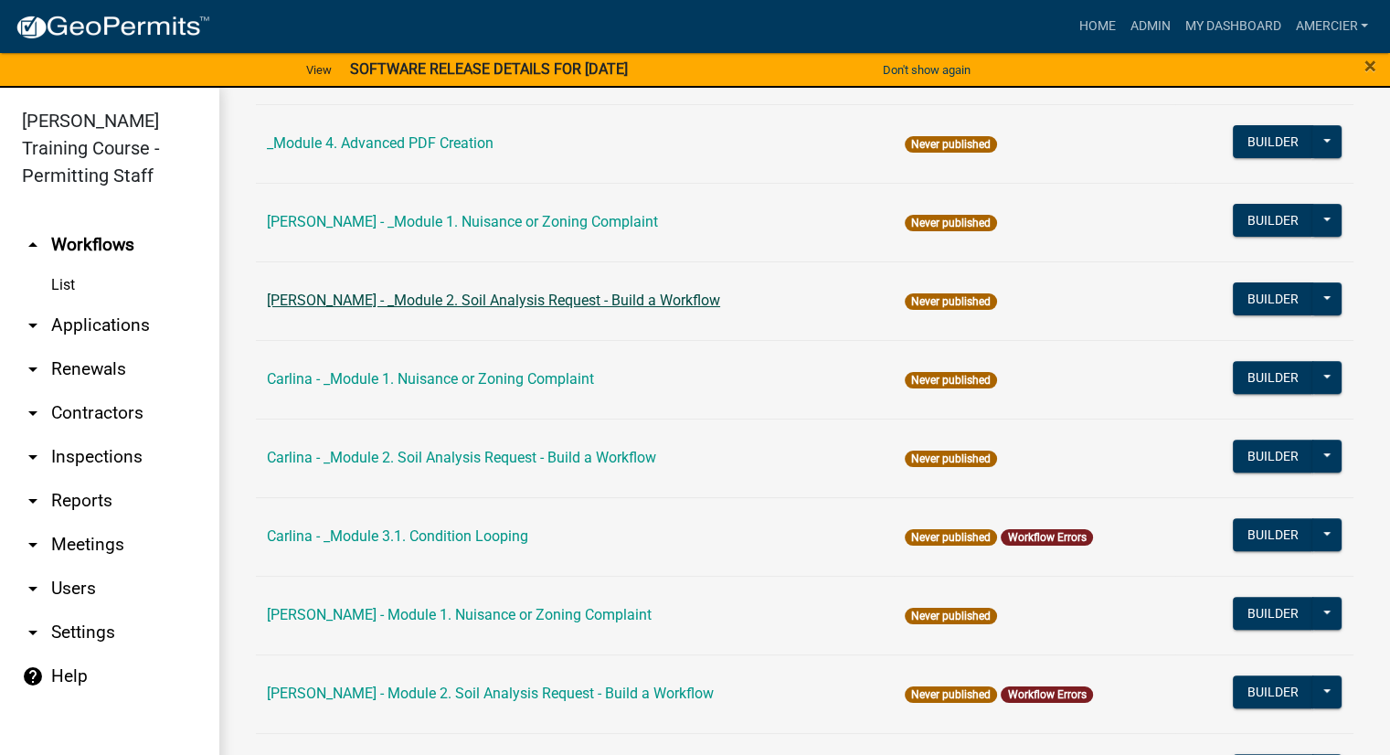
click at [418, 297] on link "Alex - _Module 2. Soil Analysis Request - Build a Workflow" at bounding box center [493, 300] width 453 height 17
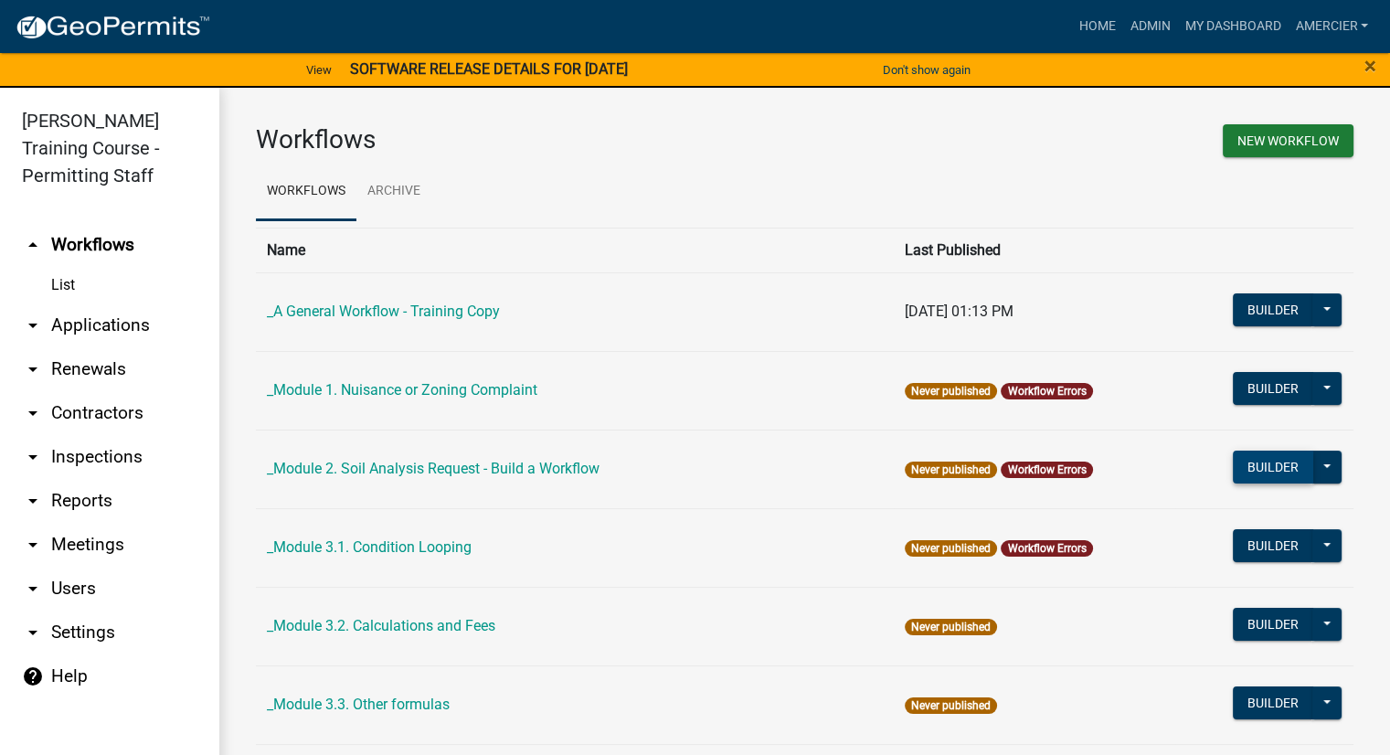
click at [1250, 469] on button "Builder" at bounding box center [1273, 467] width 80 height 33
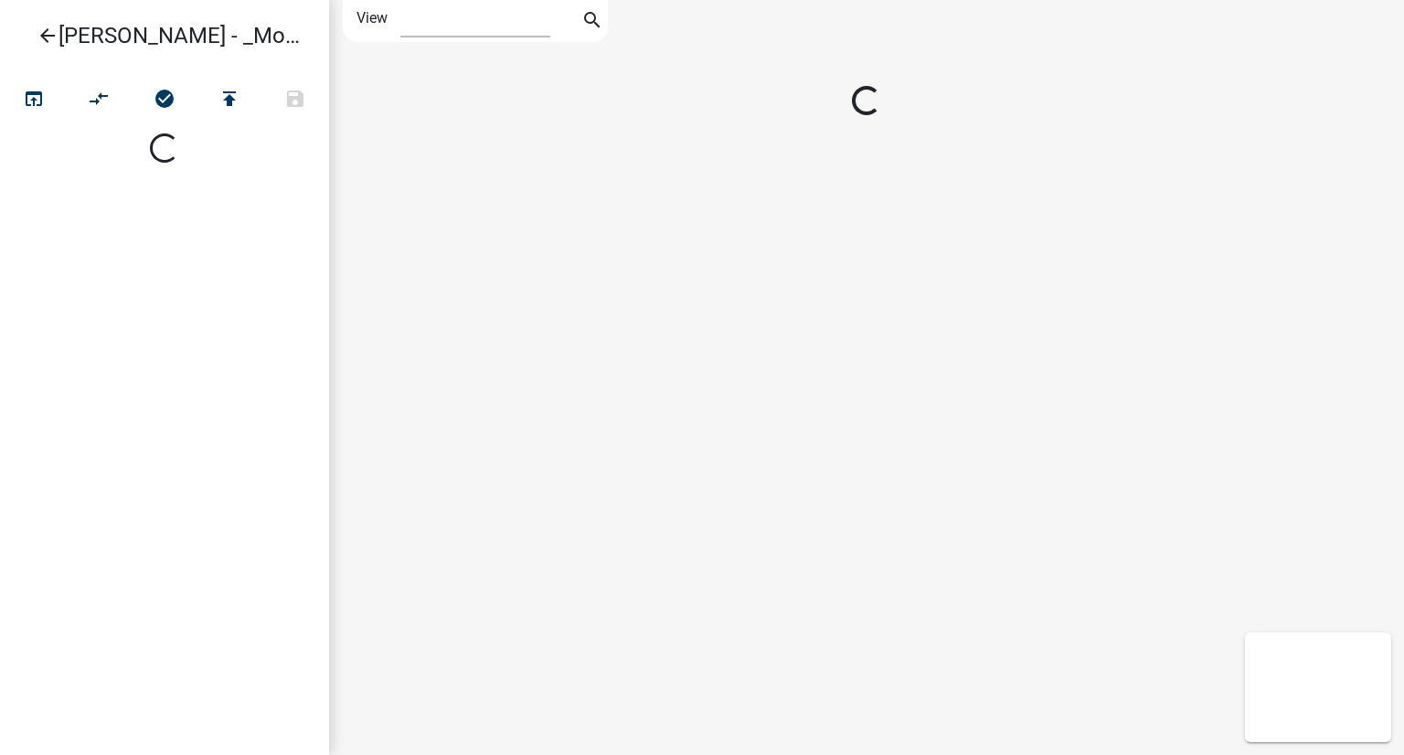
select select "1"
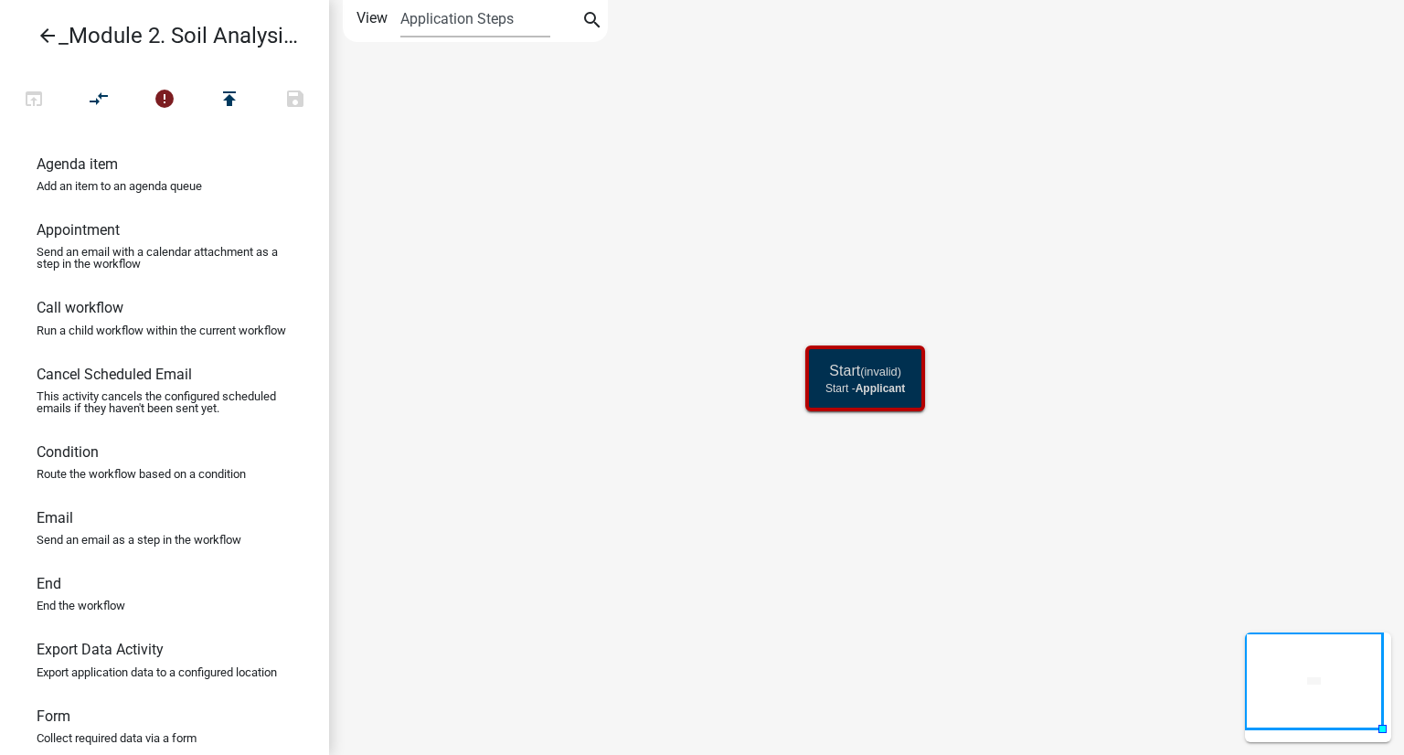
click at [872, 373] on small "(invalid)" at bounding box center [880, 372] width 41 height 14
